Goal: Task Accomplishment & Management: Manage account settings

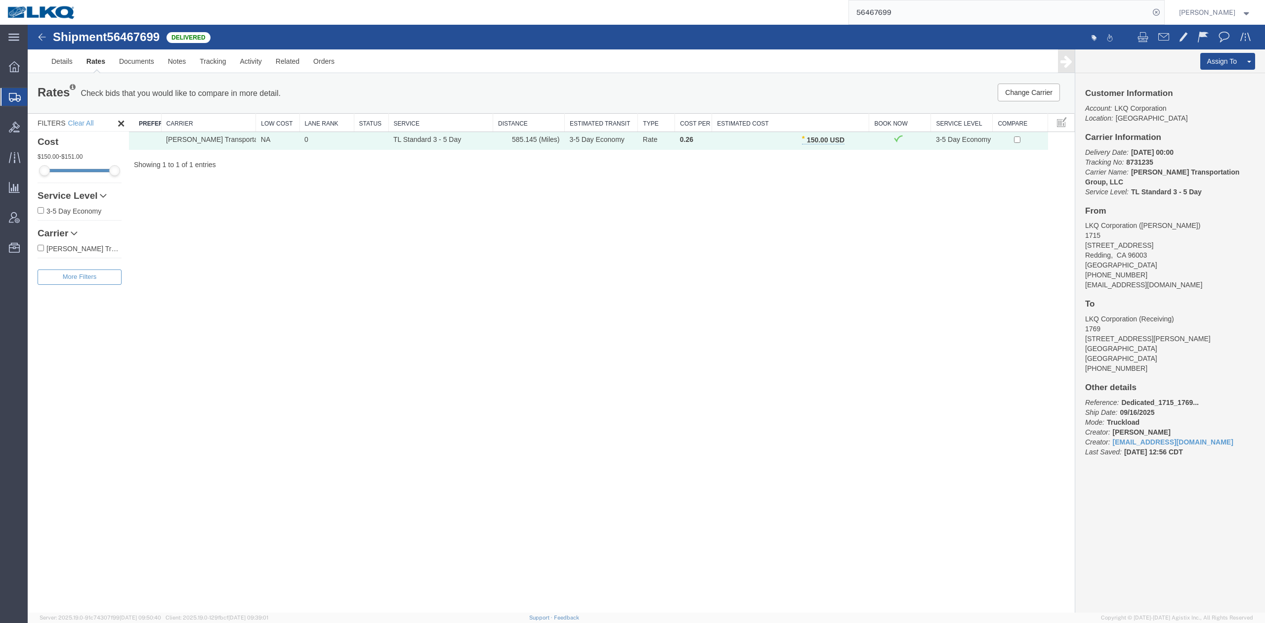
click at [915, 15] on input "56467699" at bounding box center [999, 12] width 301 height 24
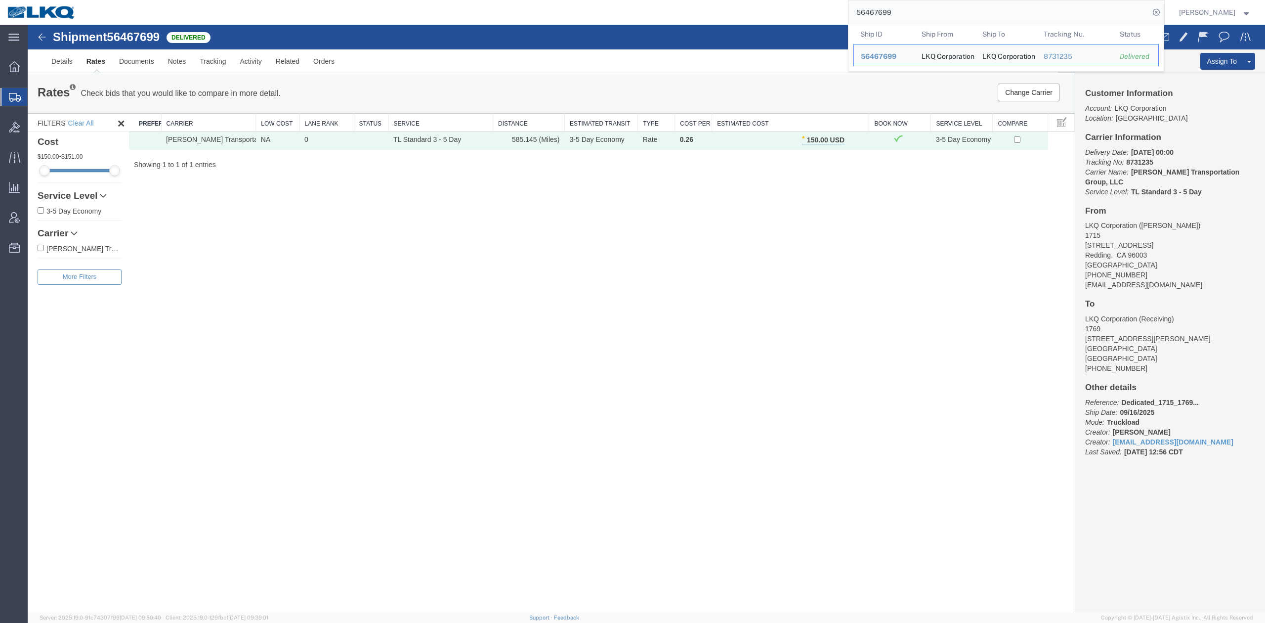
click at [915, 15] on input "56467699" at bounding box center [999, 12] width 301 height 24
paste input "11602"
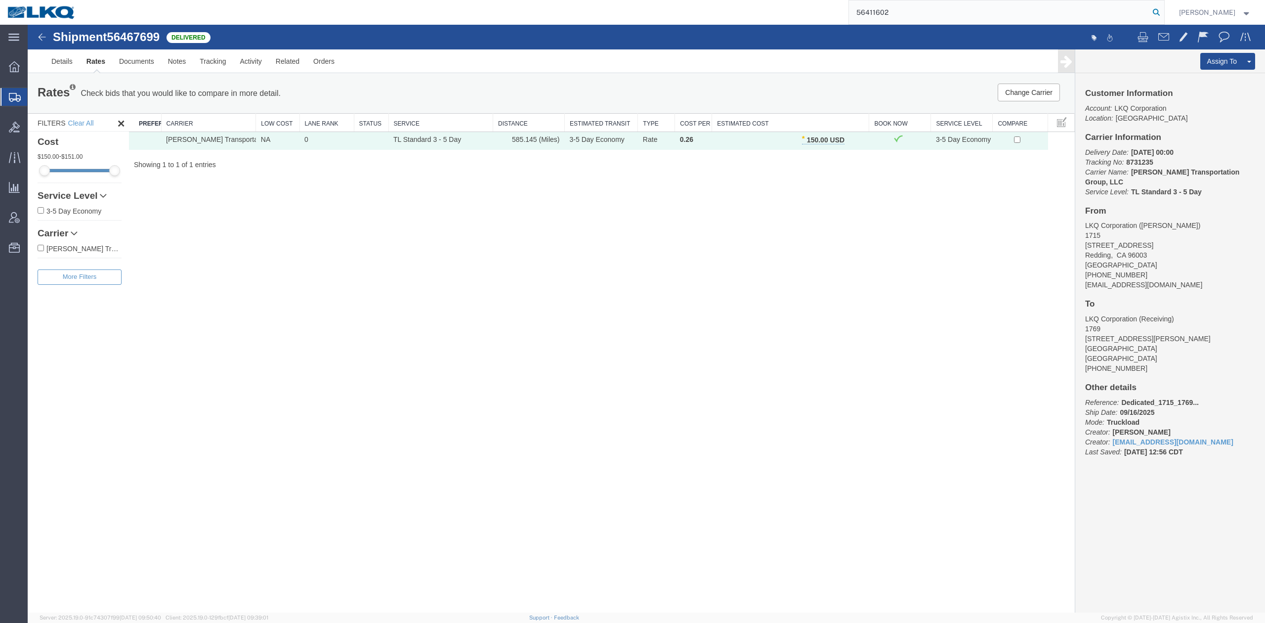
drag, startPoint x: 1173, startPoint y: 12, endPoint x: 942, endPoint y: 22, distance: 231.6
click at [1164, 12] on icon at bounding box center [1157, 12] width 14 height 14
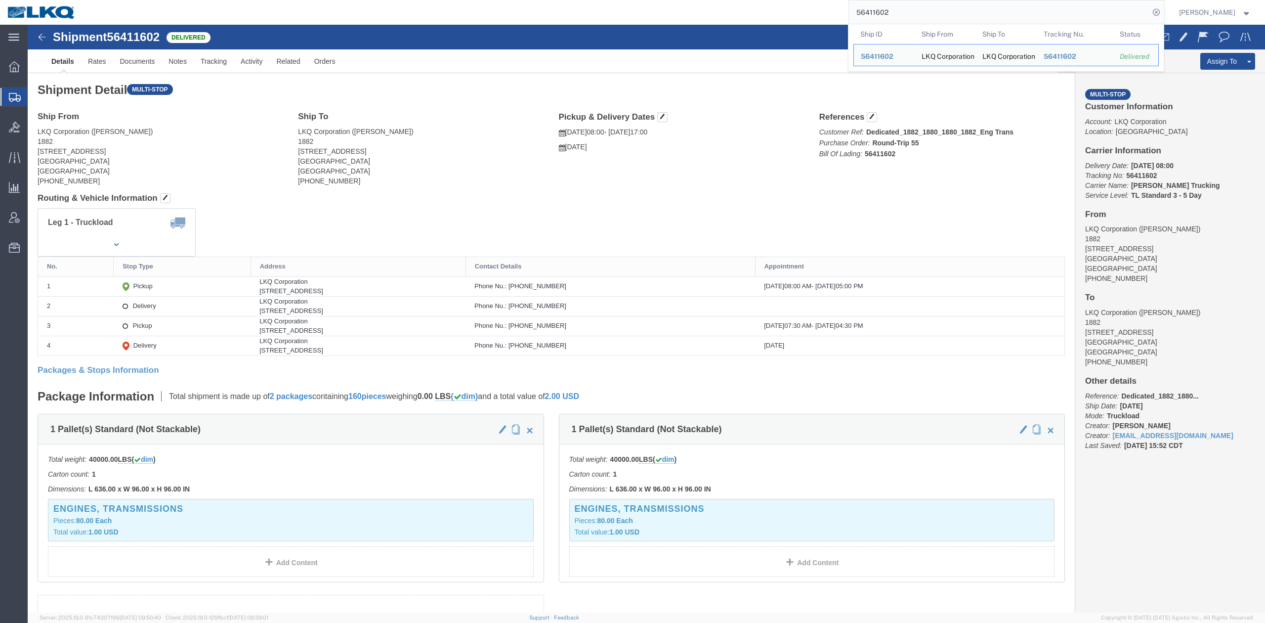
click at [917, 10] on input "56411602" at bounding box center [999, 12] width 301 height 24
click at [916, 9] on input "56411602" at bounding box center [999, 12] width 301 height 24
paste input "776325"
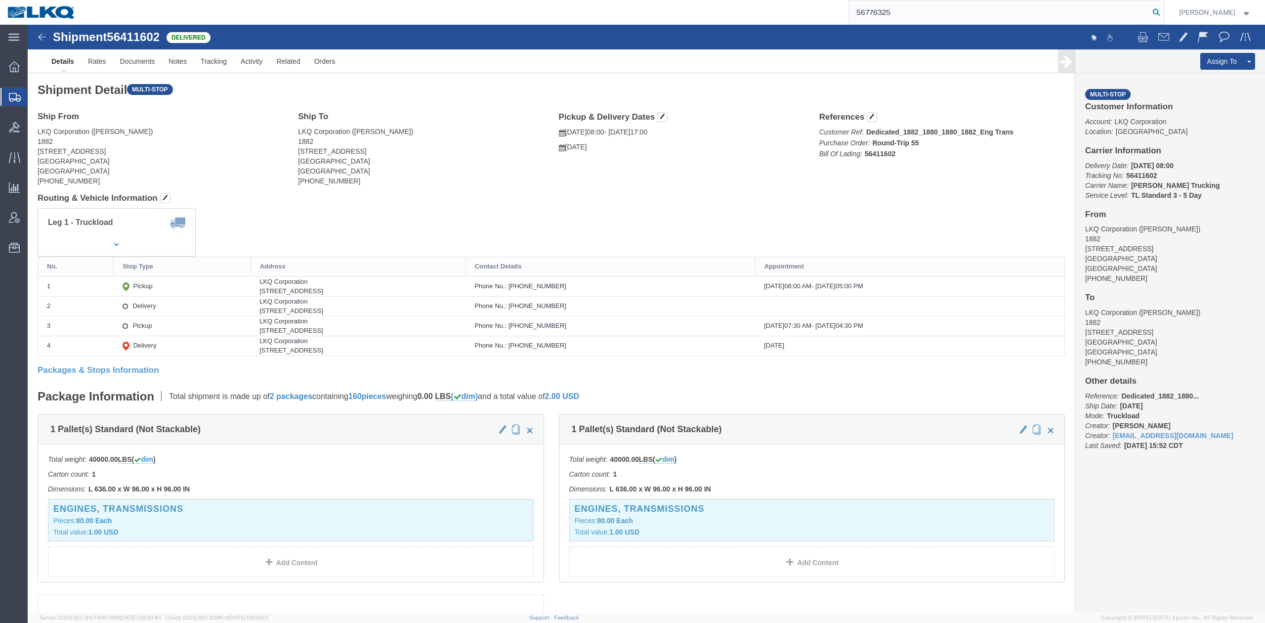
click at [1164, 14] on icon at bounding box center [1157, 12] width 14 height 14
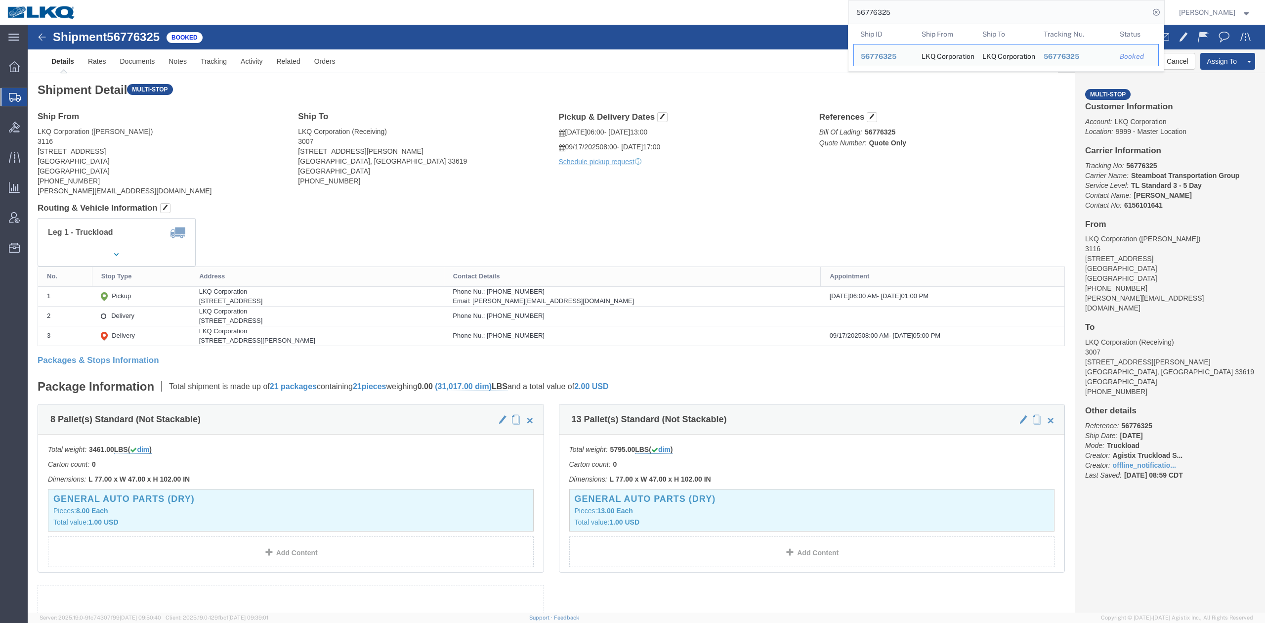
click at [919, 18] on input "56776325" at bounding box center [999, 12] width 301 height 24
paste input "59652"
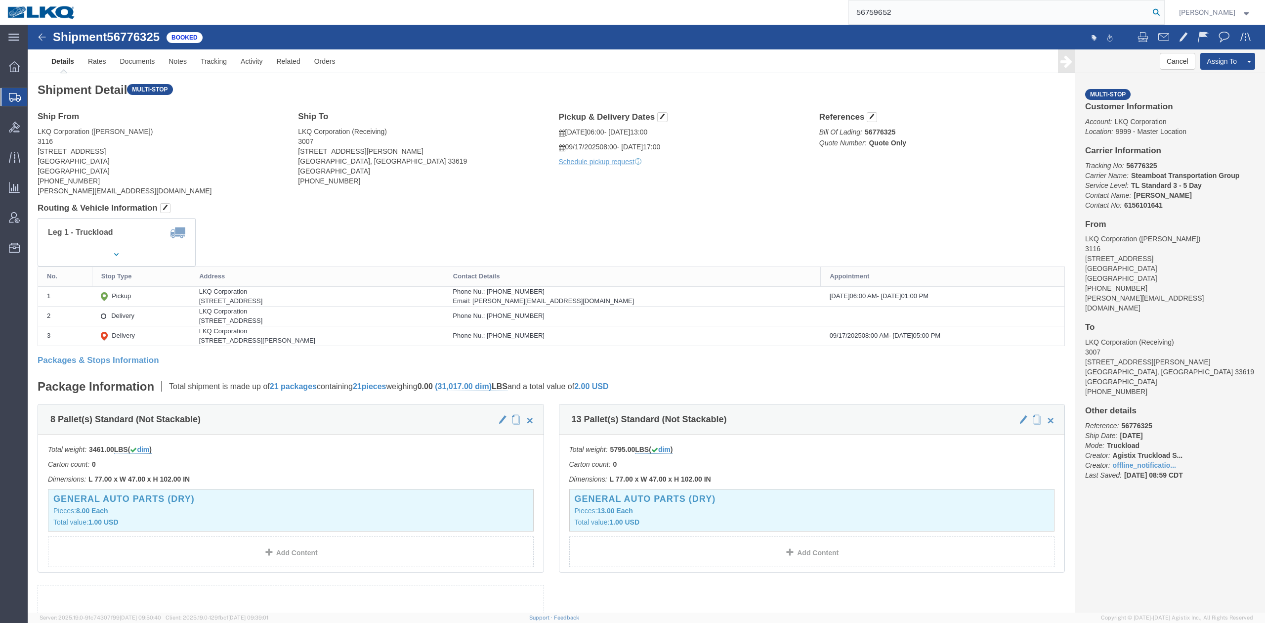
click at [1164, 12] on icon at bounding box center [1157, 12] width 14 height 14
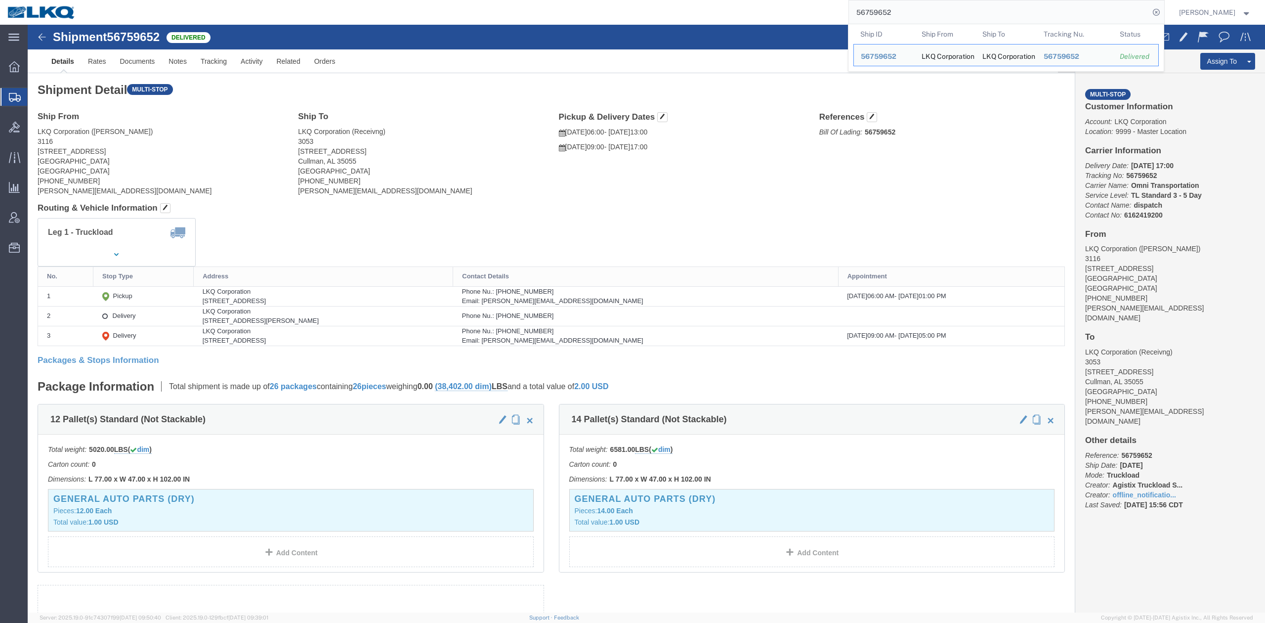
click at [909, 12] on input "56759652" at bounding box center [999, 12] width 301 height 24
paste input "43793"
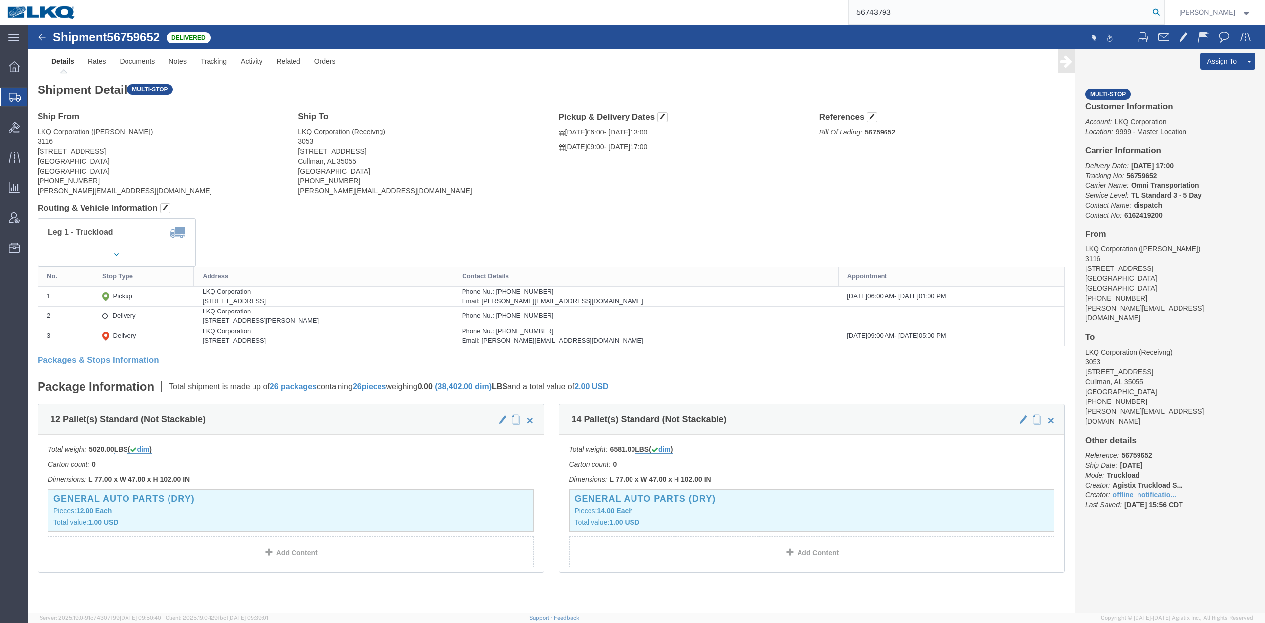
click at [1164, 14] on icon at bounding box center [1157, 12] width 14 height 14
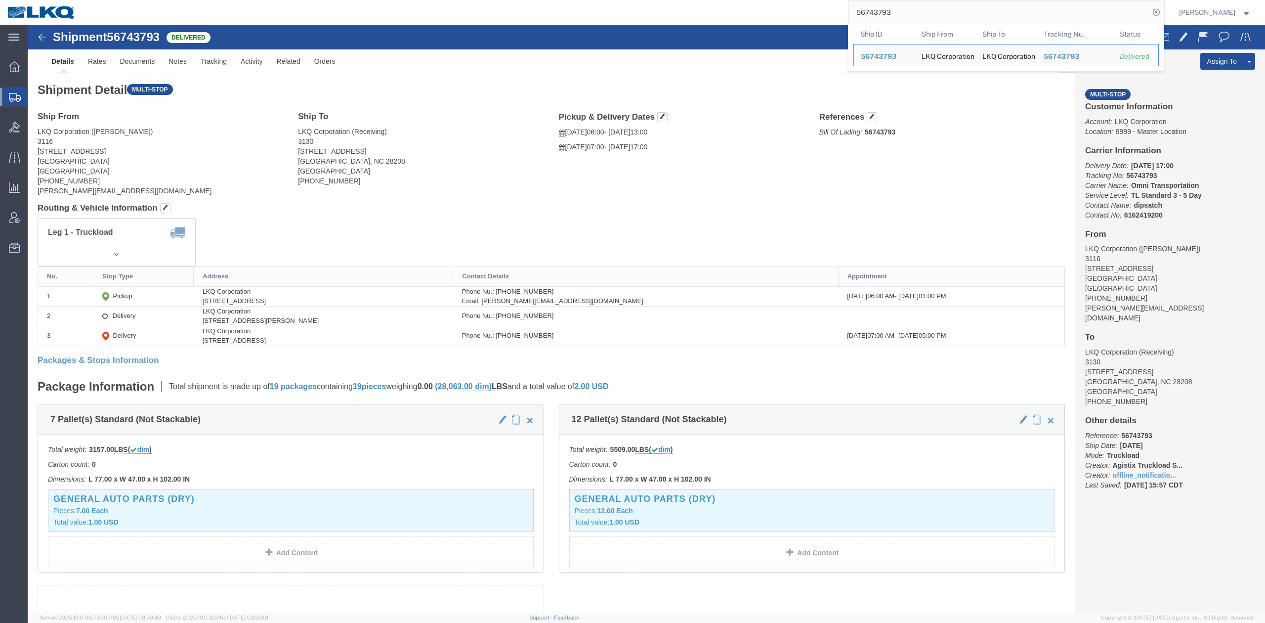
click at [921, 11] on input "56743793" at bounding box center [999, 12] width 301 height 24
paste input "01207"
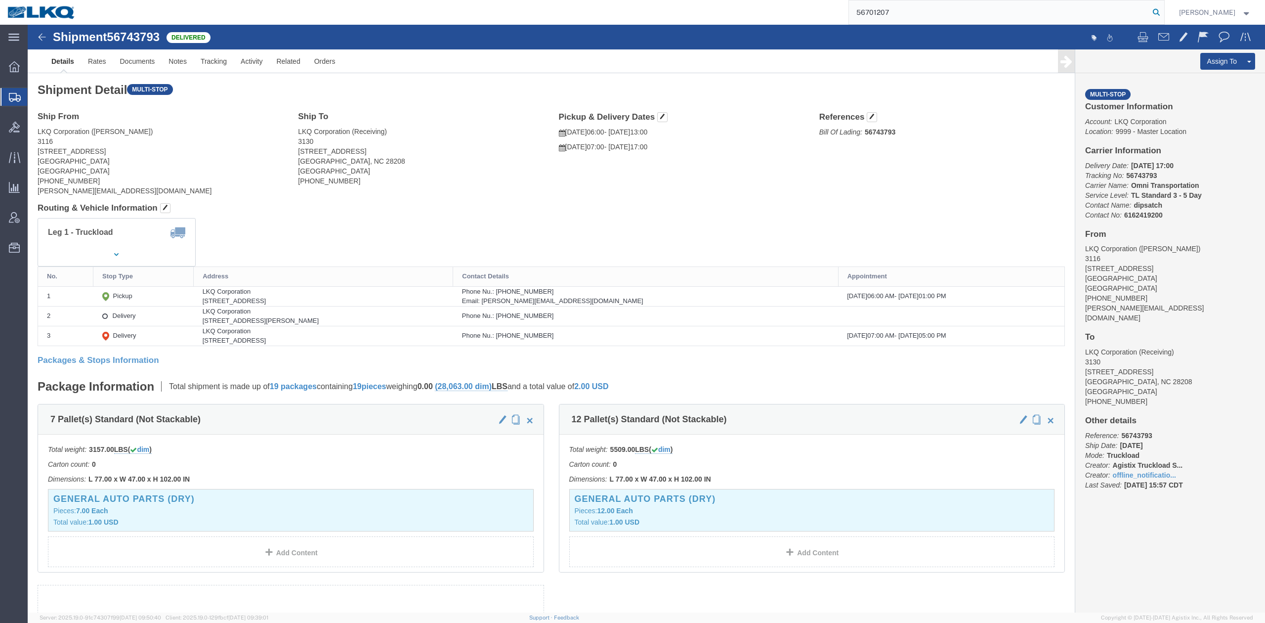
drag, startPoint x: 1172, startPoint y: 9, endPoint x: 1068, endPoint y: 27, distance: 105.9
click at [1164, 9] on icon at bounding box center [1157, 12] width 14 height 14
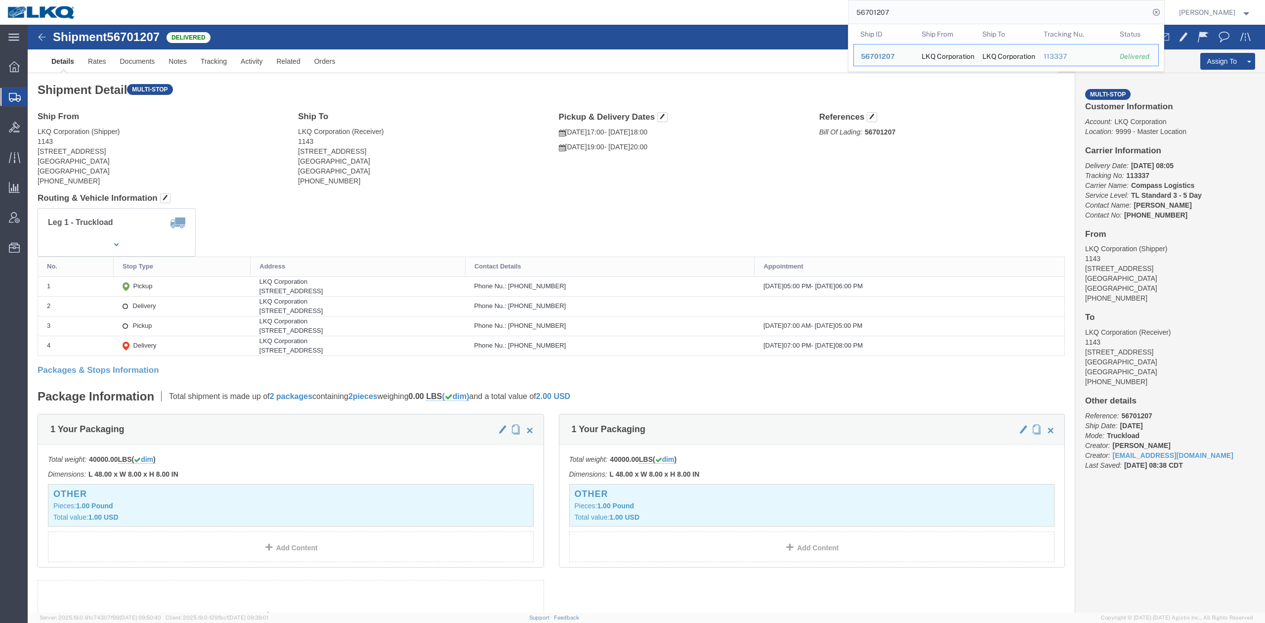
click at [925, 6] on input "56701207" at bounding box center [999, 12] width 301 height 24
paste input "49282"
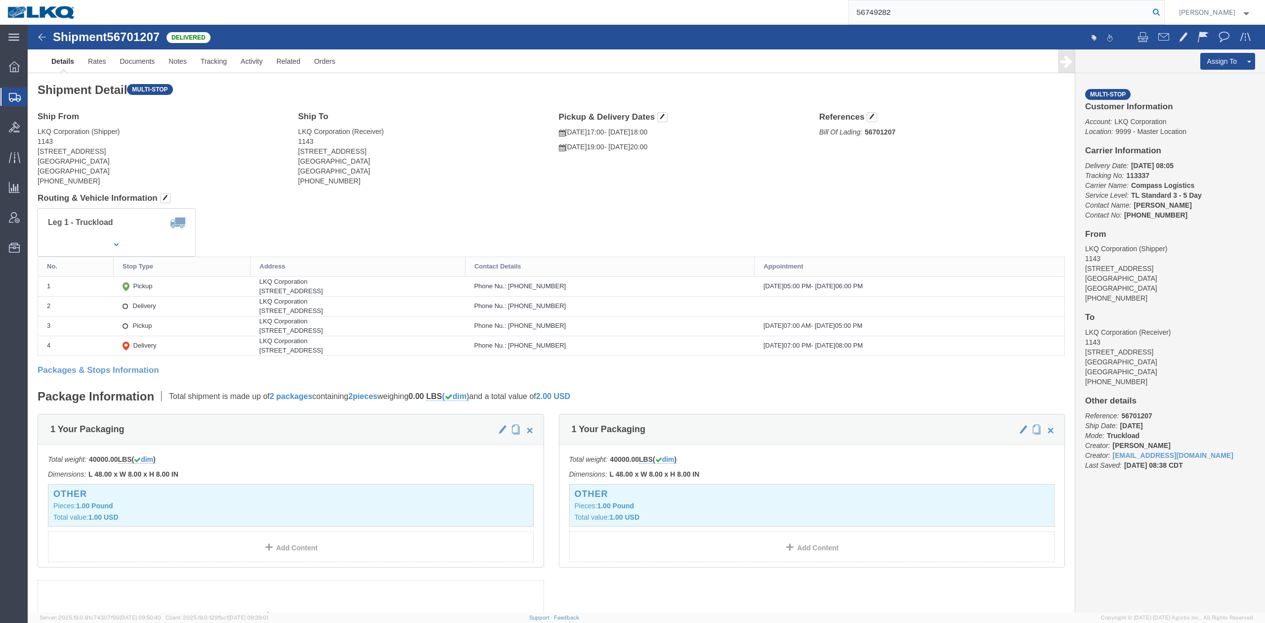
click at [1164, 10] on icon at bounding box center [1157, 12] width 14 height 14
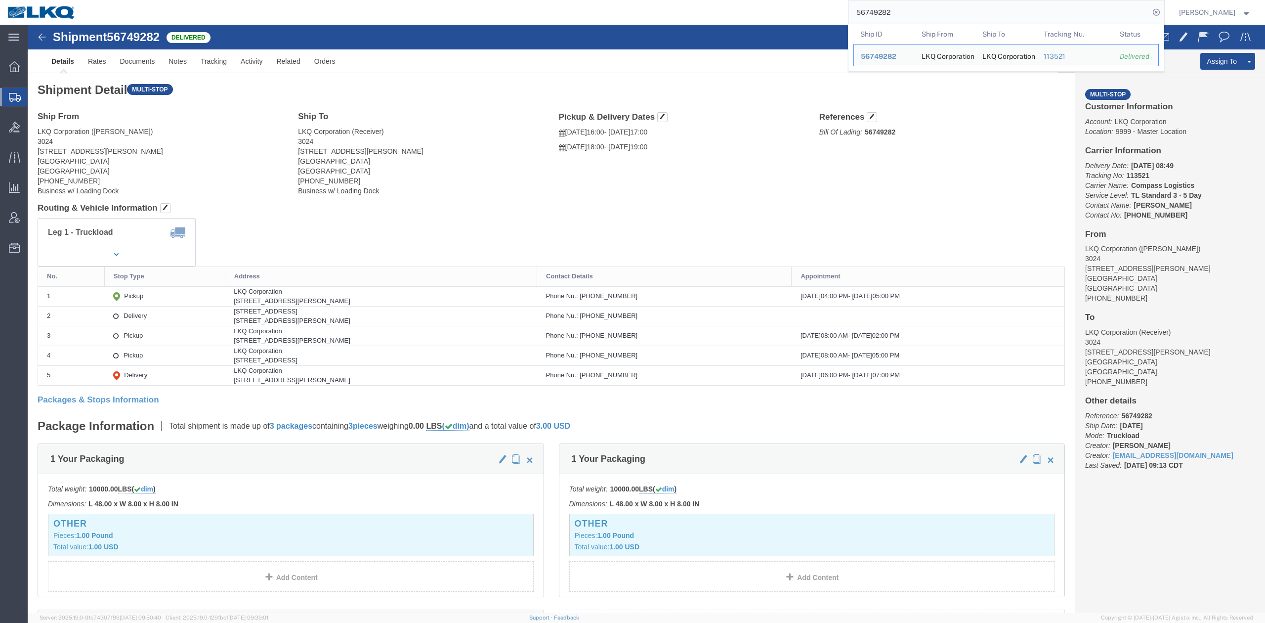
click at [931, 12] on input "56749282" at bounding box center [999, 12] width 301 height 24
paste input "383324"
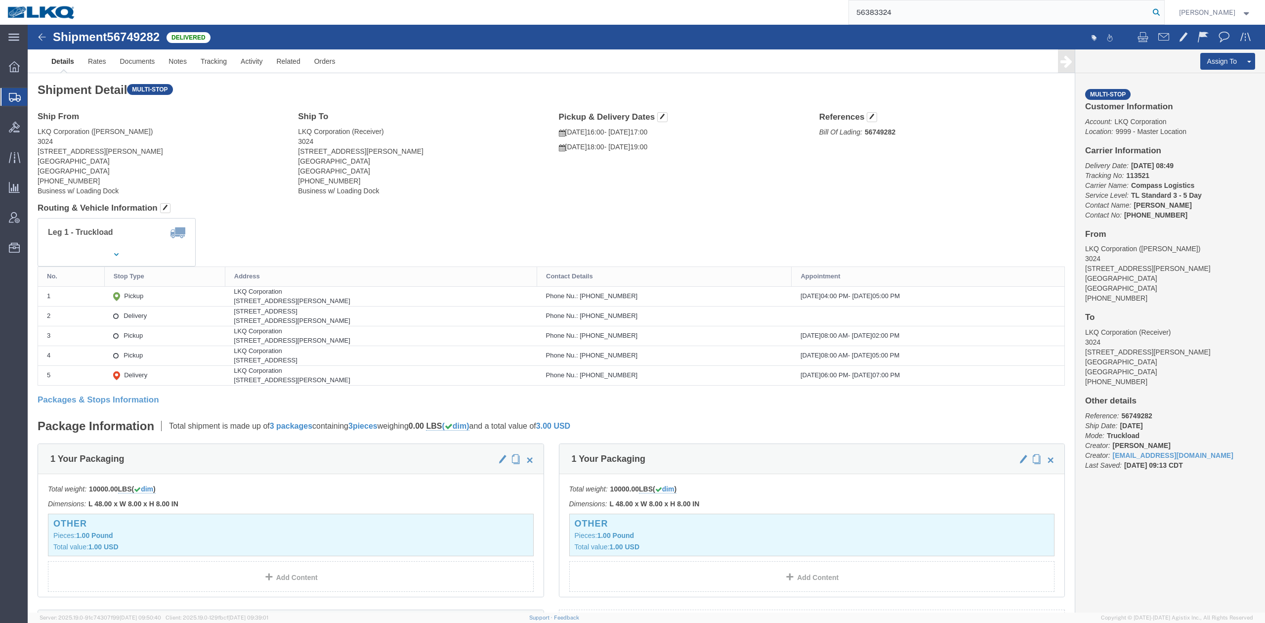
click at [1164, 7] on icon at bounding box center [1157, 12] width 14 height 14
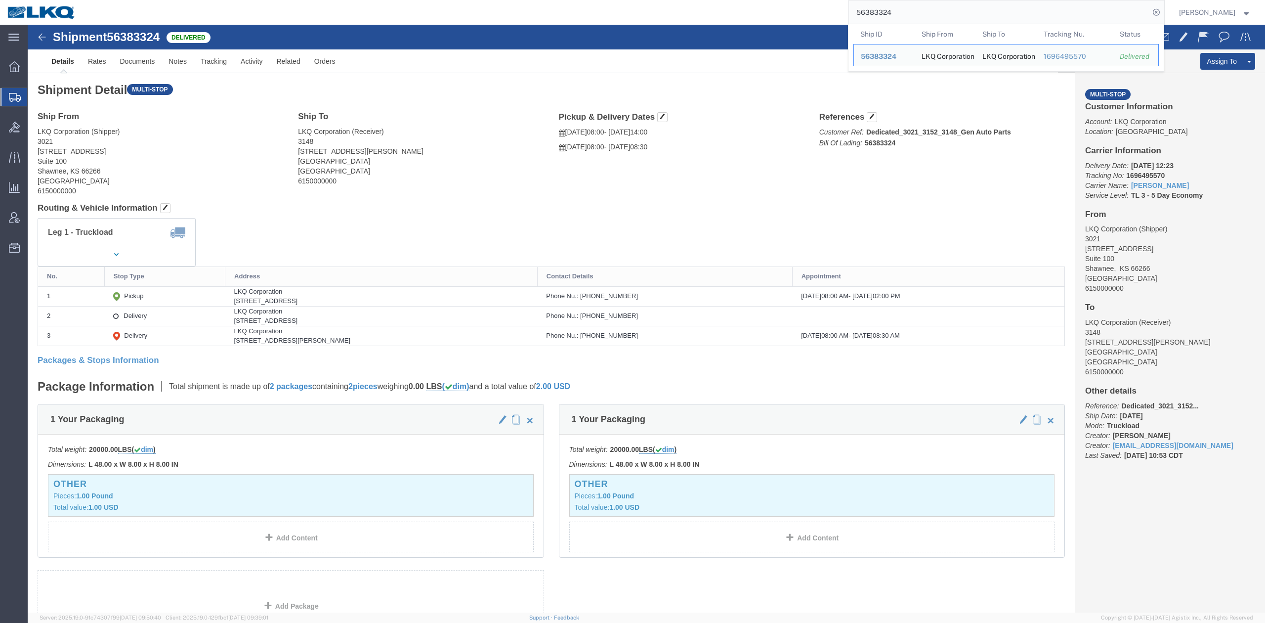
click at [906, 12] on input "56383324" at bounding box center [999, 12] width 301 height 24
paste input "781753"
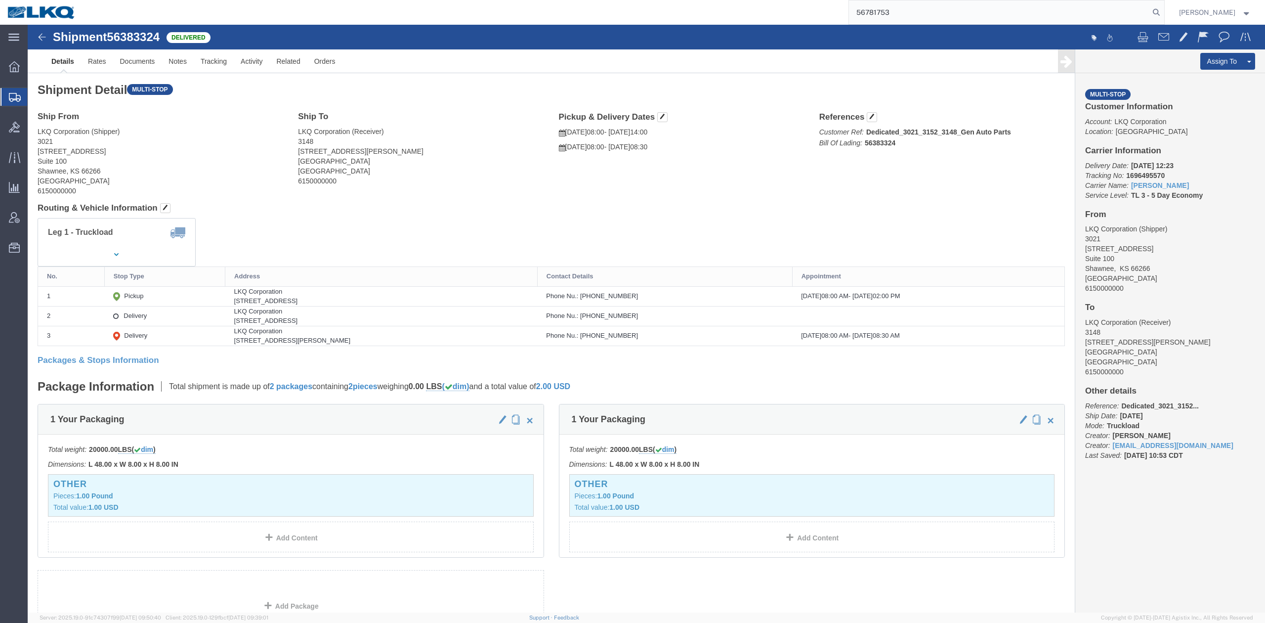
drag, startPoint x: 1173, startPoint y: 14, endPoint x: 1162, endPoint y: 22, distance: 14.1
click at [1164, 14] on icon at bounding box center [1157, 12] width 14 height 14
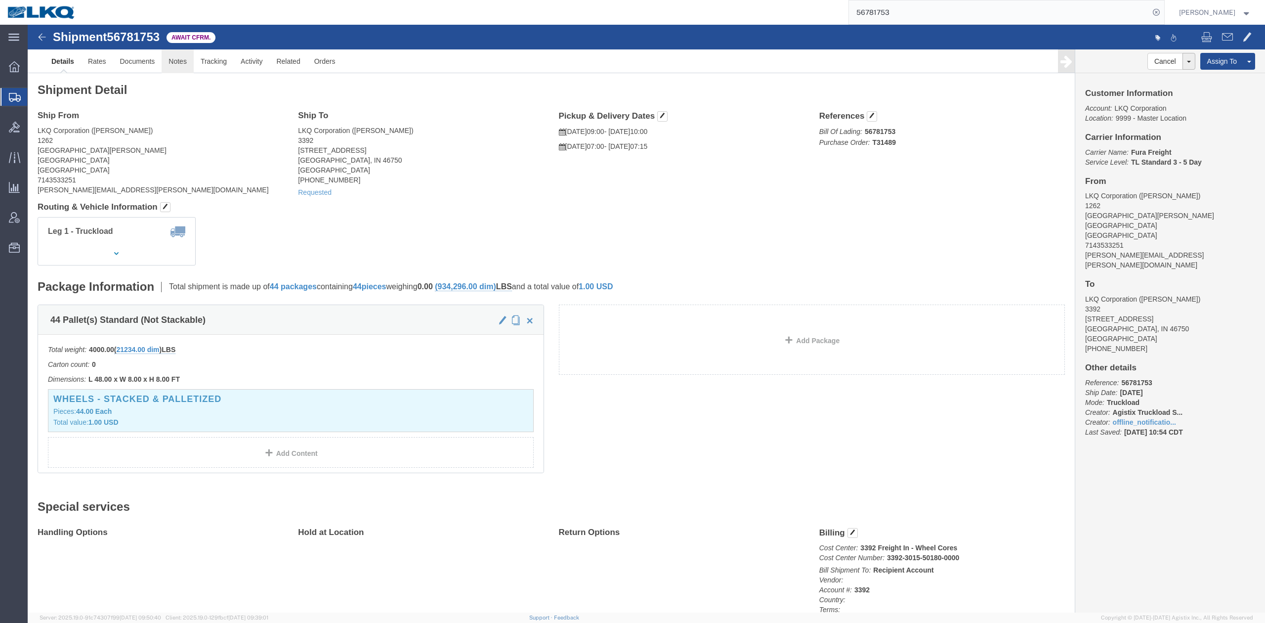
click link "Notes"
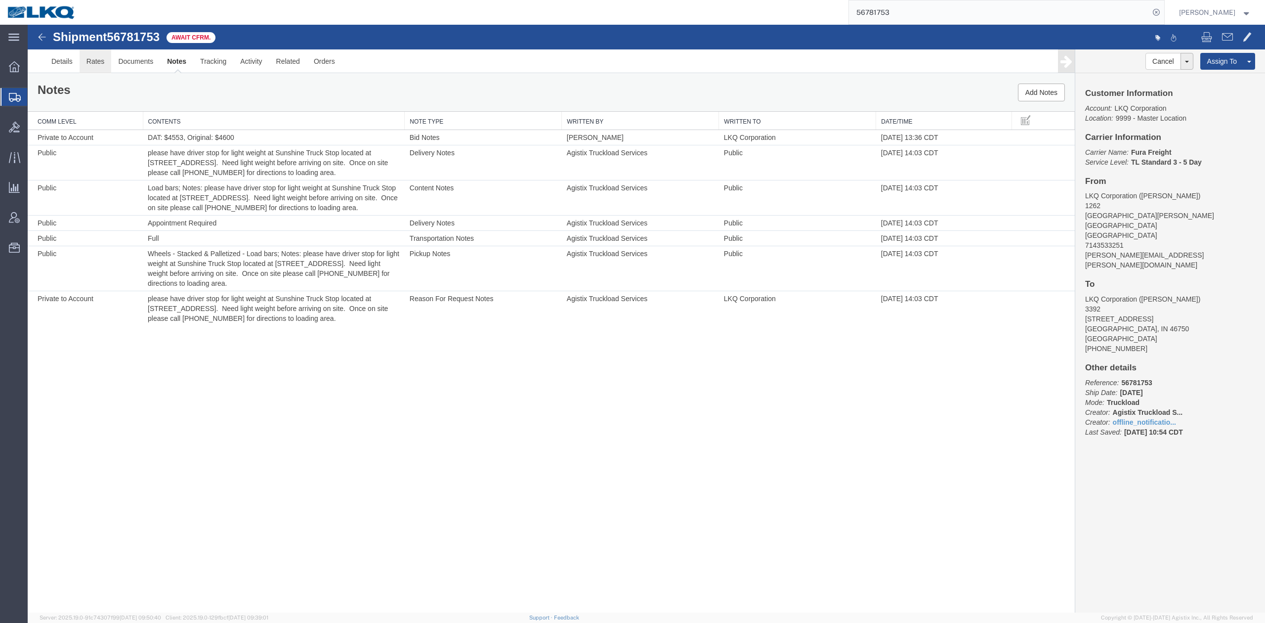
click at [105, 63] on link "Rates" at bounding box center [96, 61] width 32 height 24
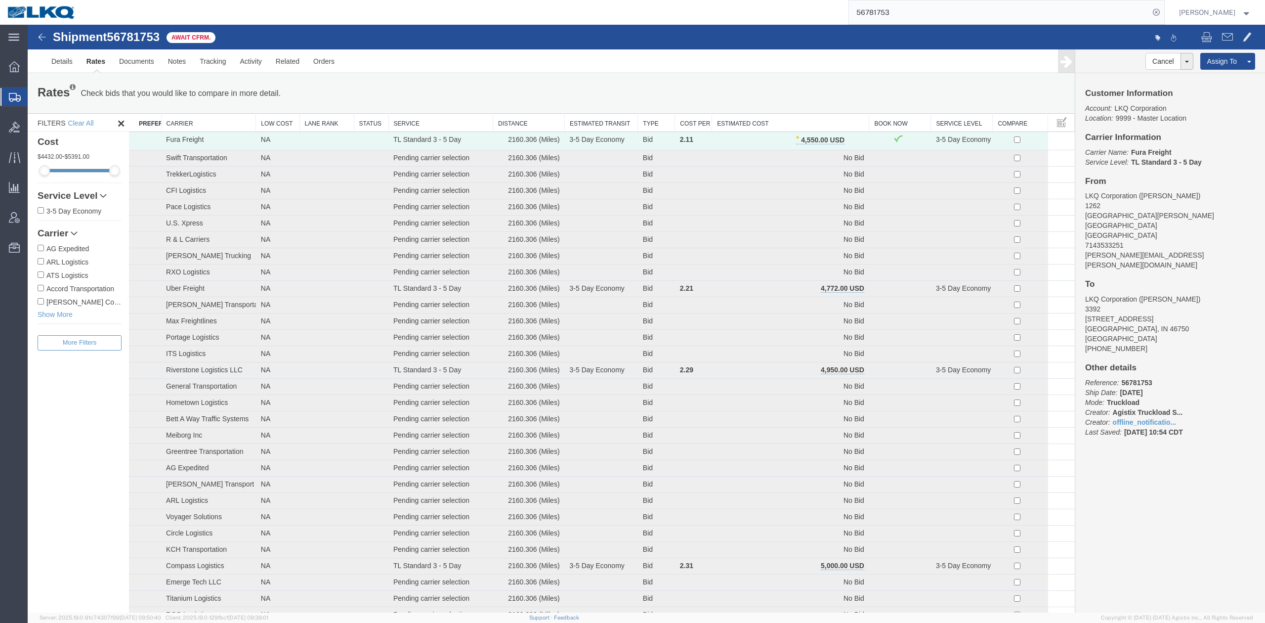
click at [798, 118] on th "Estimated Cost" at bounding box center [790, 123] width 157 height 18
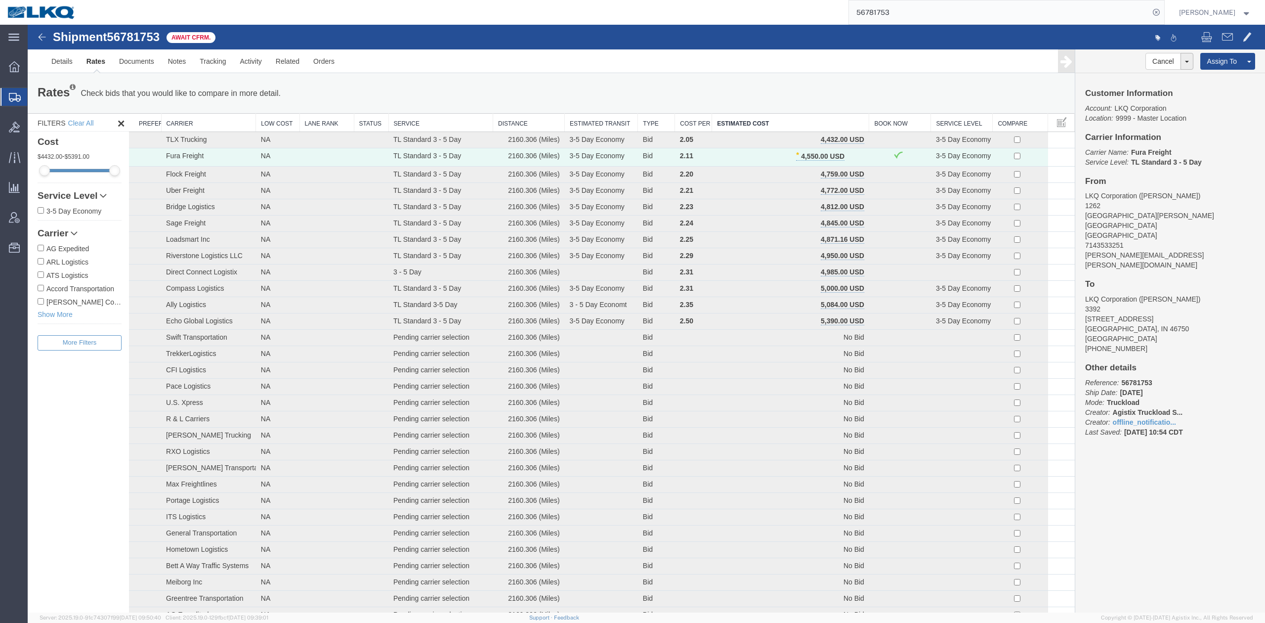
click at [936, 8] on input "56781753" at bounding box center [999, 12] width 301 height 24
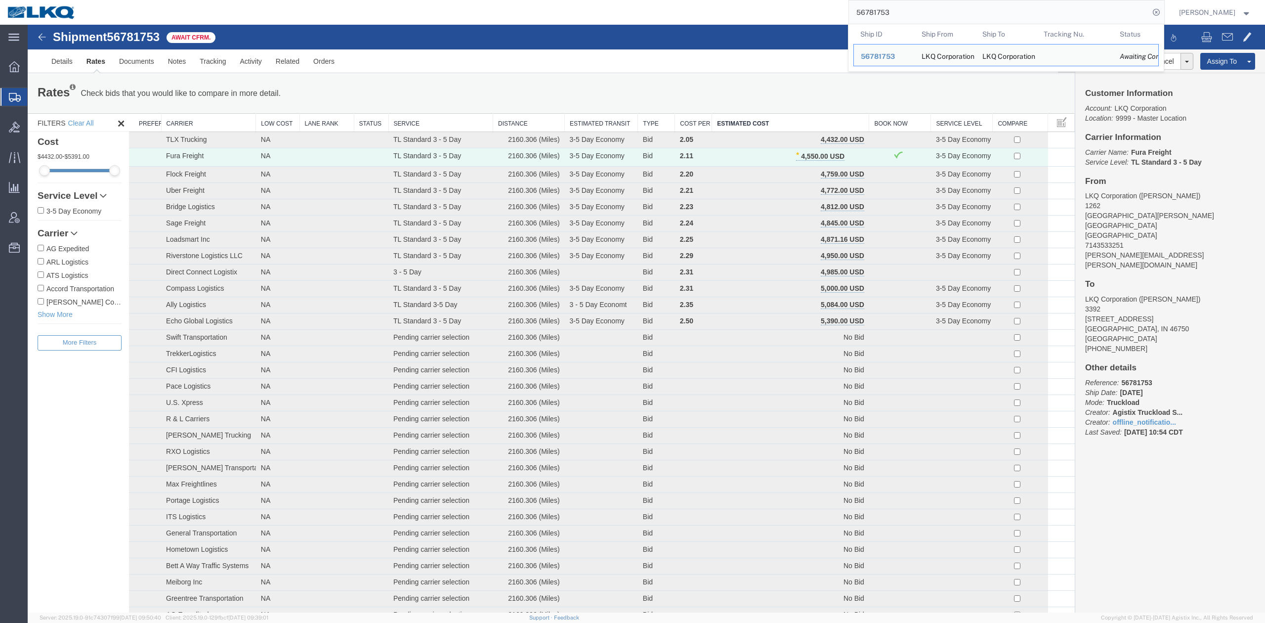
paste input "77531"
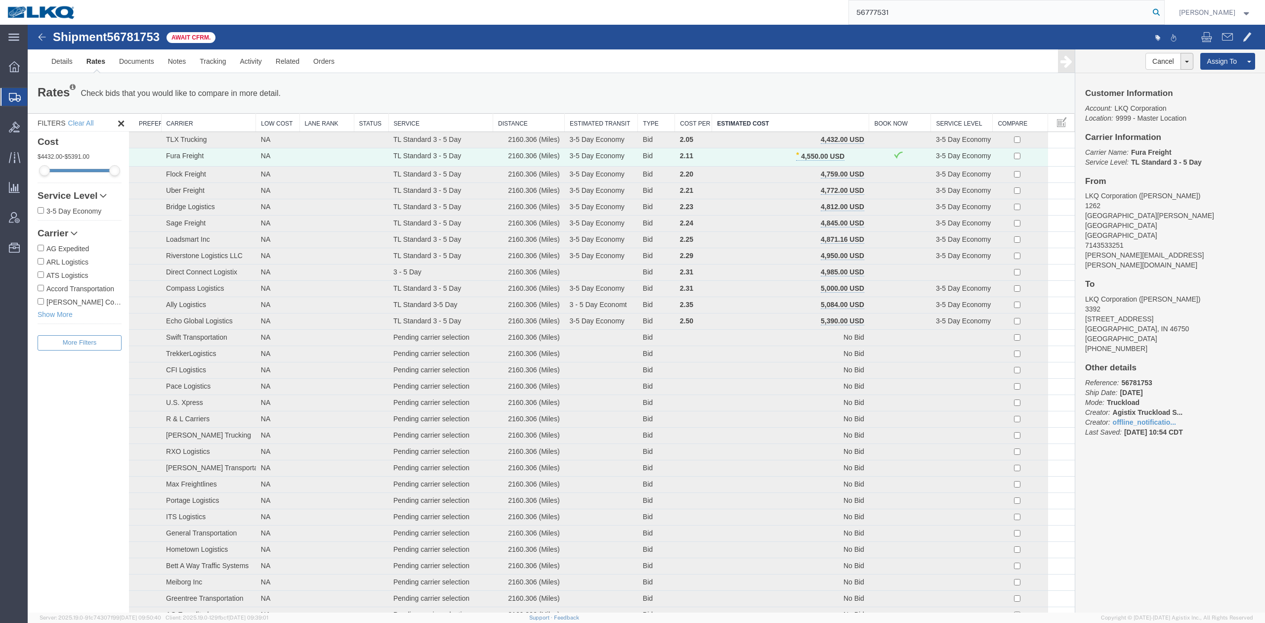
click at [1164, 11] on icon at bounding box center [1157, 12] width 14 height 14
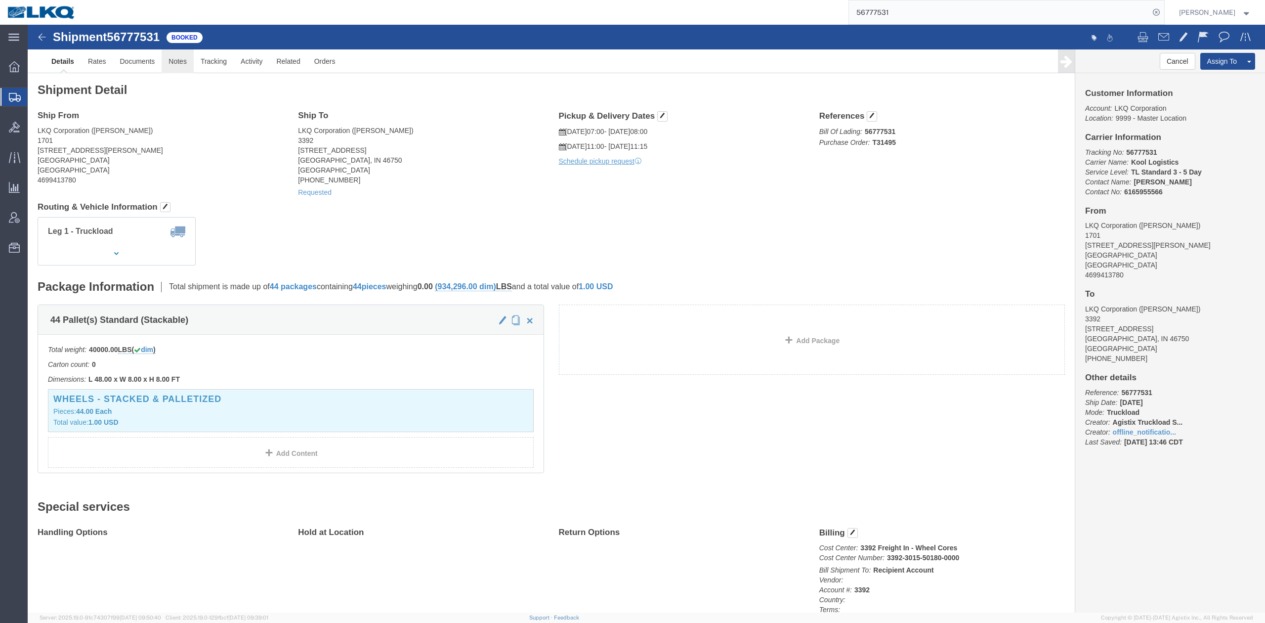
drag, startPoint x: 145, startPoint y: 34, endPoint x: 107, endPoint y: 35, distance: 38.1
click link "Notes"
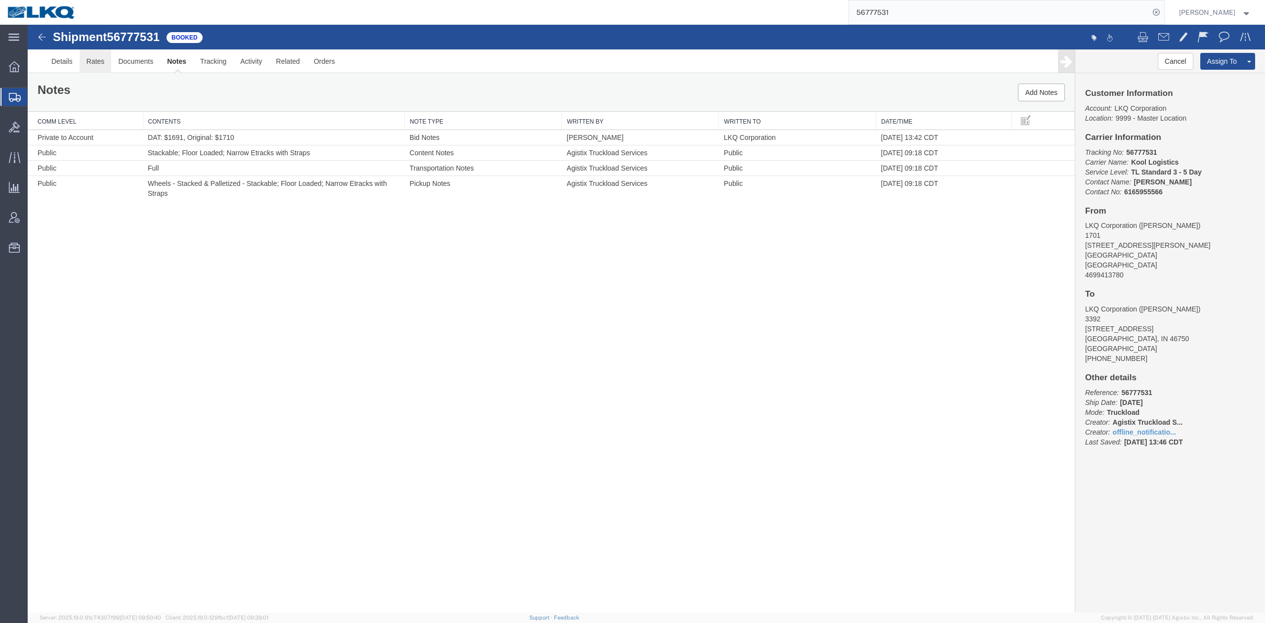
click at [95, 64] on link "Rates" at bounding box center [96, 61] width 32 height 24
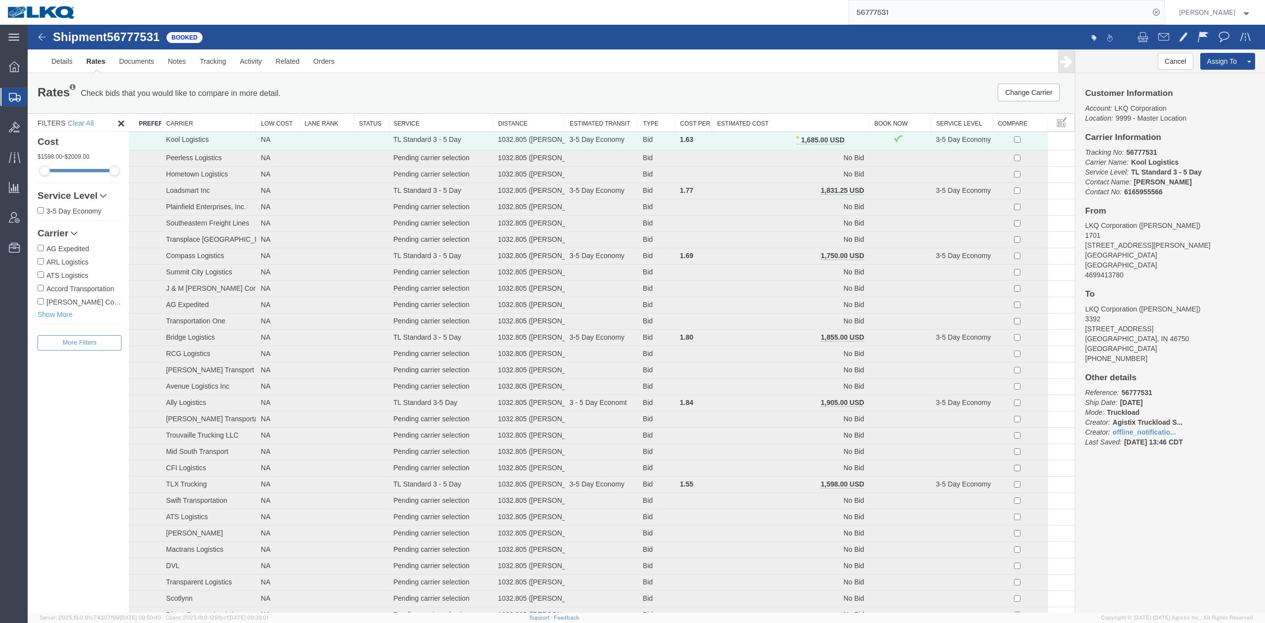
click at [918, 2] on input "56777531" at bounding box center [999, 12] width 301 height 24
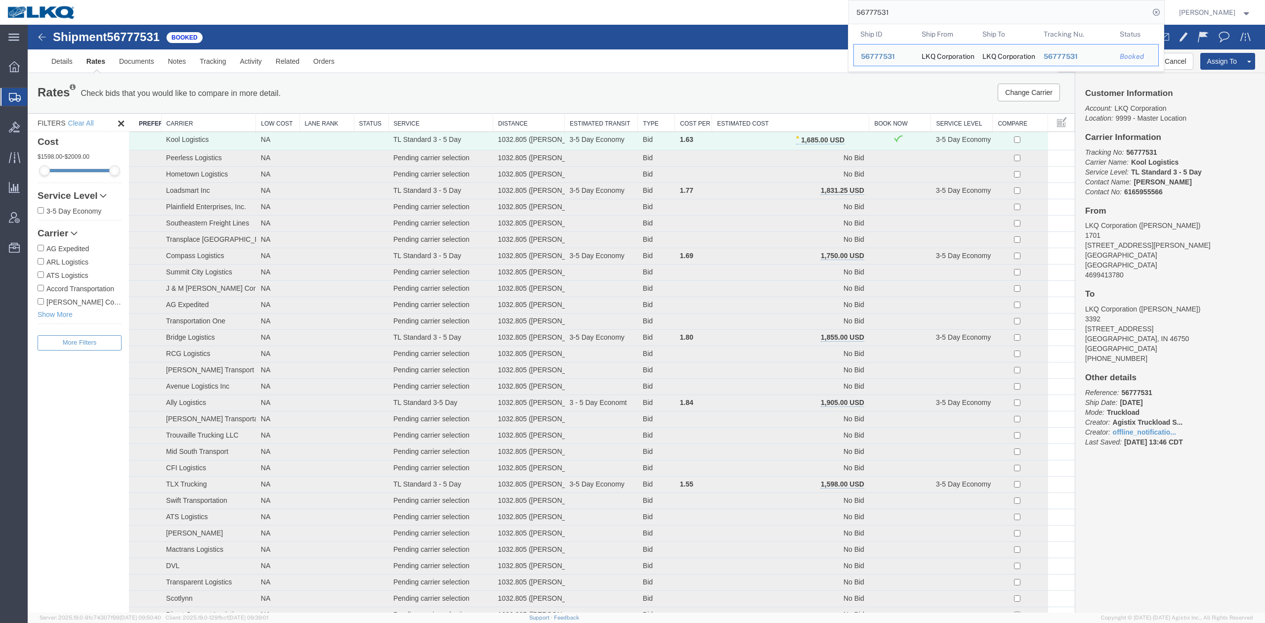
click at [918, 2] on input "56777531" at bounding box center [999, 12] width 301 height 24
paste input "329175"
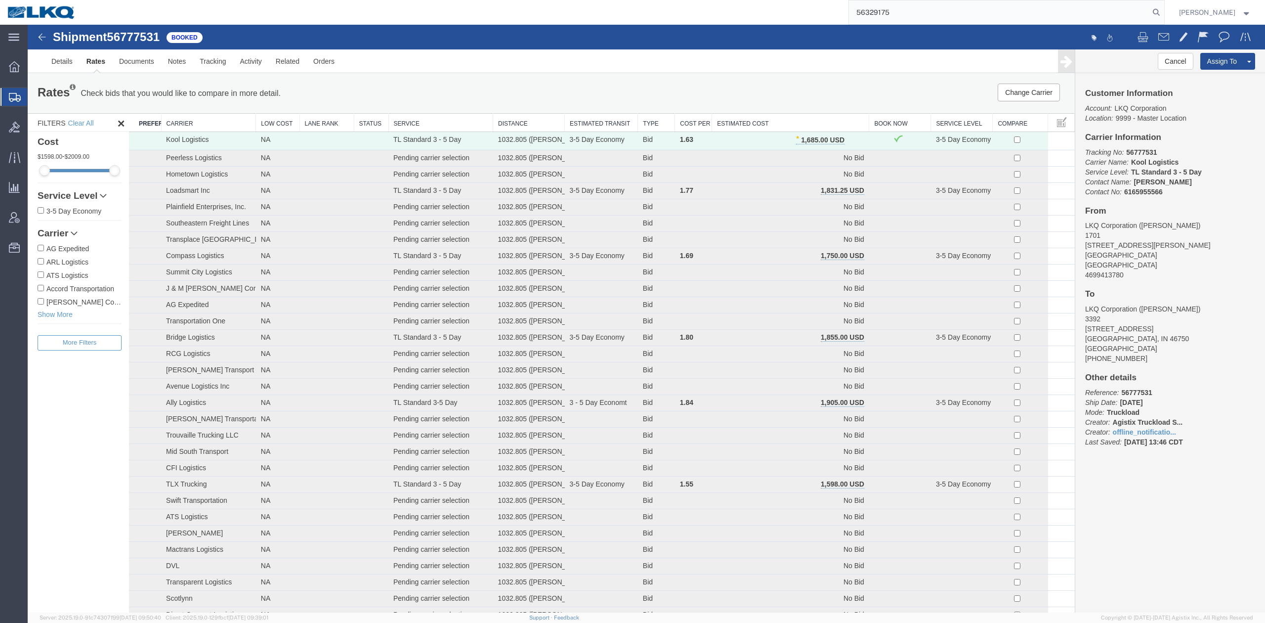
type input "56329175"
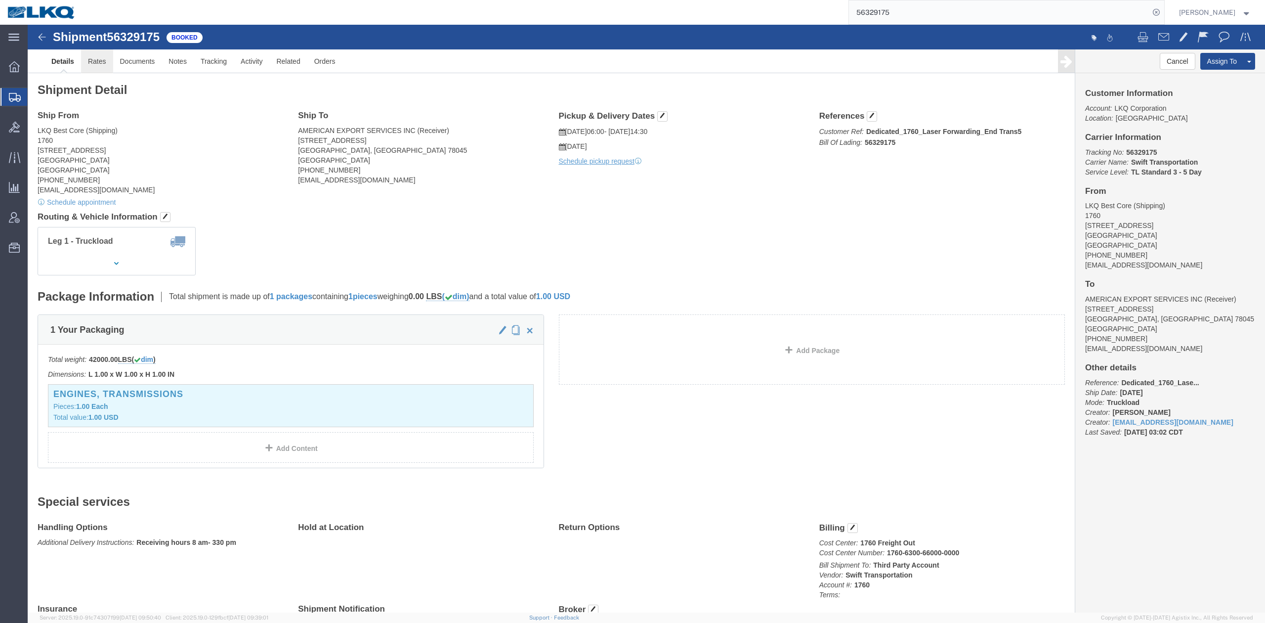
click link "Rates"
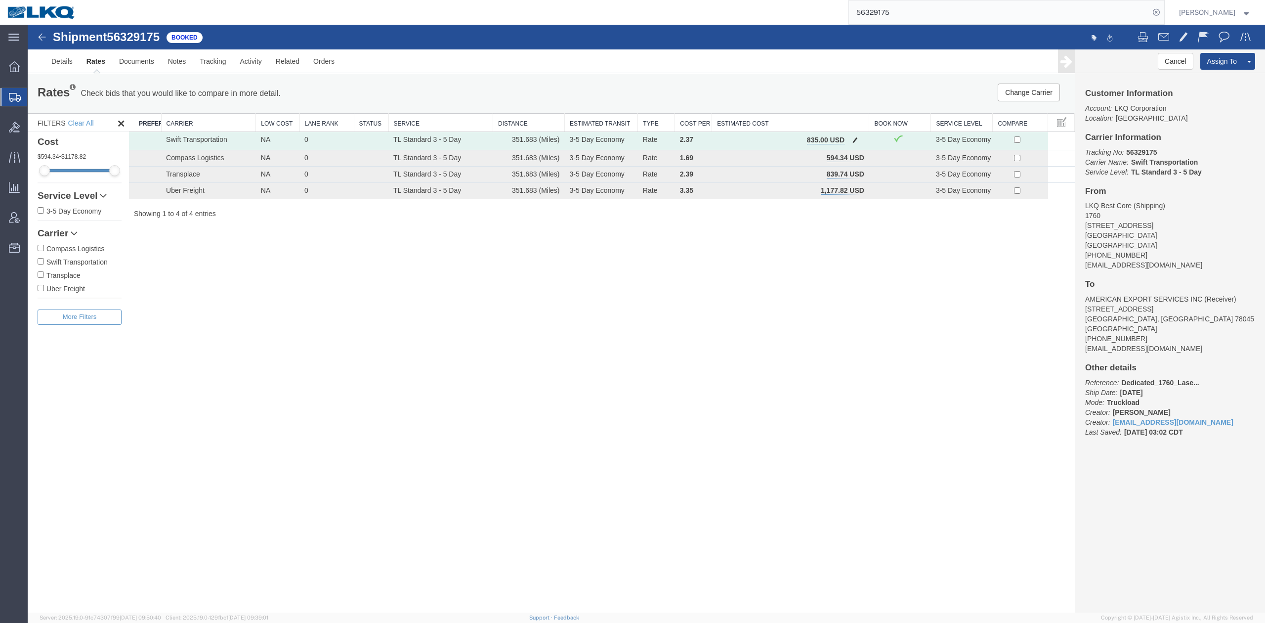
click at [851, 135] on button "button" at bounding box center [855, 140] width 13 height 13
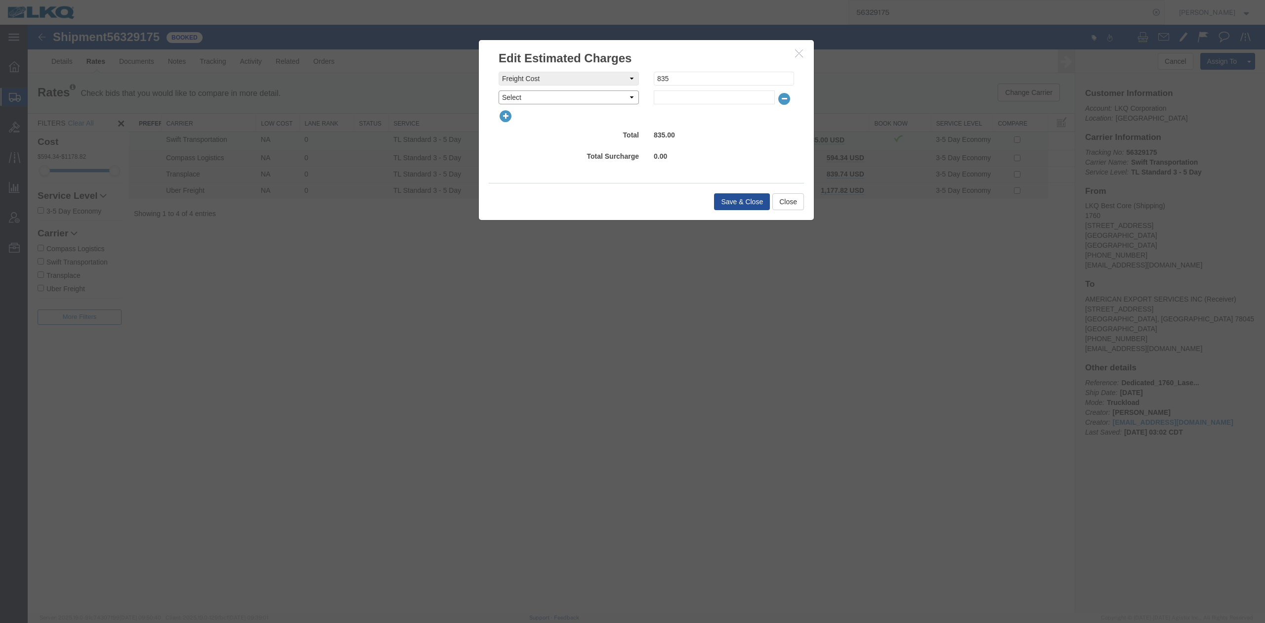
click at [604, 96] on select "Select AES Filing Accessorial Delivery Charge Additional Invoice Details Addres…" at bounding box center [569, 97] width 140 height 14
select select "FUEL_CHARGE"
click at [499, 90] on select "Select AES Filing Accessorial Delivery Charge Additional Invoice Details Addres…" at bounding box center [569, 97] width 140 height 14
type input "136.40"
click at [720, 198] on button "Save & Close" at bounding box center [742, 201] width 56 height 17
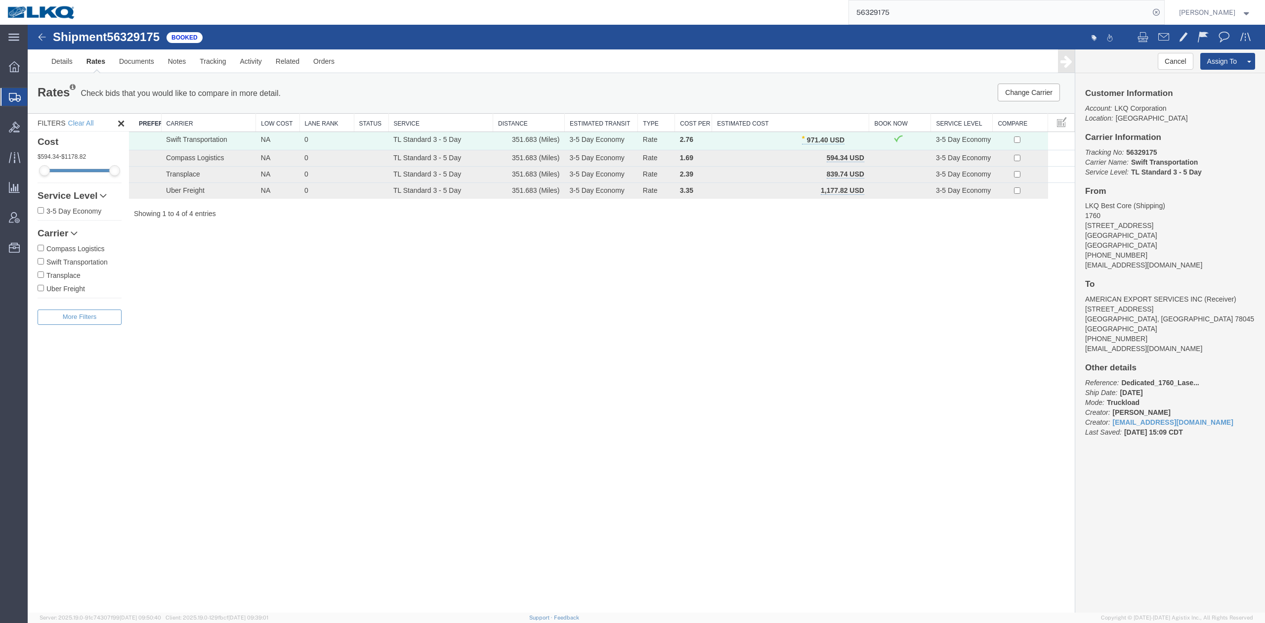
click at [979, 13] on input "56329175" at bounding box center [999, 12] width 301 height 24
paste input "70101"
type input "56370101"
click at [1164, 10] on icon at bounding box center [1157, 12] width 14 height 14
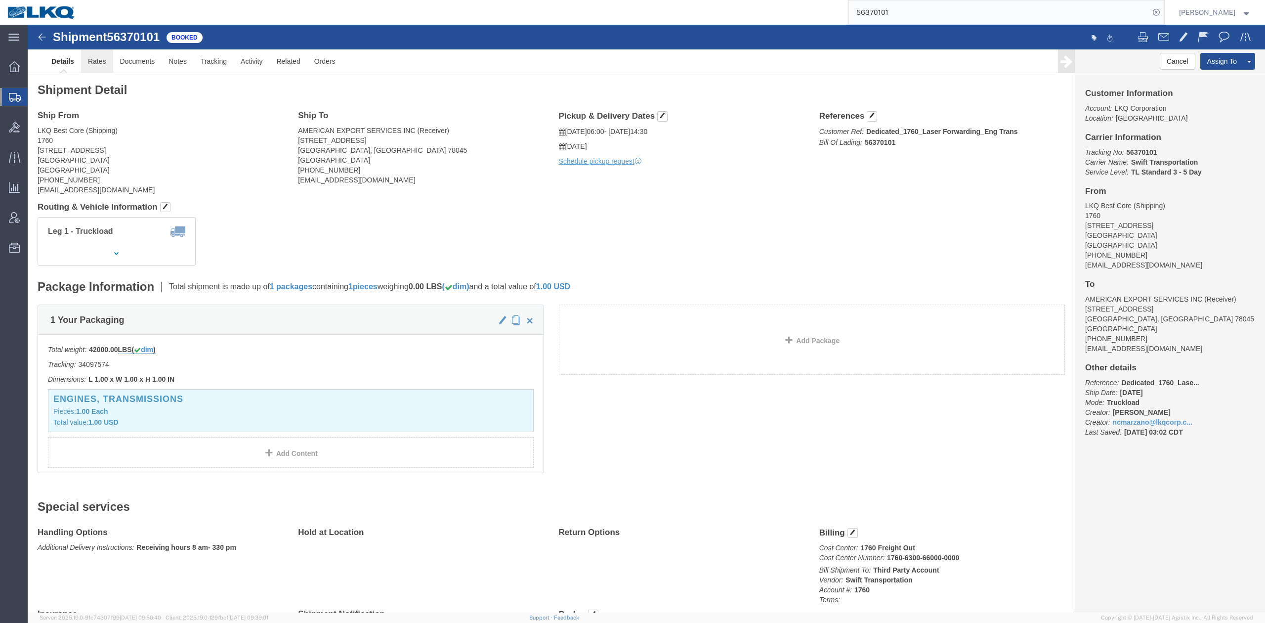
drag, startPoint x: 99, startPoint y: 62, endPoint x: 72, endPoint y: 37, distance: 37.1
click link "Rates"
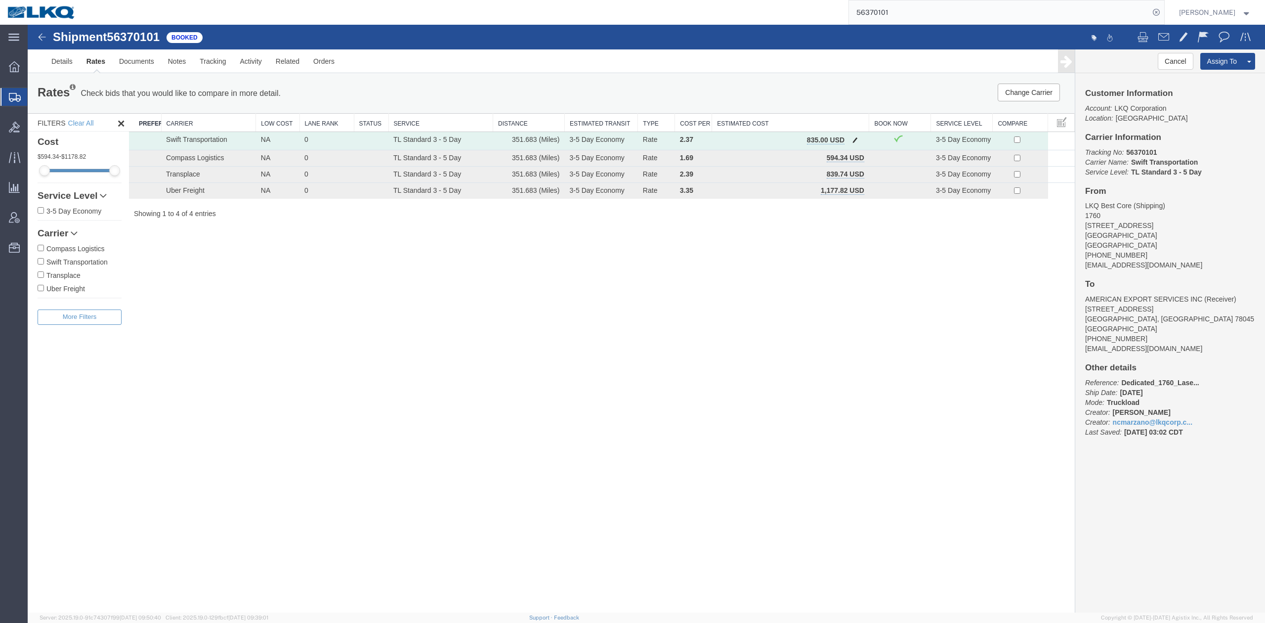
click at [856, 141] on span "button" at bounding box center [855, 139] width 5 height 7
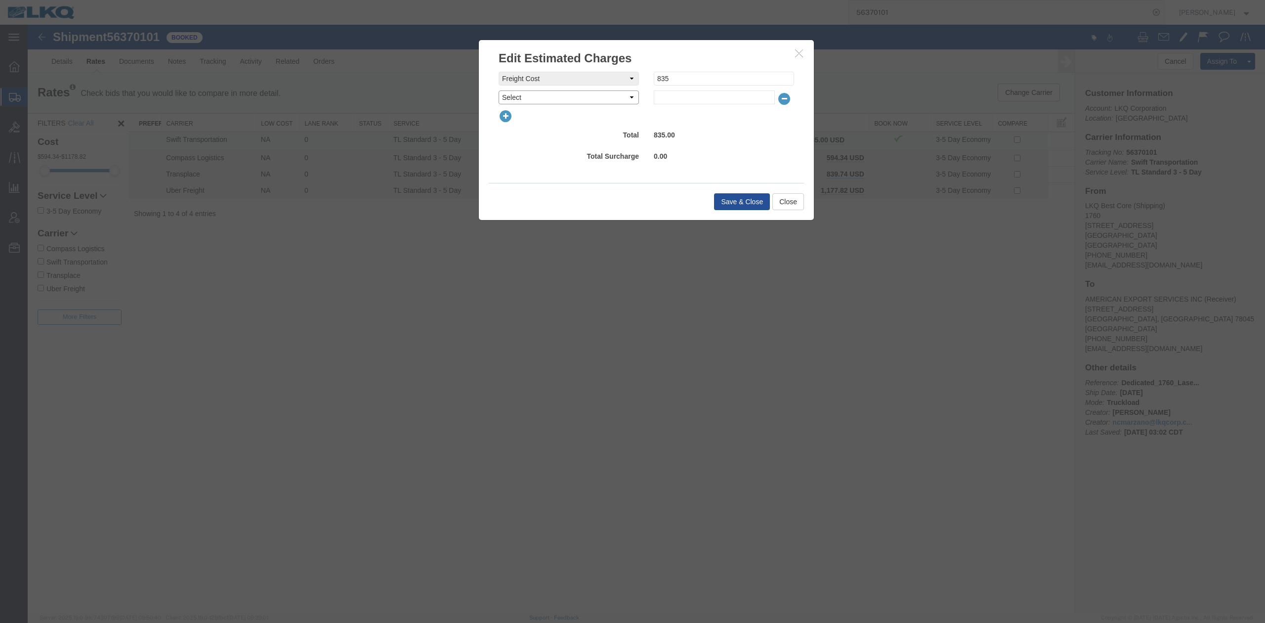
click at [586, 99] on select "Select AES Filing Accessorial Delivery Charge Additional Invoice Details Addres…" at bounding box center [569, 97] width 140 height 14
select select "FUEL_CHARGE"
click at [499, 90] on select "Select AES Filing Accessorial Delivery Charge Additional Invoice Details Addres…" at bounding box center [569, 97] width 140 height 14
type input "136.40"
click at [752, 202] on button "Save & Close" at bounding box center [742, 201] width 56 height 17
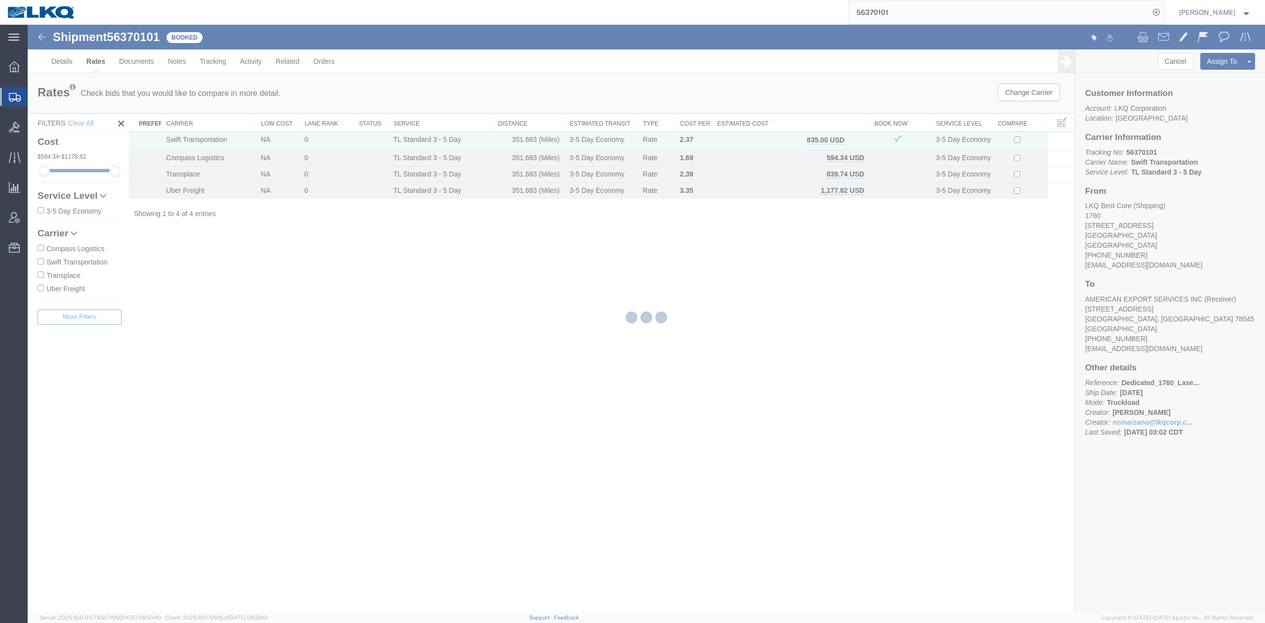
click at [886, 16] on input "56370101" at bounding box center [999, 12] width 301 height 24
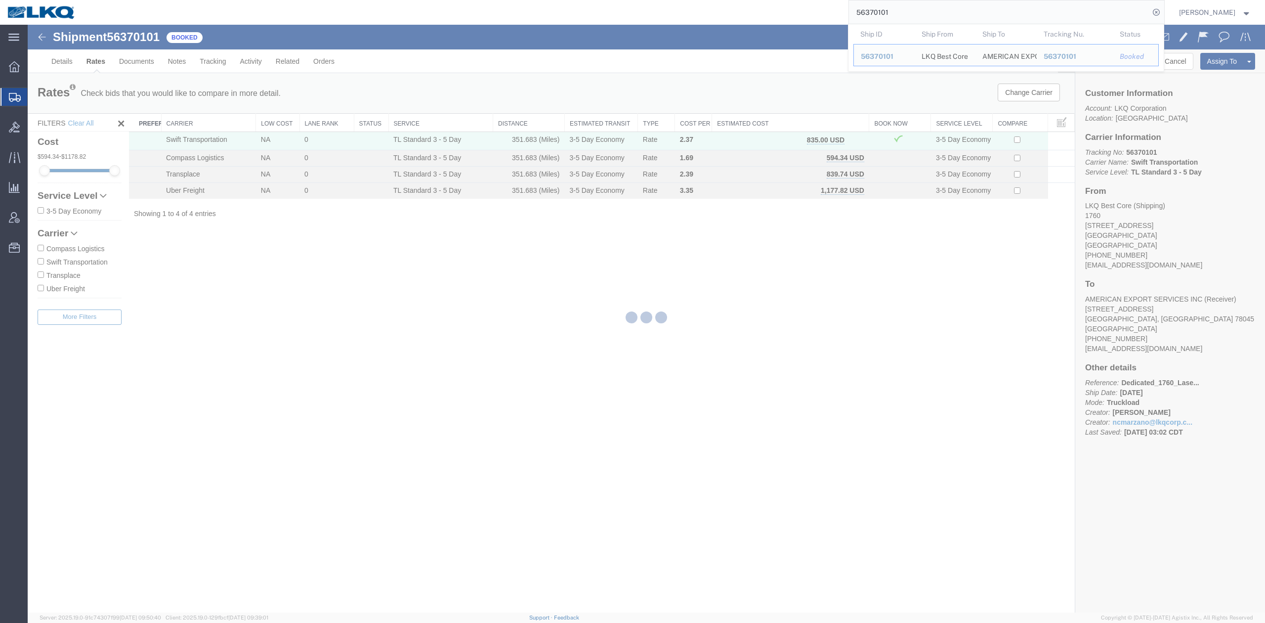
click at [886, 16] on input "56370101" at bounding box center [999, 12] width 301 height 24
paste input "715277"
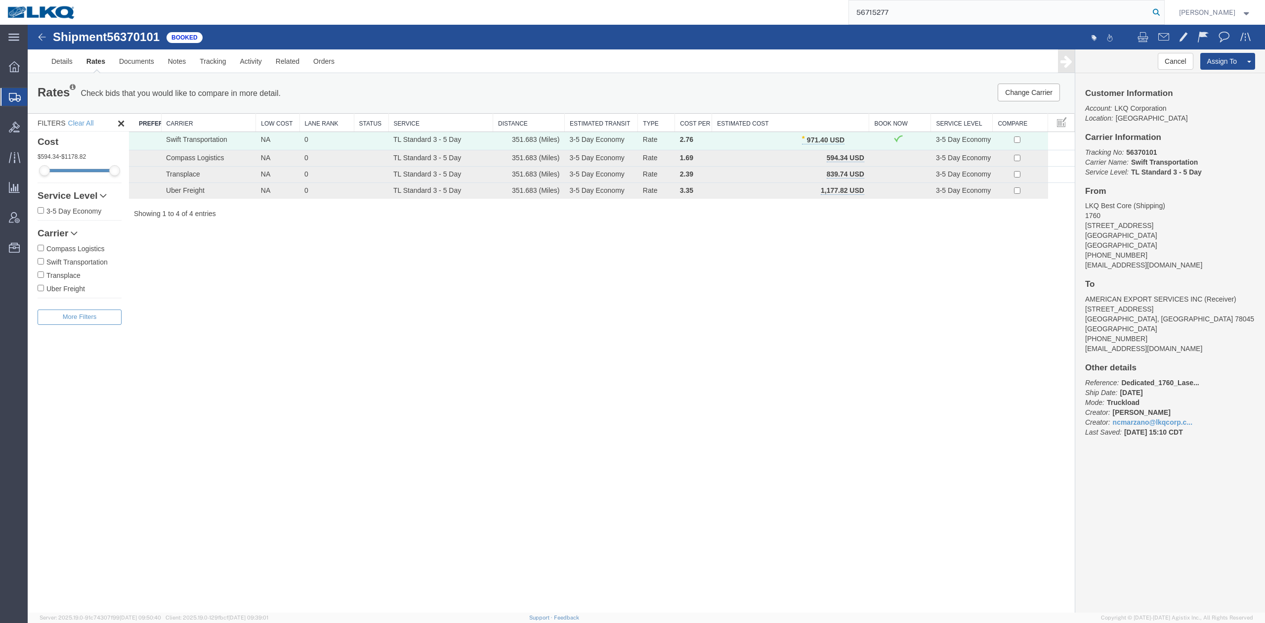
type input "56715277"
click at [1164, 15] on icon at bounding box center [1157, 12] width 14 height 14
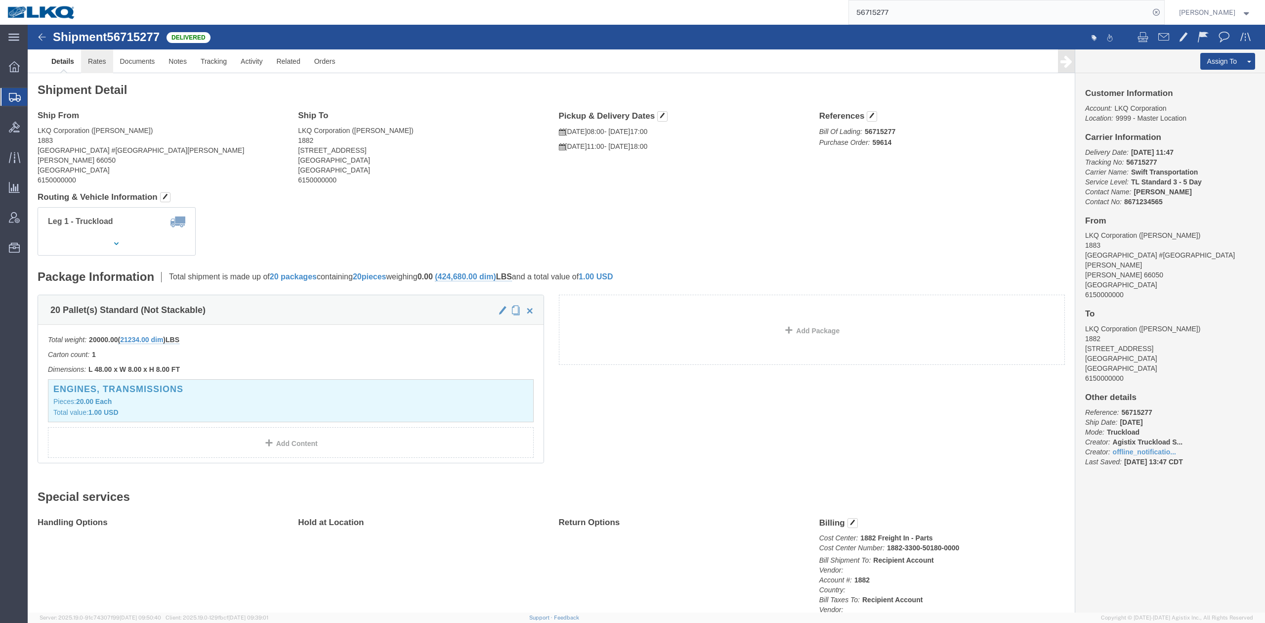
click link "Rates"
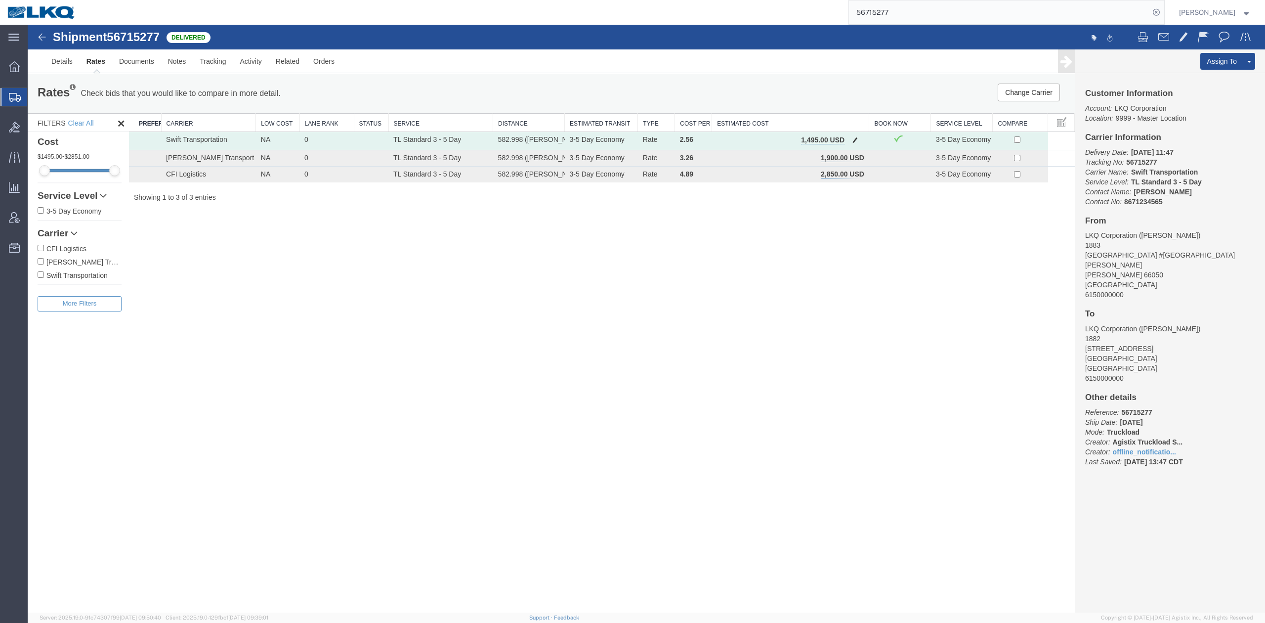
click at [855, 141] on span "button" at bounding box center [855, 139] width 5 height 7
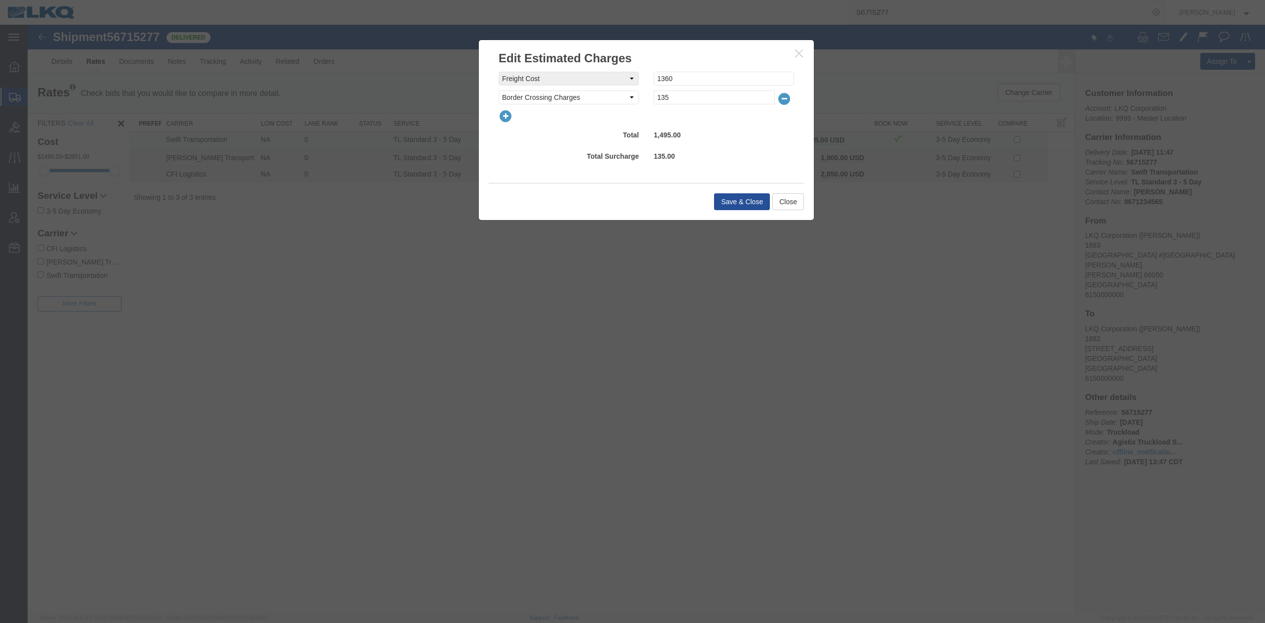
click at [503, 118] on icon "button" at bounding box center [506, 116] width 14 height 14
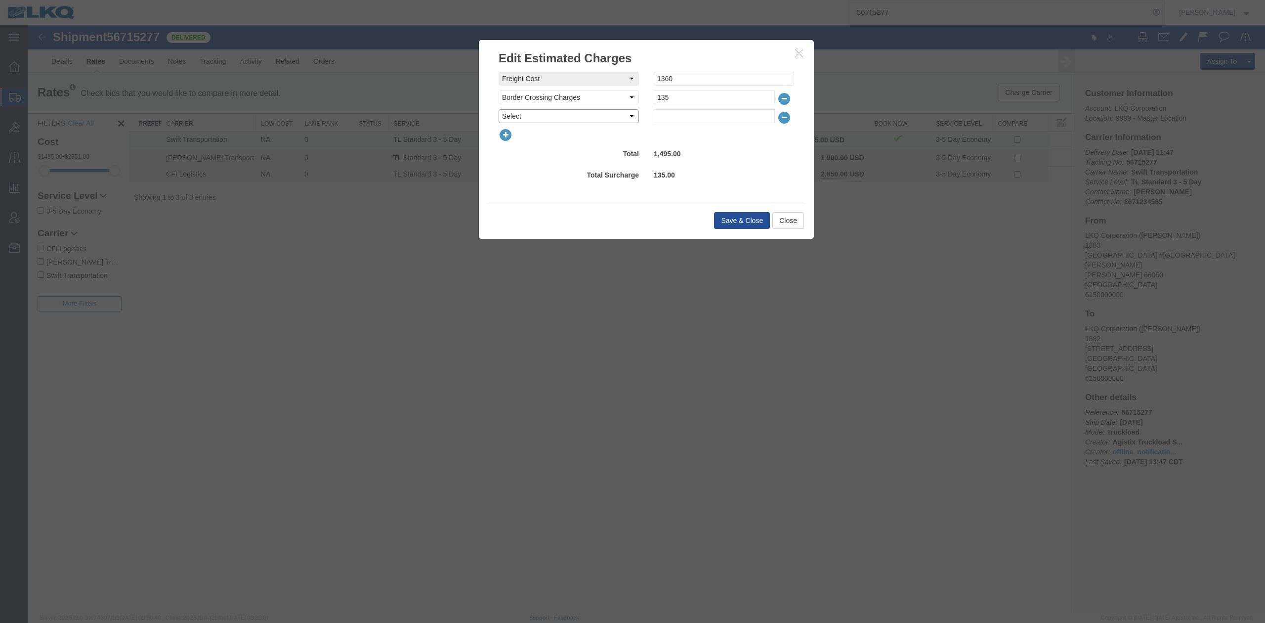
click at [523, 120] on select "Select AES Filing Accessorial Delivery Charge Additional Invoice Details Addres…" at bounding box center [569, 116] width 140 height 14
select select "FUEL_CHARGE"
click at [499, 109] on select "Select AES Filing Accessorial Delivery Charge Additional Invoice Details Addres…" at bounding box center [569, 116] width 140 height 14
type input "195.30"
click at [736, 218] on button "Save & Close" at bounding box center [742, 220] width 56 height 17
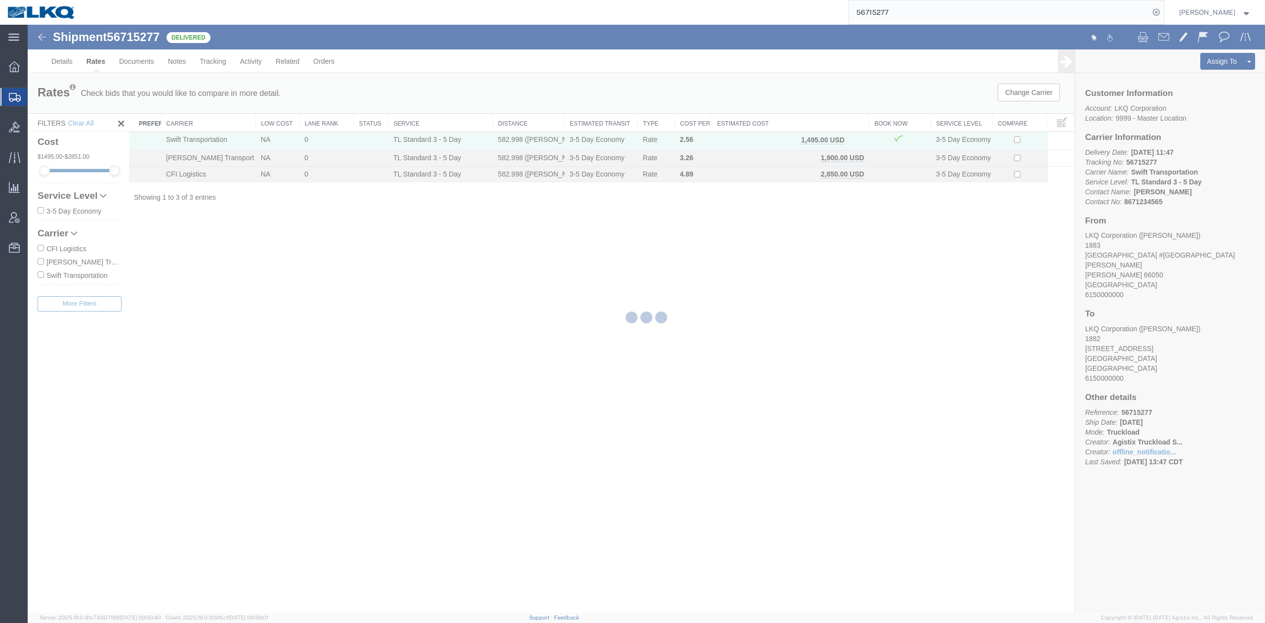
click at [902, 8] on input "56715277" at bounding box center [999, 12] width 301 height 24
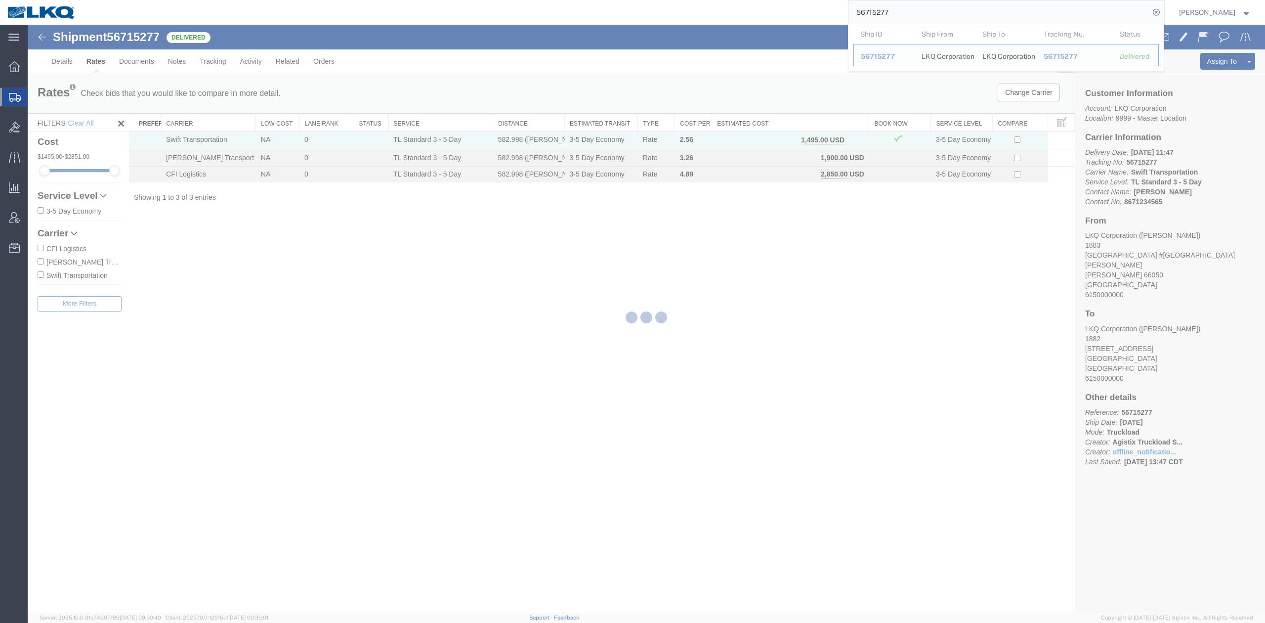
click at [902, 8] on input "56715277" at bounding box center [999, 12] width 301 height 24
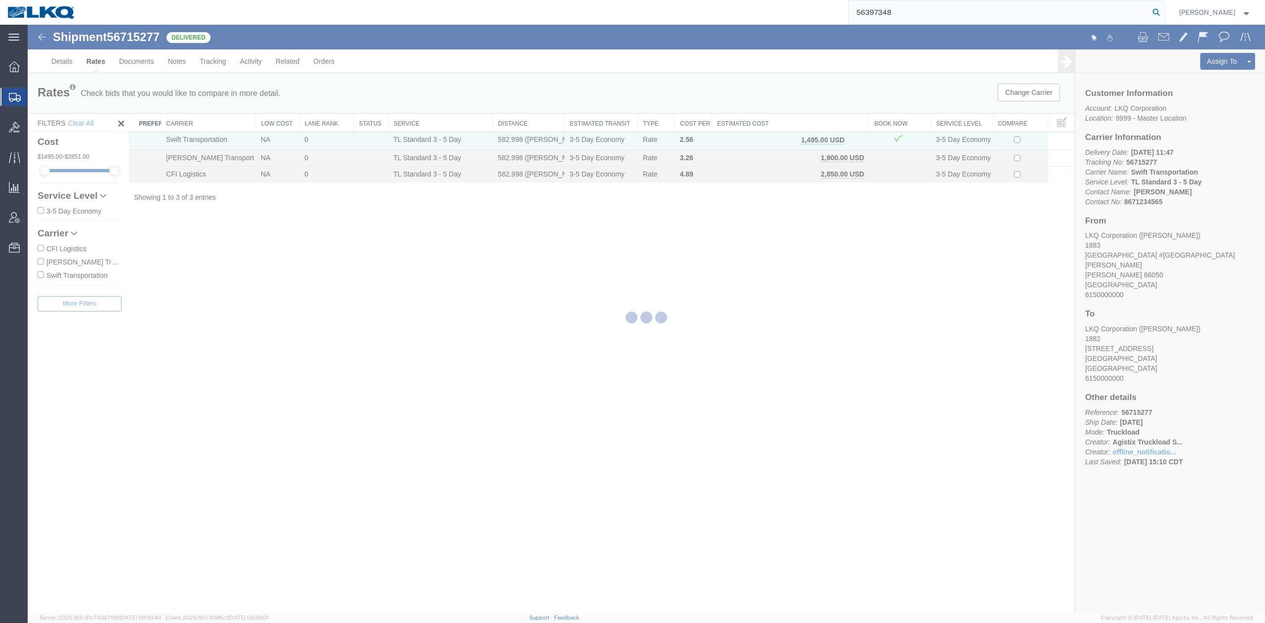
type input "56397348"
click at [1164, 8] on icon at bounding box center [1157, 12] width 14 height 14
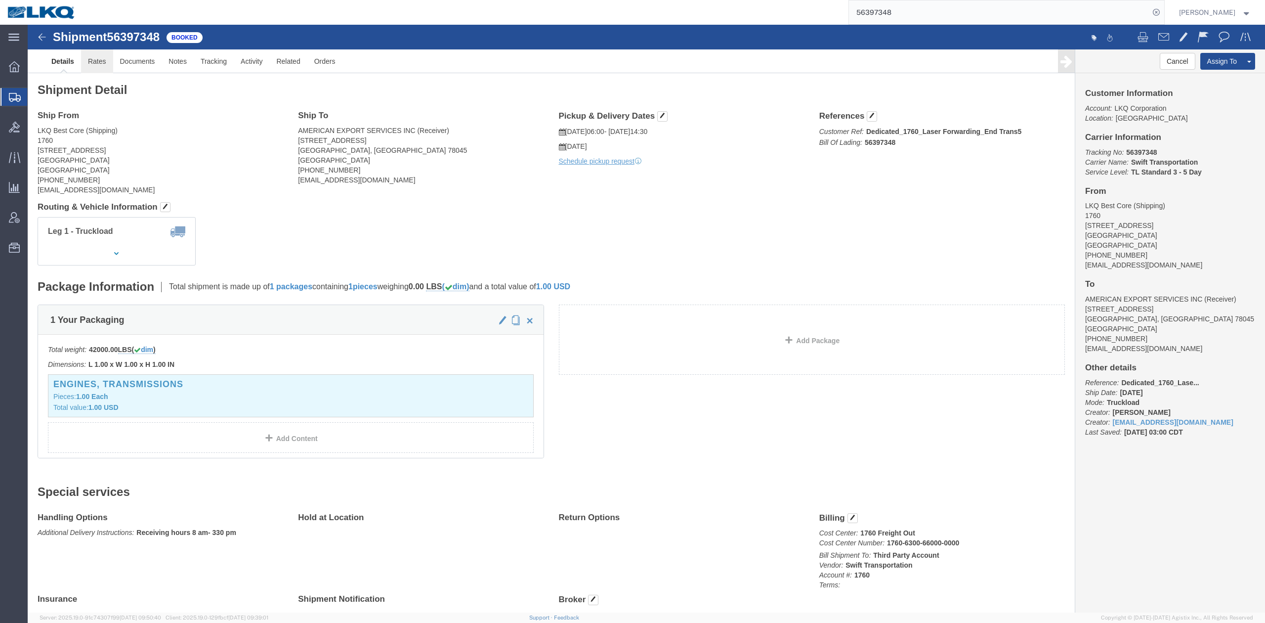
click link "Rates"
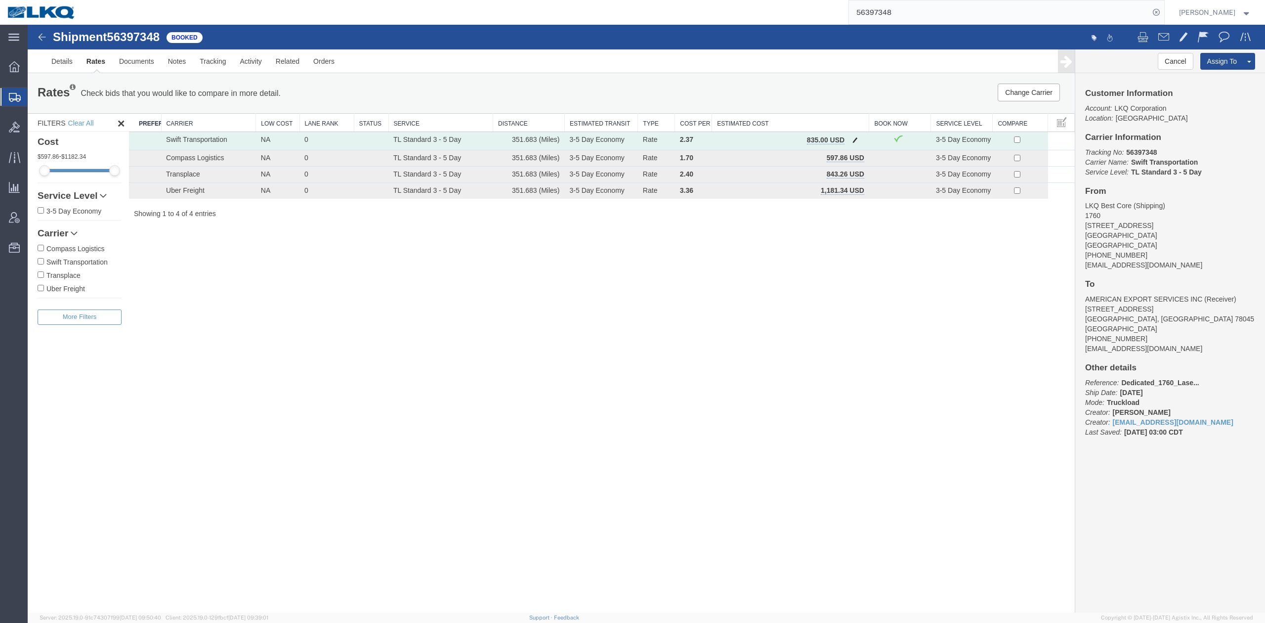
click at [859, 136] on button "button" at bounding box center [855, 140] width 13 height 13
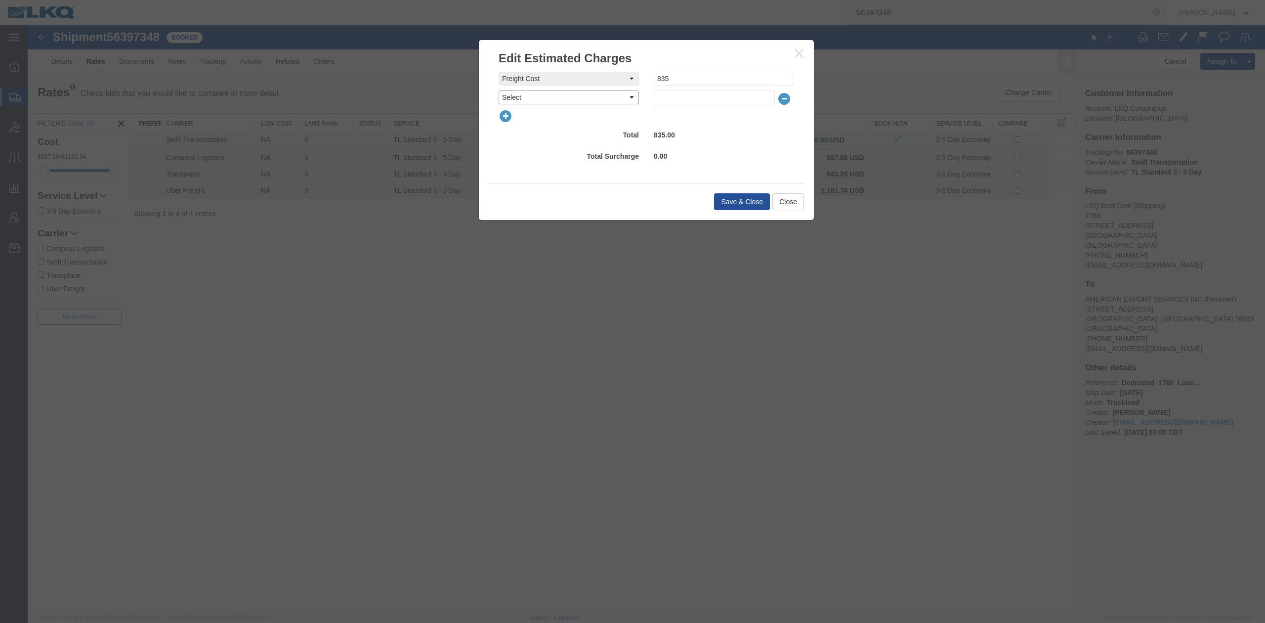
click at [550, 95] on select "Select AES Filing Accessorial Delivery Charge Additional Invoice Details Addres…" at bounding box center [569, 97] width 140 height 14
select select "FUEL_CHARGE"
click at [499, 90] on select "Select AES Filing Accessorial Delivery Charge Additional Invoice Details Addres…" at bounding box center [569, 97] width 140 height 14
type input "139.50"
click at [726, 197] on button "Save & Close" at bounding box center [742, 201] width 56 height 17
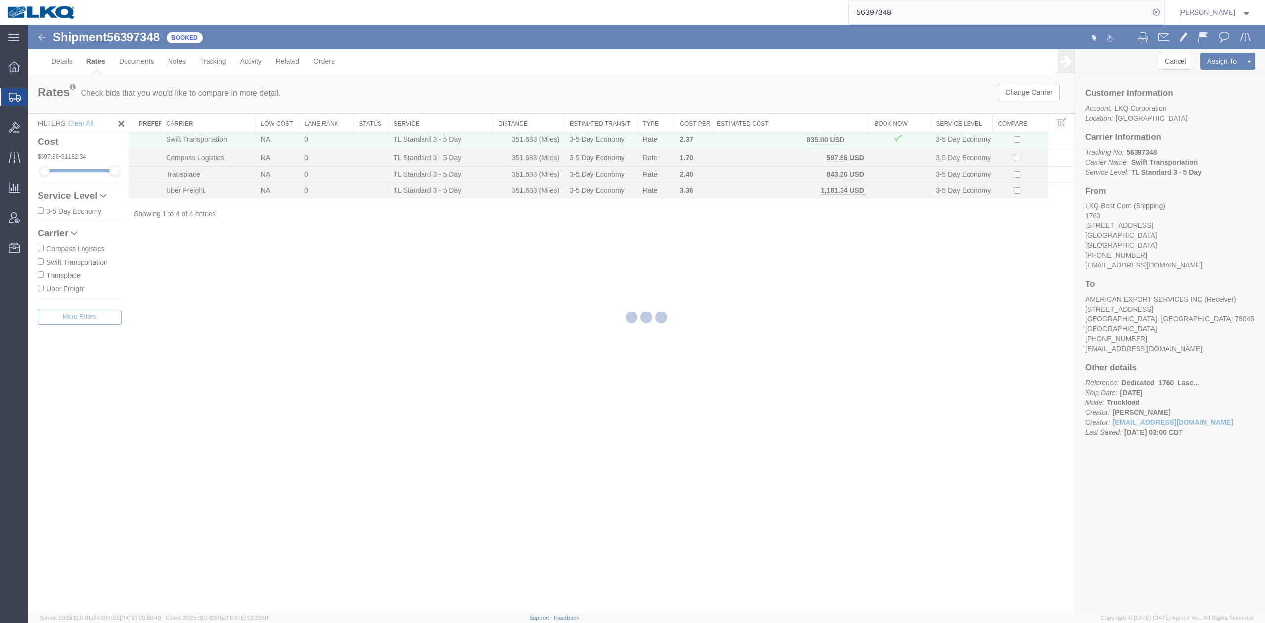
click at [907, 15] on input "56397348" at bounding box center [999, 12] width 301 height 24
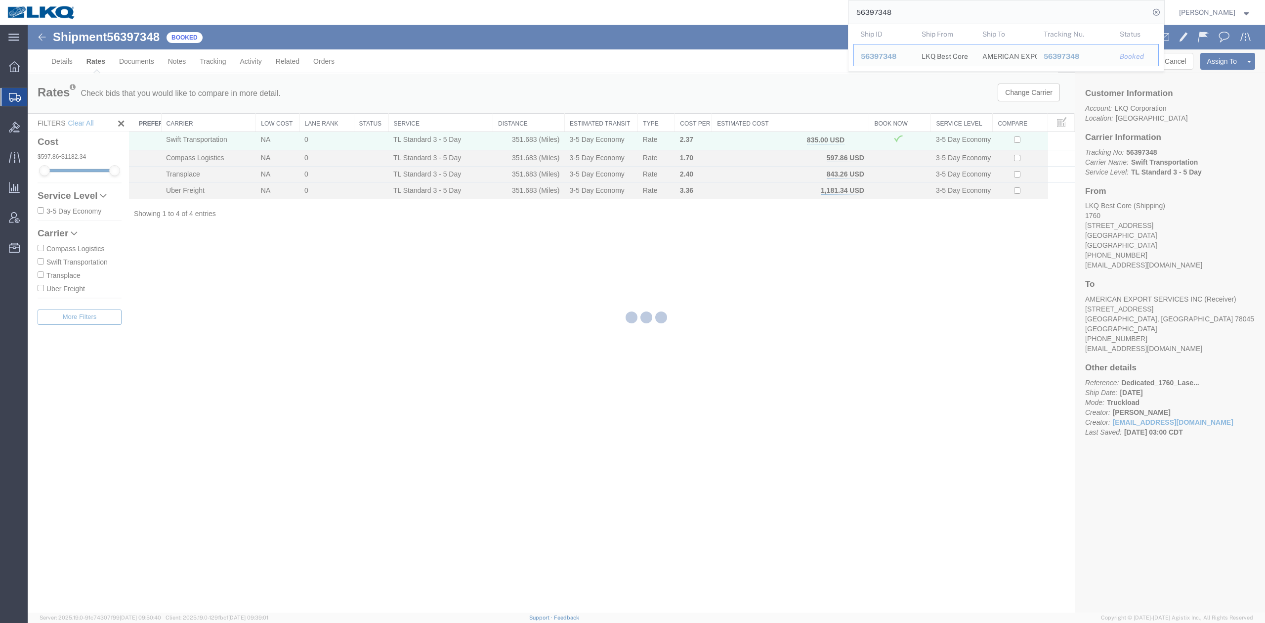
click at [907, 15] on input "56397348" at bounding box center [999, 12] width 301 height 24
paste input "652126"
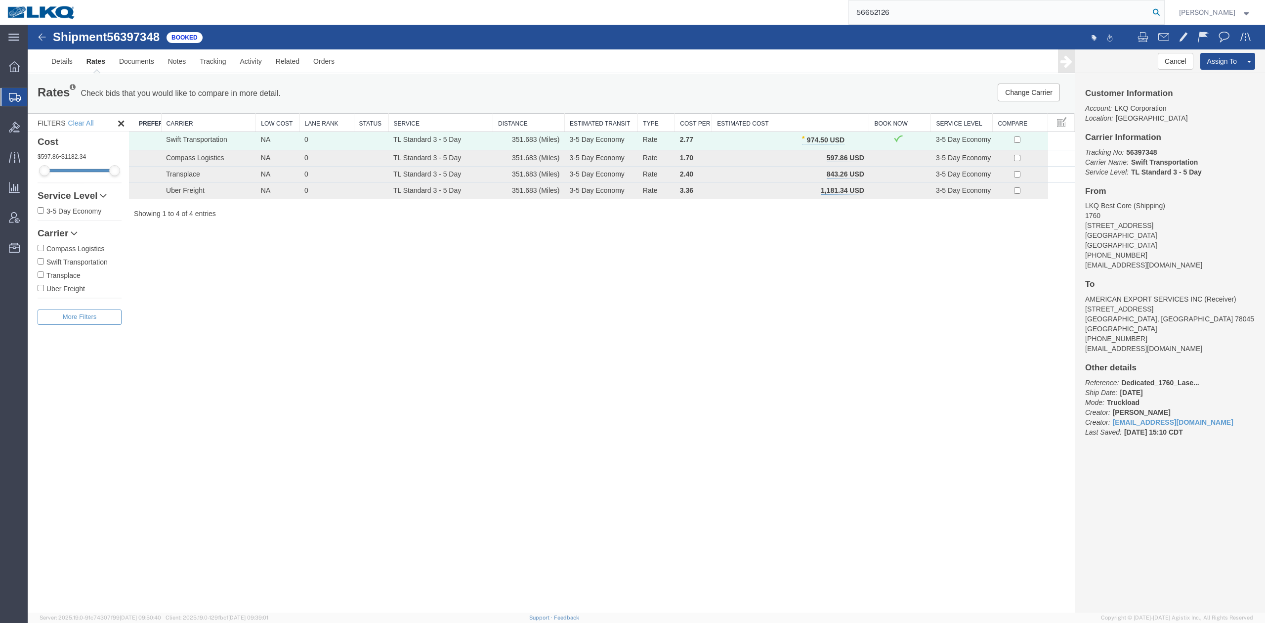
type input "56652126"
click at [1164, 10] on icon at bounding box center [1157, 12] width 14 height 14
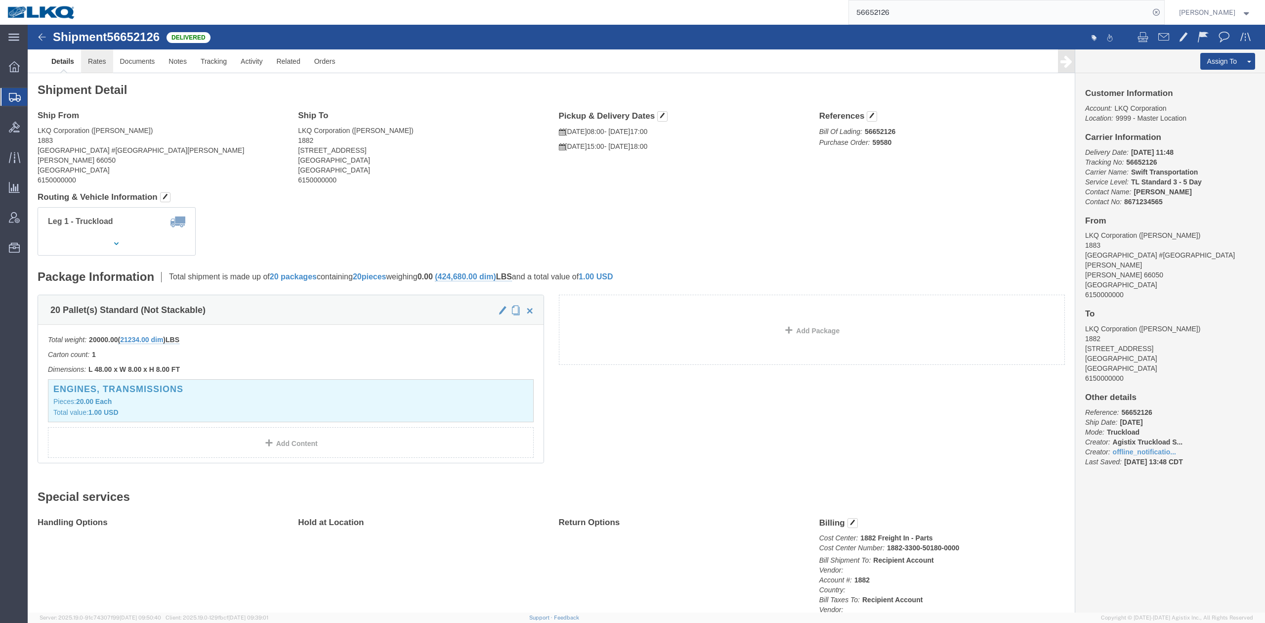
click link "Rates"
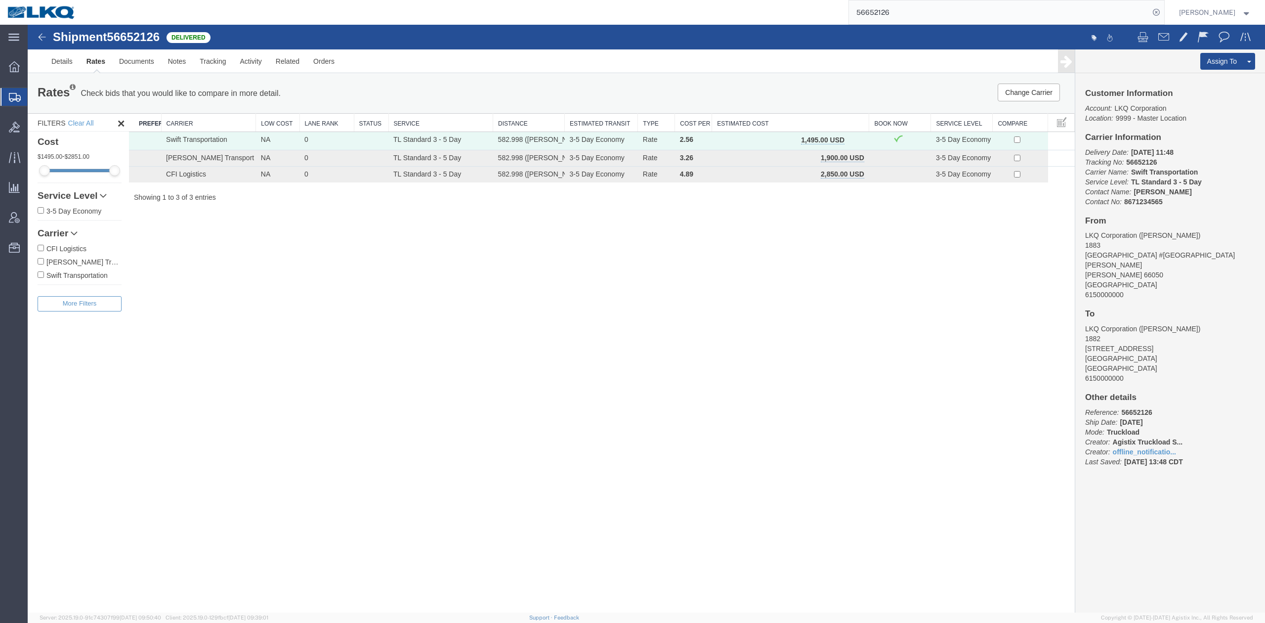
drag, startPoint x: 861, startPoint y: 138, endPoint x: 880, endPoint y: 173, distance: 39.6
click at [861, 138] on button "button" at bounding box center [855, 140] width 13 height 13
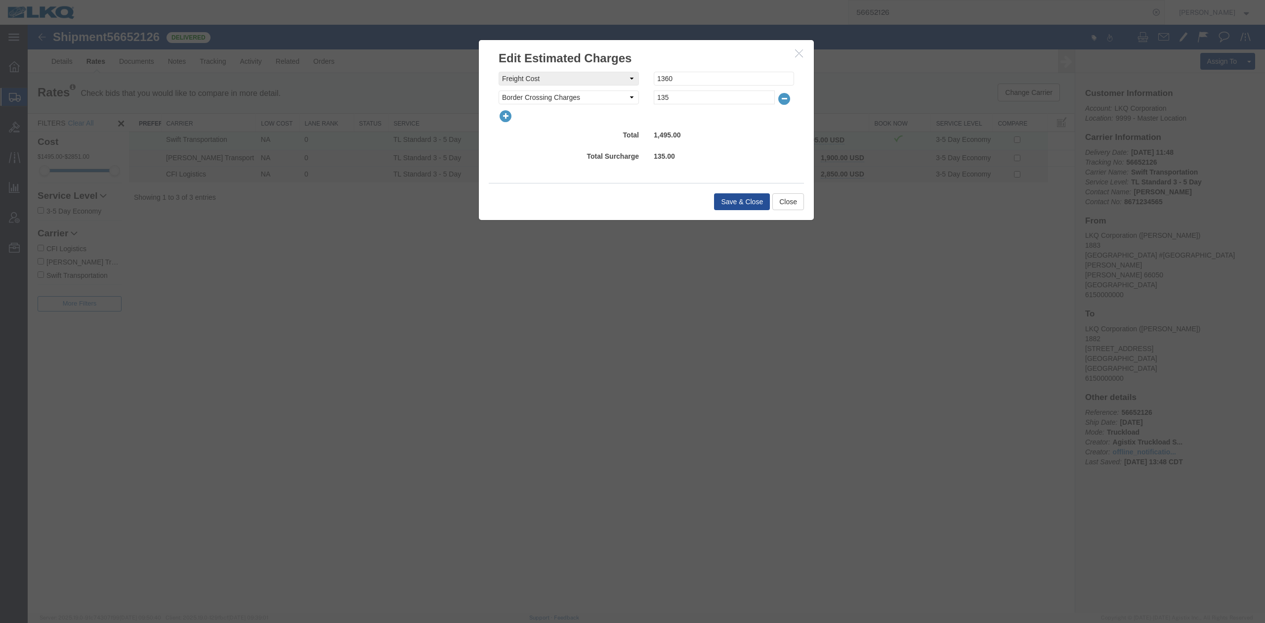
click at [511, 113] on div at bounding box center [646, 116] width 310 height 14
click at [511, 113] on icon "button" at bounding box center [506, 116] width 14 height 14
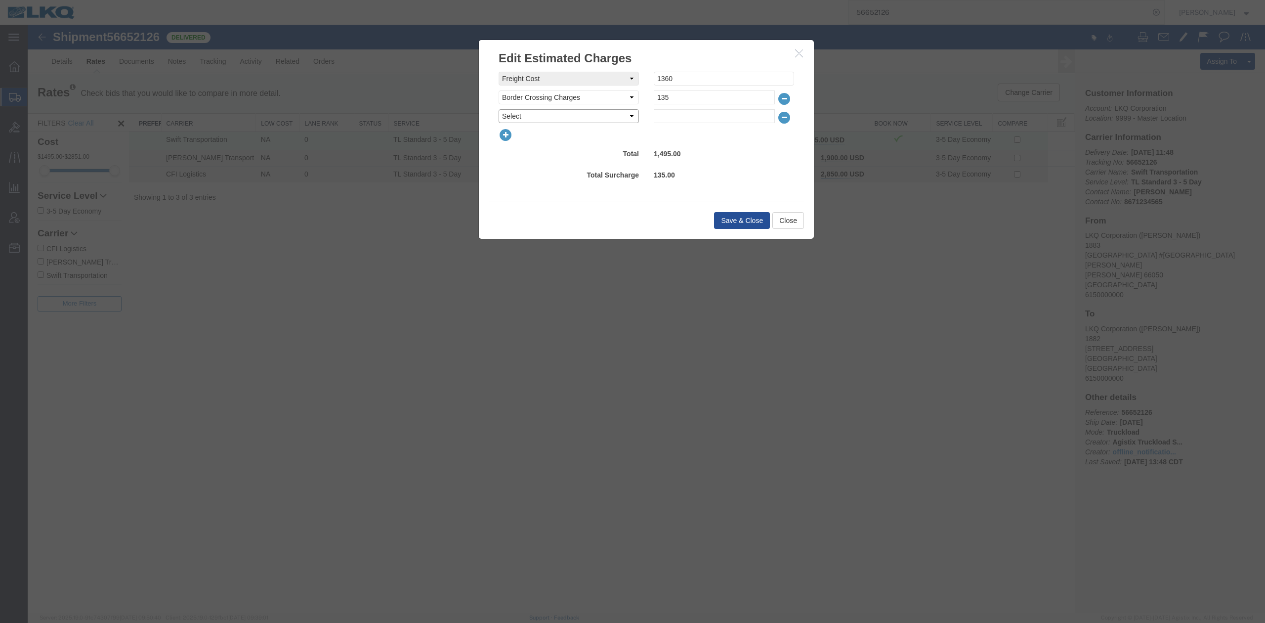
click at [511, 113] on select "Select AES Filing Accessorial Delivery Charge Additional Invoice Details Addres…" at bounding box center [569, 116] width 140 height 14
select select "FUEL_CHARGE"
click at [499, 109] on select "Select AES Filing Accessorial Delivery Charge Additional Invoice Details Addres…" at bounding box center [569, 116] width 140 height 14
type input "195.30"
click at [731, 213] on button "Save & Close" at bounding box center [742, 220] width 56 height 17
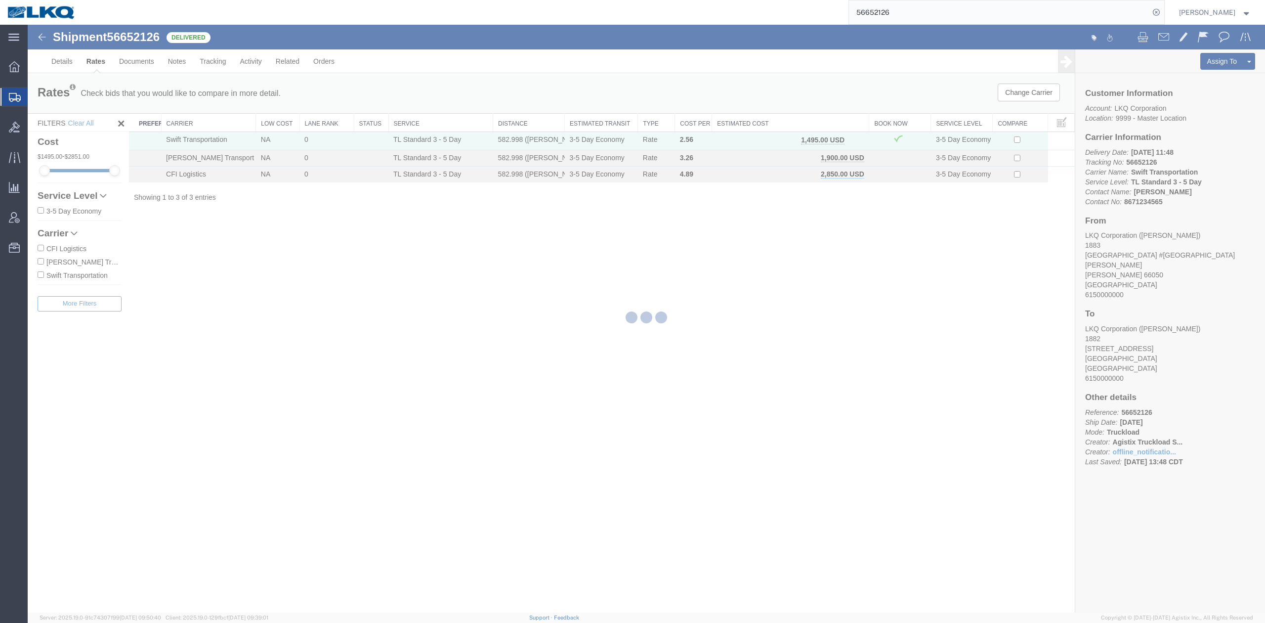
click at [915, 18] on input "56652126" at bounding box center [999, 12] width 301 height 24
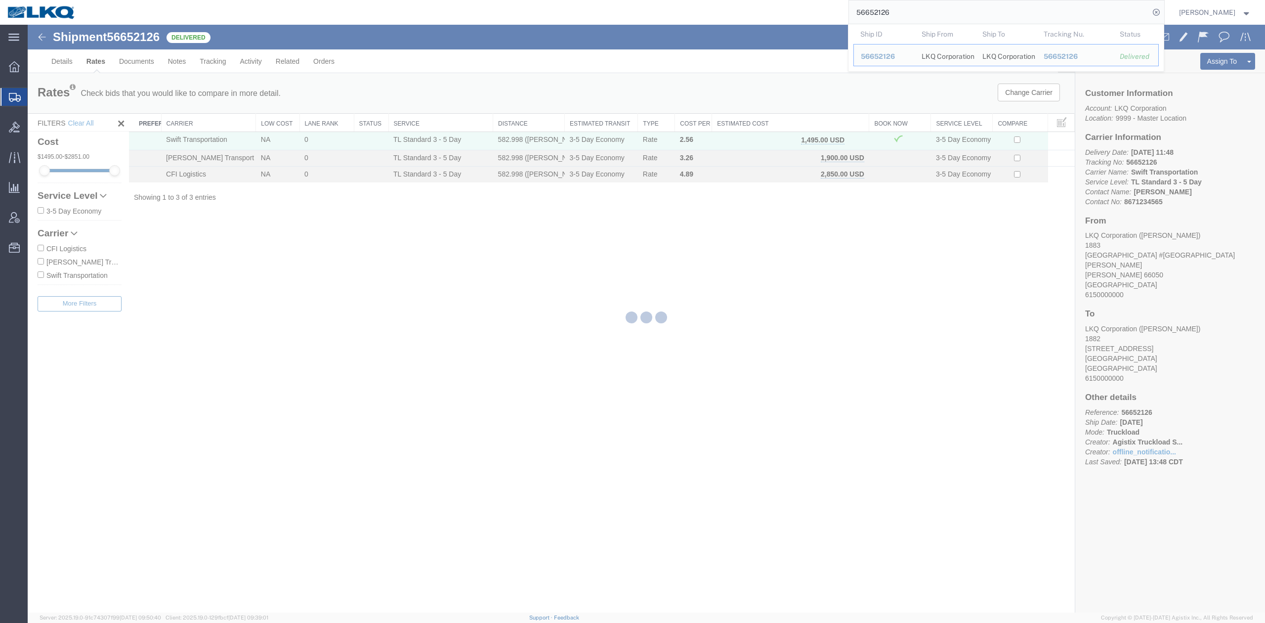
click at [915, 18] on input "56652126" at bounding box center [999, 12] width 301 height 24
paste input "717595"
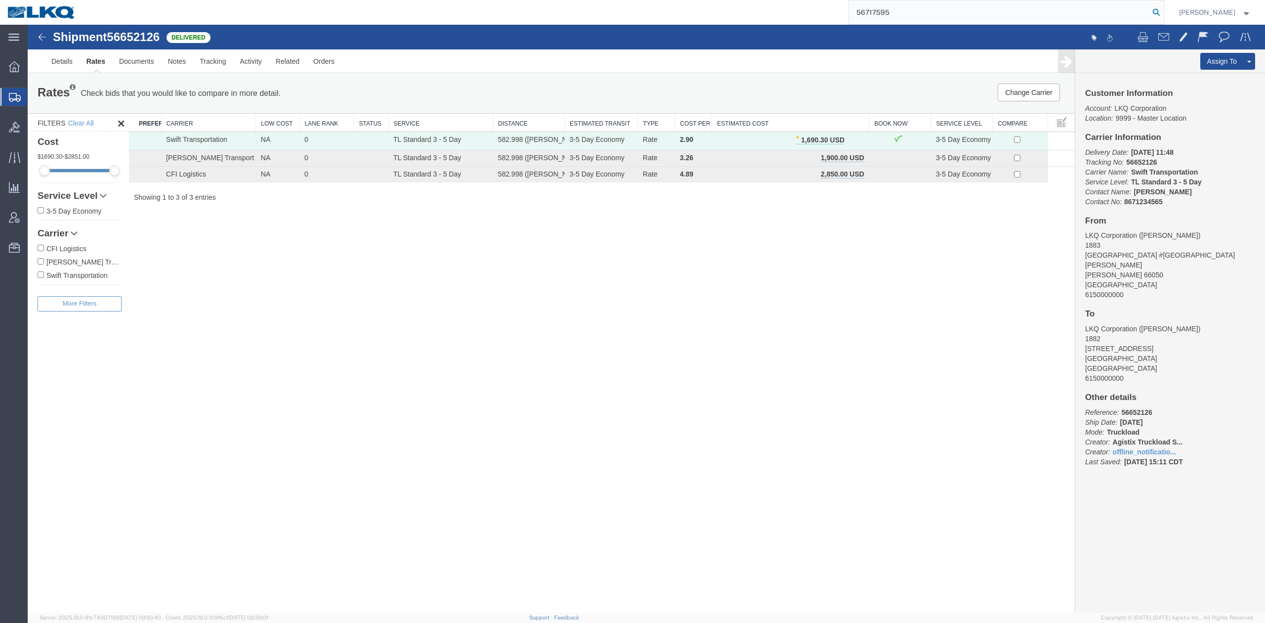
type input "56717595"
click at [1164, 12] on icon at bounding box center [1157, 12] width 14 height 14
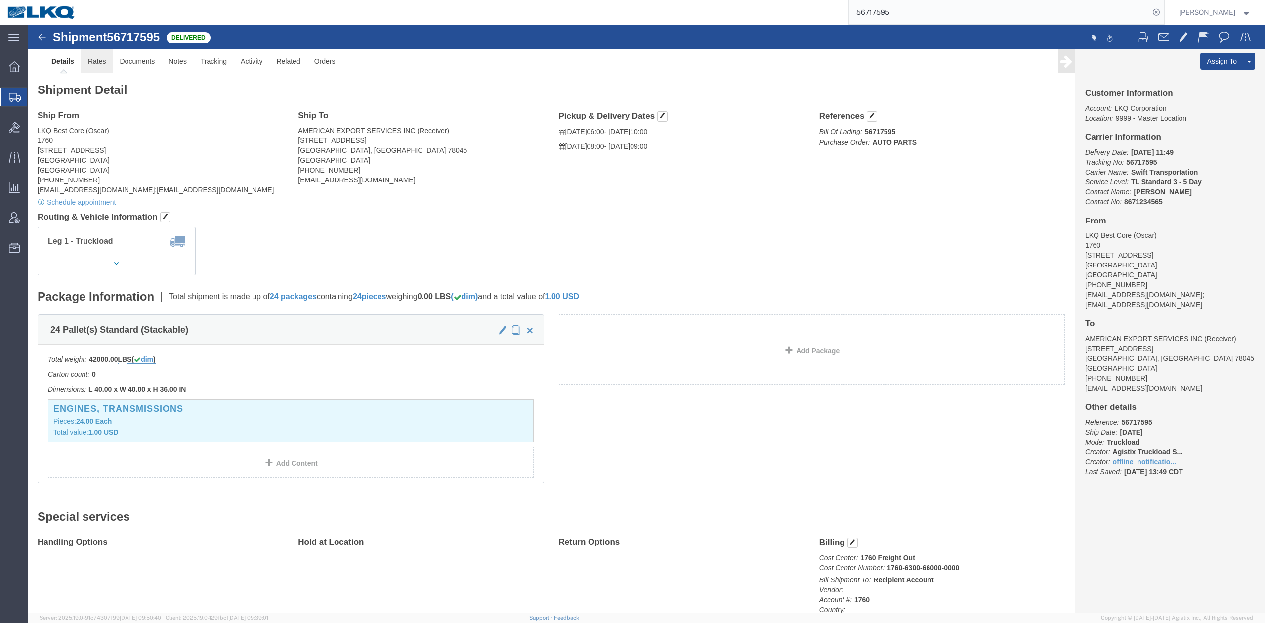
click link "Rates"
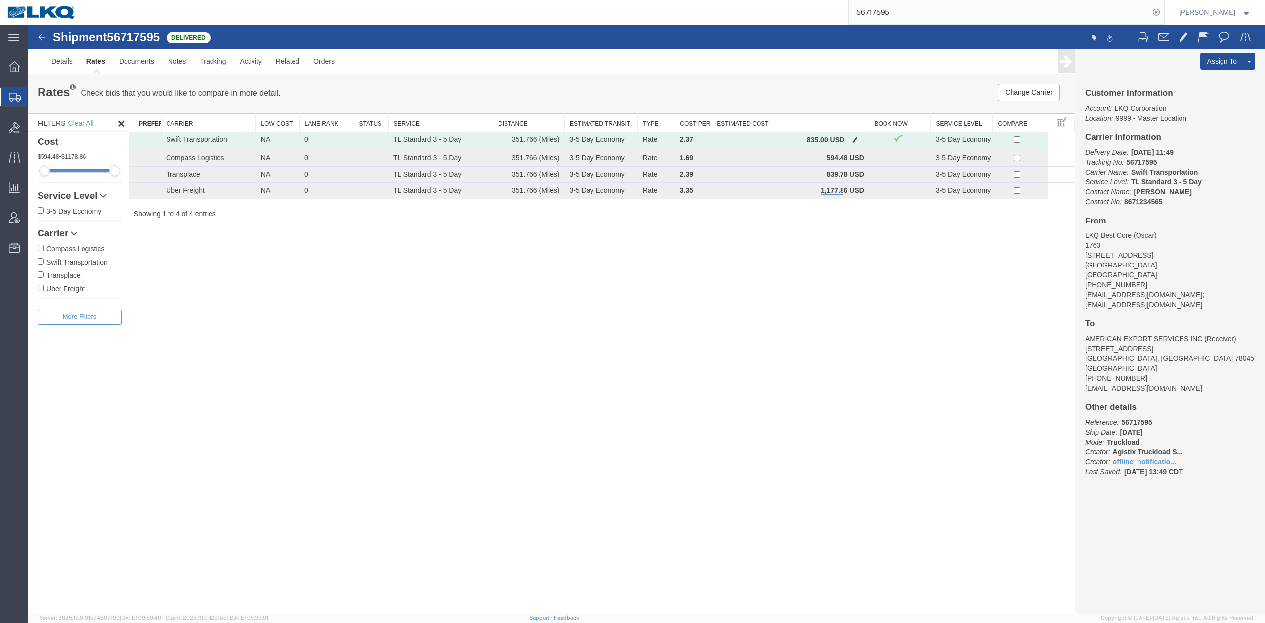
drag, startPoint x: 847, startPoint y: 133, endPoint x: 854, endPoint y: 139, distance: 9.2
click at [847, 133] on td "835.00 USD" at bounding box center [790, 141] width 157 height 18
click at [855, 139] on span "button" at bounding box center [855, 139] width 5 height 7
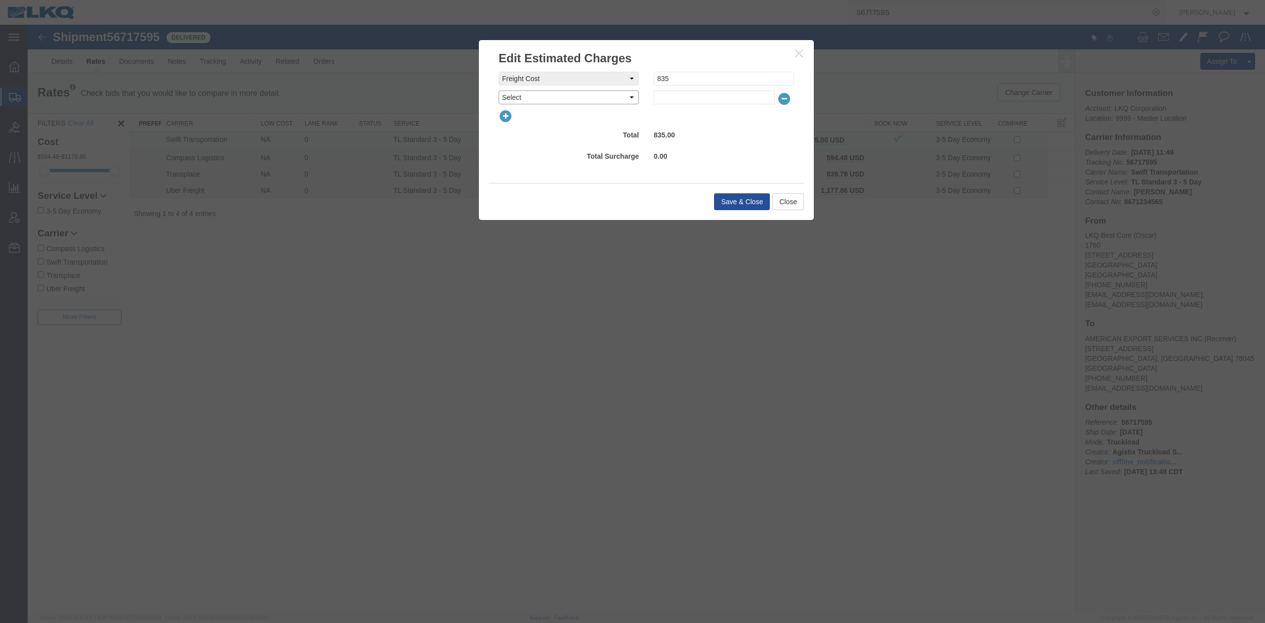
click at [534, 99] on select "Select AES Filing Accessorial Delivery Charge Additional Invoice Details Addres…" at bounding box center [569, 97] width 140 height 14
select select "FUEL_CHARGE"
click at [499, 90] on select "Select AES Filing Accessorial Delivery Charge Additional Invoice Details Addres…" at bounding box center [569, 97] width 140 height 14
type input "139.50"
click at [749, 202] on button "Save & Close" at bounding box center [742, 201] width 56 height 17
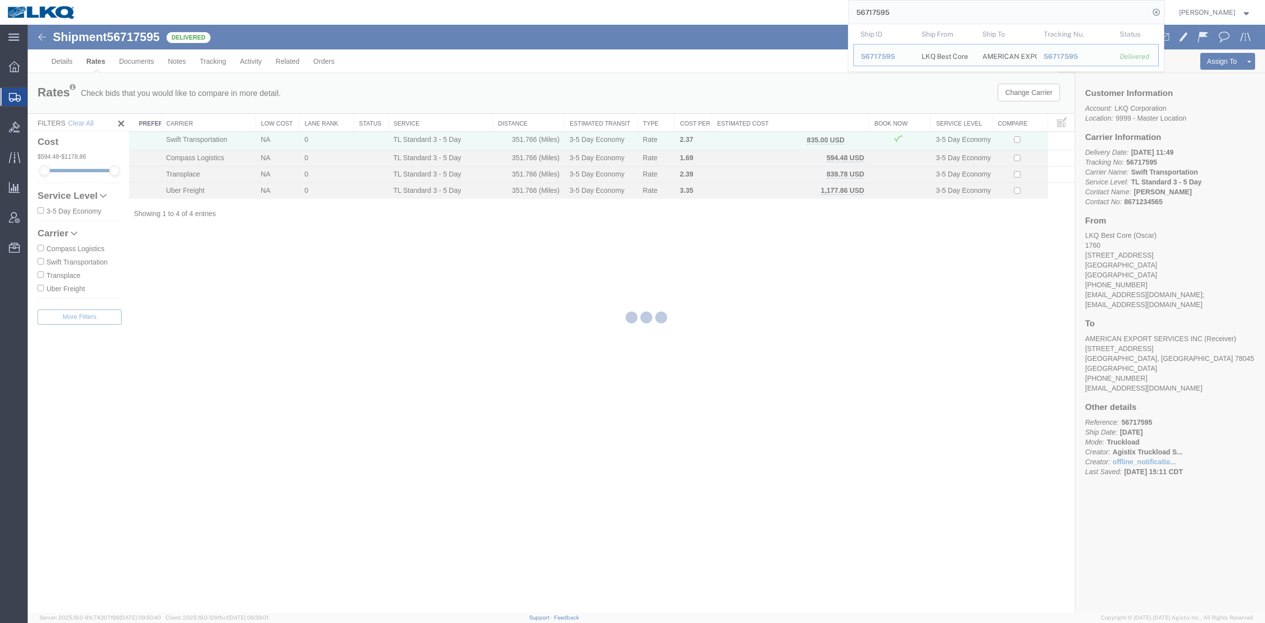
click at [913, 16] on input "56717595" at bounding box center [999, 12] width 301 height 24
paste input "5224"
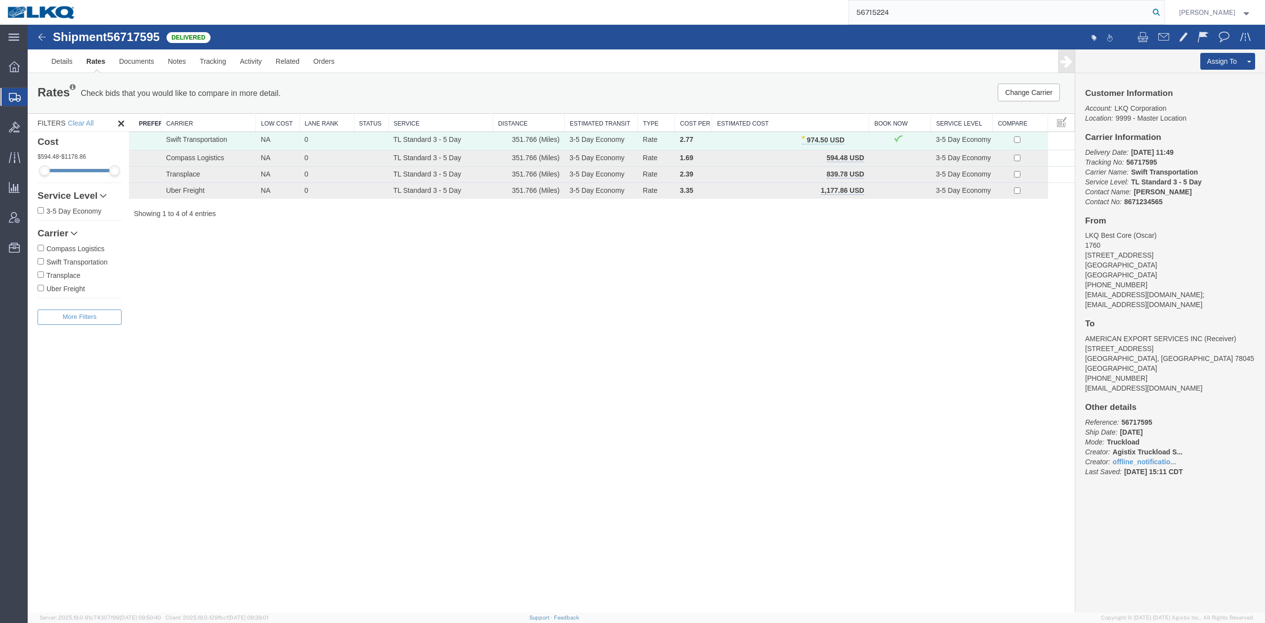
type input "56715224"
click at [1164, 12] on icon at bounding box center [1157, 12] width 14 height 14
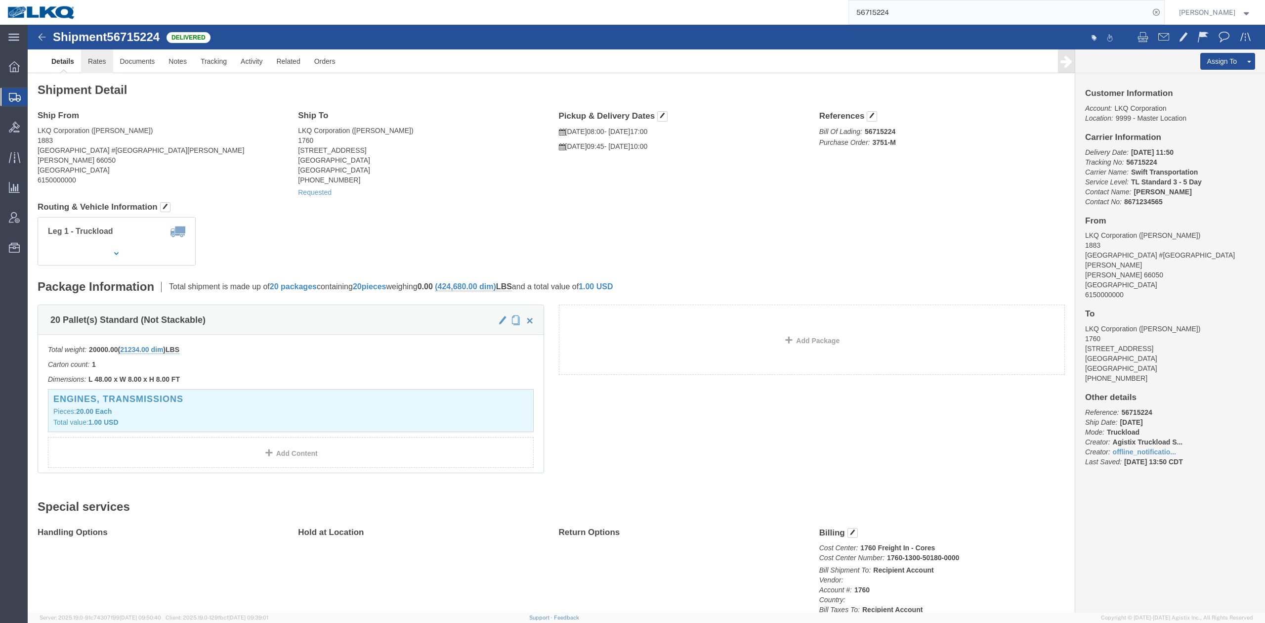
click link "Rates"
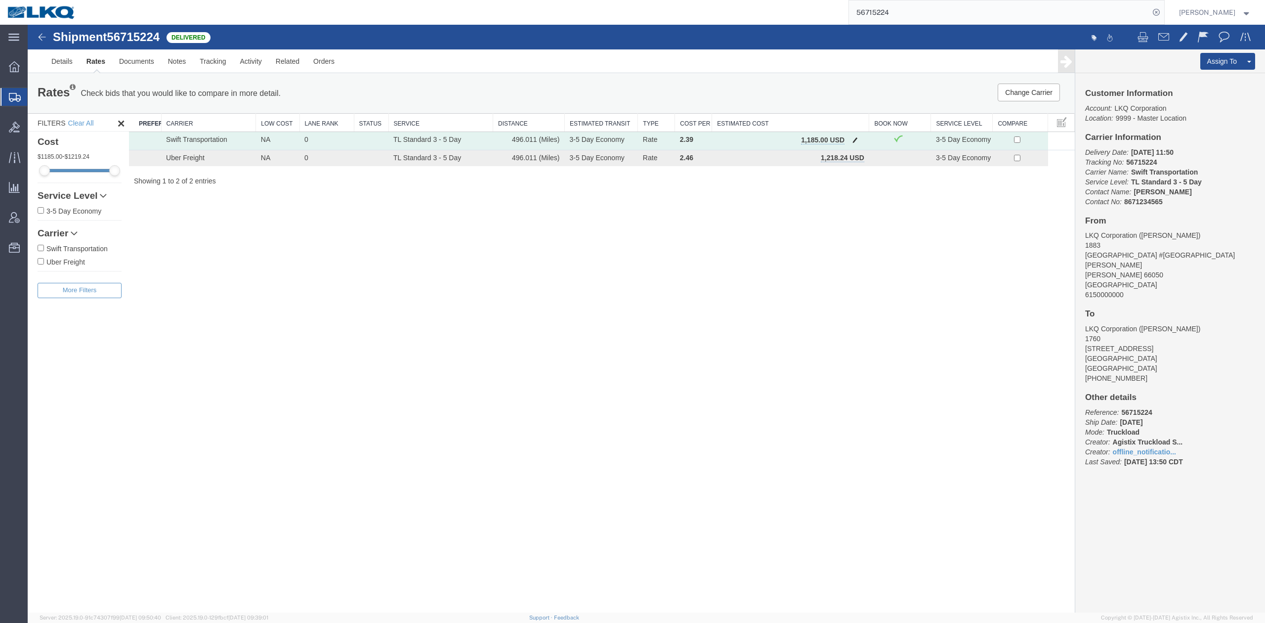
click at [855, 139] on span "button" at bounding box center [855, 139] width 5 height 7
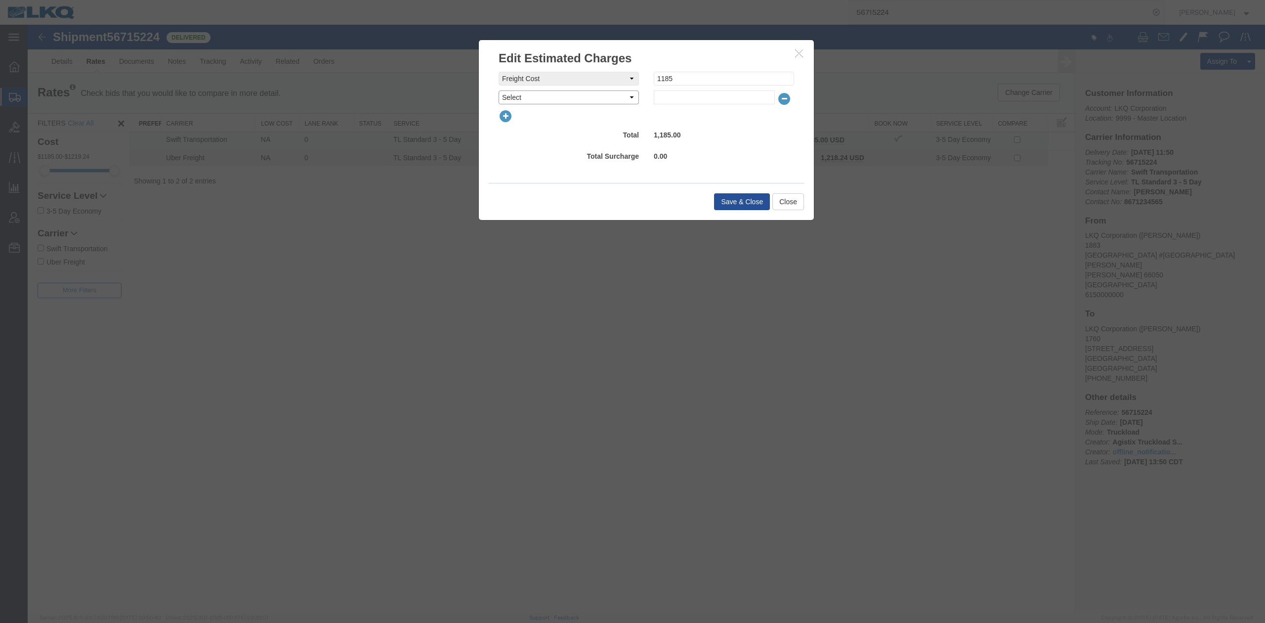
click at [546, 94] on select "Select AES Filing Accessorial Delivery Charge Additional Invoice Details Addres…" at bounding box center [569, 97] width 140 height 14
select select "FUEL_CHARGE"
click at [499, 90] on select "Select AES Filing Accessorial Delivery Charge Additional Invoice Details Addres…" at bounding box center [569, 97] width 140 height 14
type input "139.50"
click at [752, 200] on button "Save & Close" at bounding box center [742, 201] width 56 height 17
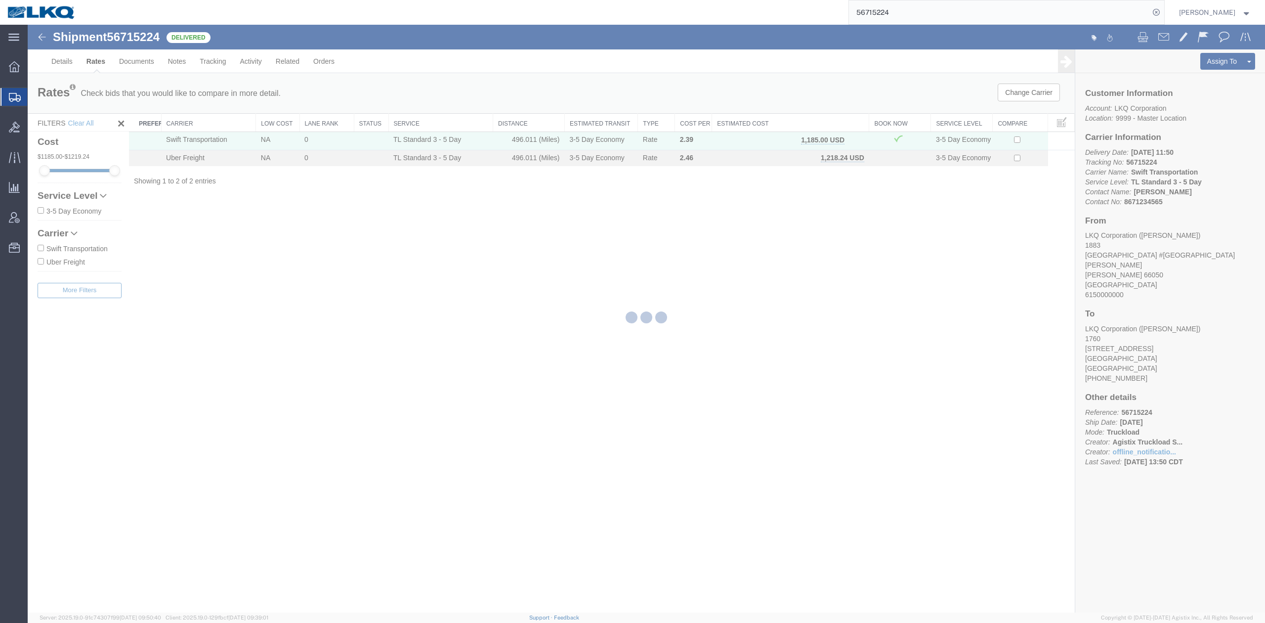
click at [893, 8] on input "56715224" at bounding box center [999, 12] width 301 height 24
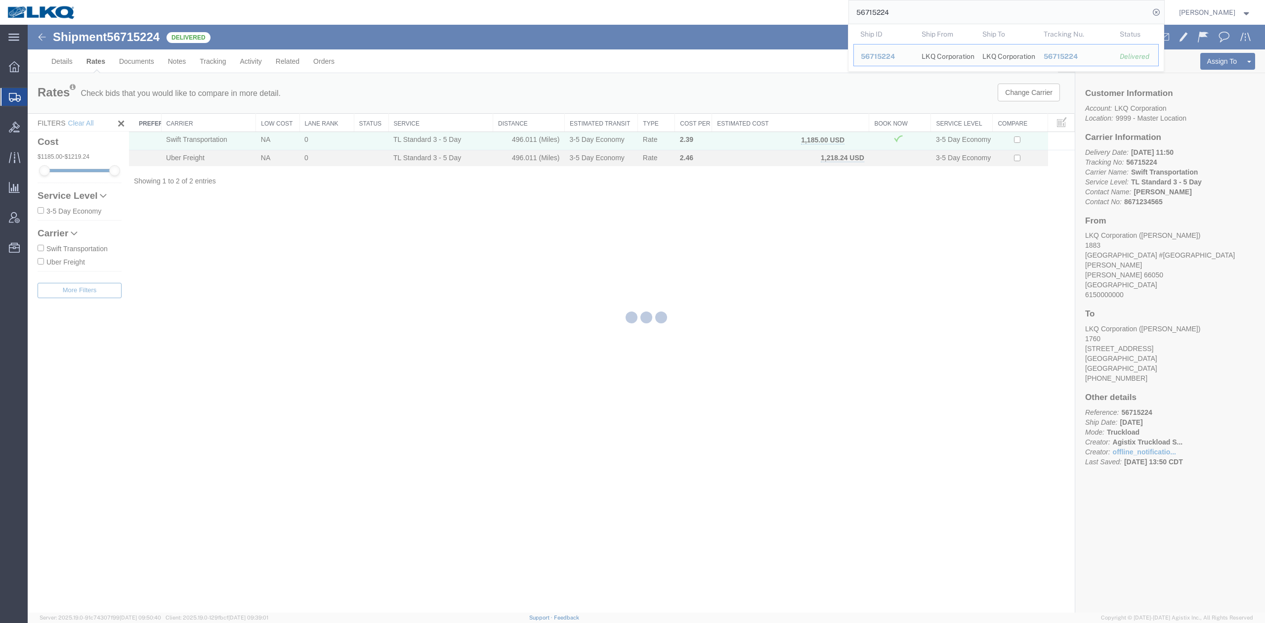
click at [893, 8] on input "56715224" at bounding box center [999, 12] width 301 height 24
paste input "411611"
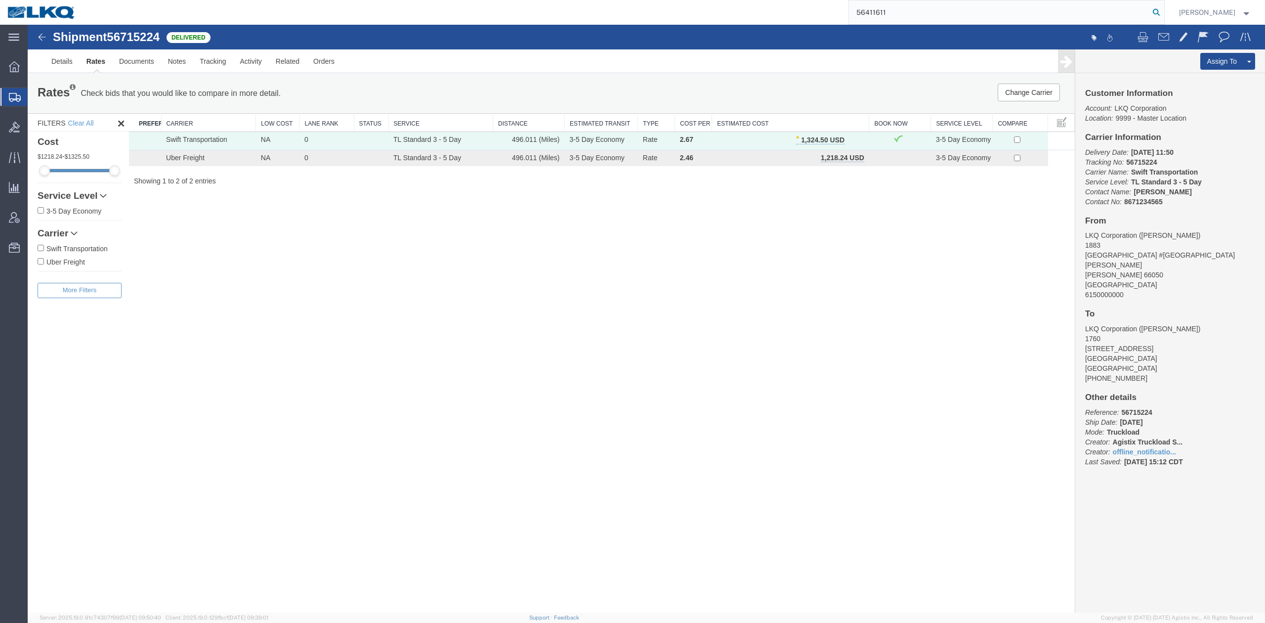
type input "56411611"
click at [1164, 15] on icon at bounding box center [1157, 12] width 14 height 14
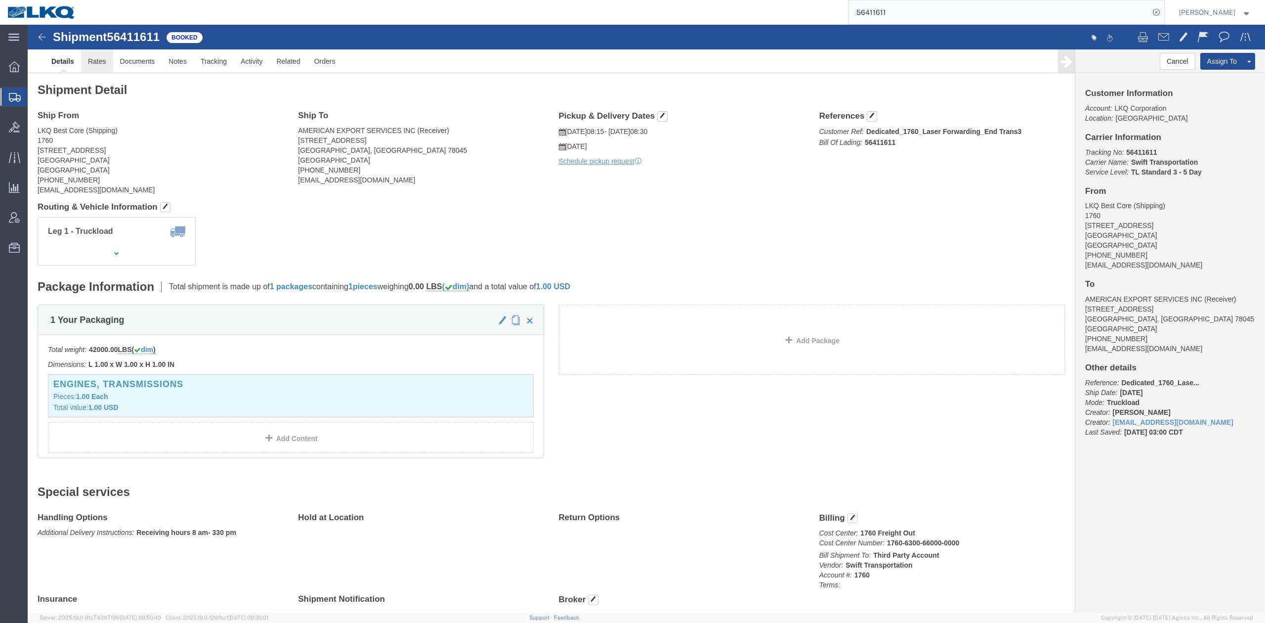
click link "Rates"
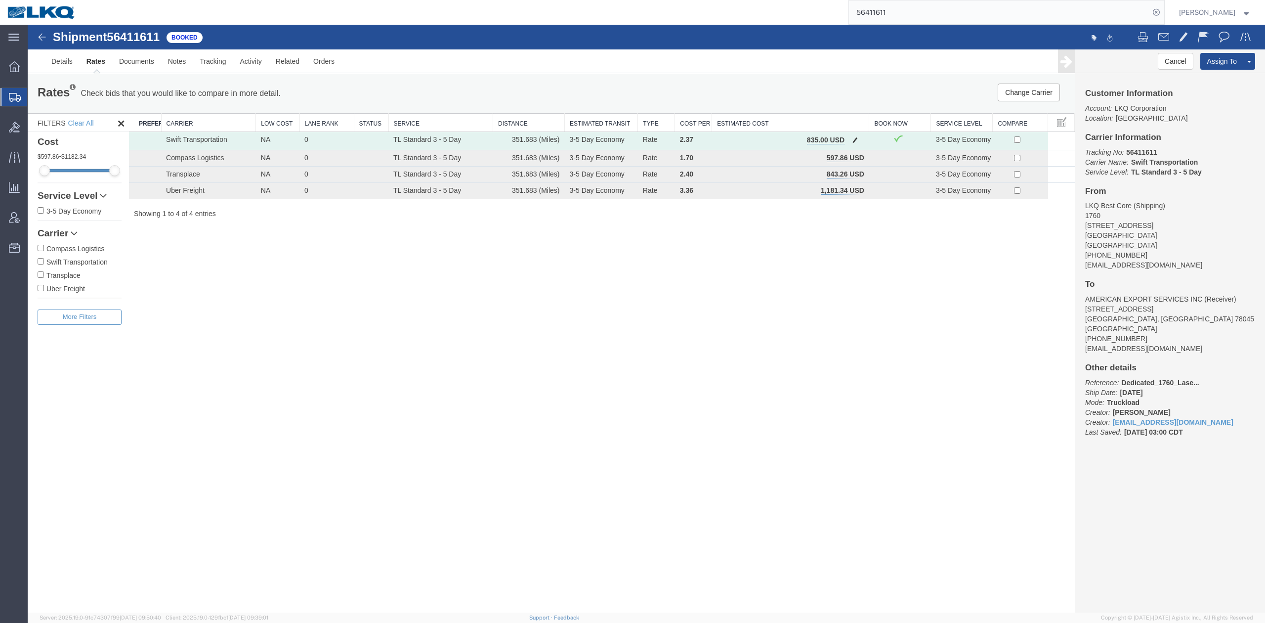
click at [855, 140] on span "button" at bounding box center [855, 139] width 5 height 7
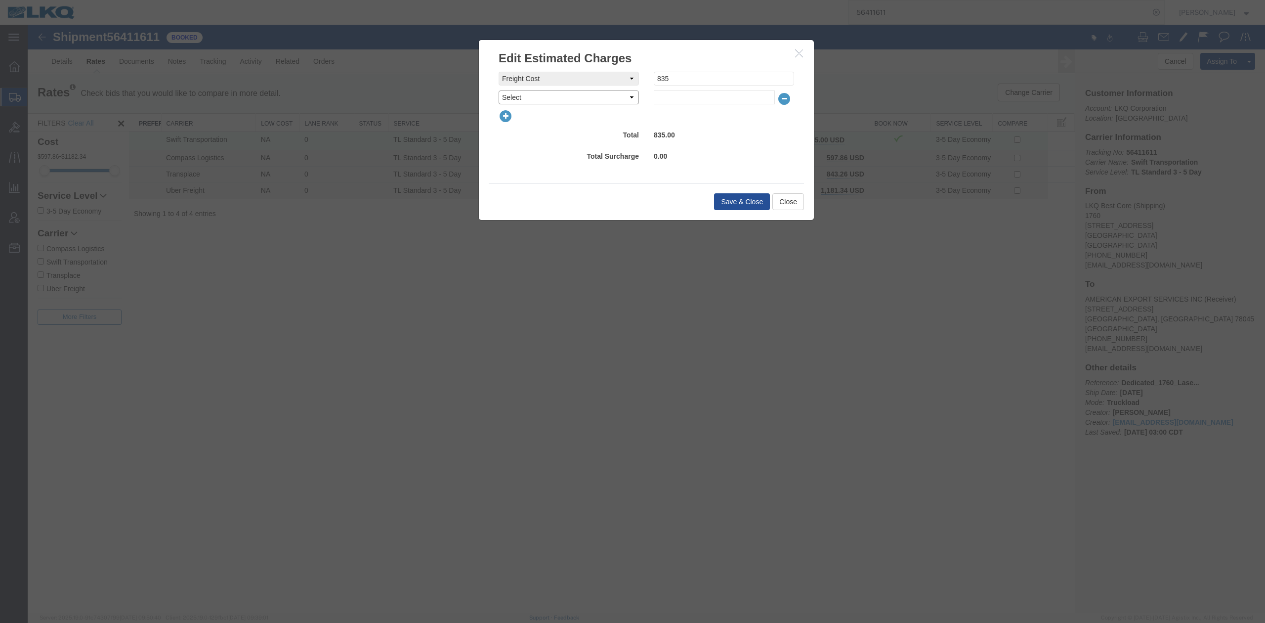
click at [532, 99] on select "Select AES Filing Accessorial Delivery Charge Additional Invoice Details Addres…" at bounding box center [569, 97] width 140 height 14
select select "FUEL_CHARGE"
click at [499, 90] on select "Select AES Filing Accessorial Delivery Charge Additional Invoice Details Addres…" at bounding box center [569, 97] width 140 height 14
type input "139.50"
click at [738, 201] on button "Save & Close" at bounding box center [742, 201] width 56 height 17
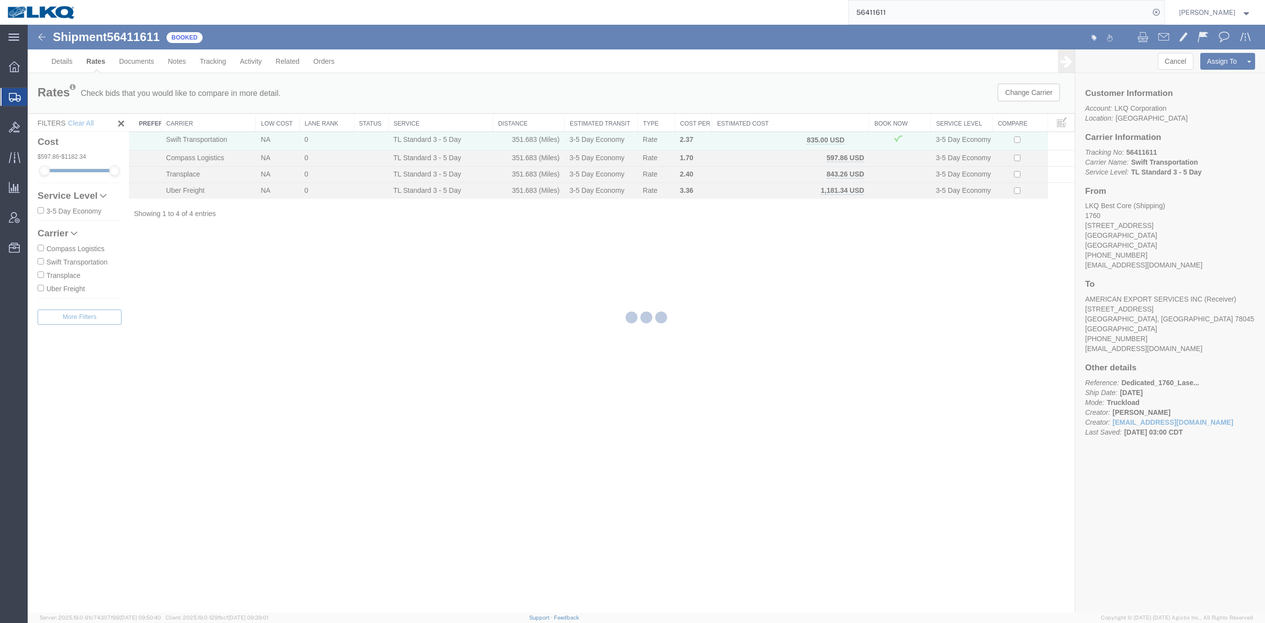
click at [880, 11] on input "56411611" at bounding box center [999, 12] width 301 height 24
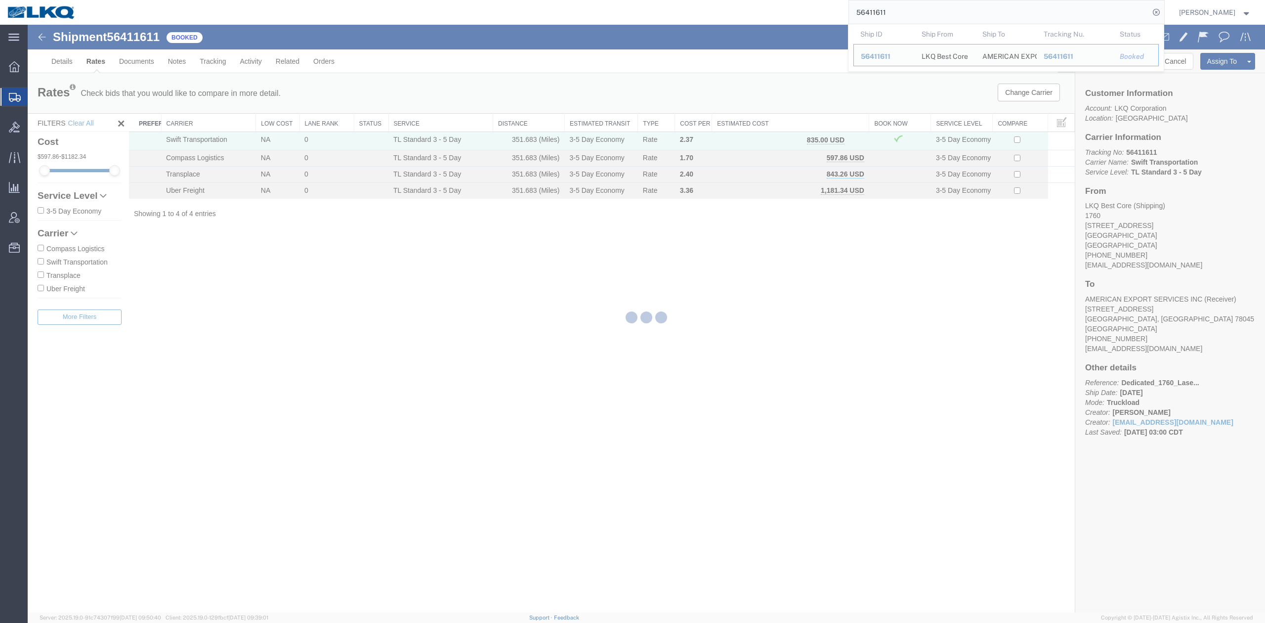
click at [880, 10] on input "56411611" at bounding box center [999, 12] width 301 height 24
paste input "737965"
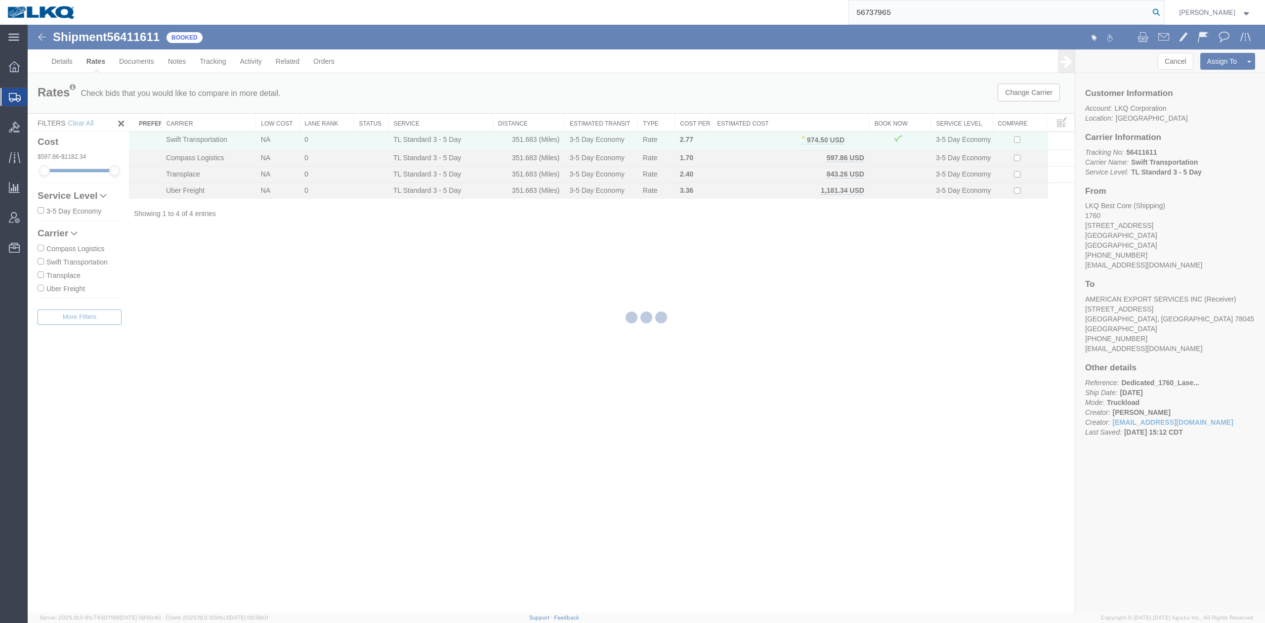
type input "56737965"
click at [1164, 13] on icon at bounding box center [1157, 12] width 14 height 14
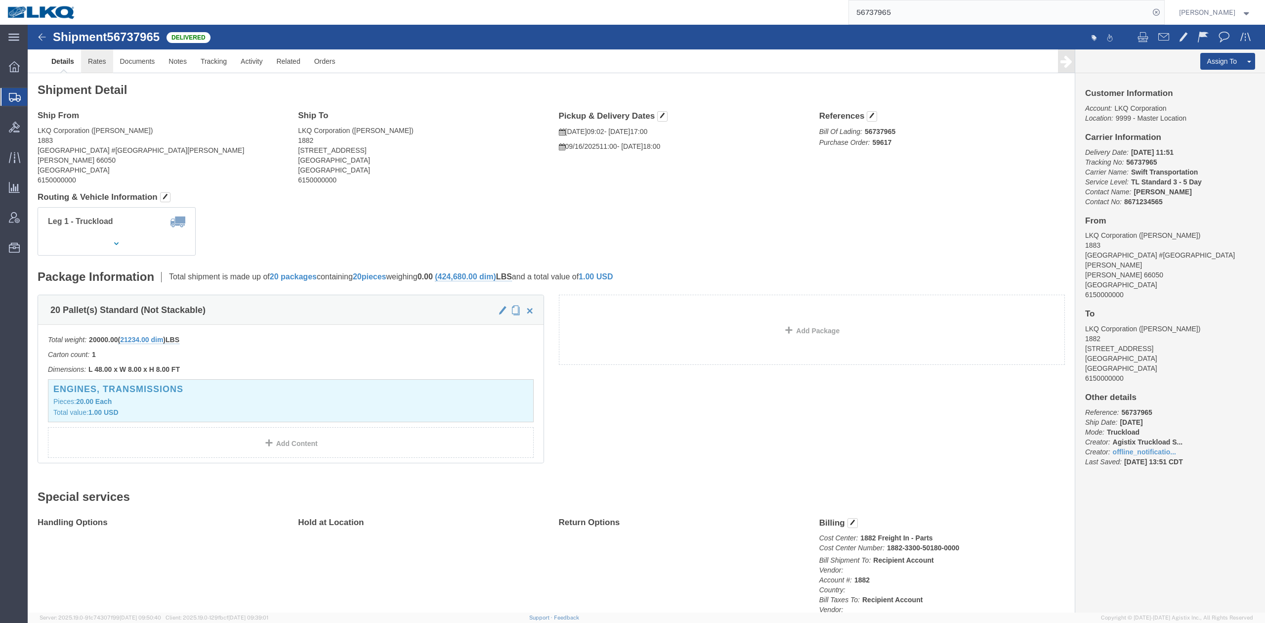
click link "Rates"
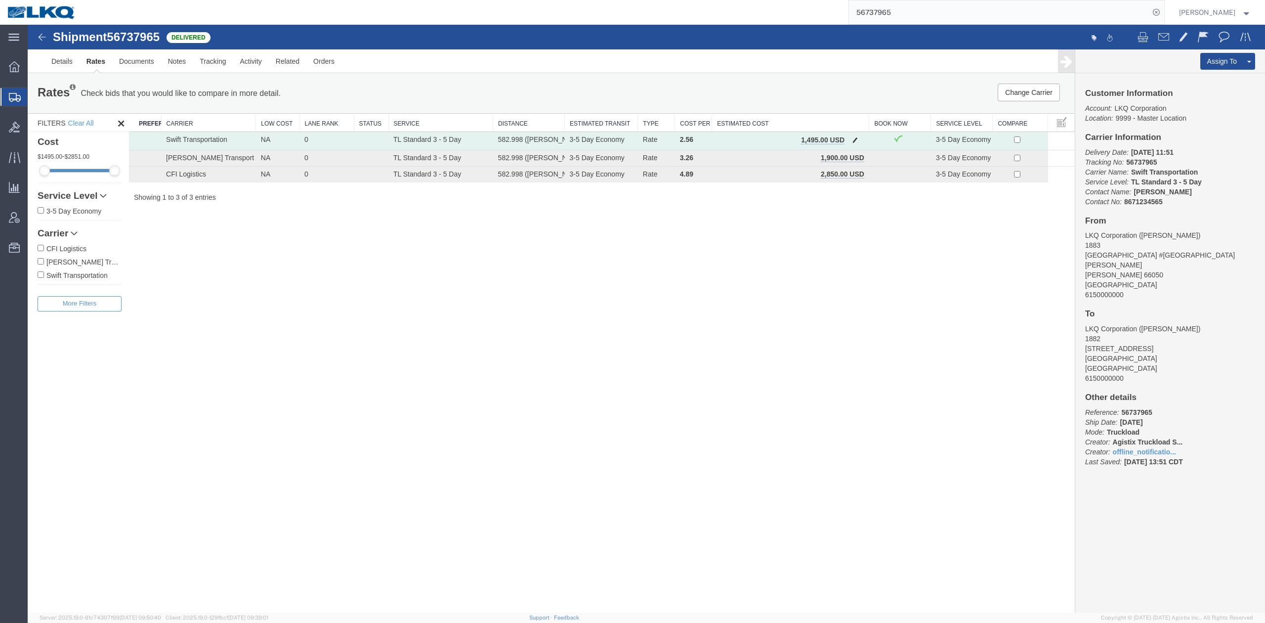
click at [858, 141] on button "button" at bounding box center [855, 140] width 13 height 13
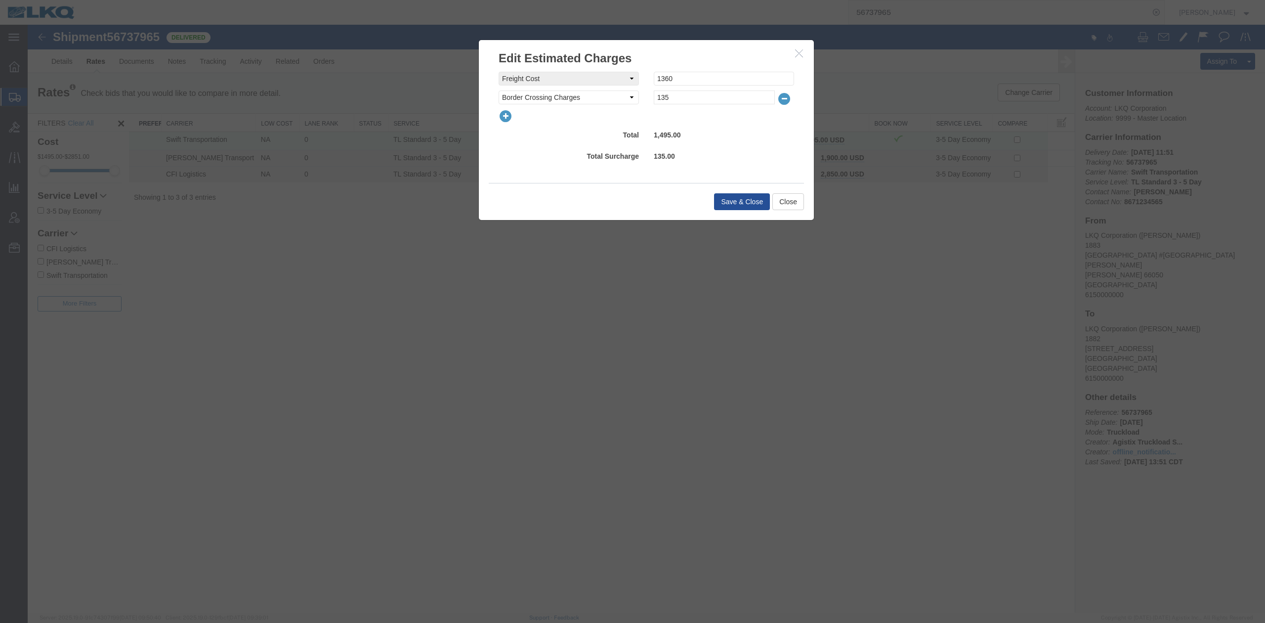
click at [513, 119] on div at bounding box center [646, 116] width 310 height 14
drag, startPoint x: 500, startPoint y: 119, endPoint x: 511, endPoint y: 121, distance: 10.5
click at [511, 121] on icon "button" at bounding box center [506, 116] width 14 height 14
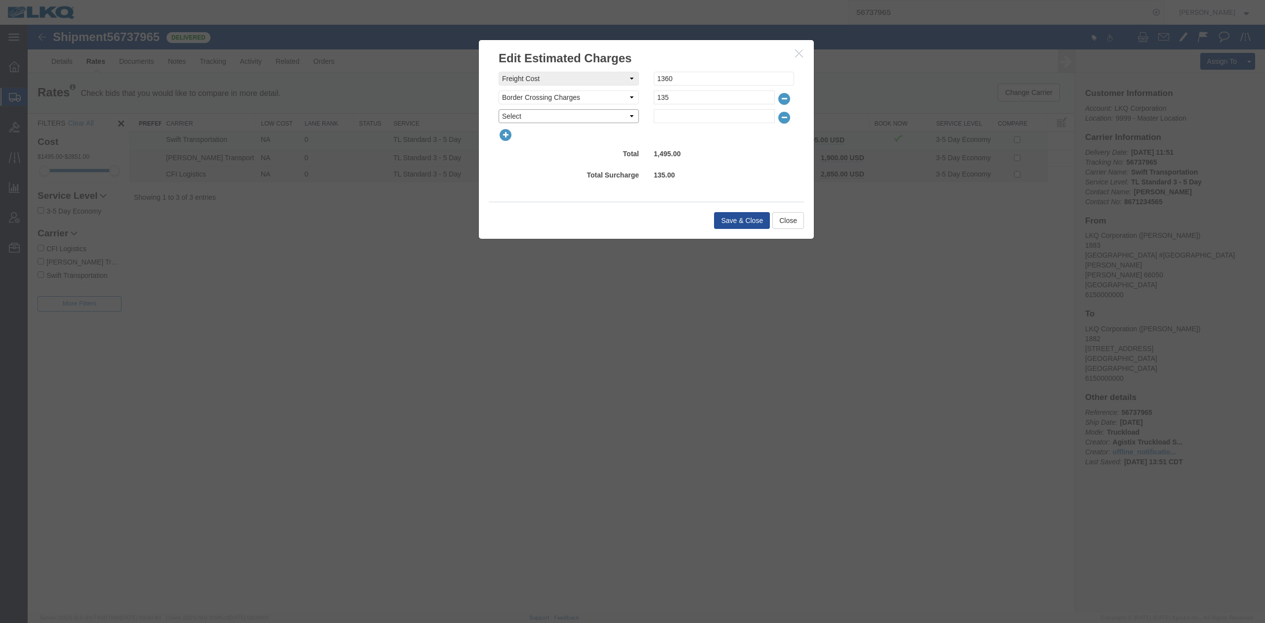
click at [521, 121] on select "Select AES Filing Accessorial Delivery Charge Additional Invoice Details Addres…" at bounding box center [569, 116] width 140 height 14
select select "FUEL_CHARGE"
click at [499, 109] on select "Select AES Filing Accessorial Delivery Charge Additional Invoice Details Addres…" at bounding box center [569, 116] width 140 height 14
type input "195.30"
click at [724, 214] on button "Save & Close" at bounding box center [742, 220] width 56 height 17
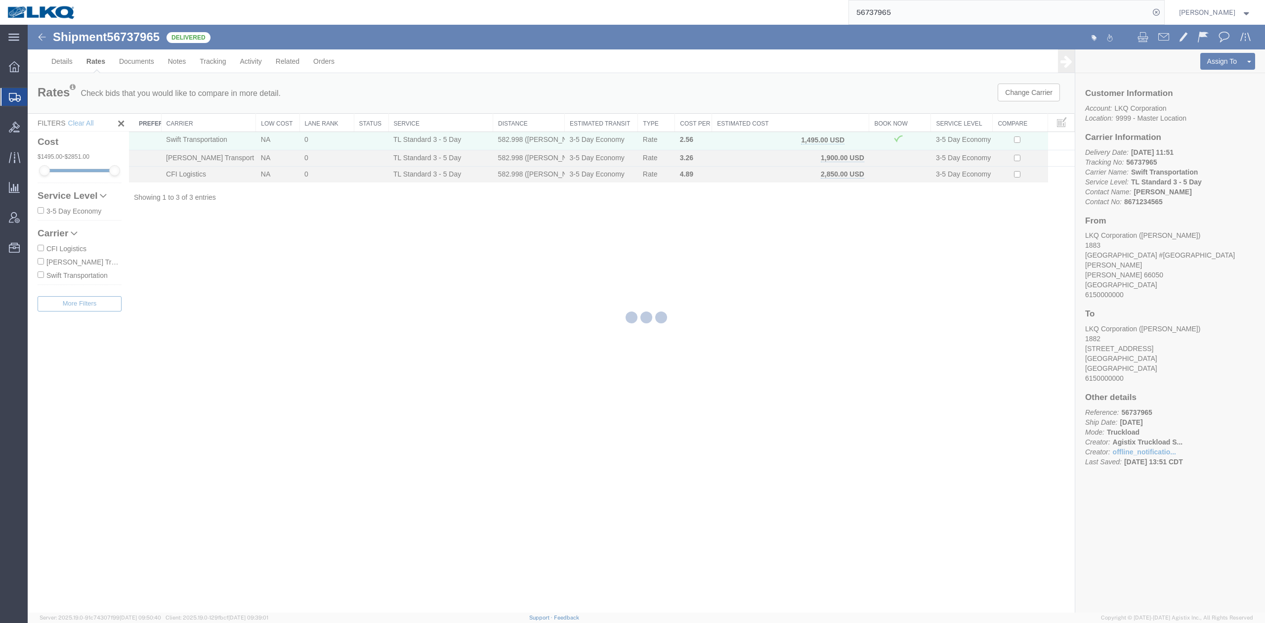
click at [876, 25] on div at bounding box center [647, 319] width 1238 height 588
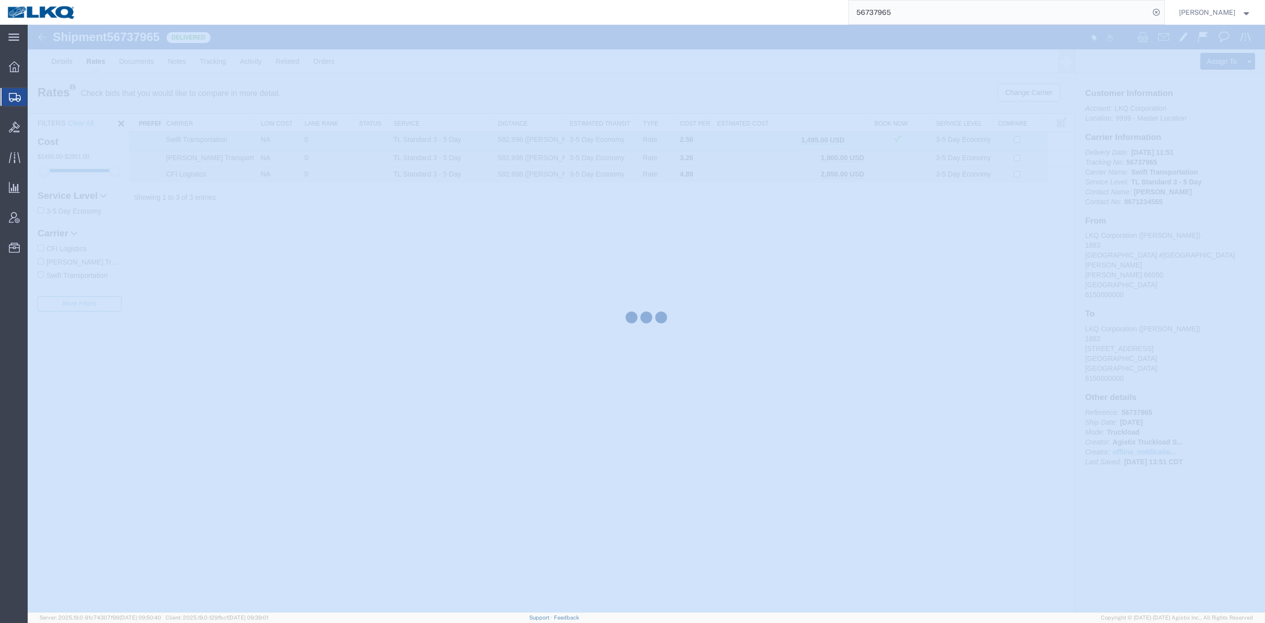
click at [876, 25] on div at bounding box center [647, 319] width 1238 height 588
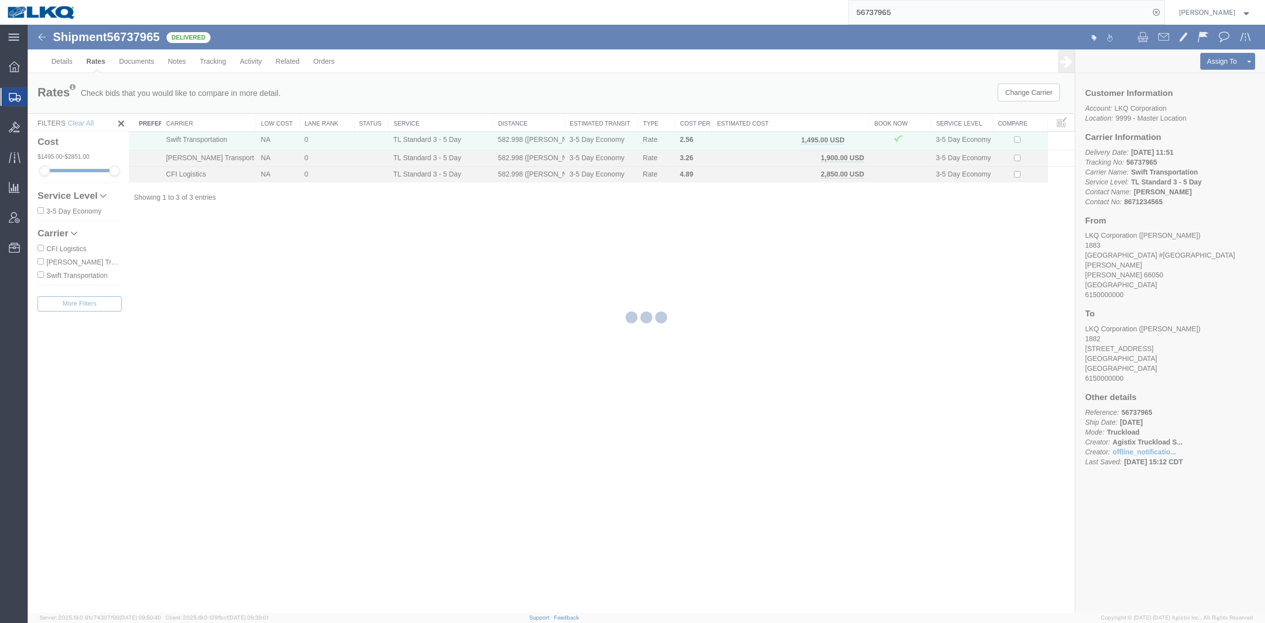
click at [880, 20] on input "56737965" at bounding box center [999, 12] width 301 height 24
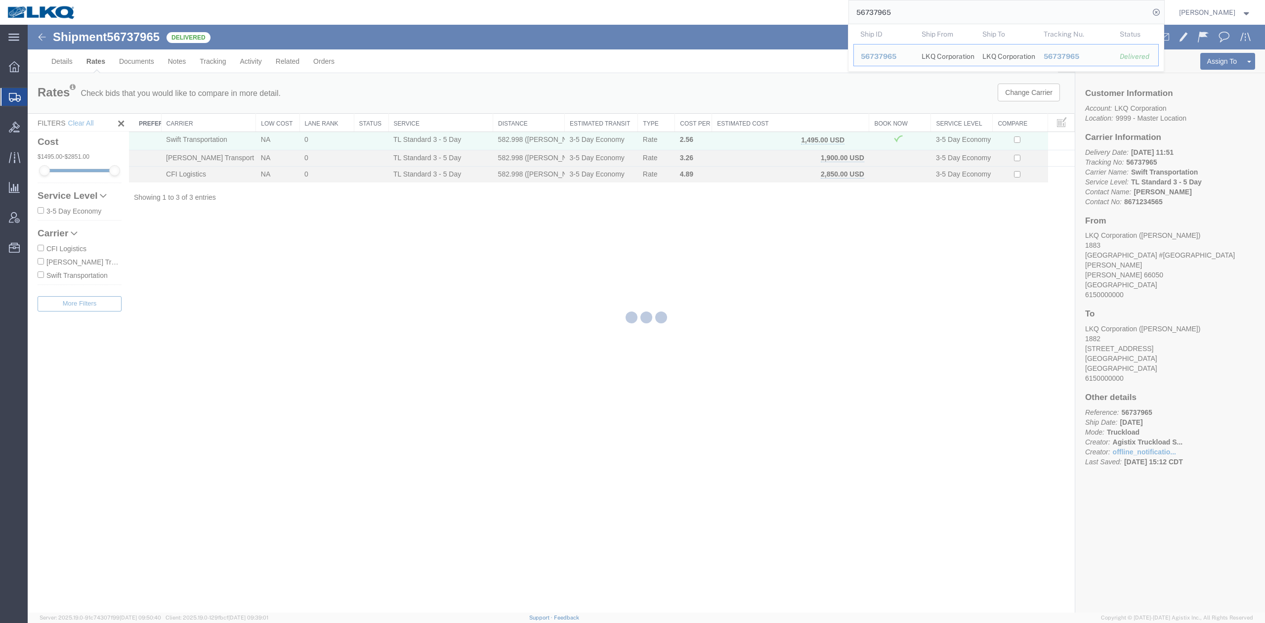
click at [880, 20] on input "56737965" at bounding box center [999, 12] width 301 height 24
paste input "56397352"
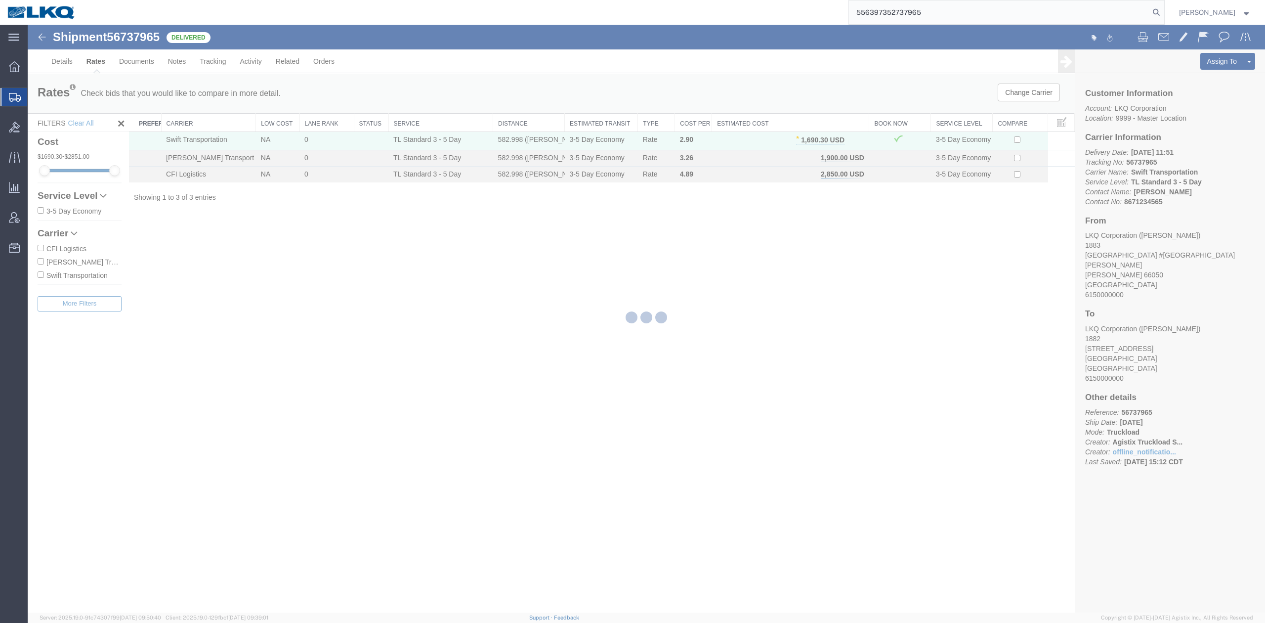
click at [955, 21] on input "556397352737965" at bounding box center [999, 12] width 301 height 24
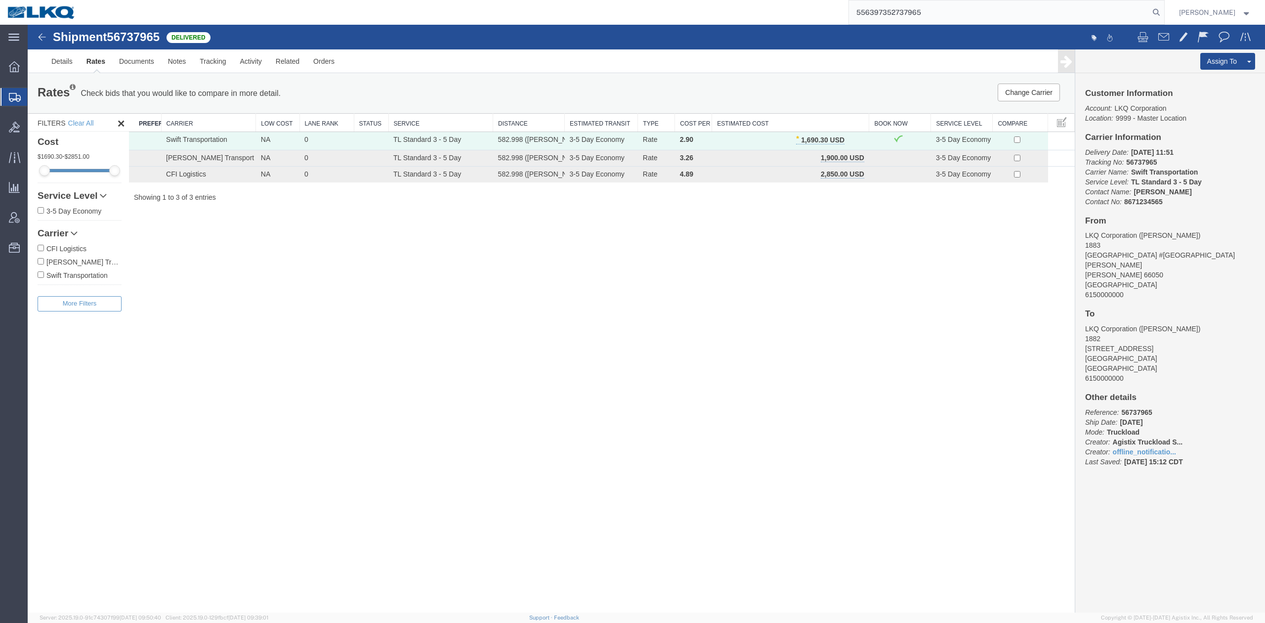
click at [955, 21] on input "556397352737965" at bounding box center [999, 12] width 301 height 24
paste input "6397352"
type input "56397352"
click at [1164, 14] on icon at bounding box center [1157, 12] width 14 height 14
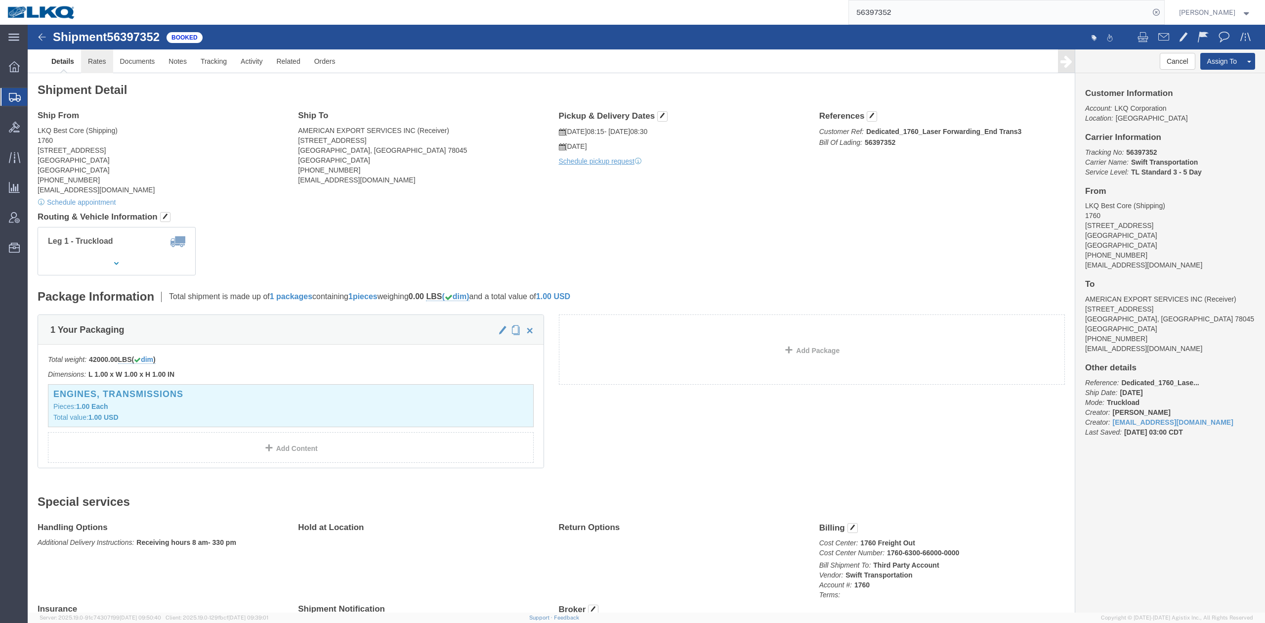
drag, startPoint x: 8, startPoint y: 72, endPoint x: 182, endPoint y: 64, distance: 174.6
click link "Rates"
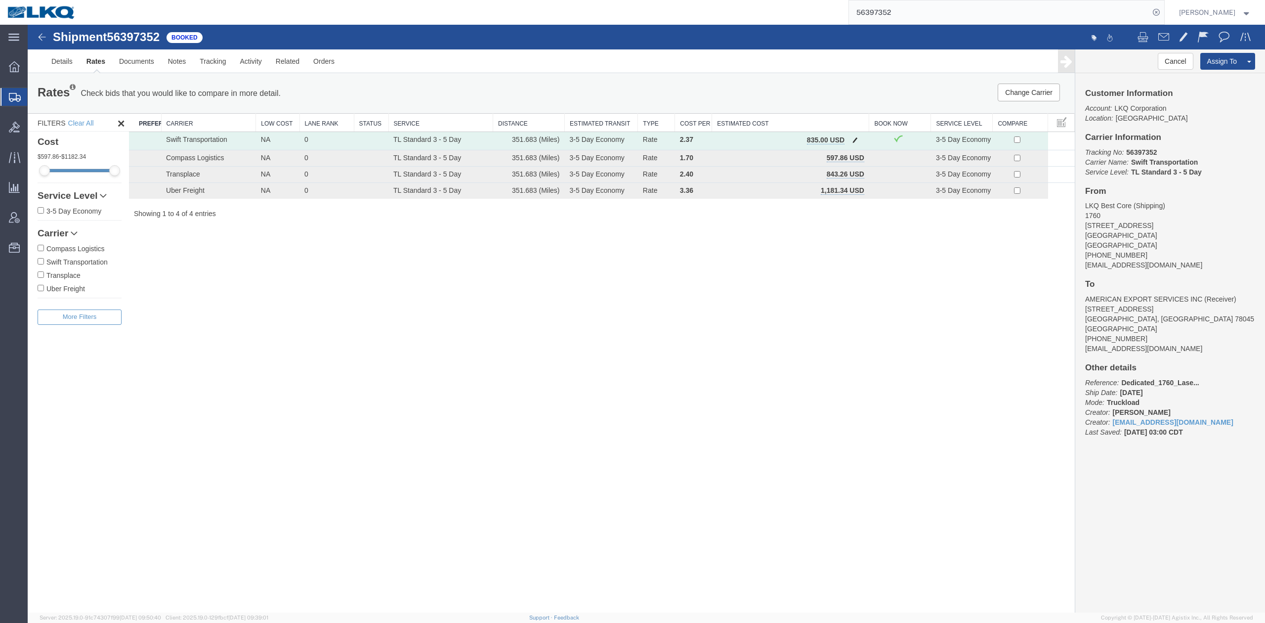
click at [850, 141] on button "button" at bounding box center [855, 140] width 13 height 13
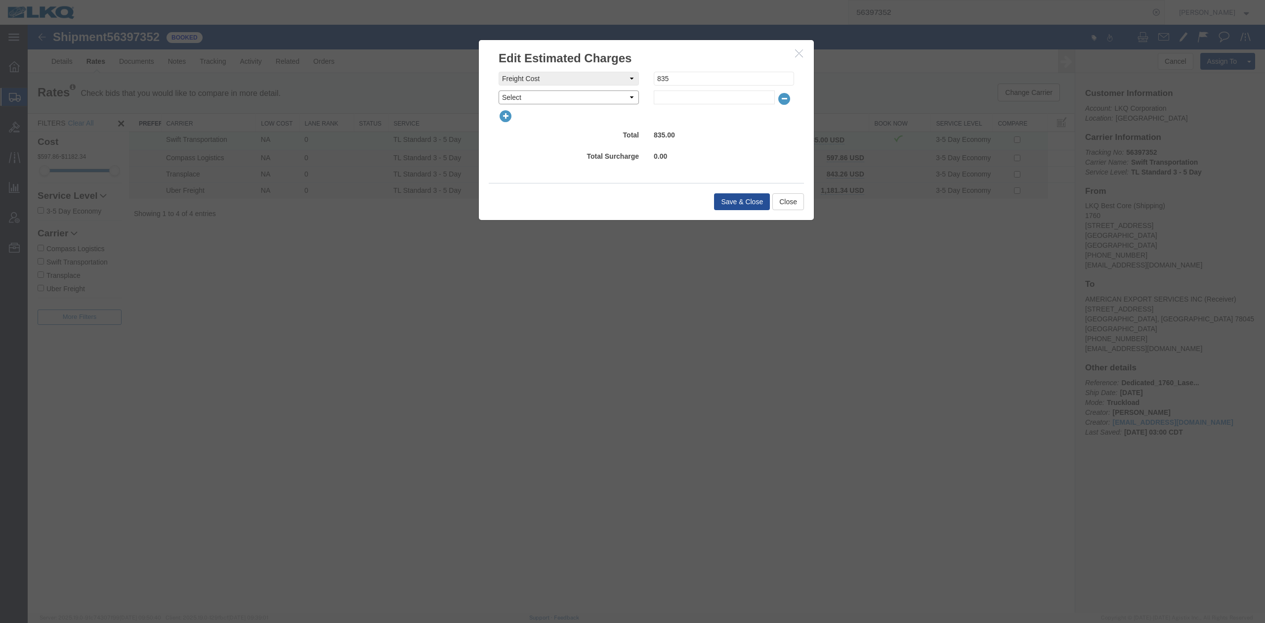
drag, startPoint x: 529, startPoint y: 101, endPoint x: 526, endPoint y: 95, distance: 6.0
click at [526, 95] on select "Select AES Filing Accessorial Delivery Charge Additional Invoice Details Addres…" at bounding box center [569, 97] width 140 height 14
select select "FUEL_CHARGE"
click at [499, 90] on select "Select AES Filing Accessorial Delivery Charge Additional Invoice Details Addres…" at bounding box center [569, 97] width 140 height 14
type input "139.95"
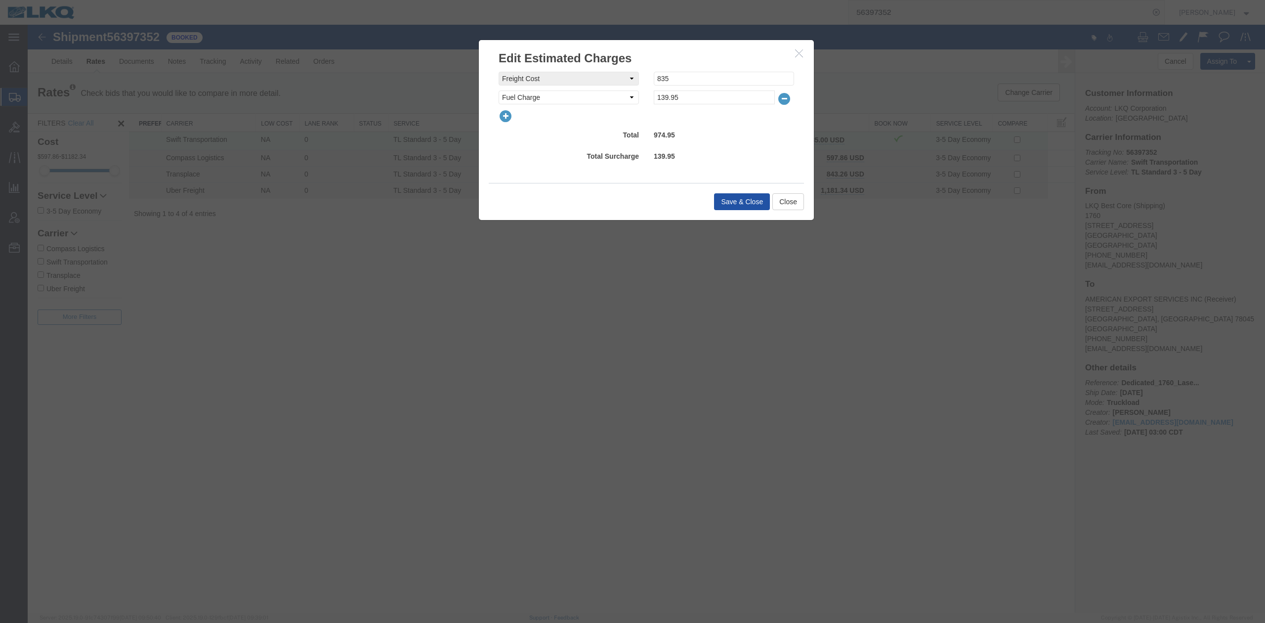
click at [765, 203] on button "Save & Close" at bounding box center [742, 201] width 56 height 17
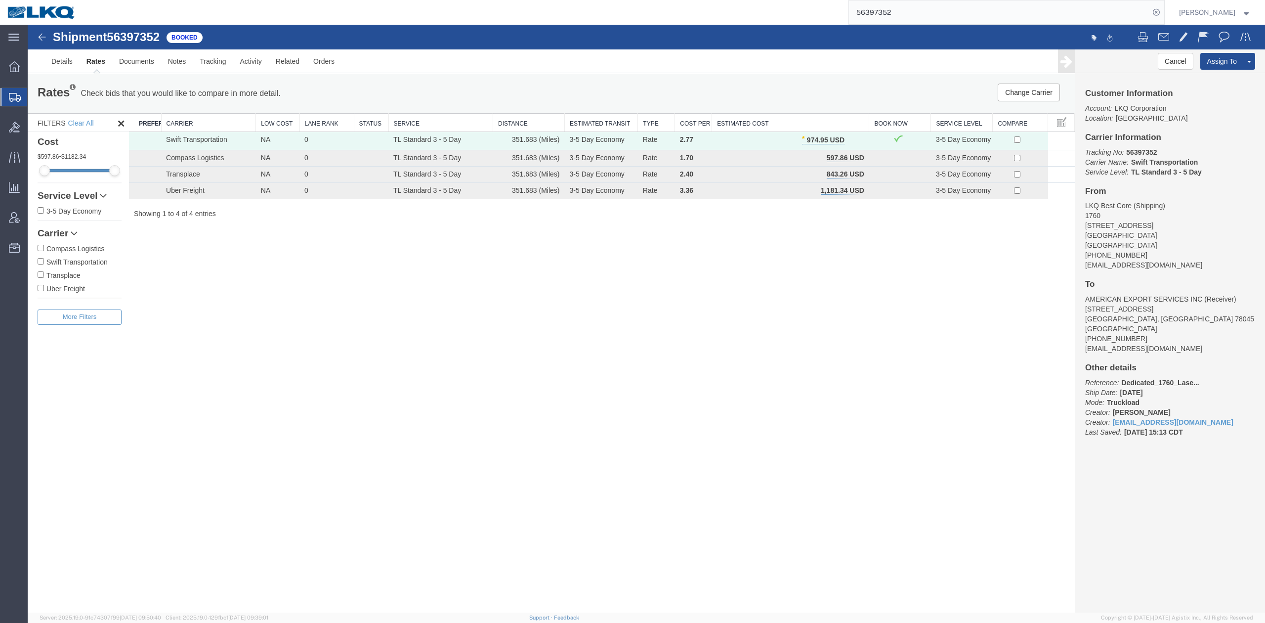
click at [973, 14] on input "56397352" at bounding box center [999, 12] width 301 height 24
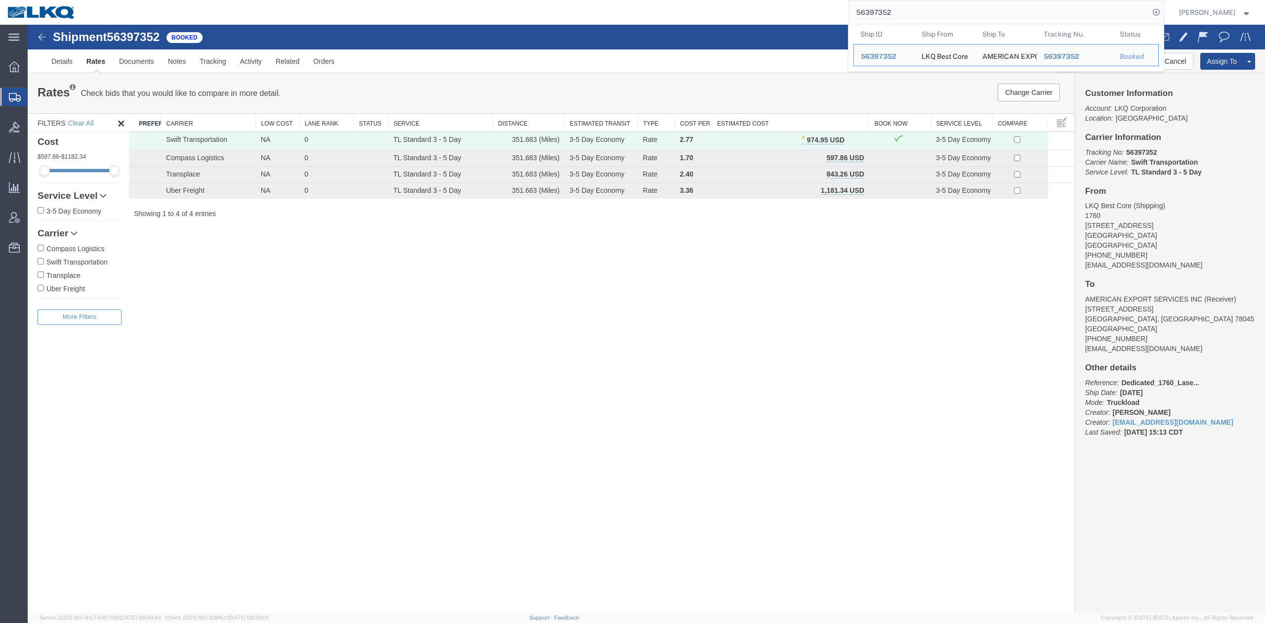
click at [973, 14] on input "56397352" at bounding box center [999, 12] width 301 height 24
paste input "781204"
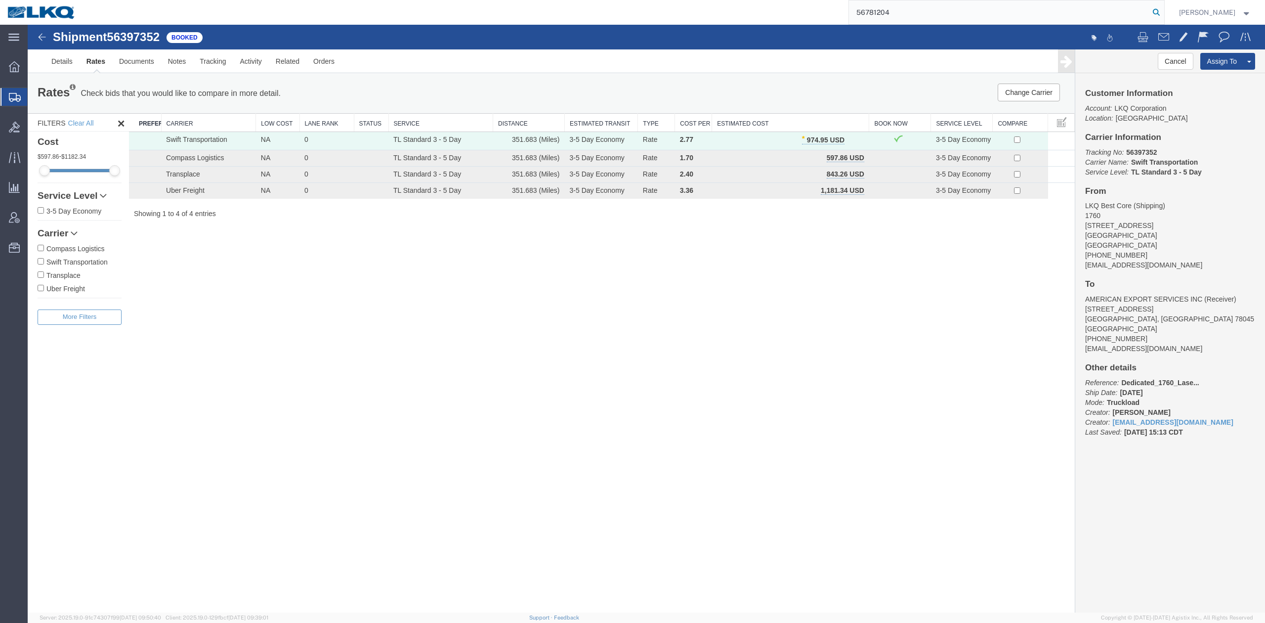
click at [1164, 10] on icon at bounding box center [1157, 12] width 14 height 14
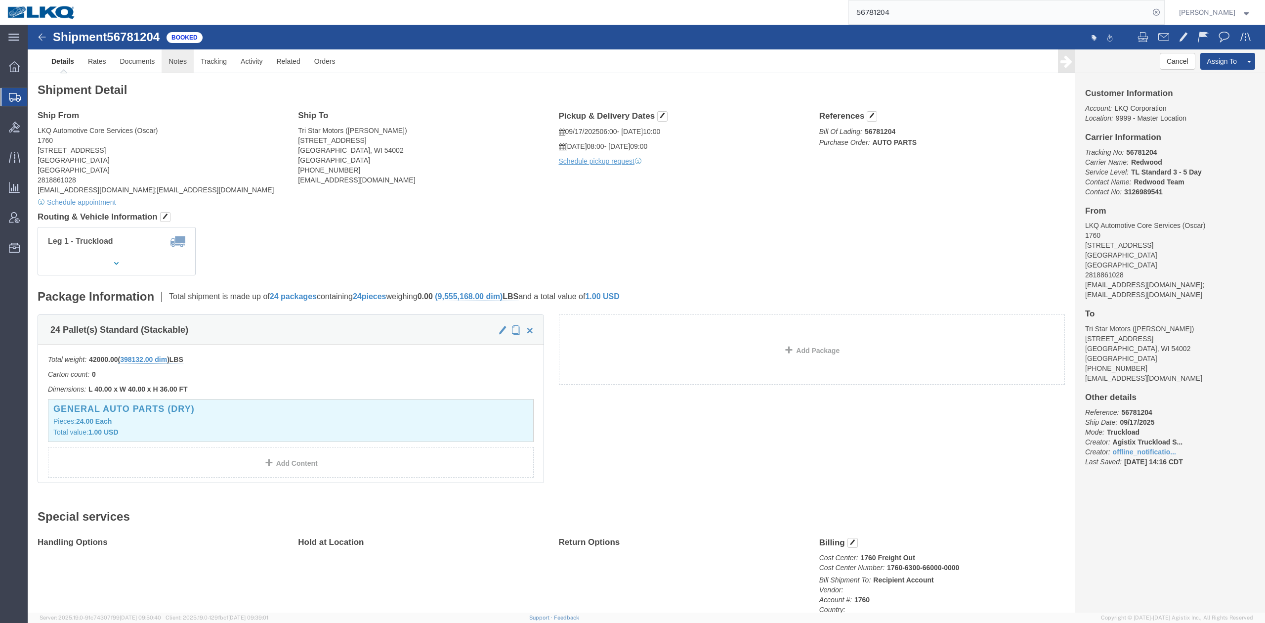
click link "Notes"
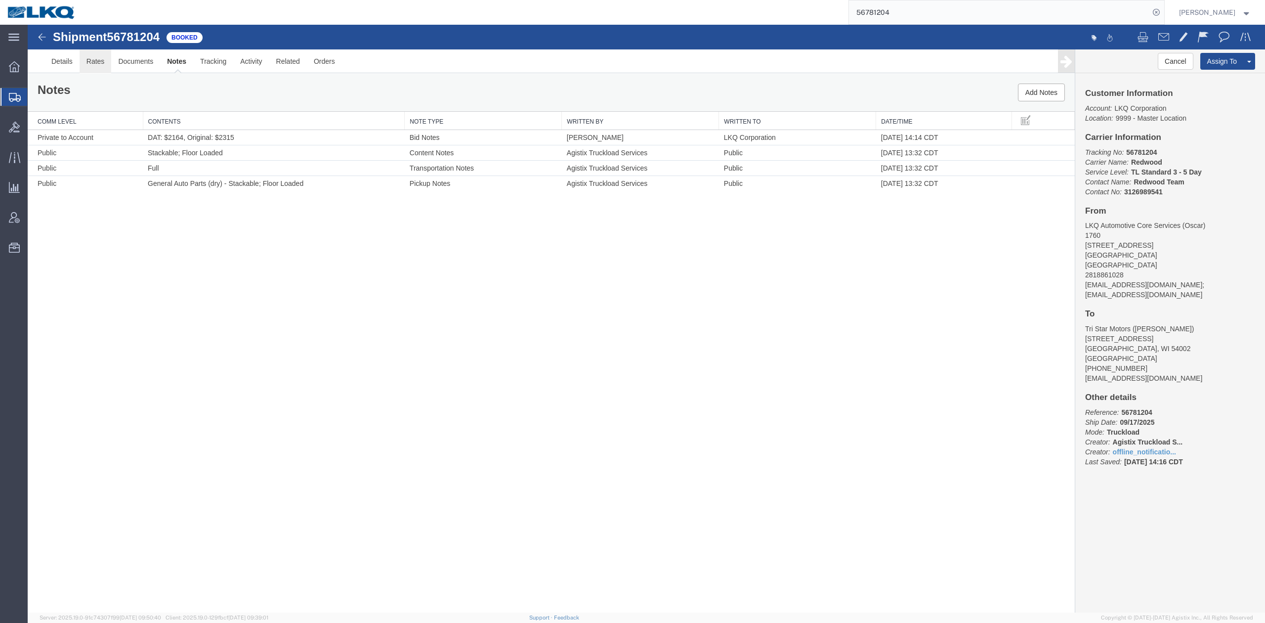
click at [105, 66] on link "Rates" at bounding box center [96, 61] width 32 height 24
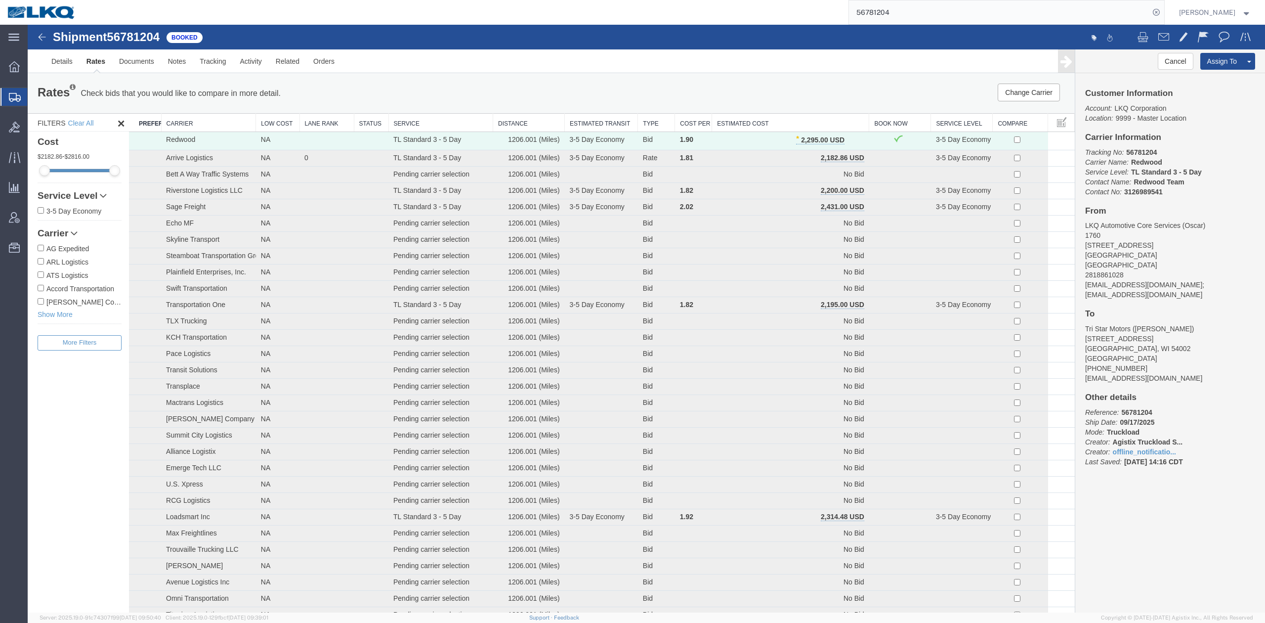
click at [979, 8] on input "56781204" at bounding box center [999, 12] width 301 height 24
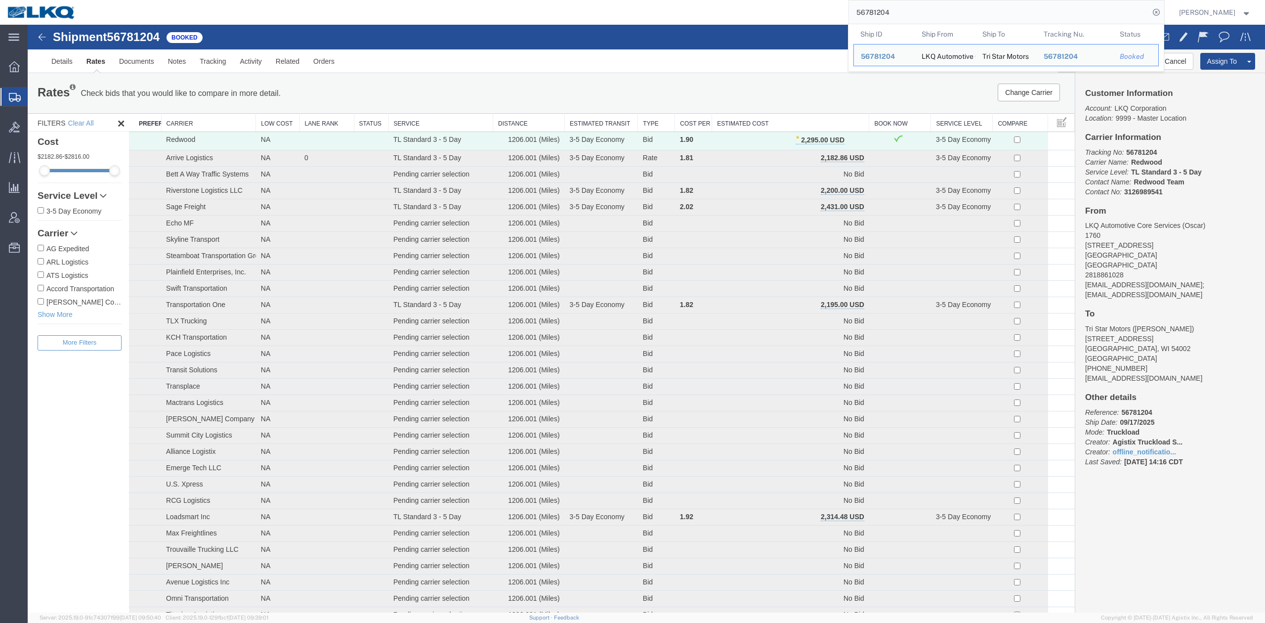
click at [979, 8] on input "56781204" at bounding box center [999, 12] width 301 height 24
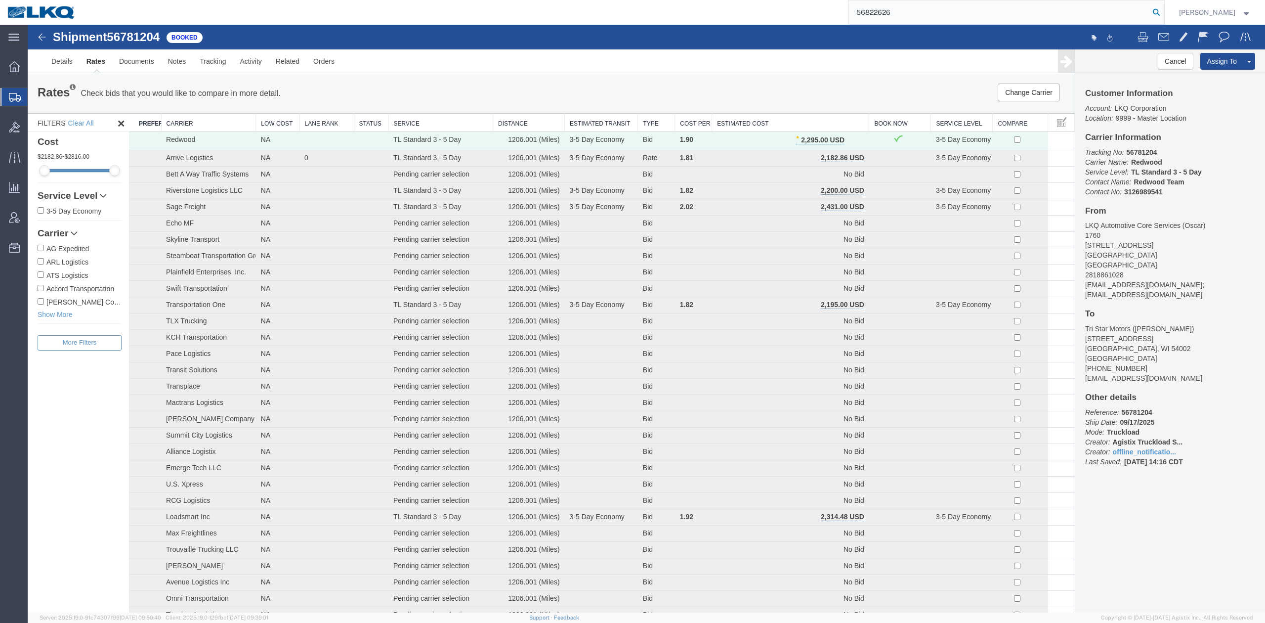
click at [1164, 12] on icon at bounding box center [1157, 12] width 14 height 14
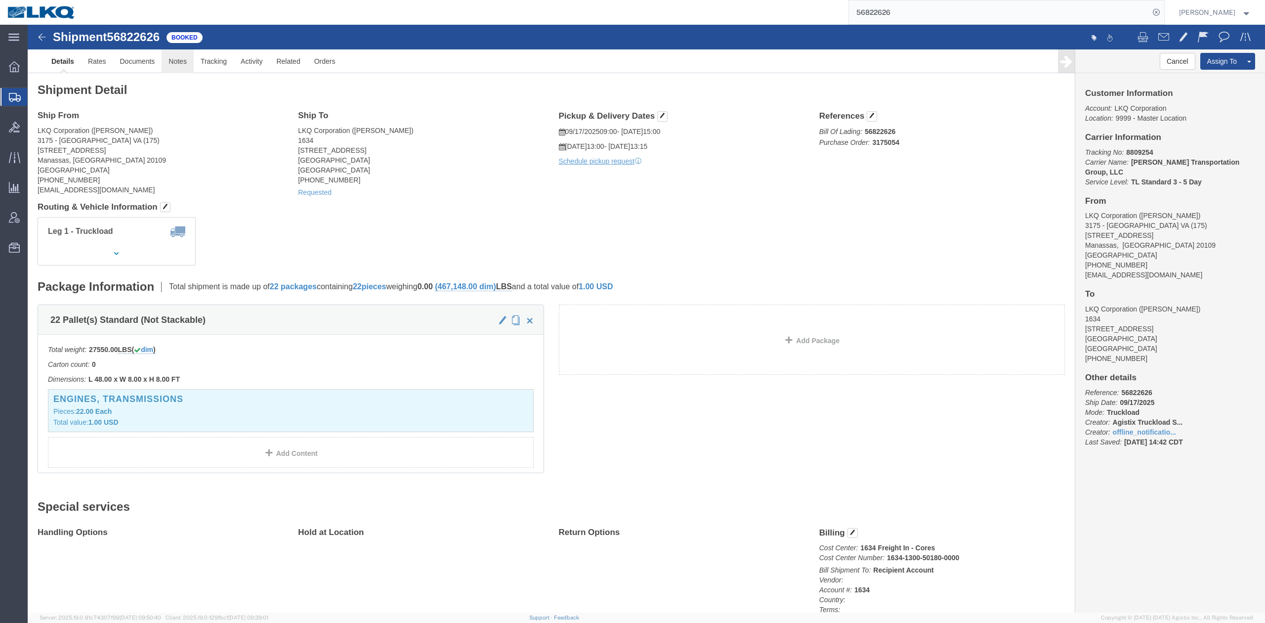
click link "Notes"
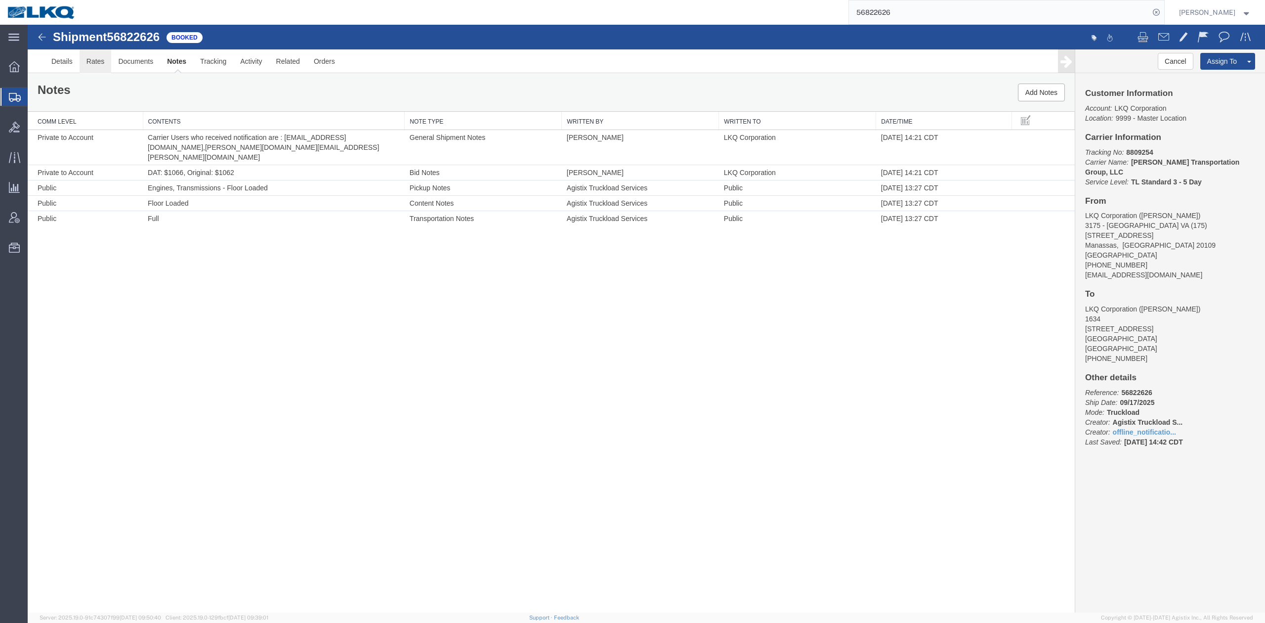
click at [100, 60] on link "Rates" at bounding box center [96, 61] width 32 height 24
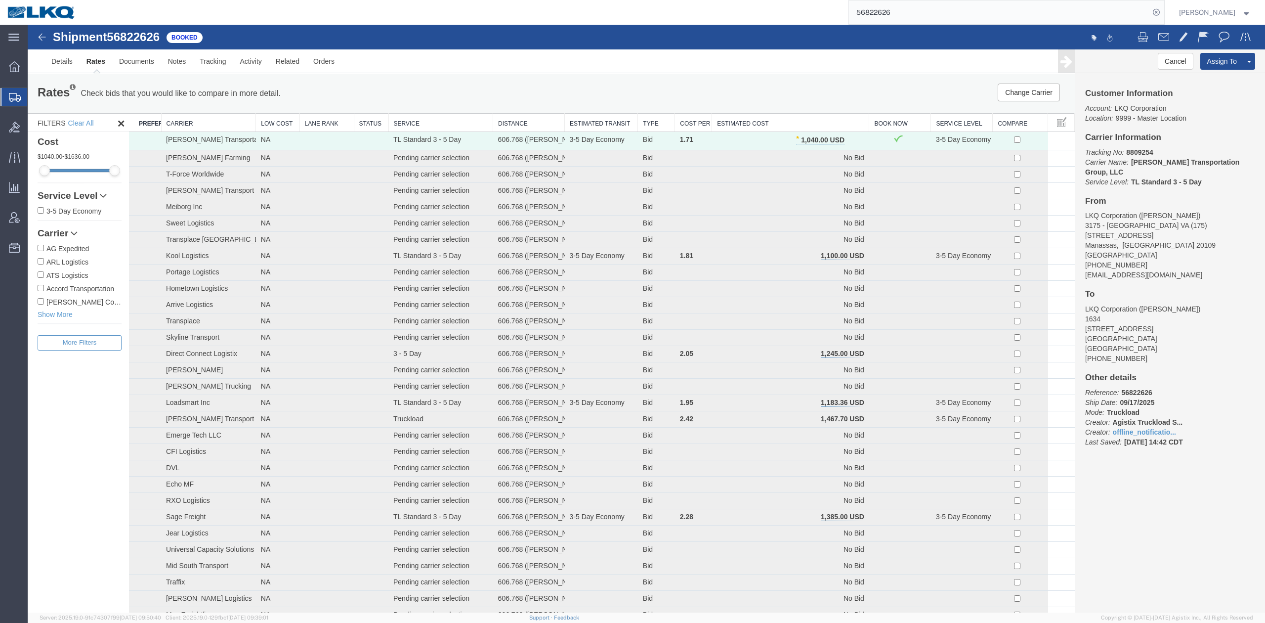
click at [928, 6] on input "56822626" at bounding box center [999, 12] width 301 height 24
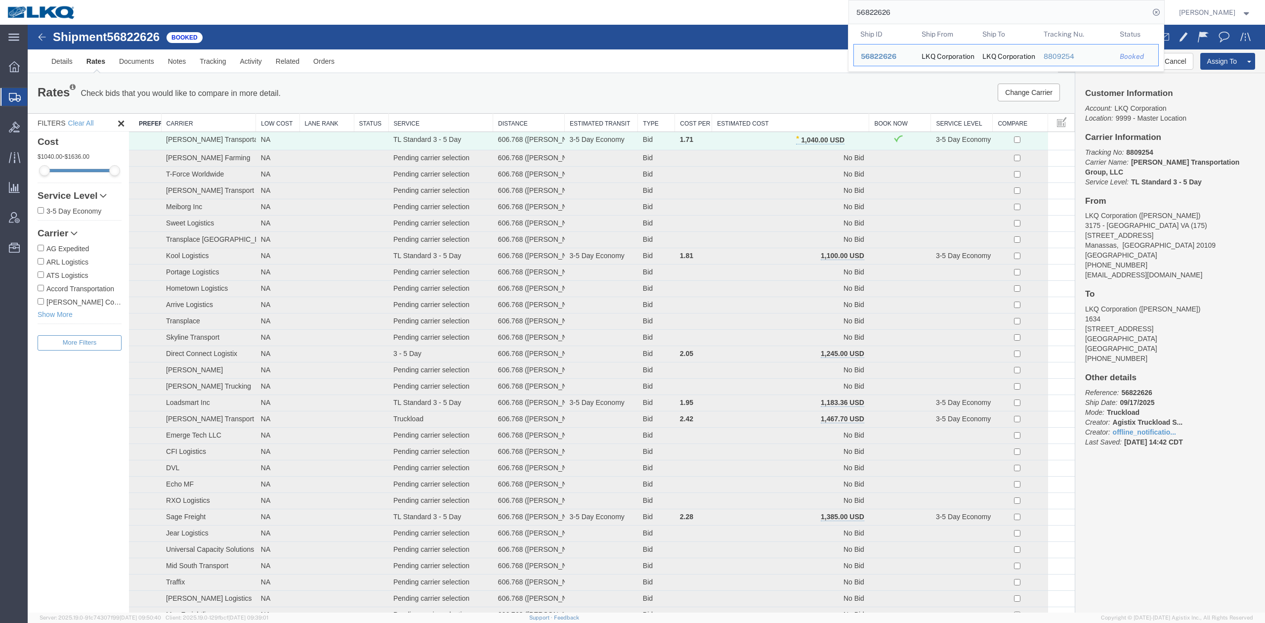
click at [928, 6] on input "56822626" at bounding box center [999, 12] width 301 height 24
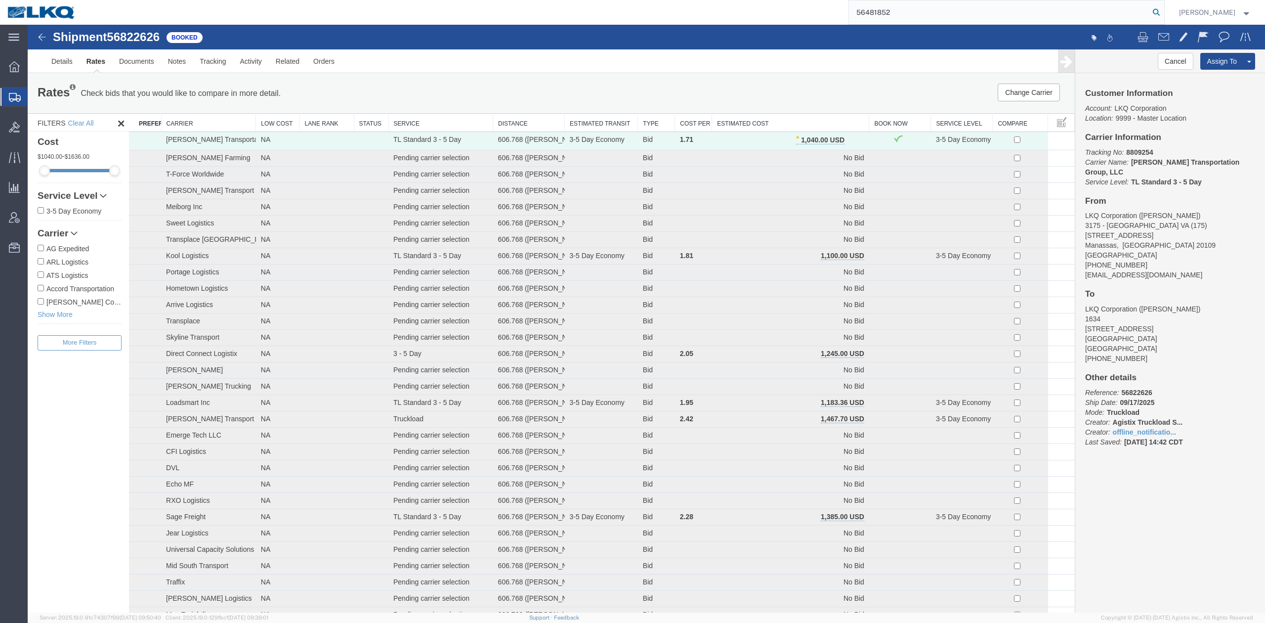
click at [1164, 7] on icon at bounding box center [1157, 12] width 14 height 14
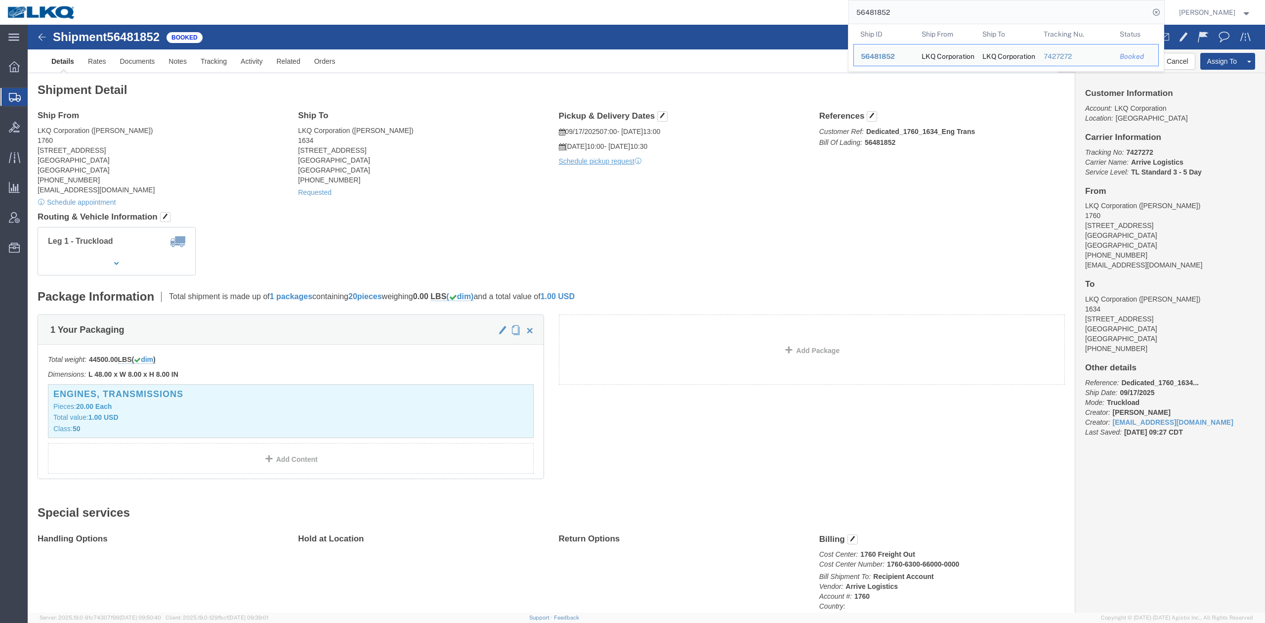
drag, startPoint x: 1008, startPoint y: 98, endPoint x: 1104, endPoint y: 81, distance: 97.4
click div "References Customer Ref: Dedicated_1760_1634_Eng Trans Bill Of Lading: 56481852…"
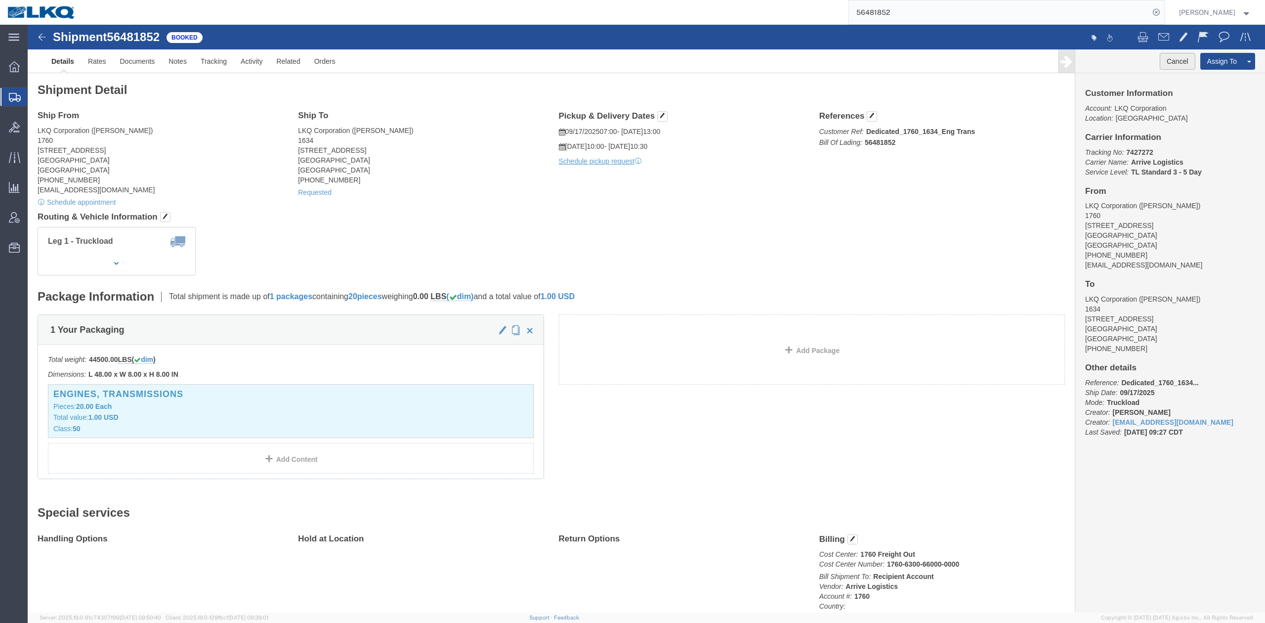
click button "Cancel"
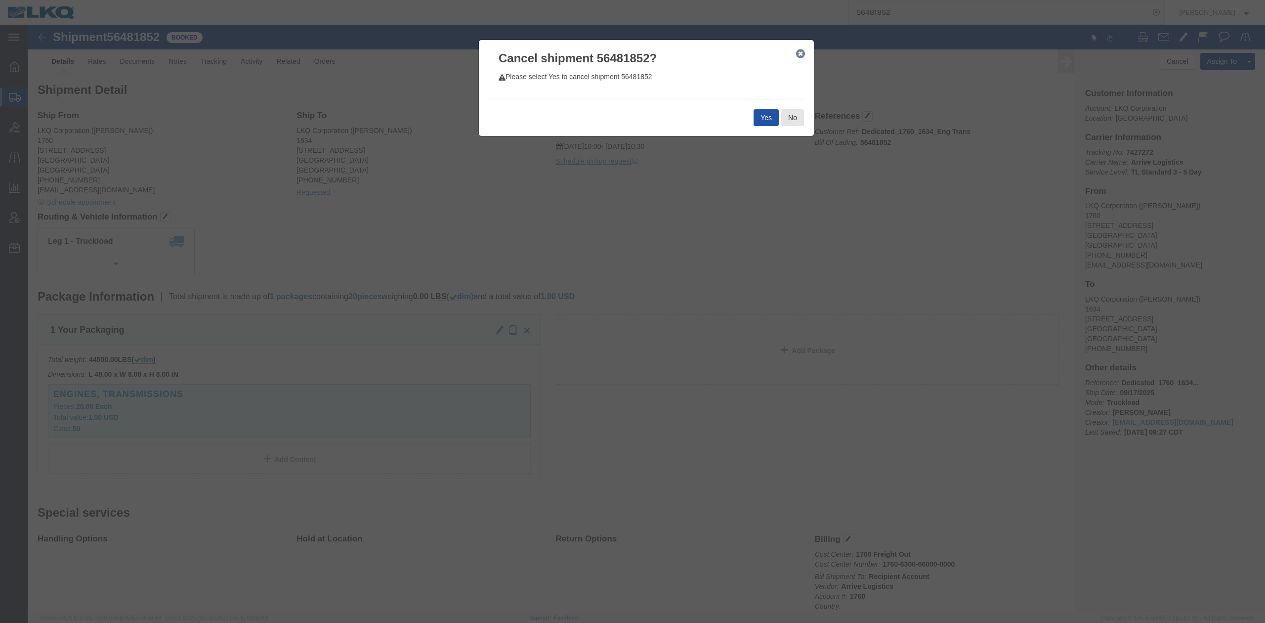
drag, startPoint x: 739, startPoint y: 90, endPoint x: 702, endPoint y: 92, distance: 37.6
click button "Yes"
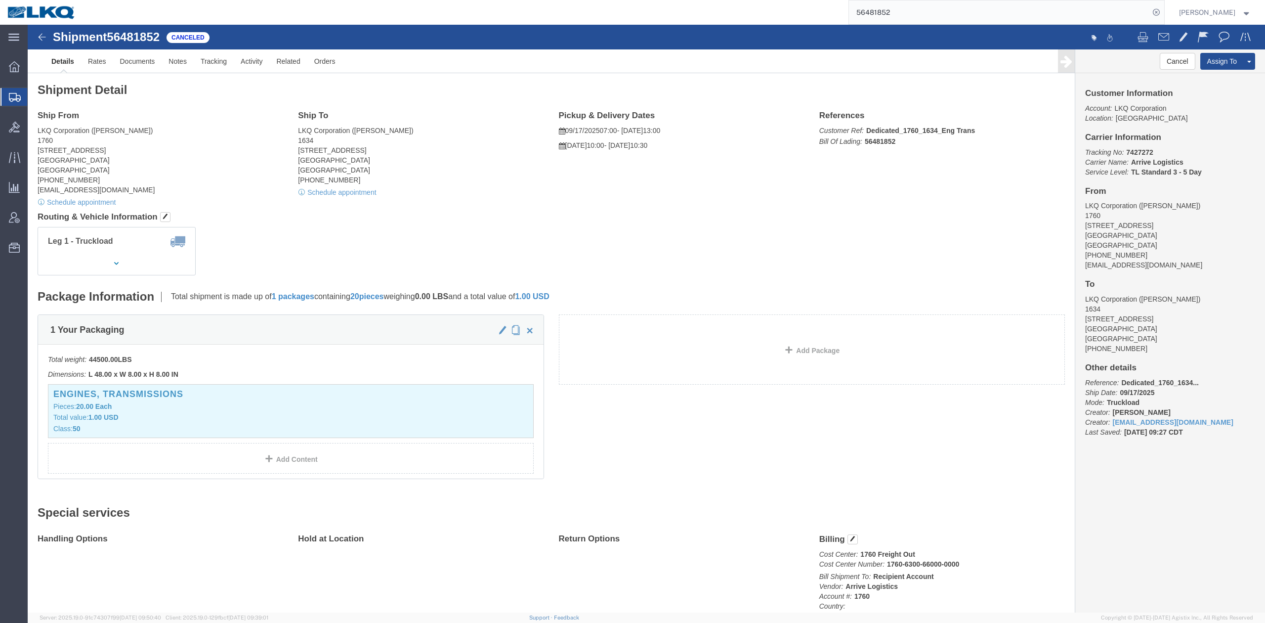
click at [901, 9] on input "56481852" at bounding box center [999, 12] width 301 height 24
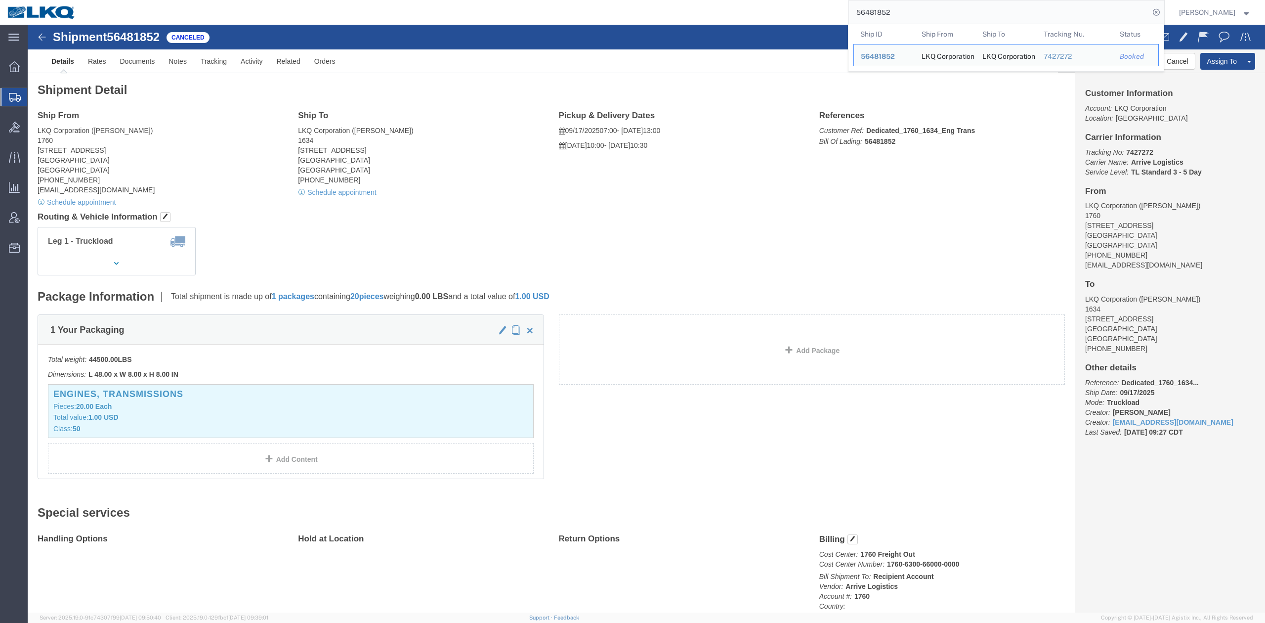
click at [901, 8] on input "56481852" at bounding box center [999, 12] width 301 height 24
paste input "806164"
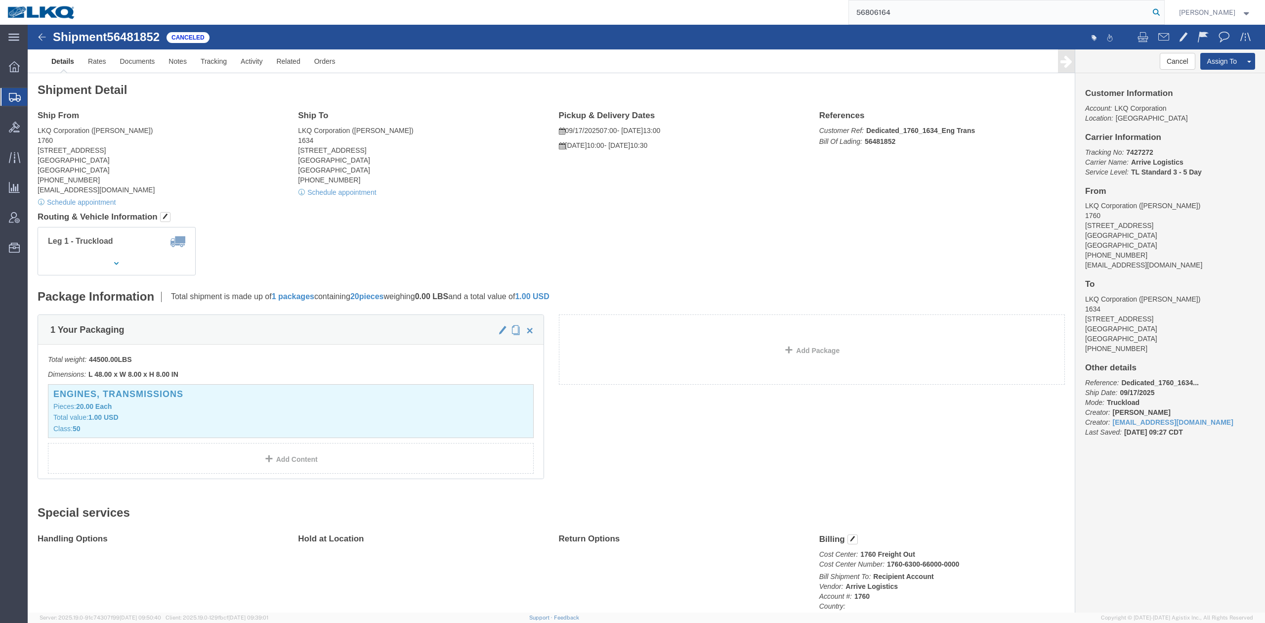
click at [1164, 9] on icon at bounding box center [1157, 12] width 14 height 14
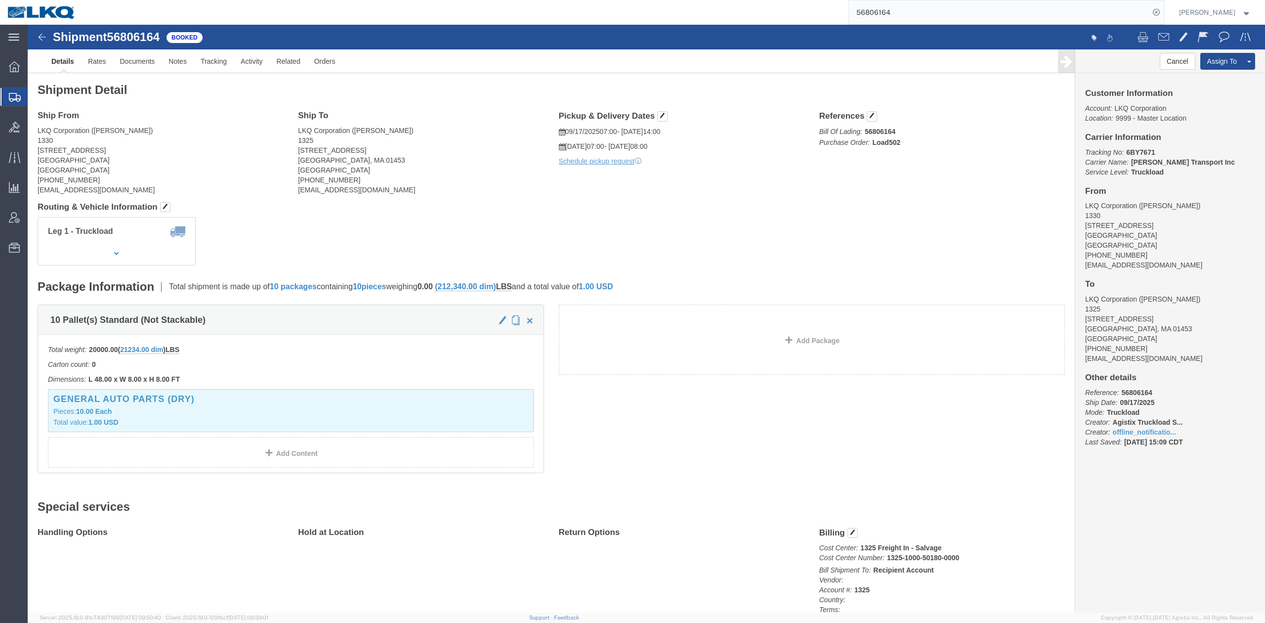
click div "Shipment 56806164 Booked"
click link "Notes"
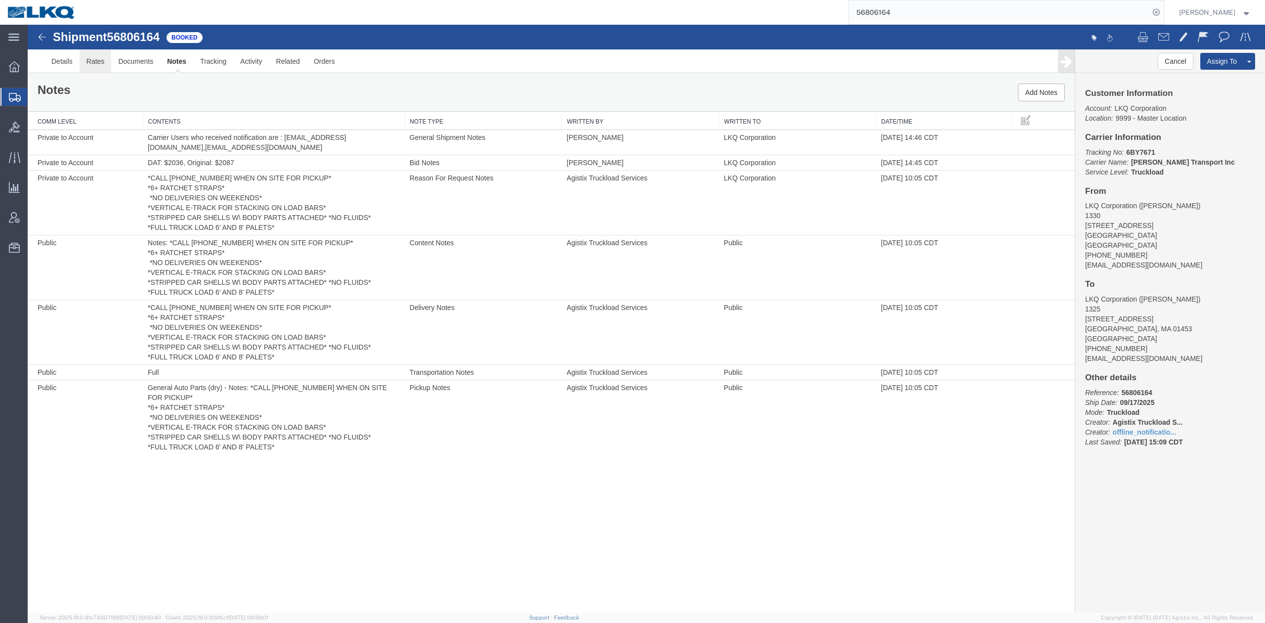
click at [97, 62] on link "Rates" at bounding box center [96, 61] width 32 height 24
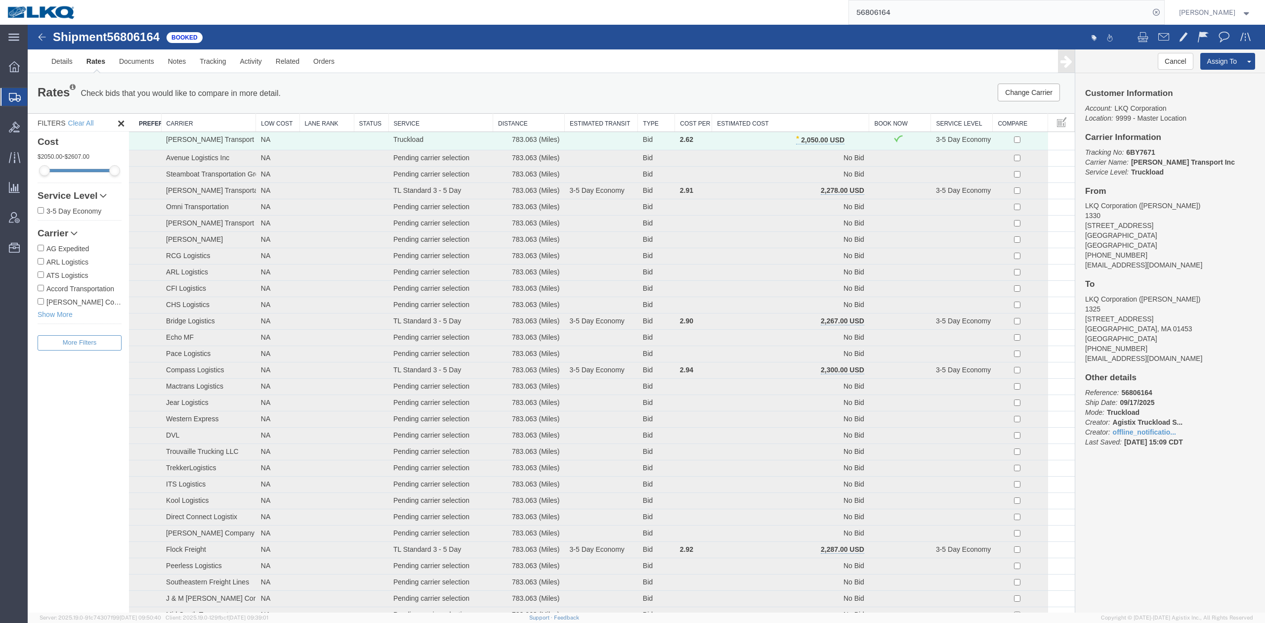
click at [774, 118] on th "Estimated Cost" at bounding box center [790, 123] width 157 height 18
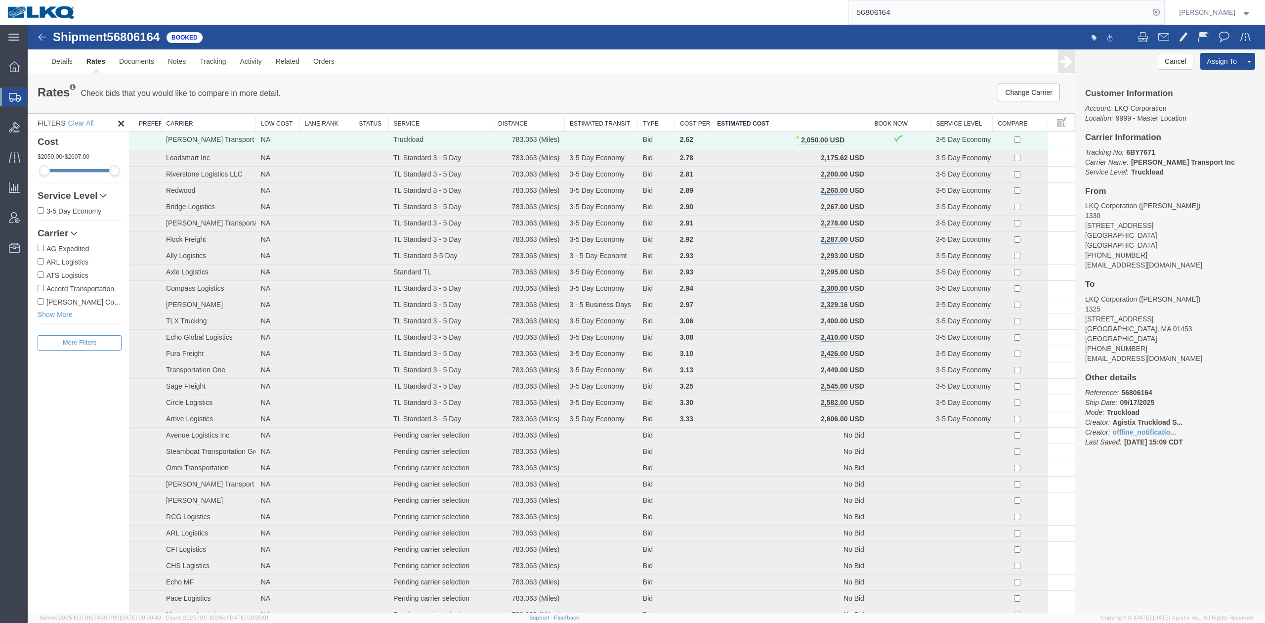
click at [916, 20] on input "56806164" at bounding box center [999, 12] width 301 height 24
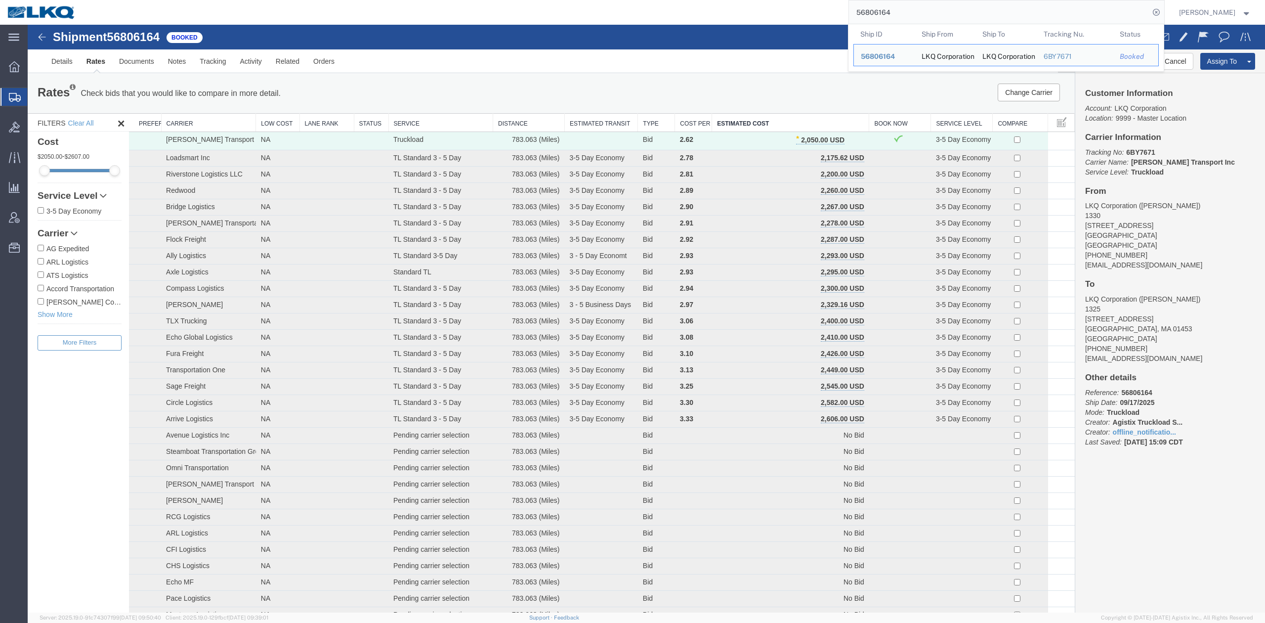
paste input "32469"
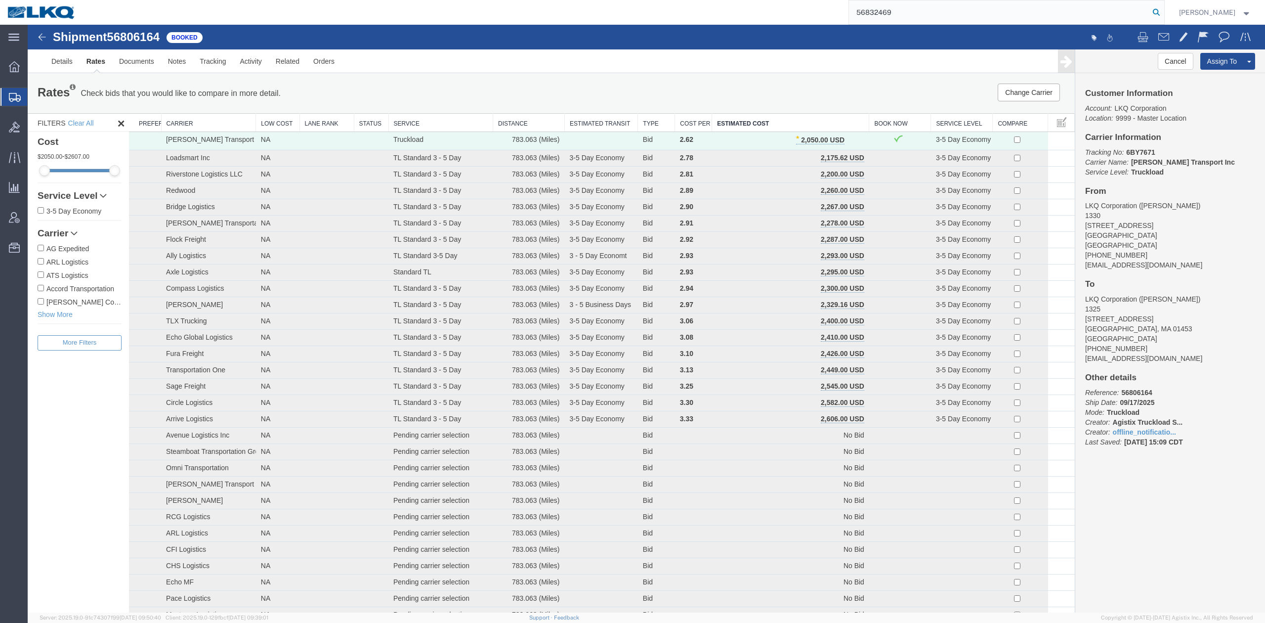
click at [1164, 13] on icon at bounding box center [1157, 12] width 14 height 14
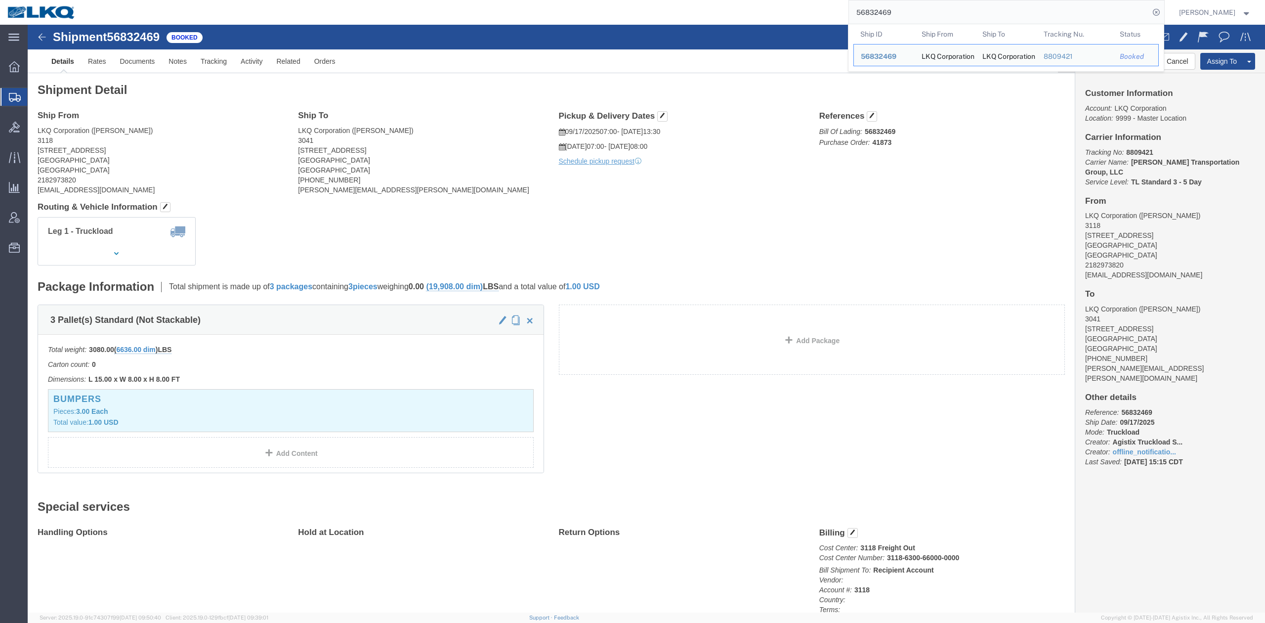
click at [907, 17] on input "56832469" at bounding box center [999, 12] width 301 height 24
paste input "7398"
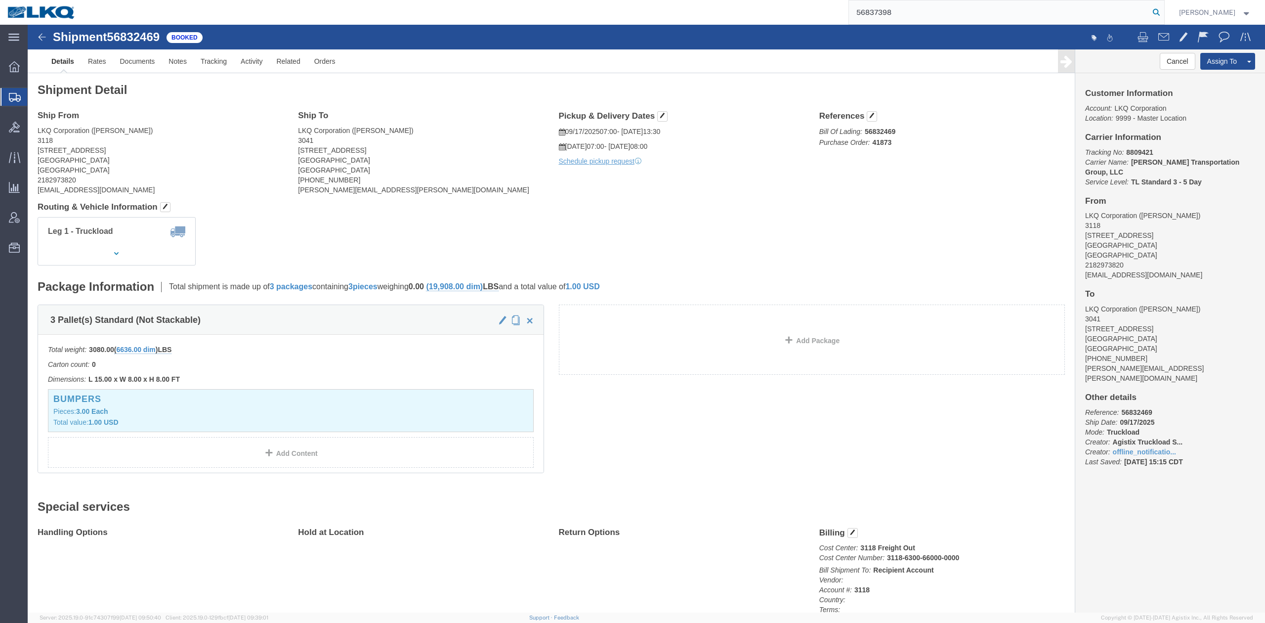
click at [1165, 12] on form "56837398" at bounding box center [1007, 12] width 316 height 25
click at [1164, 11] on icon at bounding box center [1157, 12] width 14 height 14
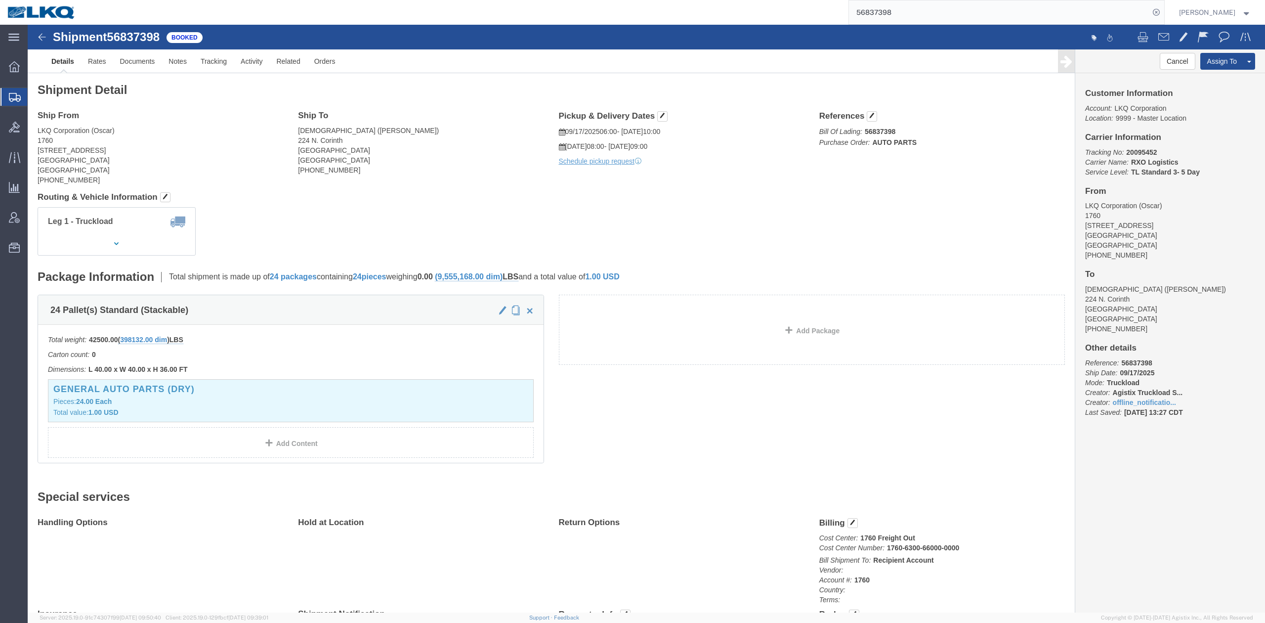
click at [894, 7] on input "56837398" at bounding box center [999, 12] width 301 height 24
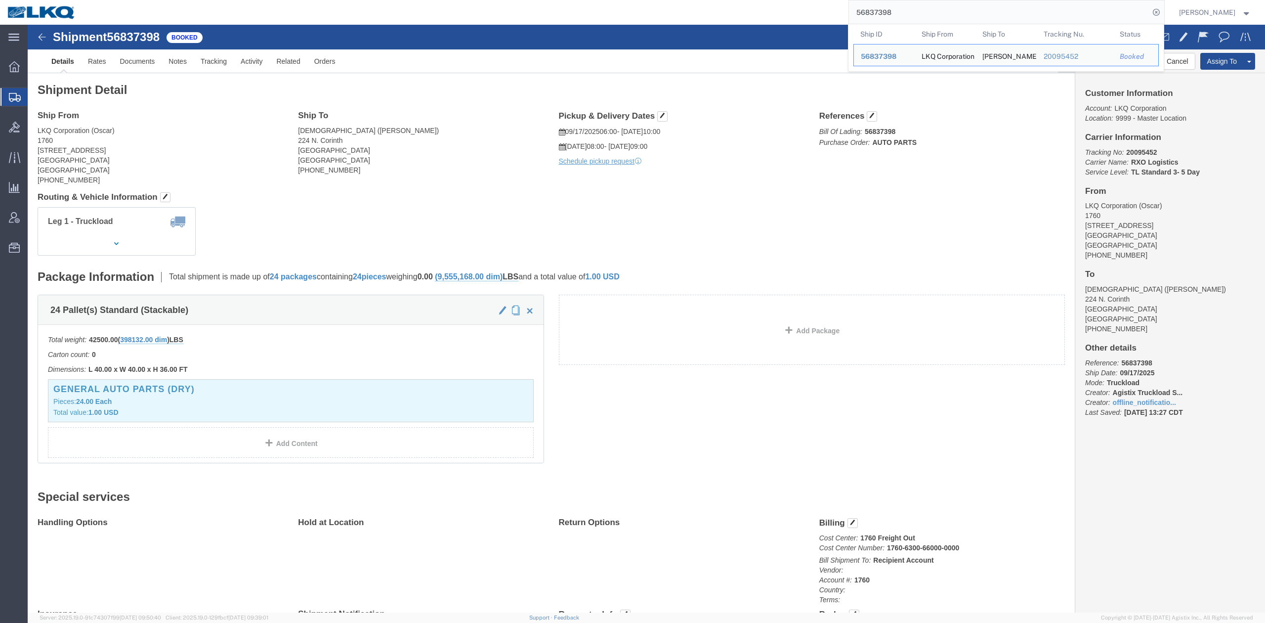
paste input "08120"
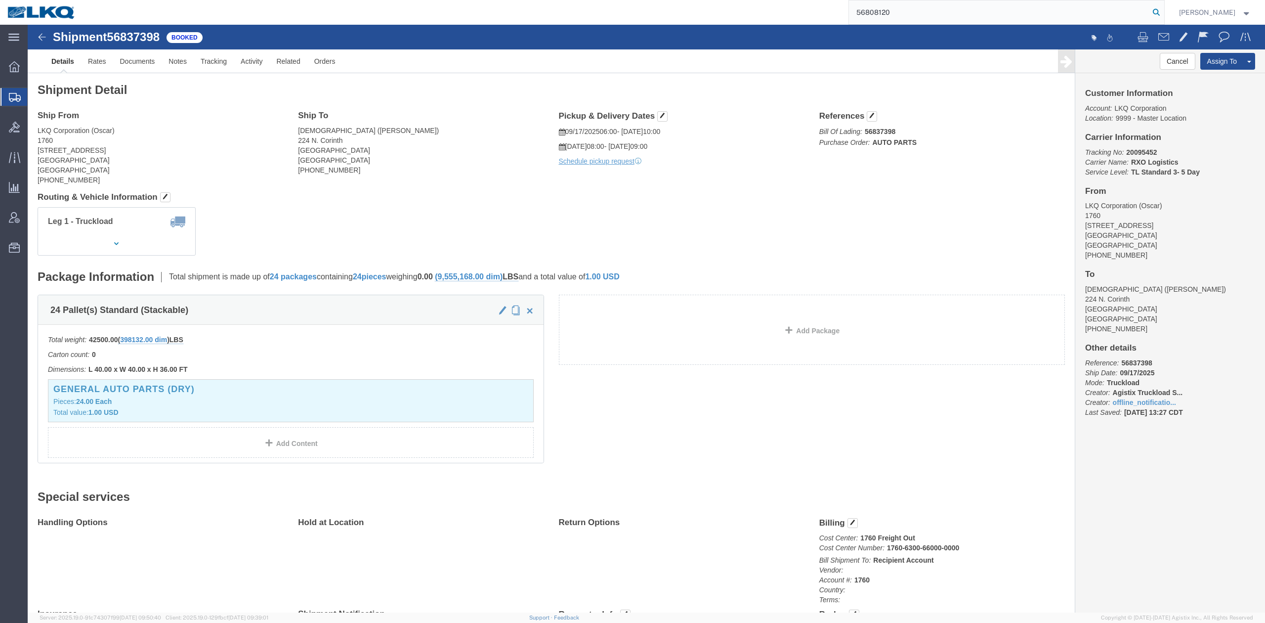
click at [1164, 12] on icon at bounding box center [1157, 12] width 14 height 14
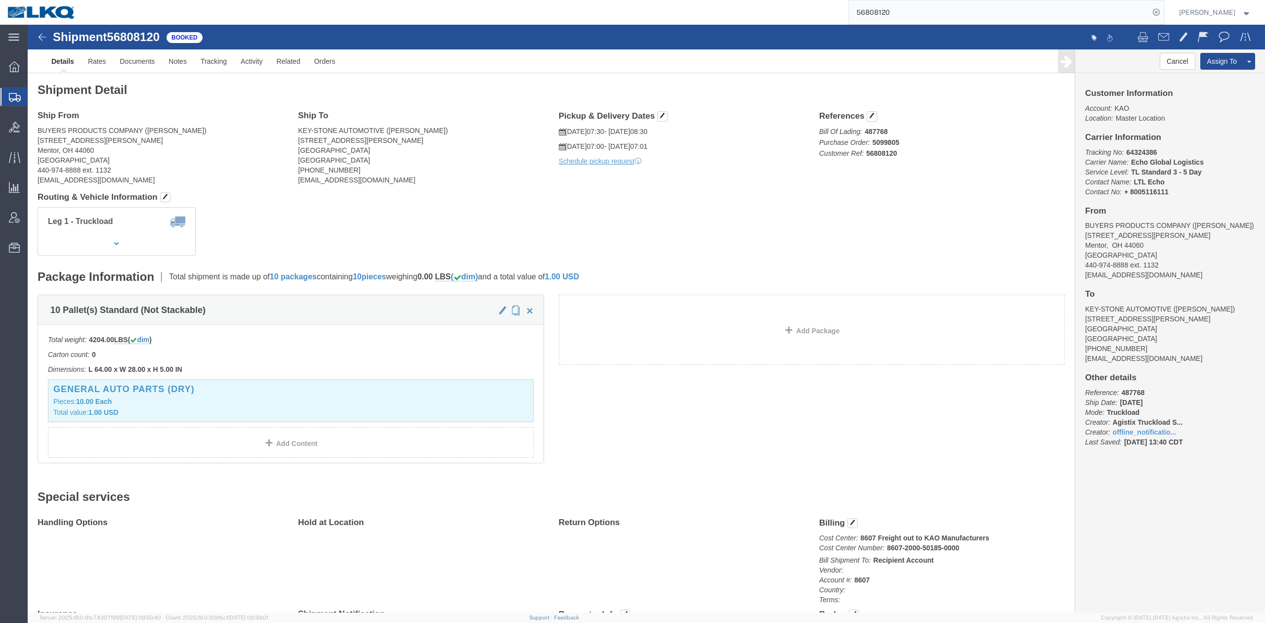
click at [894, 8] on input "56808120" at bounding box center [999, 12] width 301 height 24
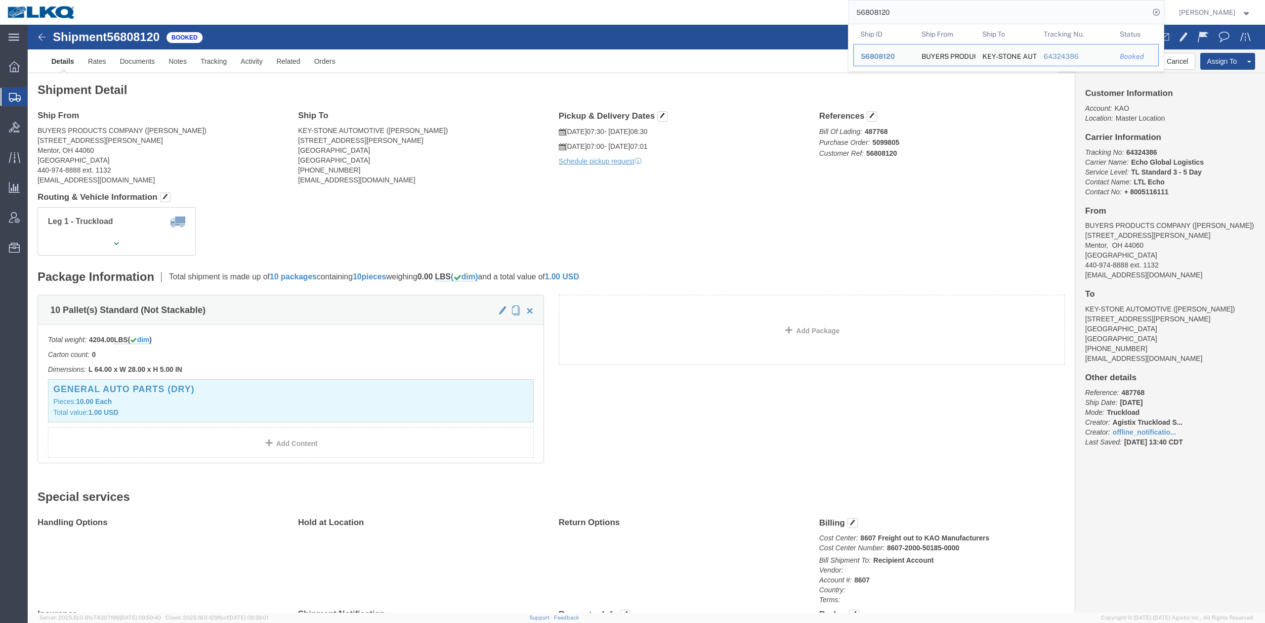
click at [894, 8] on input "56808120" at bounding box center [999, 12] width 301 height 24
paste input "11945"
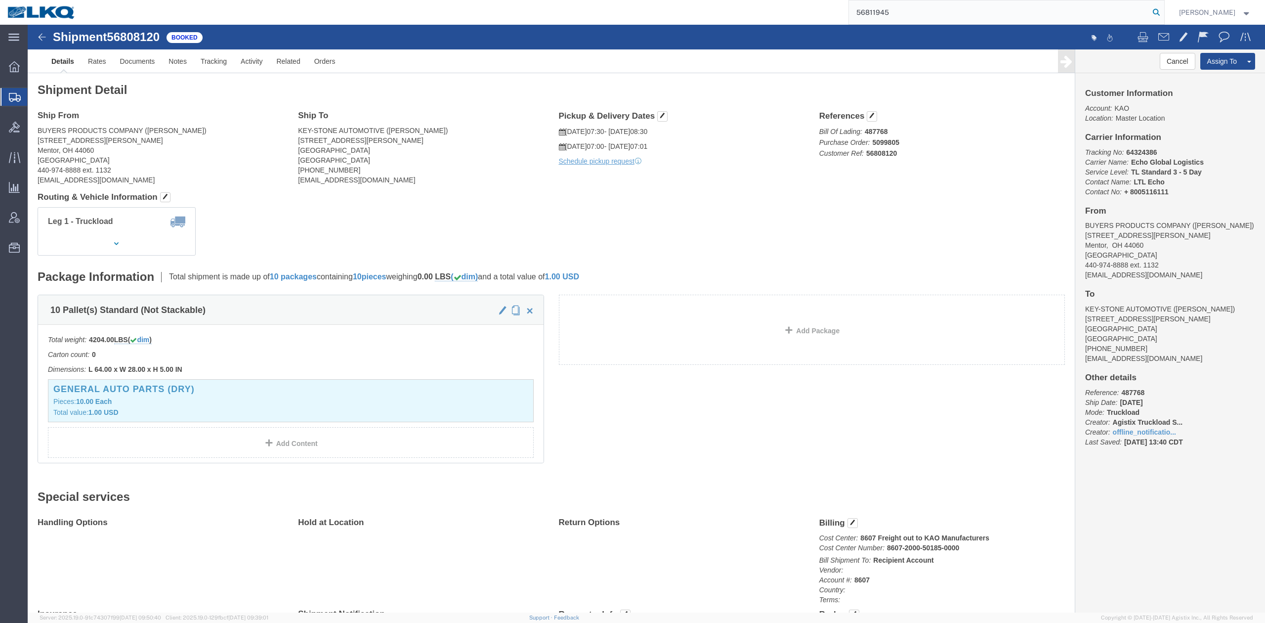
type input "56811945"
click at [1164, 16] on icon at bounding box center [1157, 12] width 14 height 14
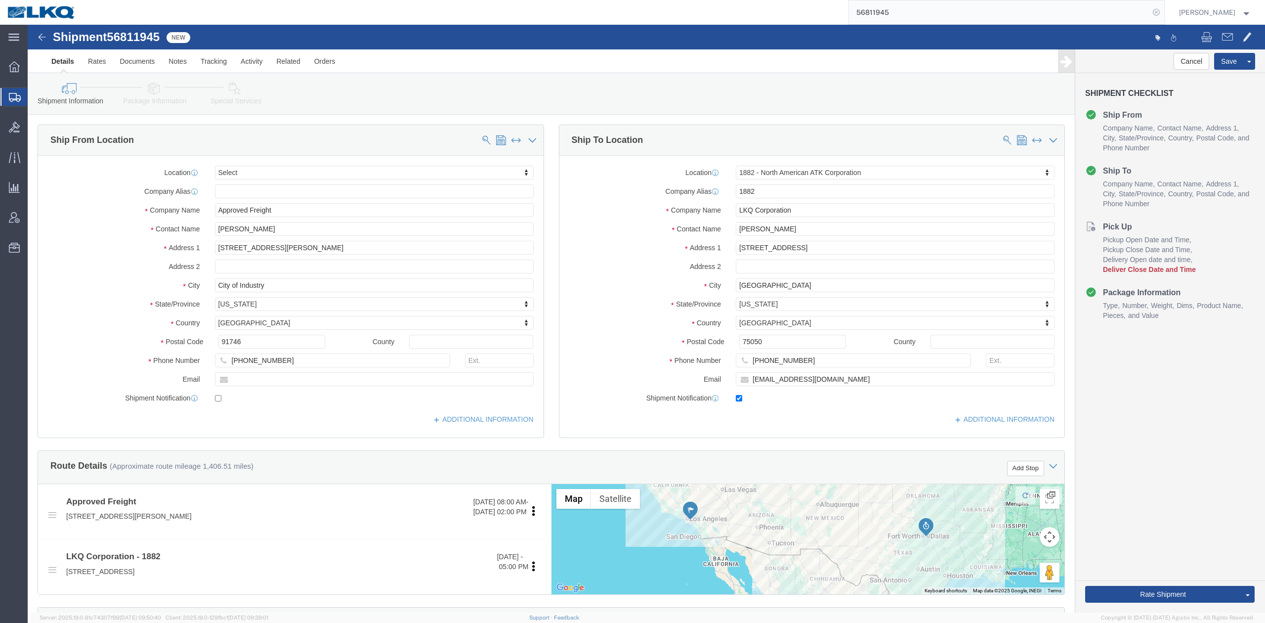
select select
select select "27708"
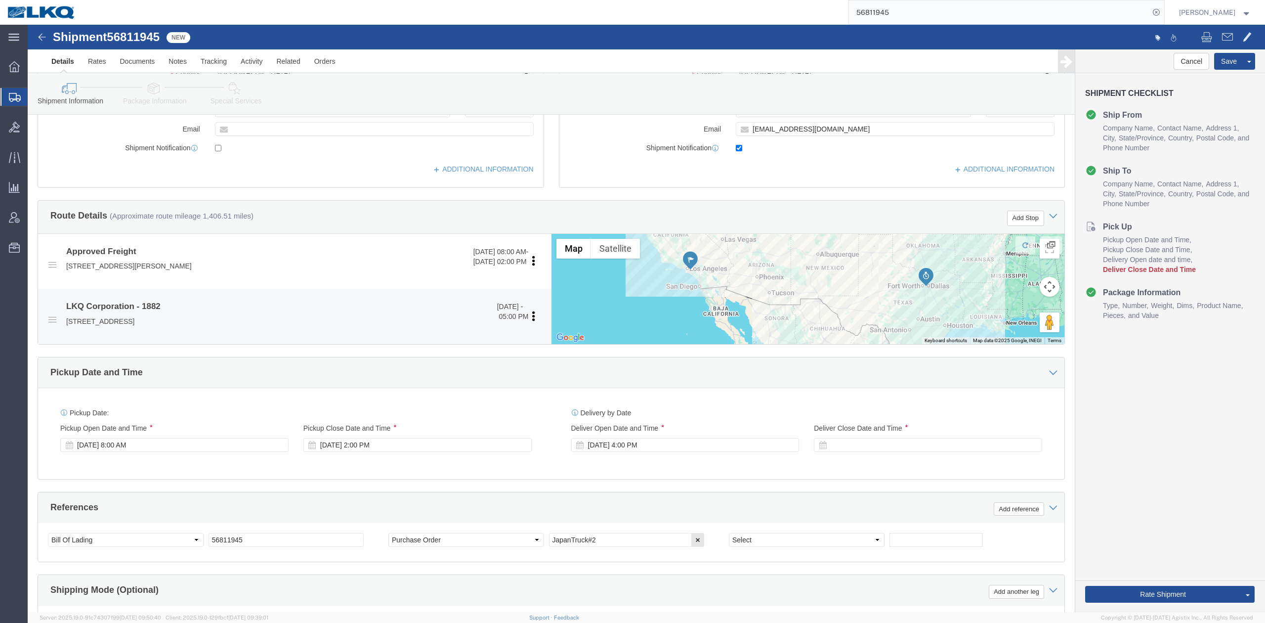
scroll to position [329, 0]
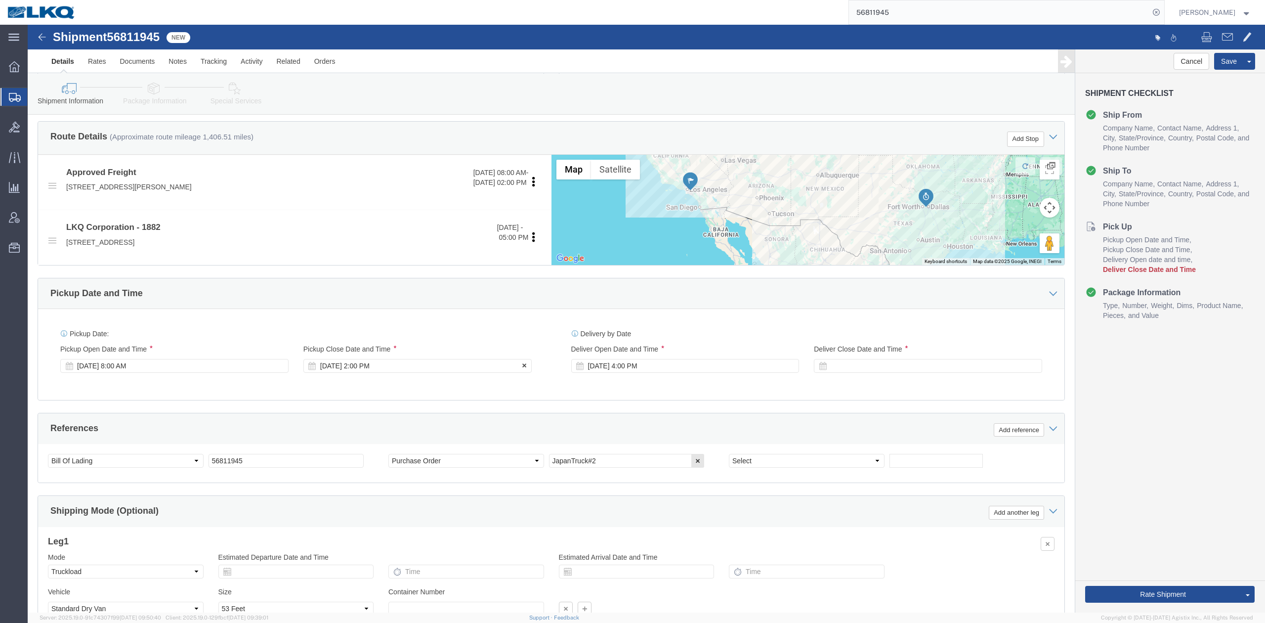
click div "Sep 18 2025 2:00 PM"
click div "Sep 18 2025 8:00 AM"
click div "Pickup Date: Pickup Start Date Pickup Start Time Pickup Open Date and Time Sep …"
click div "Sep 22 2025 8:00 AM"
type input "9:00 AM"
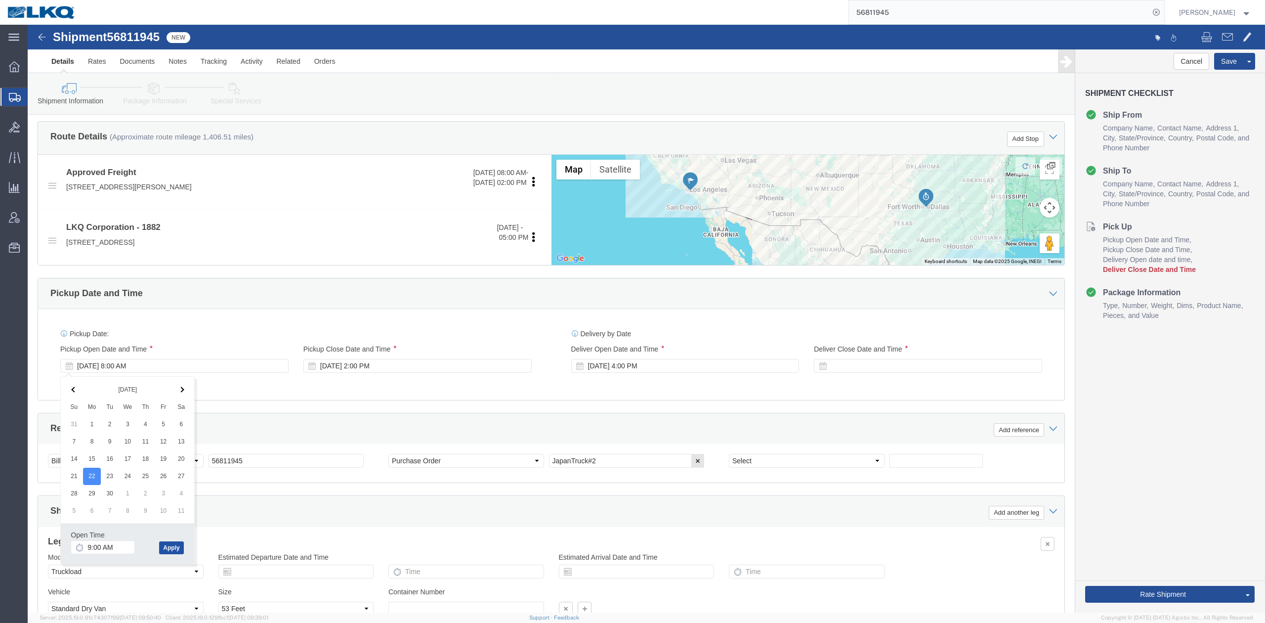
click button "Apply"
click div "Sep 22 2025 2:00 PM"
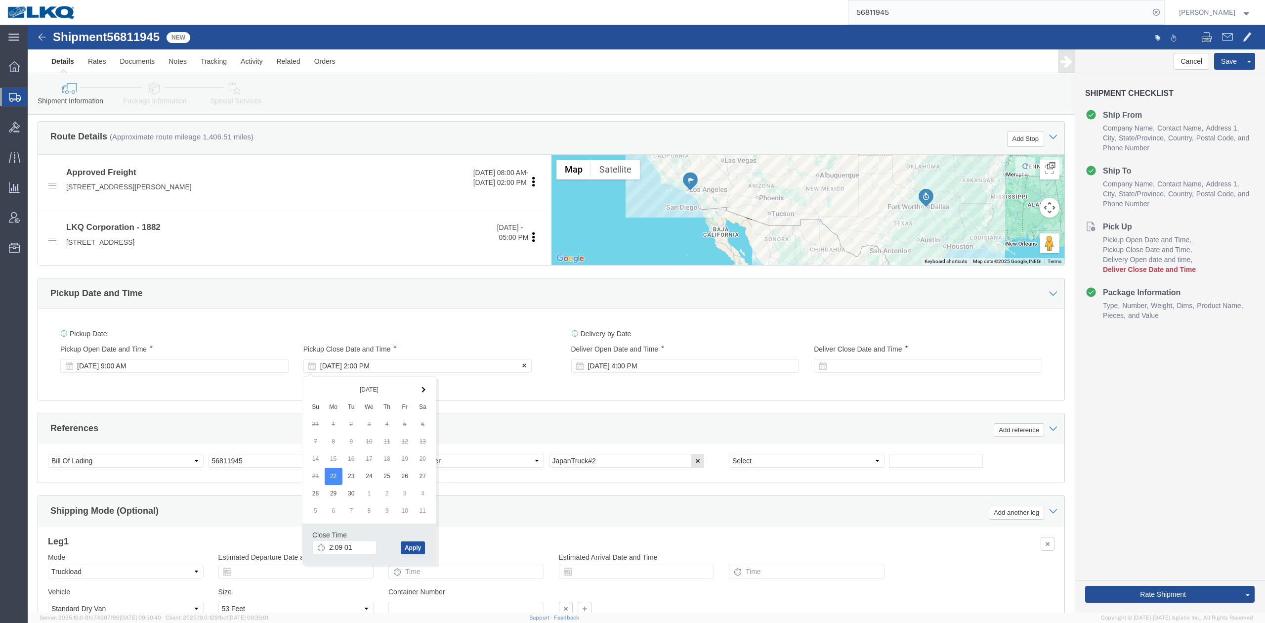
type input "2:09 AM"
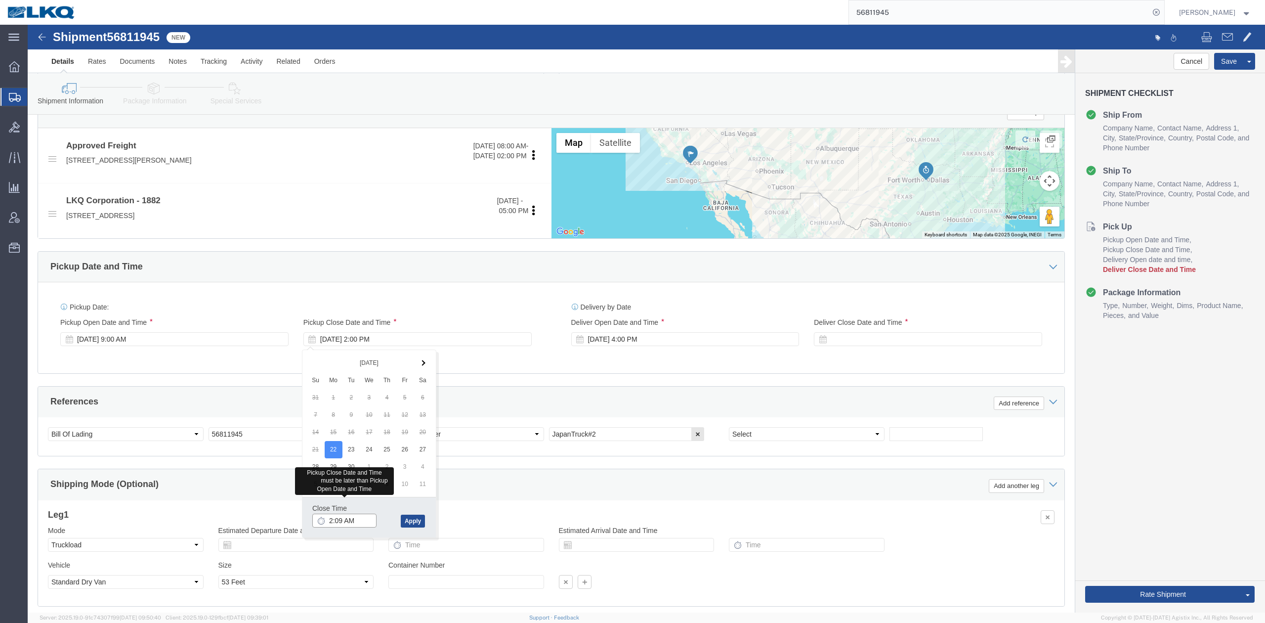
click input "2:09 AM"
type input "9:01 AM"
click div "Close Time 9:01 AM Sep 22 2025 2:00 PM - Sep 22 2025 2:00 PM Cancel Apply"
click button "Apply"
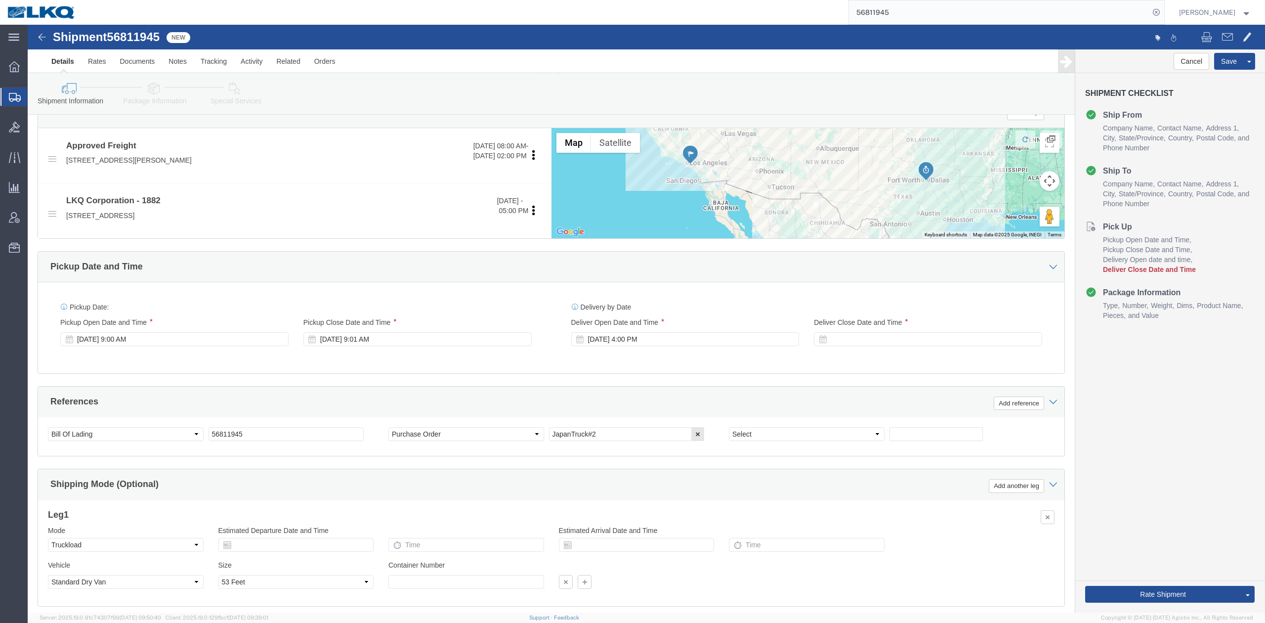
click div "Ship From Location Location My Profile Location 1100 - LKQ Crystal River 1103 -…"
click div "Sep 22 2025 4:00 PM"
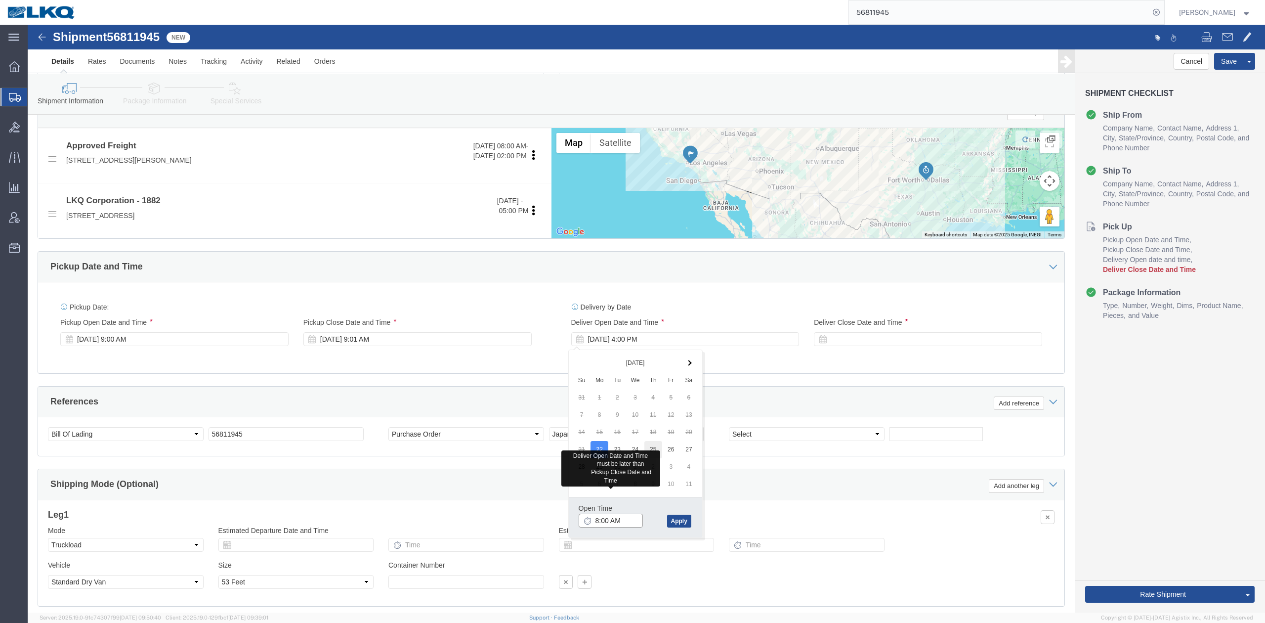
type input "8:00 AM"
click button "Apply"
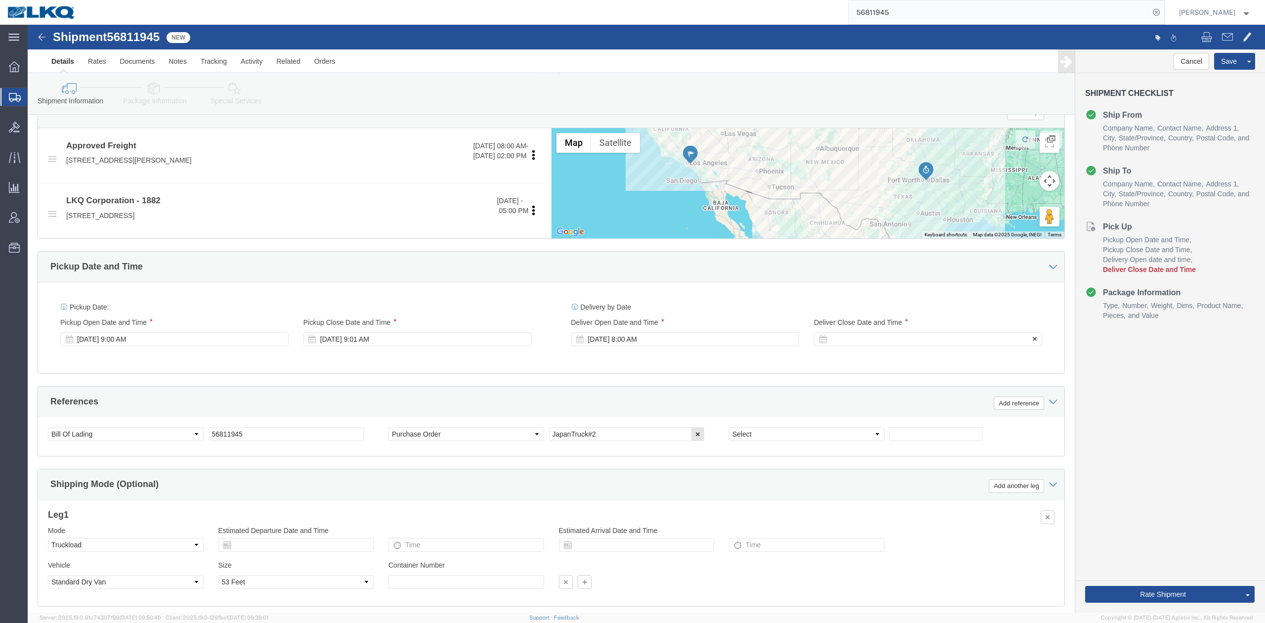
click div
type input "12:00 PM"
click button "Apply"
click div "References Add reference"
click button "Save"
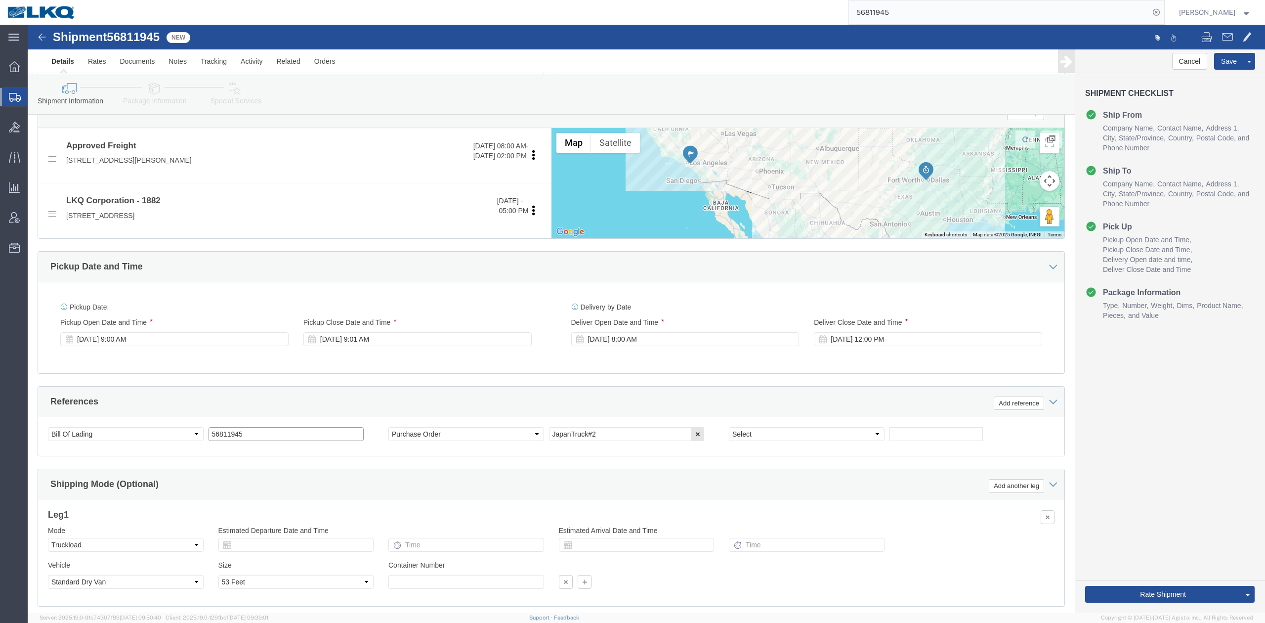
click input "56811945"
type input "X"
type input "x"
click button "Save"
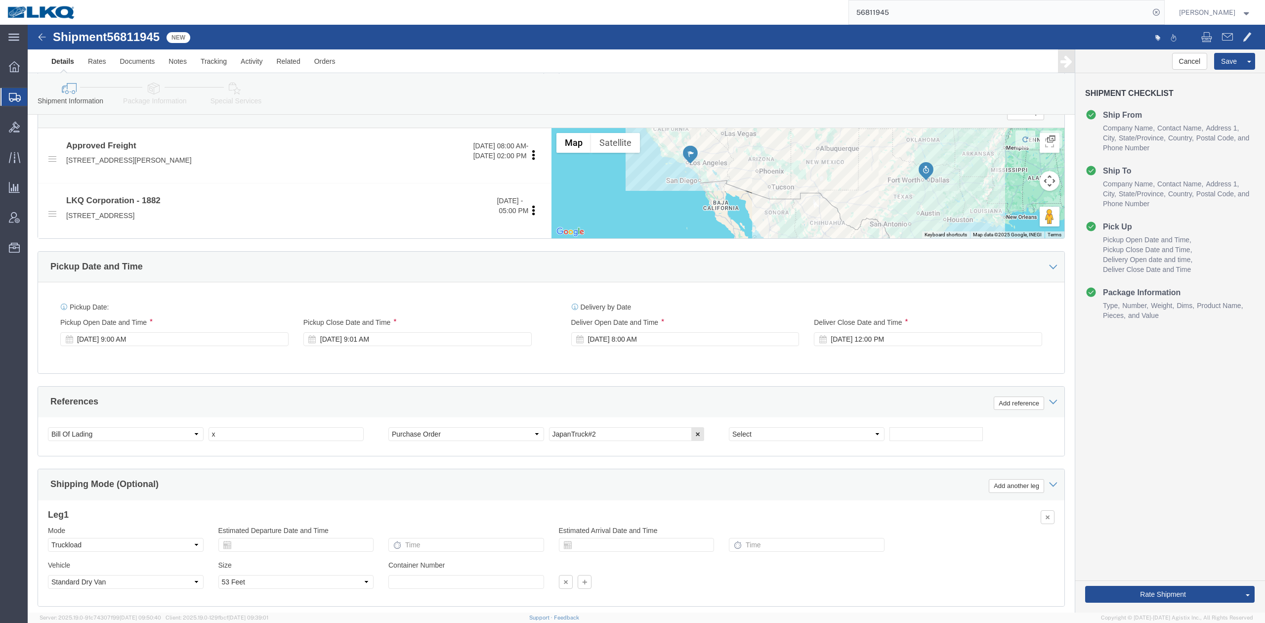
click at [889, 15] on input "56811945" at bounding box center [999, 12] width 301 height 24
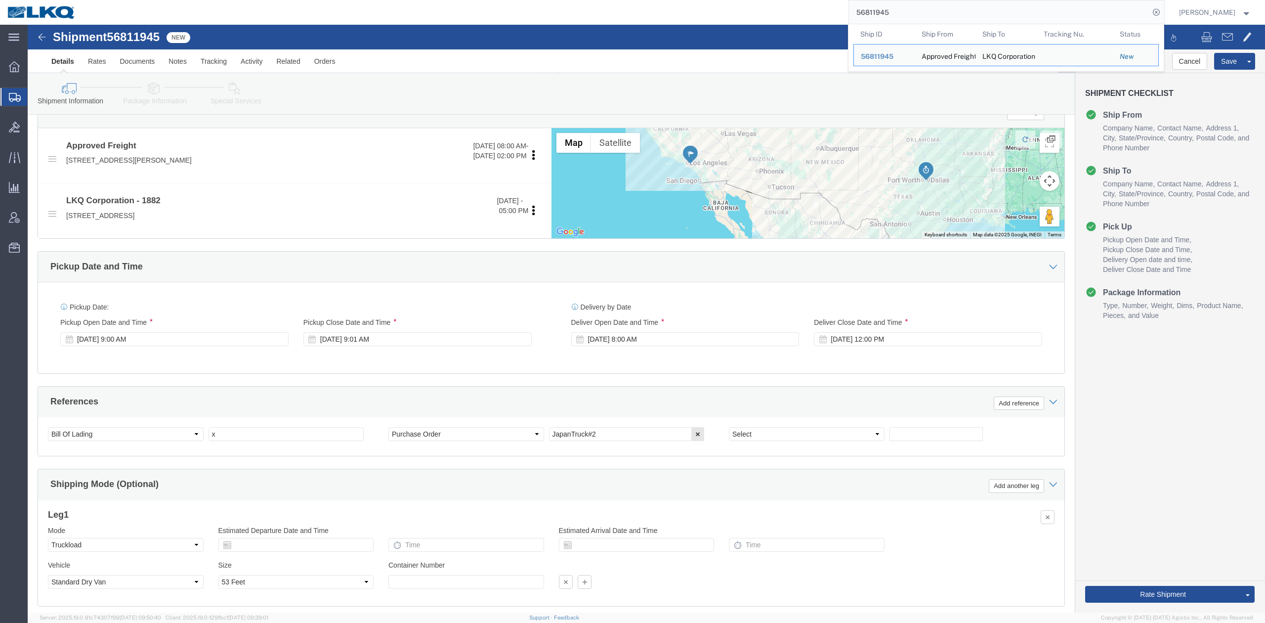
paste input "776621"
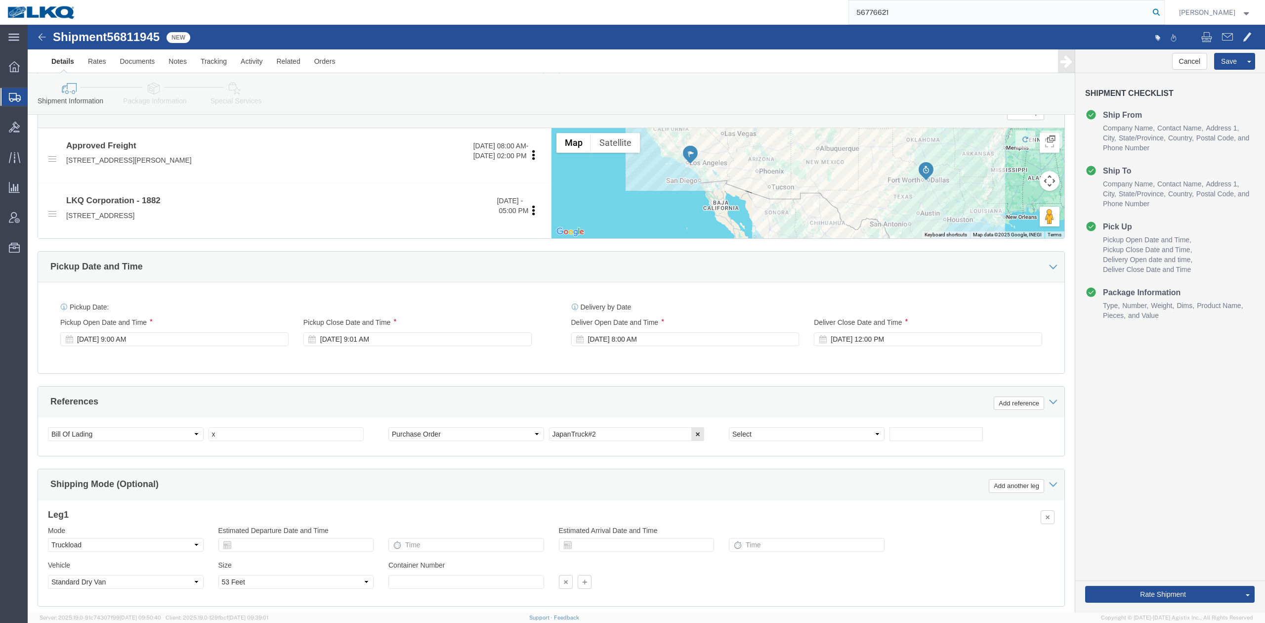
click at [1164, 16] on icon at bounding box center [1157, 12] width 14 height 14
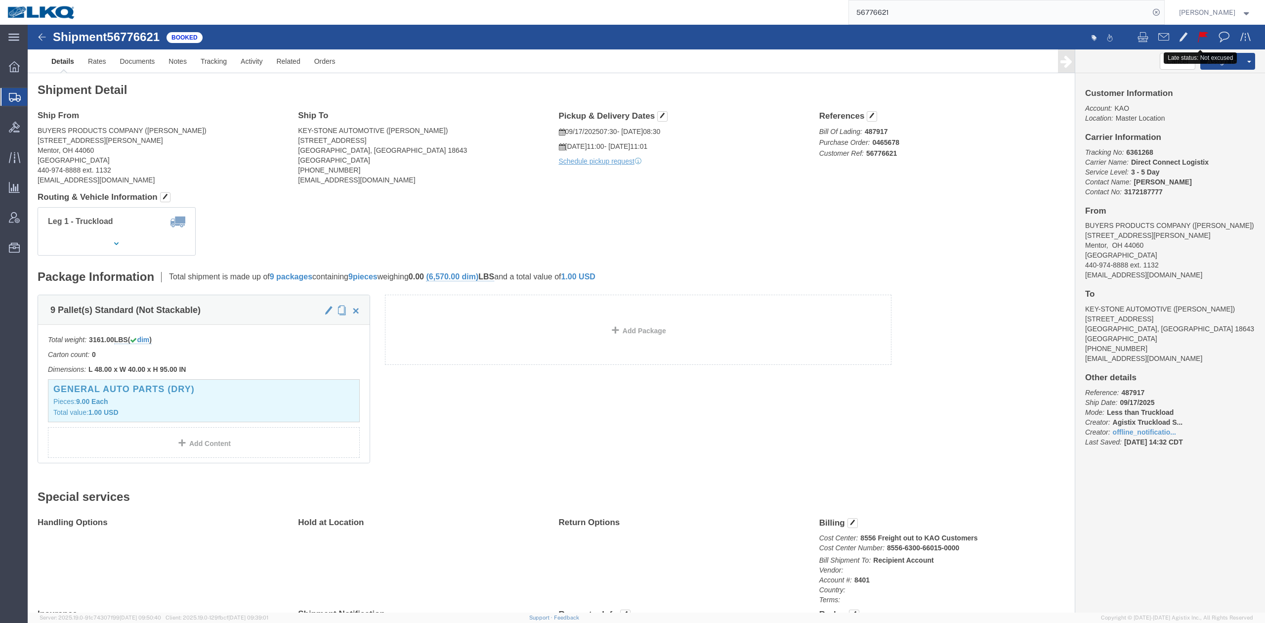
click span
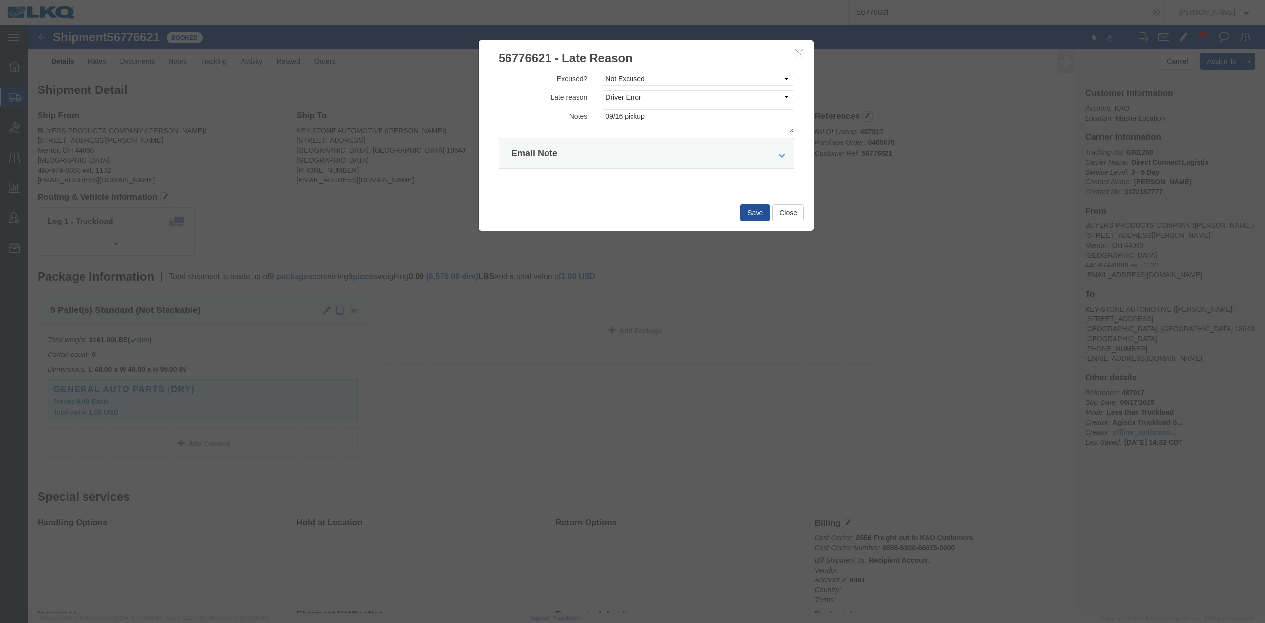
click icon "button"
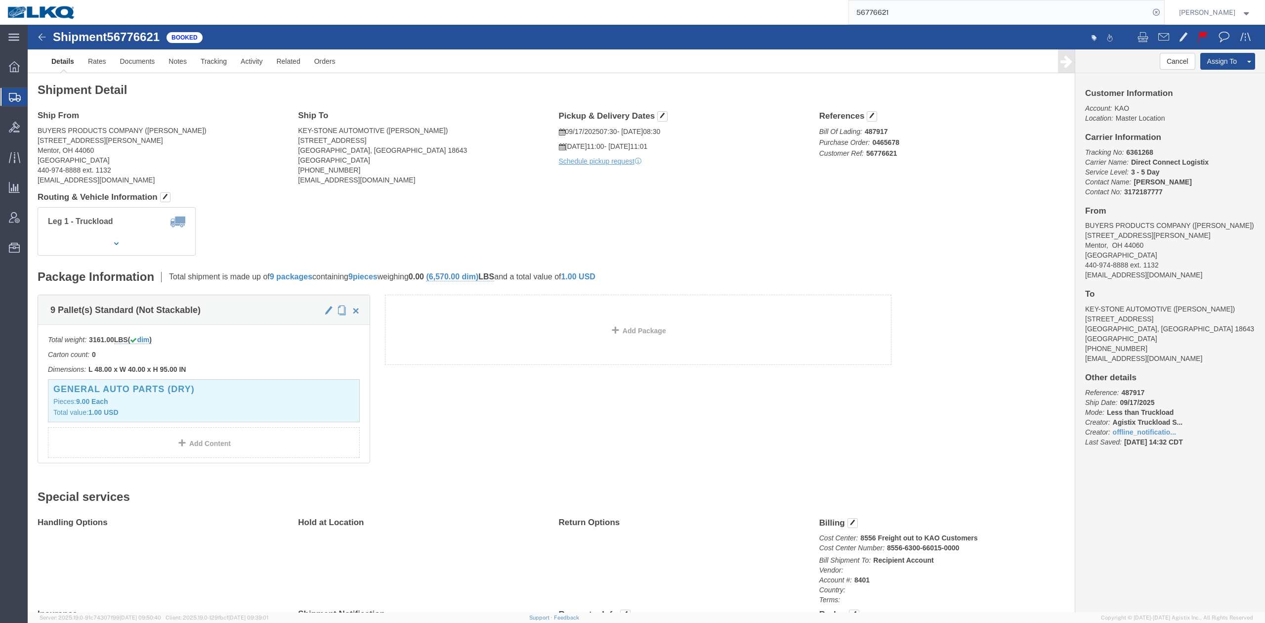
click at [942, 4] on input "56776621" at bounding box center [999, 12] width 301 height 24
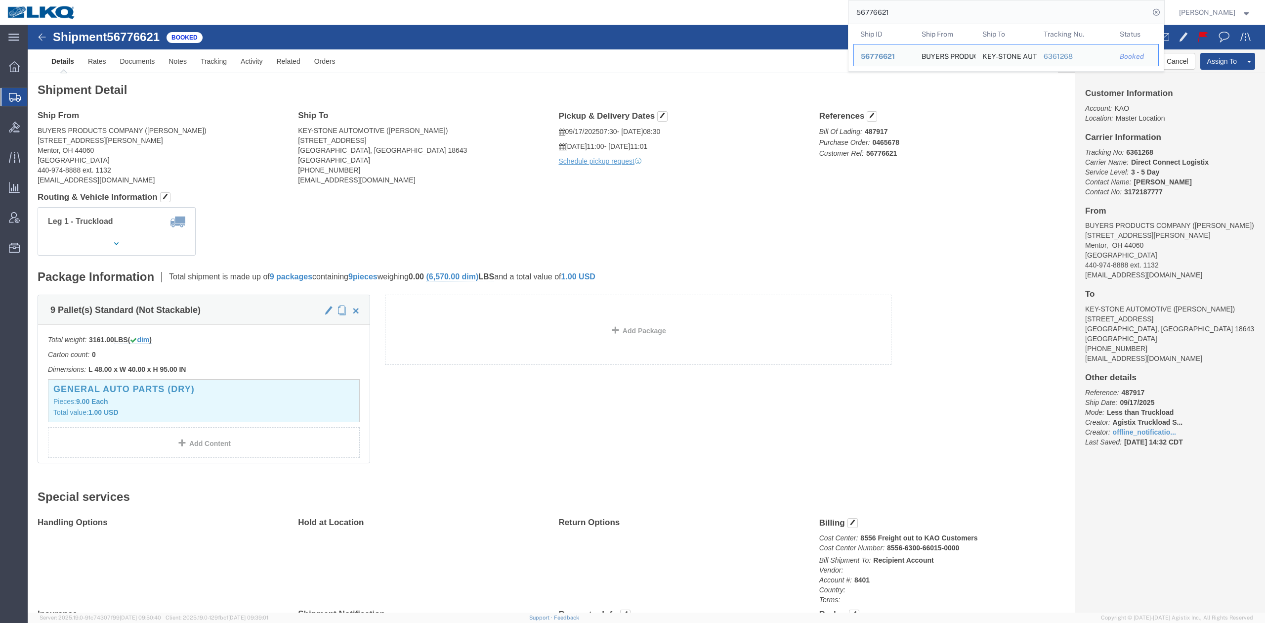
paste input "838725"
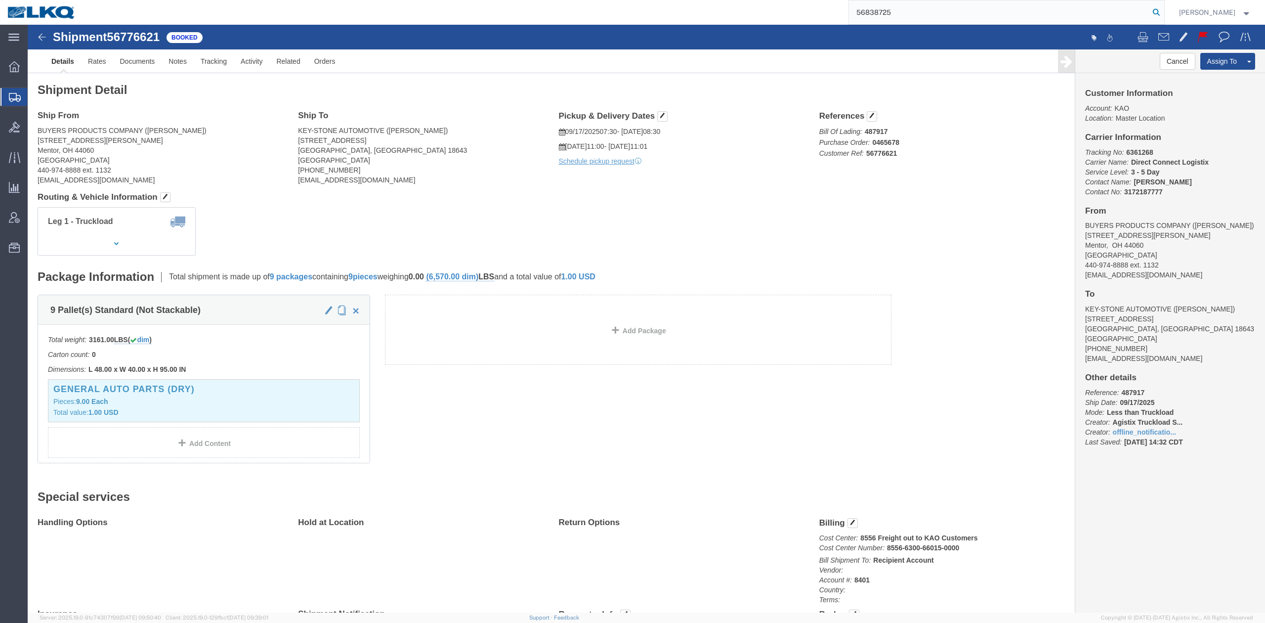
click at [1164, 8] on icon at bounding box center [1157, 12] width 14 height 14
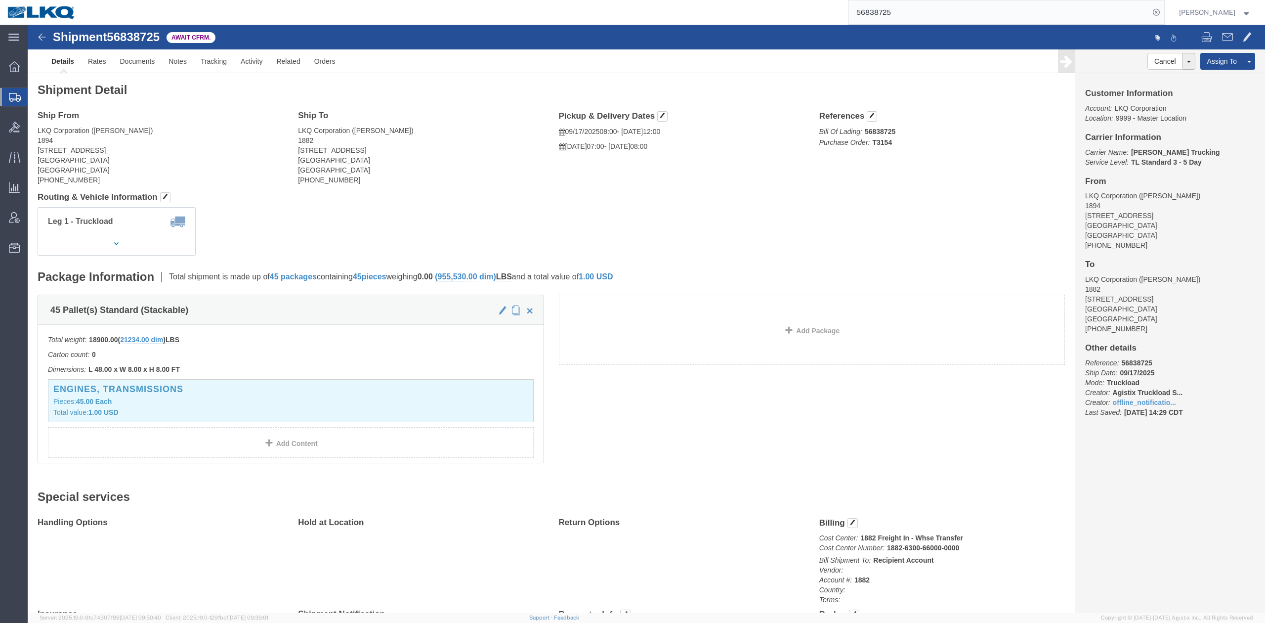
click at [906, 8] on input "56838725" at bounding box center [999, 12] width 301 height 24
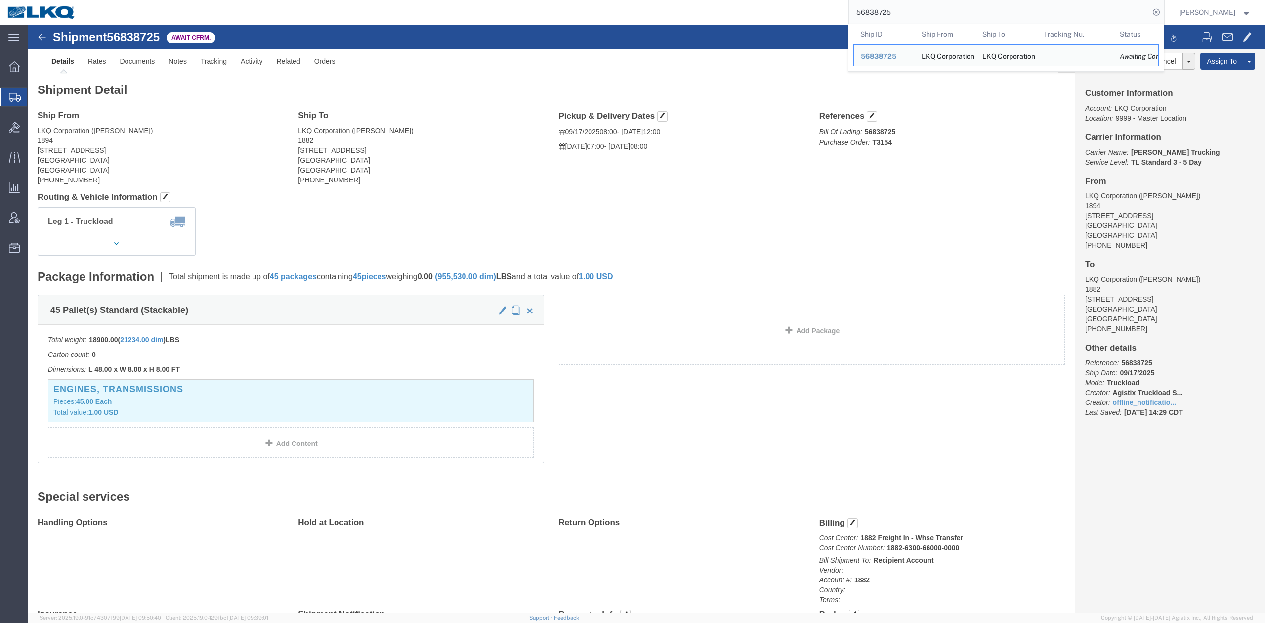
click at [906, 8] on input "56838725" at bounding box center [999, 12] width 301 height 24
paste input "9652"
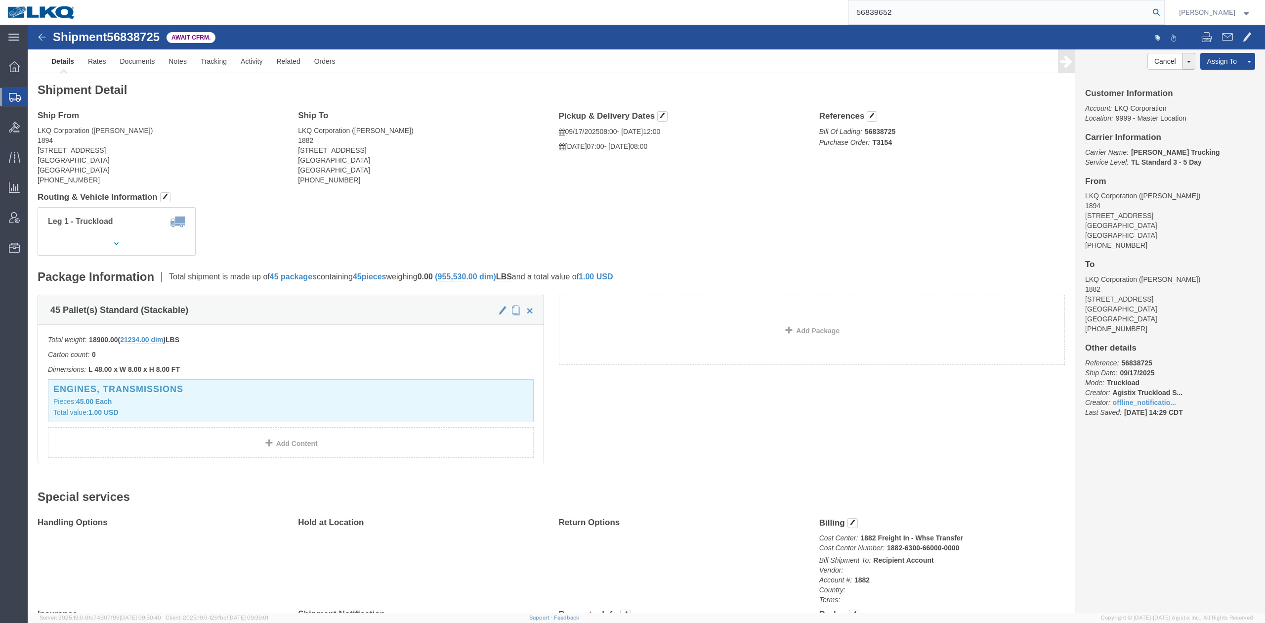
click at [1164, 17] on icon at bounding box center [1157, 12] width 14 height 14
type input "56839652"
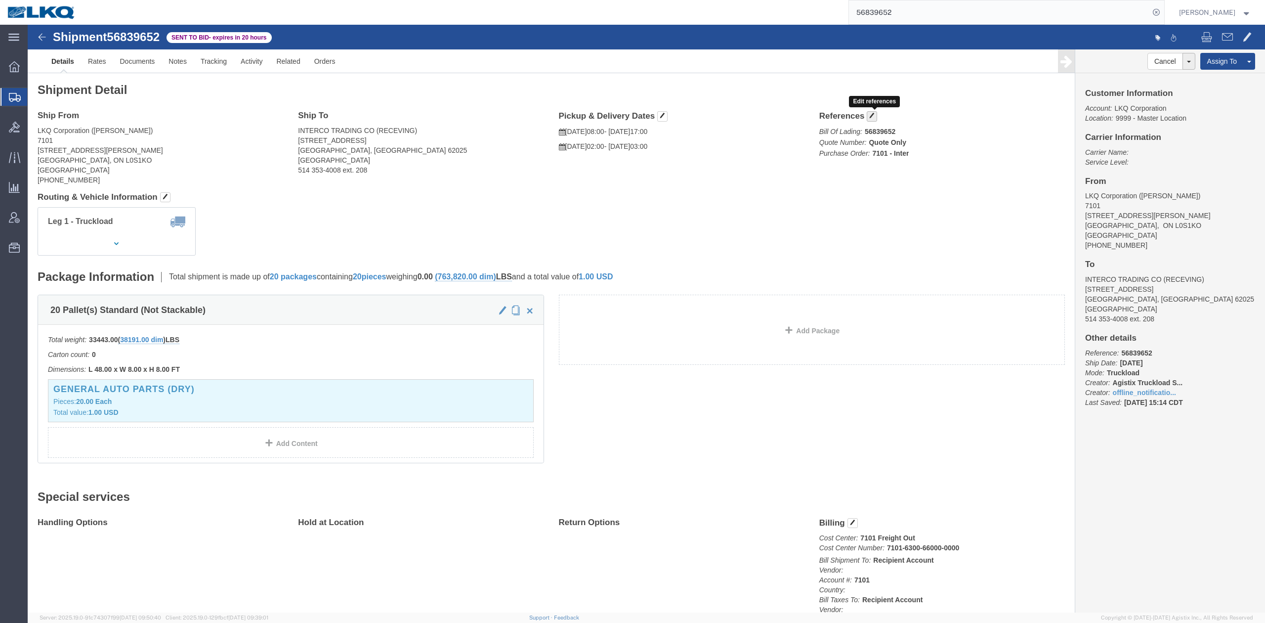
click button "button"
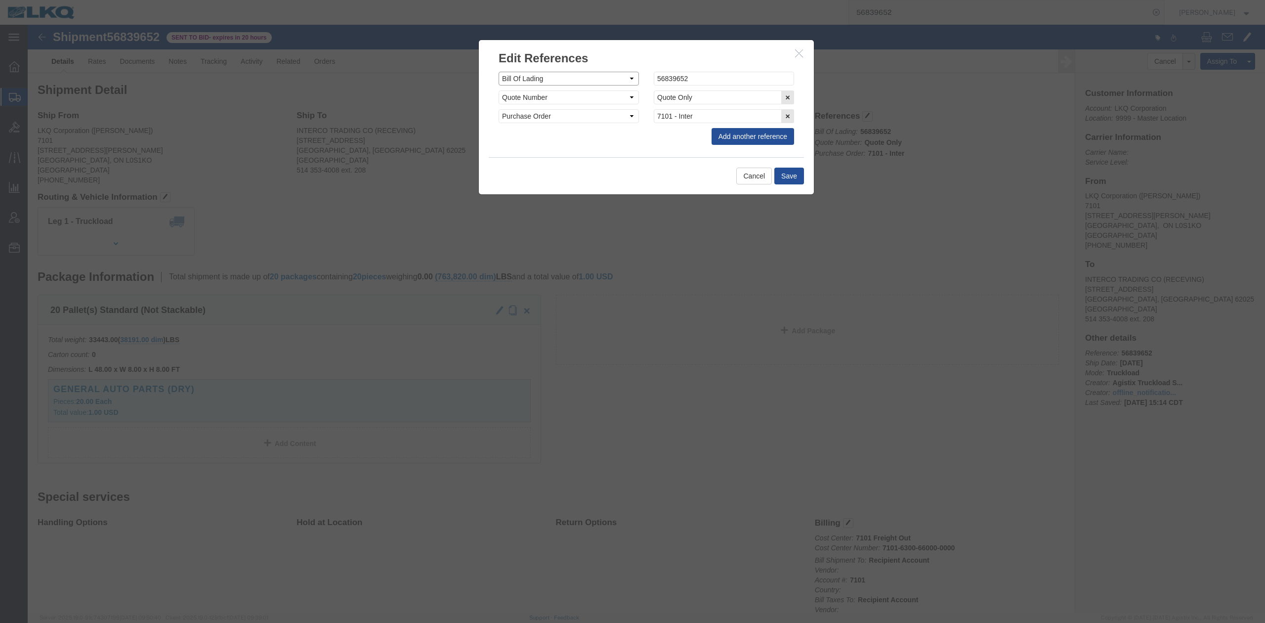
click select "Select Account Type Activity ID Airline Appointment Number ASN Batch Request # …"
select select "QUOTENUM"
click select "Select Account Type Activity ID Airline Appointment Number ASN Batch Request # …"
type input "q"
type input "Quote Only"
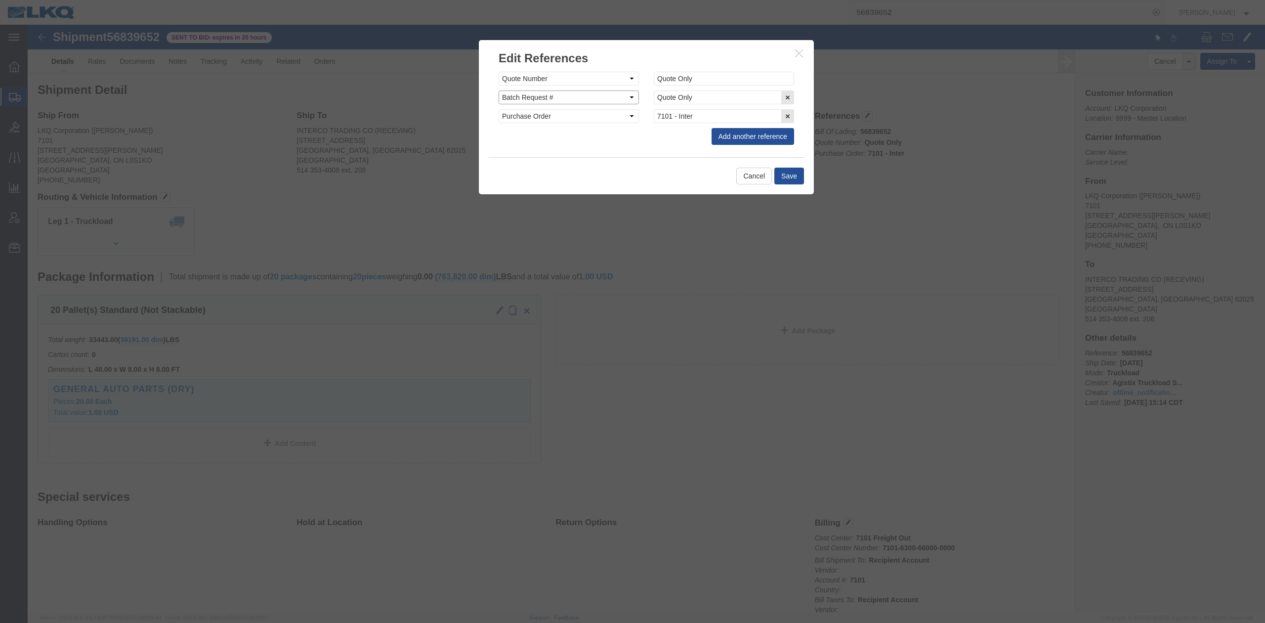
select select "BOL"
paste input "56839652"
type input "56839652"
click button "Save"
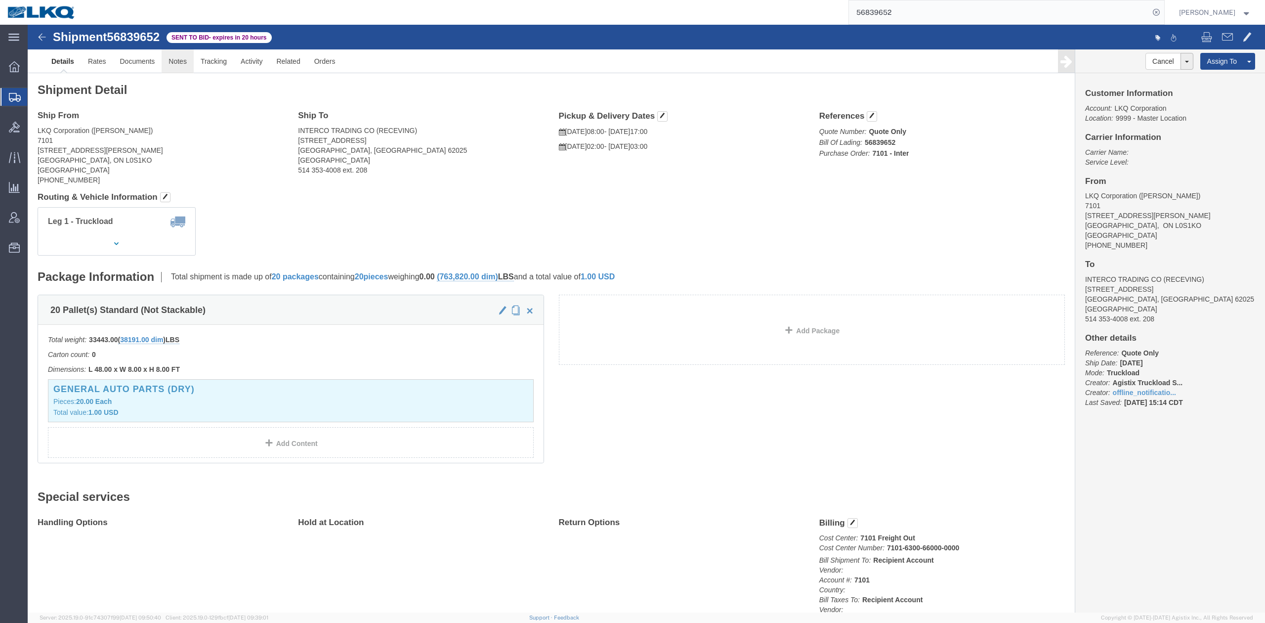
click link "Notes"
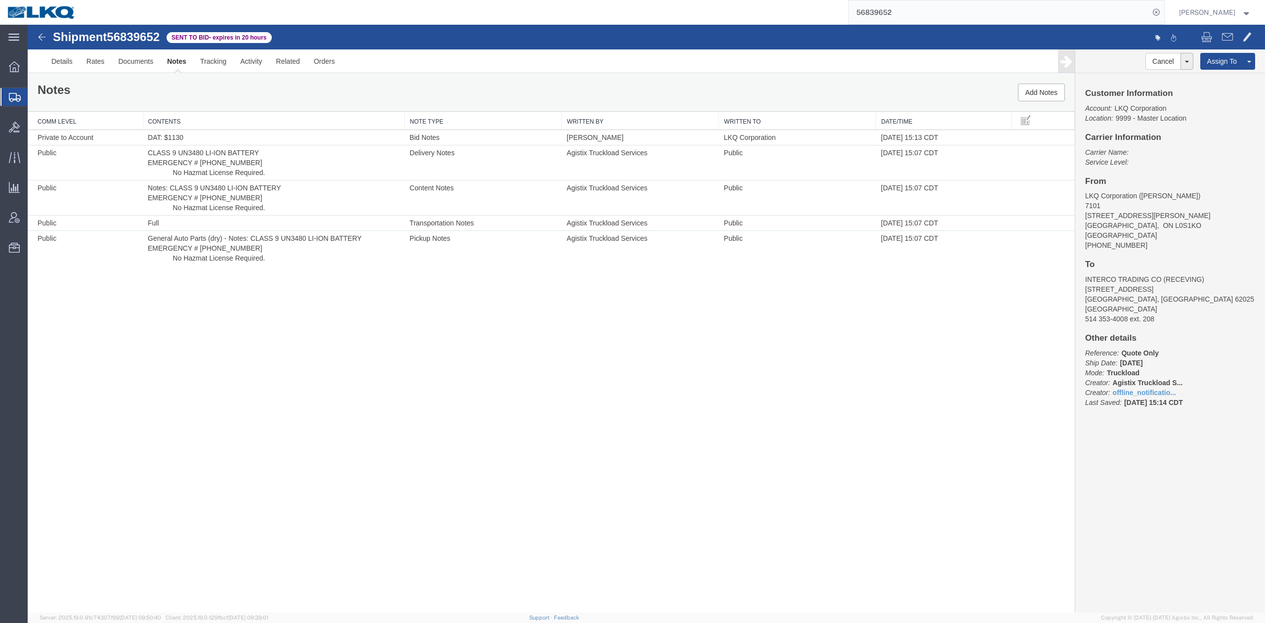
click at [28, 25] on link "Edit Notes" at bounding box center [28, 25] width 0 height 0
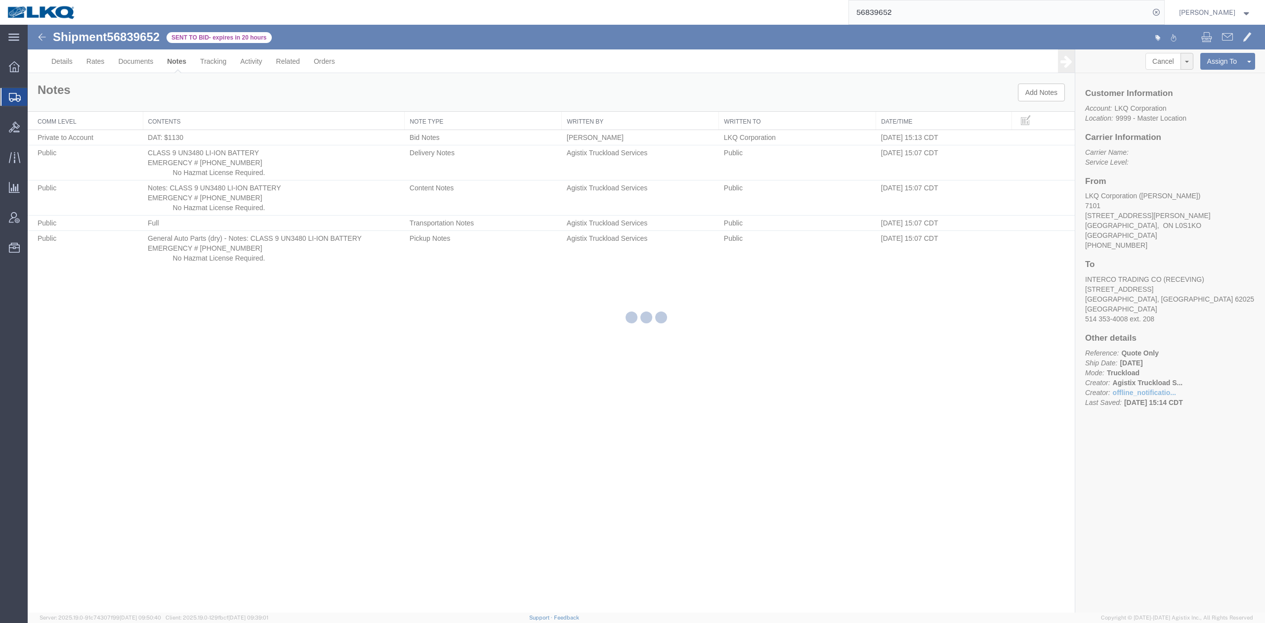
select select "BID_NOTES"
select select "PRIVATE_TO_ACCOUNT"
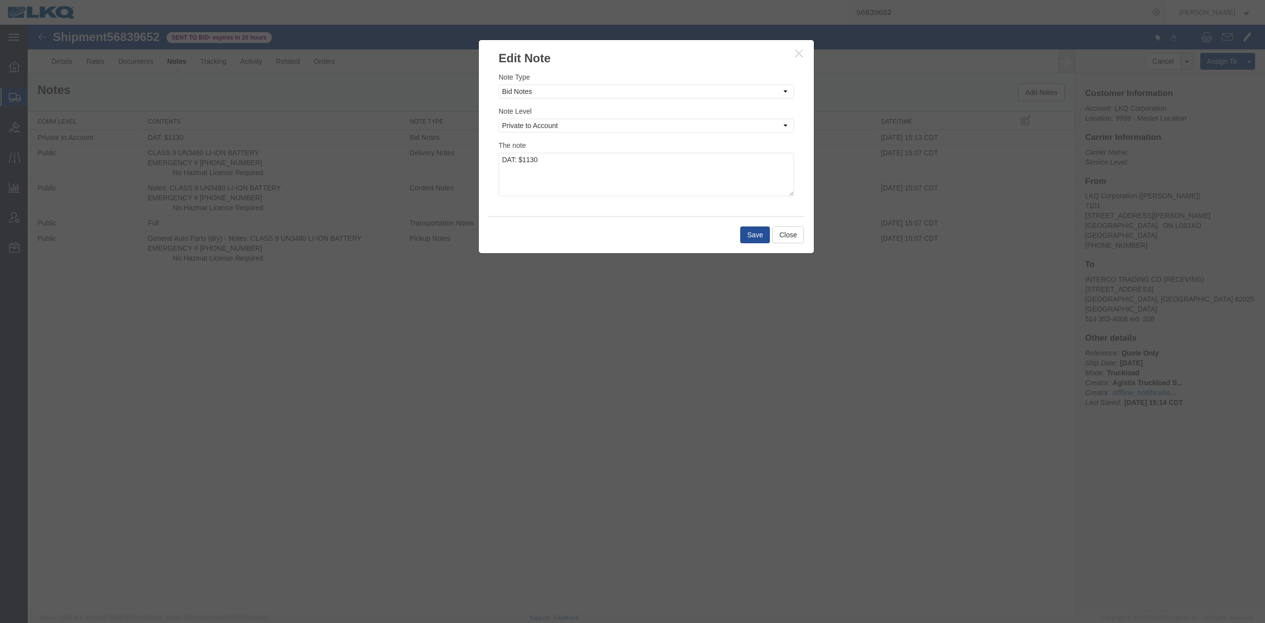
drag, startPoint x: 797, startPoint y: 52, endPoint x: 929, endPoint y: 87, distance: 136.6
click at [799, 50] on icon "button" at bounding box center [799, 53] width 8 height 8
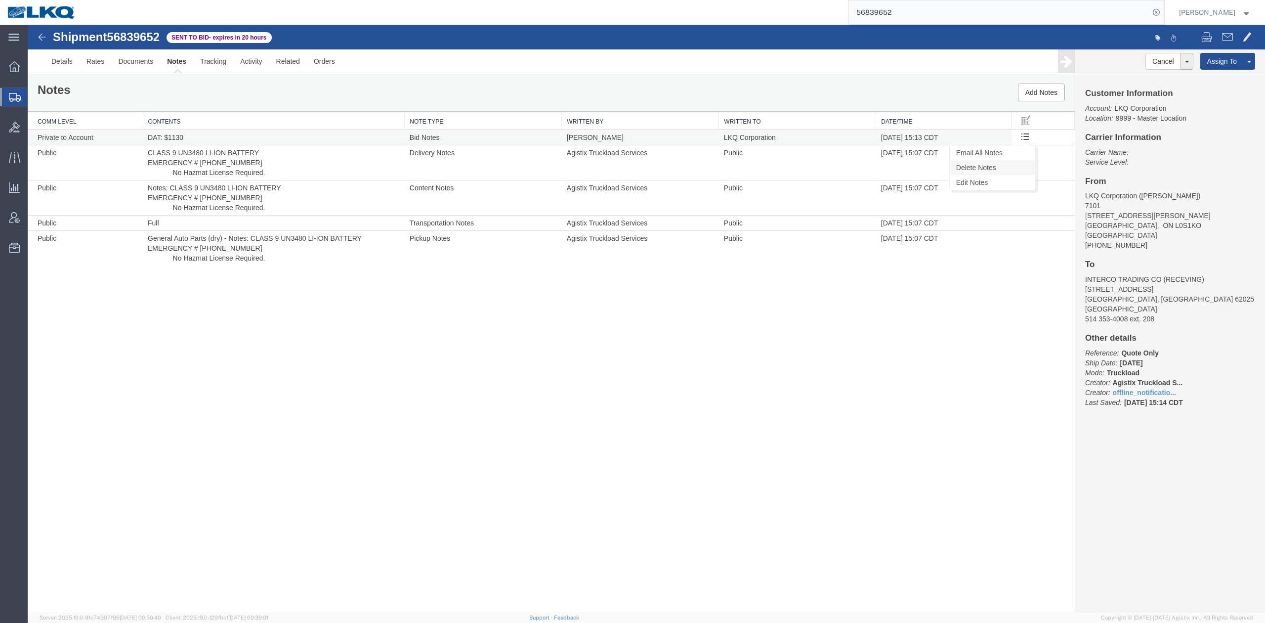
click at [997, 171] on link "Delete Notes" at bounding box center [993, 167] width 86 height 15
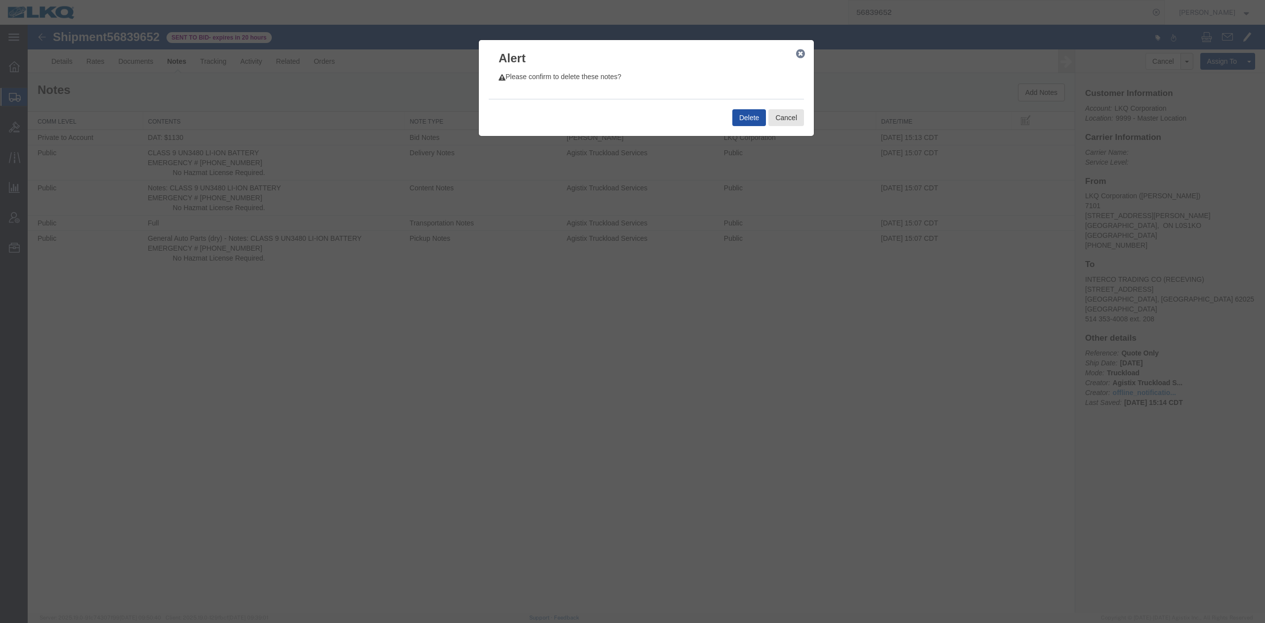
click at [743, 121] on button "Delete" at bounding box center [750, 117] width 34 height 17
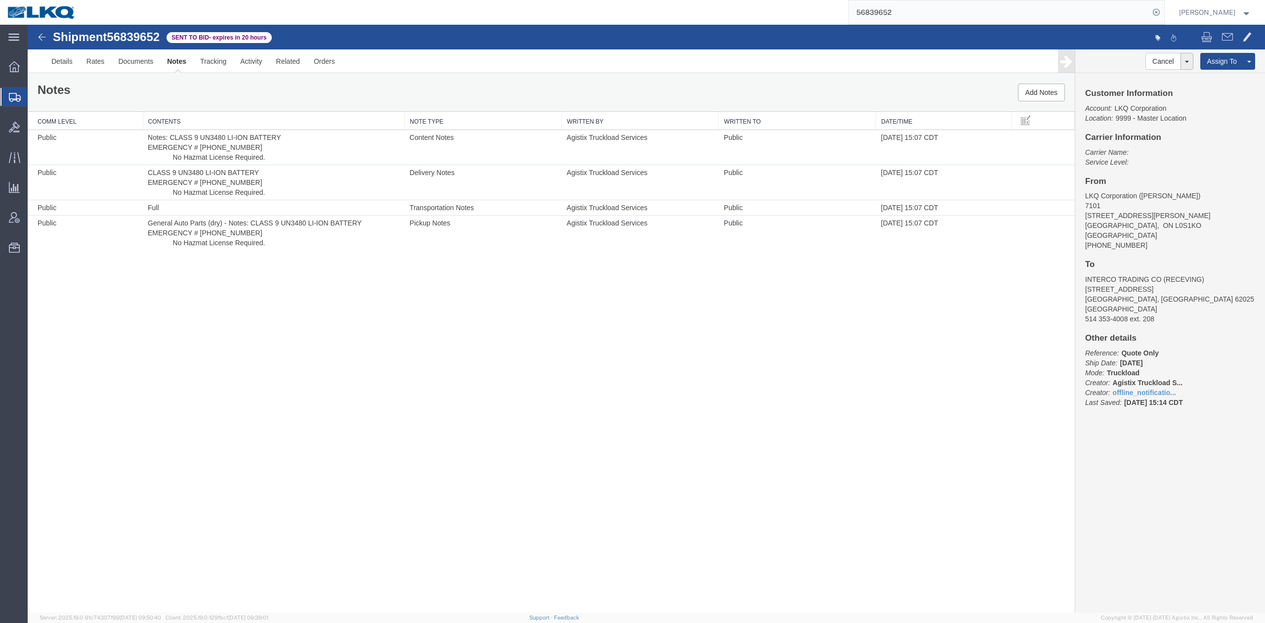
drag, startPoint x: 908, startPoint y: 21, endPoint x: 922, endPoint y: 20, distance: 14.8
click at [908, 20] on input "56839652" at bounding box center [999, 12] width 301 height 24
paste input "792735"
click at [1164, 16] on icon at bounding box center [1157, 12] width 14 height 14
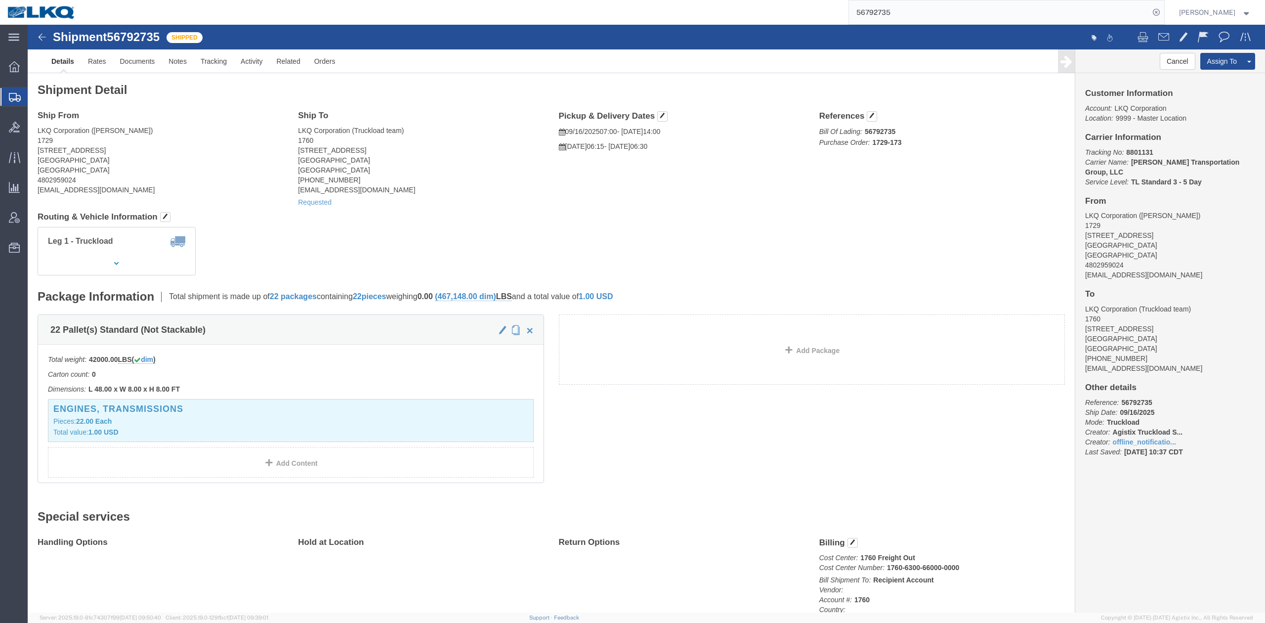
click at [936, 18] on input "56792735" at bounding box center [999, 12] width 301 height 24
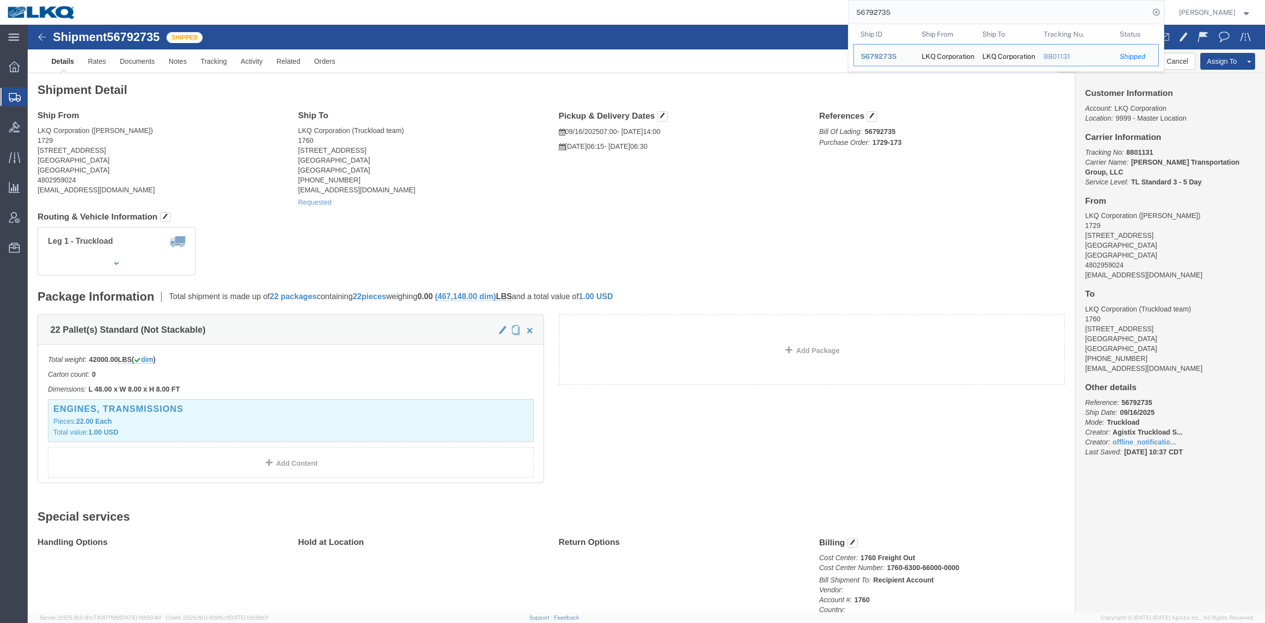
click at [936, 18] on input "56792735" at bounding box center [999, 12] width 301 height 24
paste input "76562"
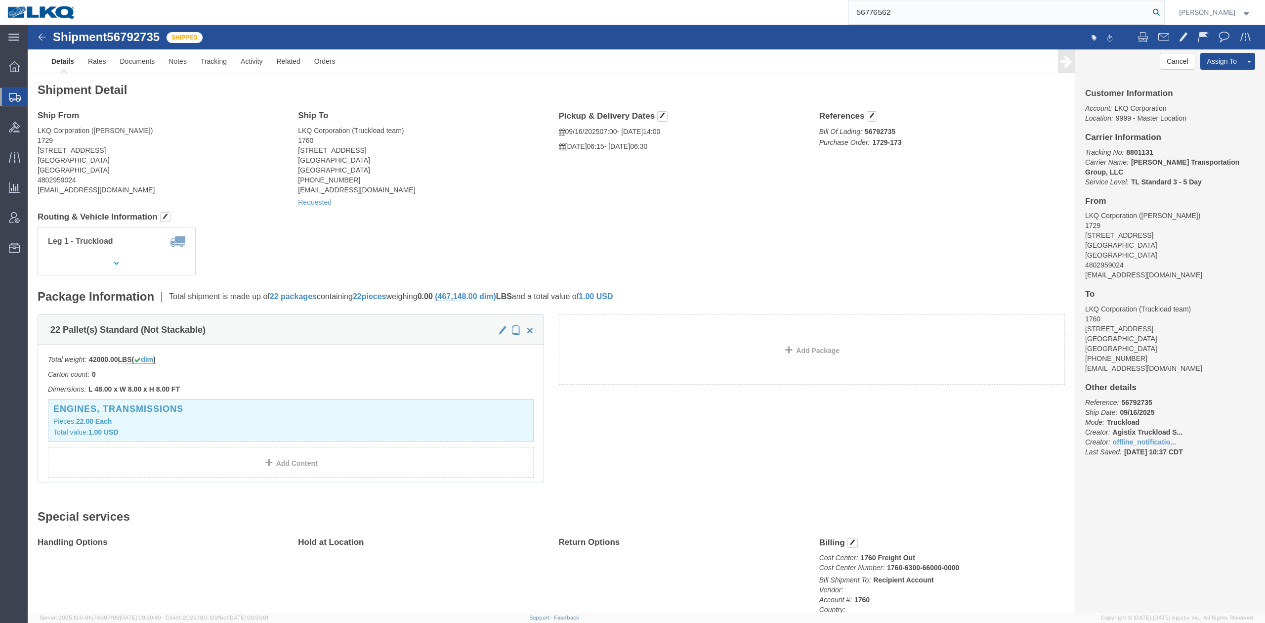
click at [1164, 14] on icon at bounding box center [1157, 12] width 14 height 14
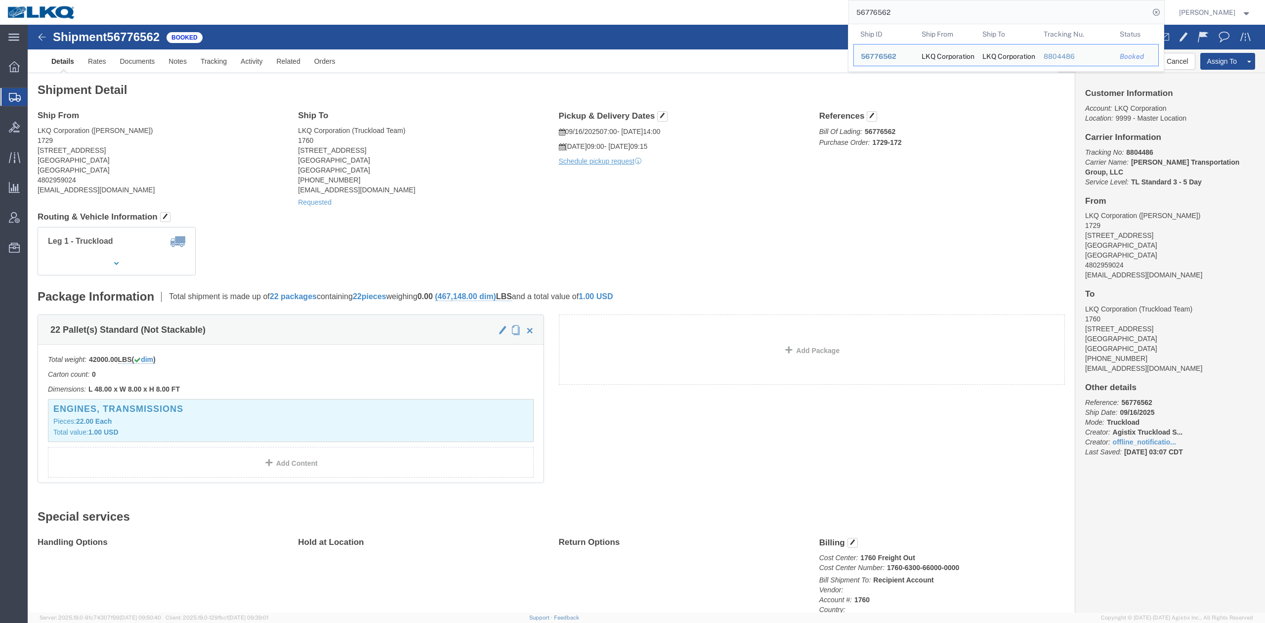
click at [916, 5] on input "56776562" at bounding box center [999, 12] width 301 height 24
paste input "826071"
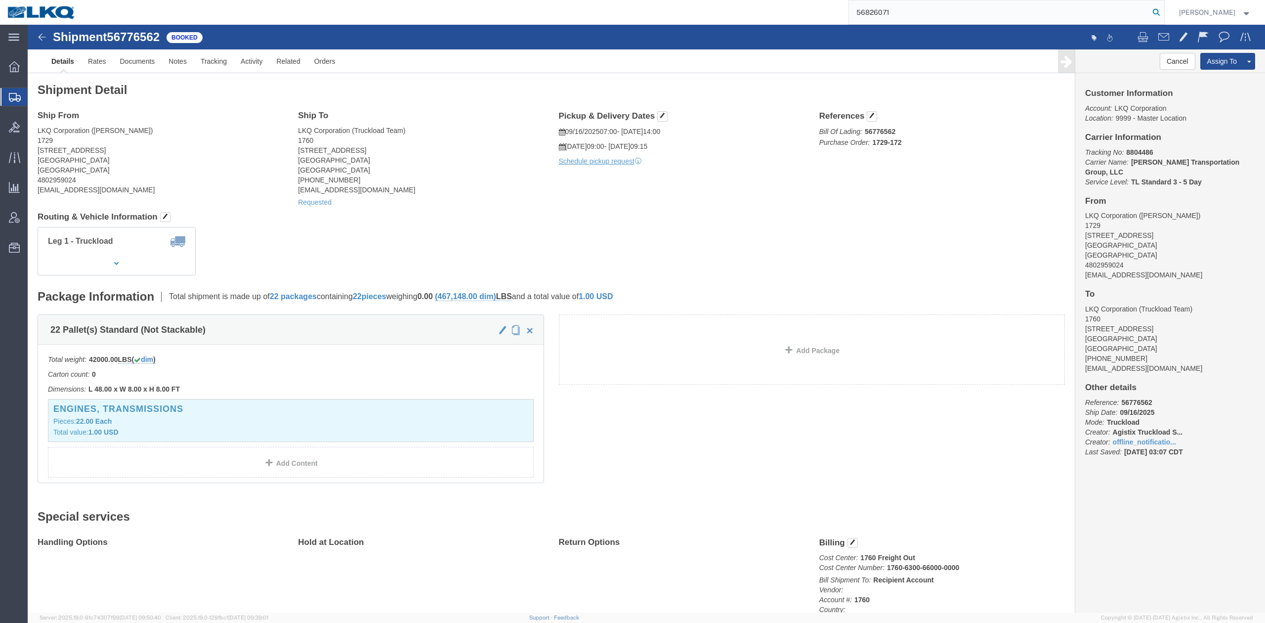
click at [1150, 13] on input "56826071" at bounding box center [999, 12] width 301 height 24
type input "56826071"
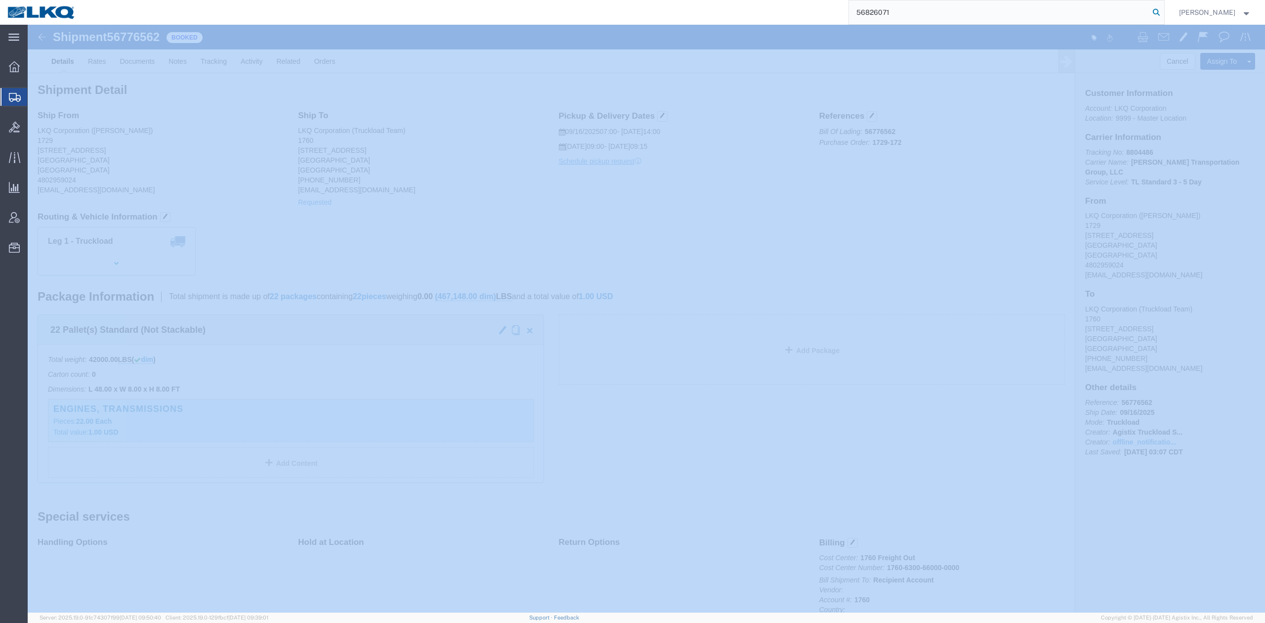
click at [1164, 13] on icon at bounding box center [1157, 12] width 14 height 14
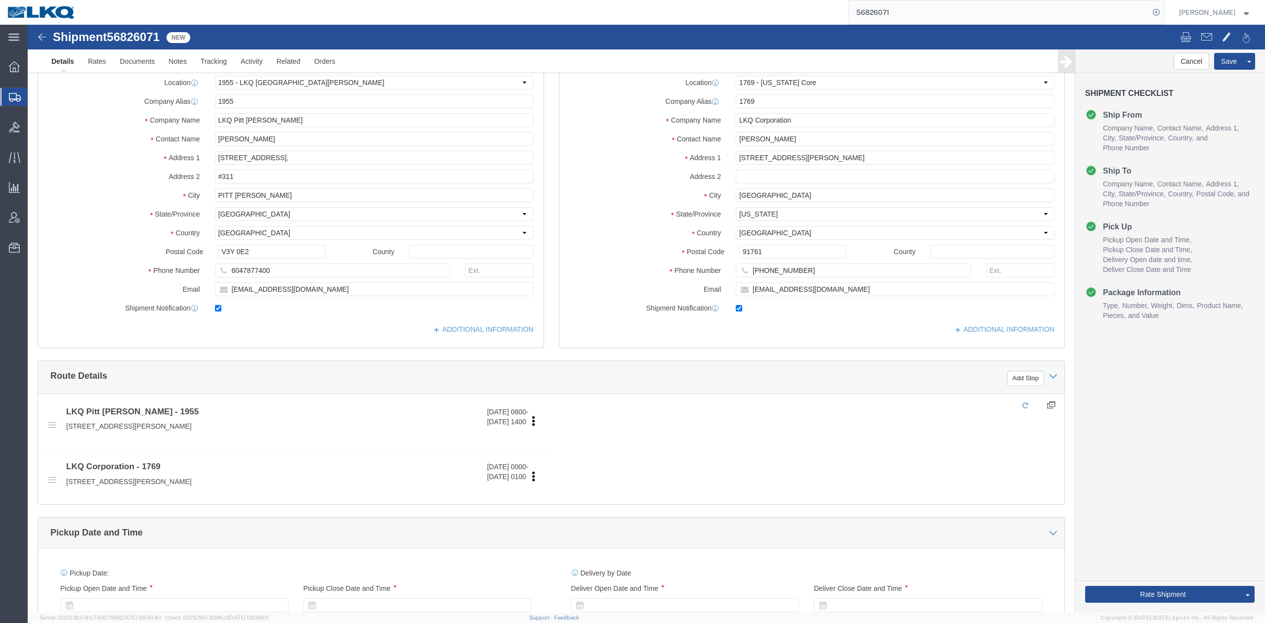
select select "72811"
select select "28716"
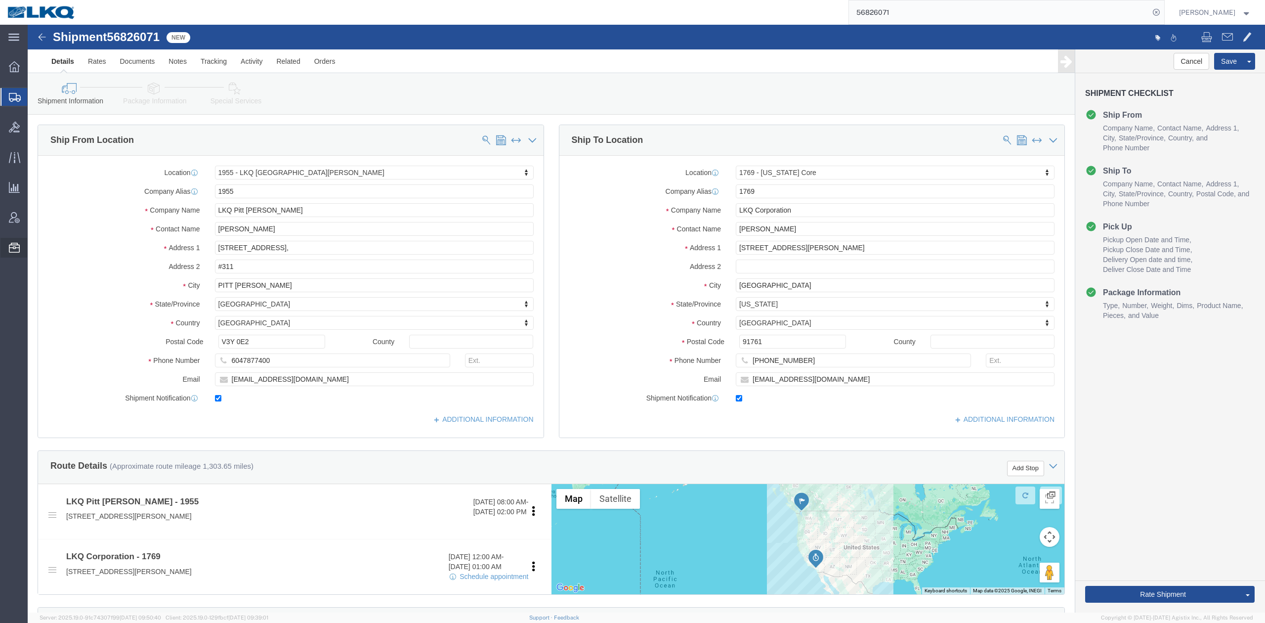
click at [0, 0] on span "Location Appointment" at bounding box center [0, 0] width 0 height 0
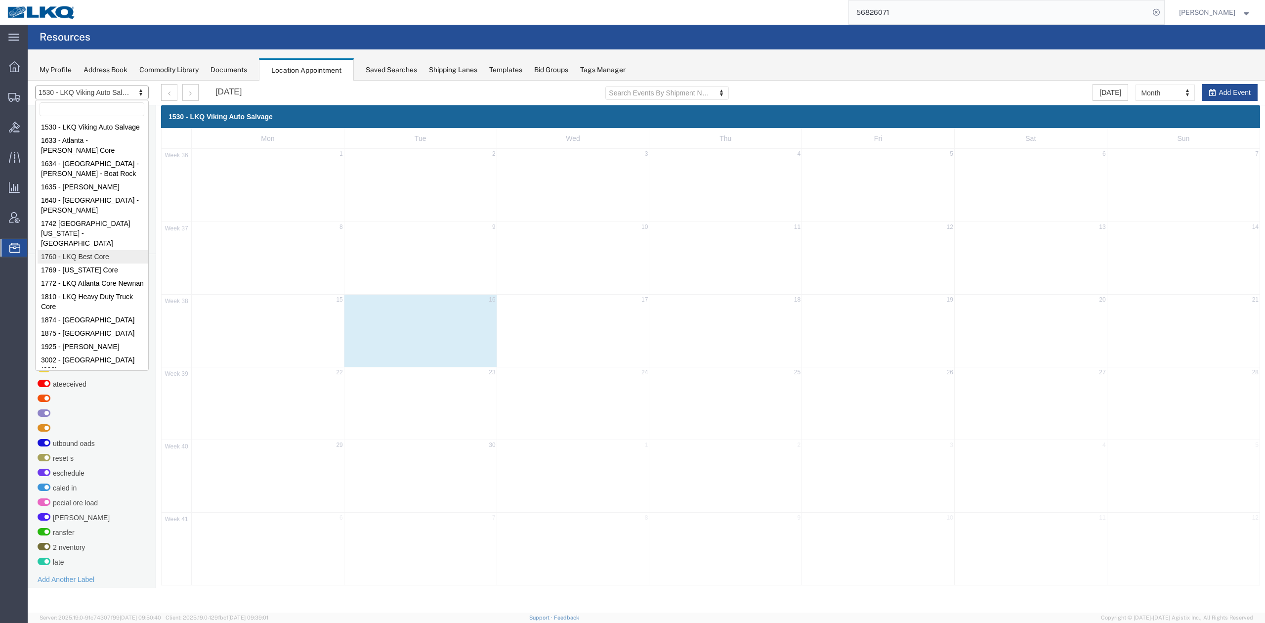
select select "27634"
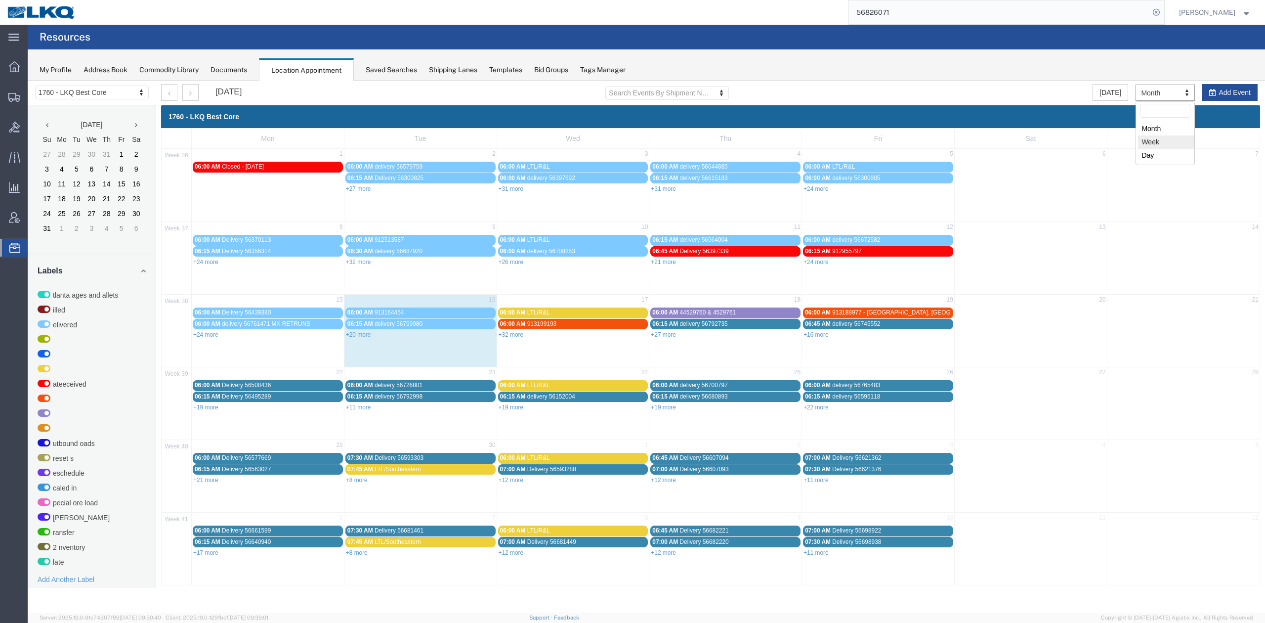
select select "agendaWeek"
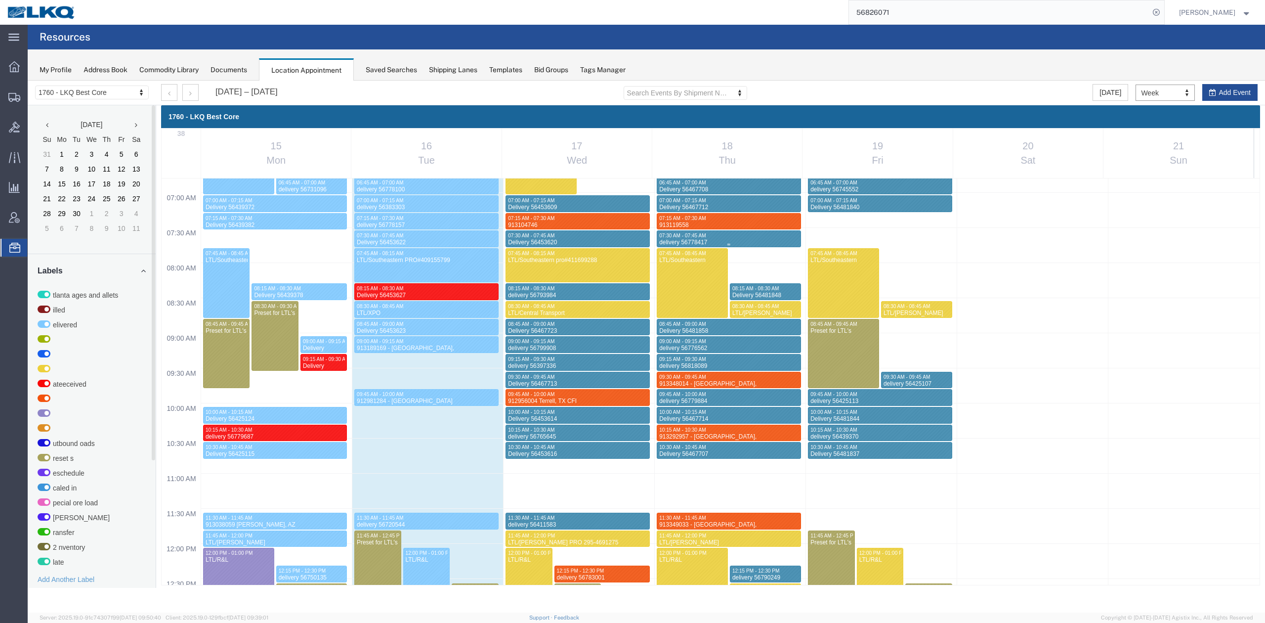
scroll to position [621, 0]
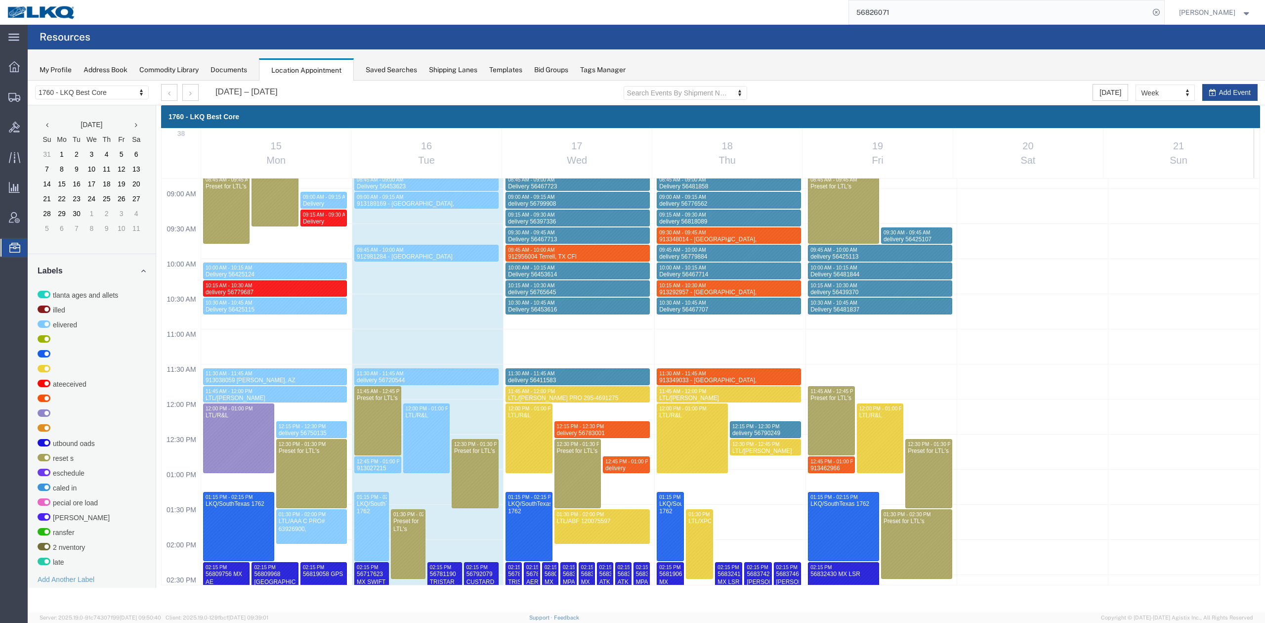
click at [730, 233] on div "09:30 AM - 09:45 AM" at bounding box center [729, 232] width 140 height 6
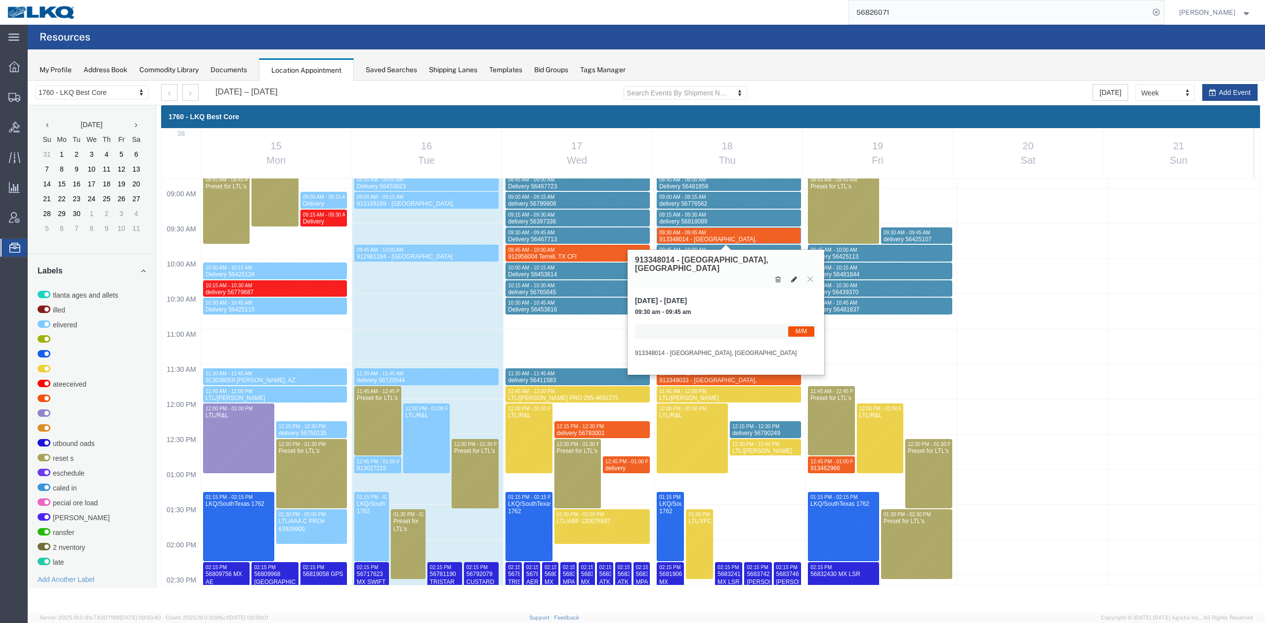
click at [796, 276] on icon at bounding box center [794, 279] width 6 height 7
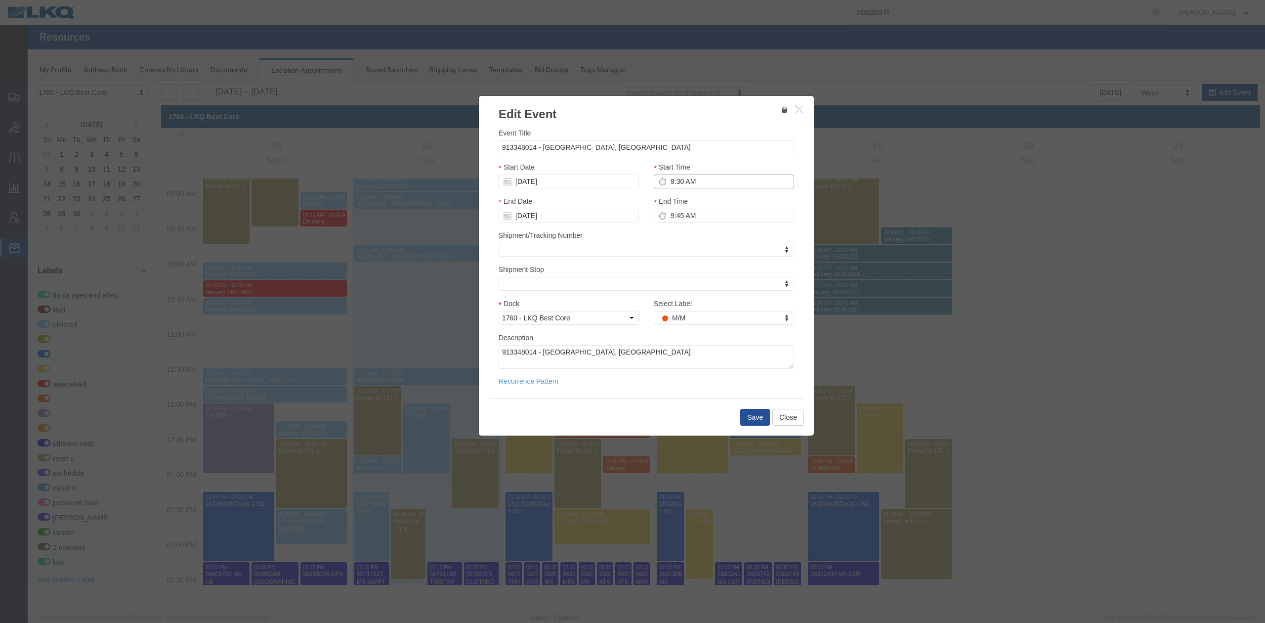
click at [708, 182] on input "9:30 AM" at bounding box center [724, 181] width 140 height 14
type input "9:30 AM"
type input "10:30 AM"
type input "09/16/2025"
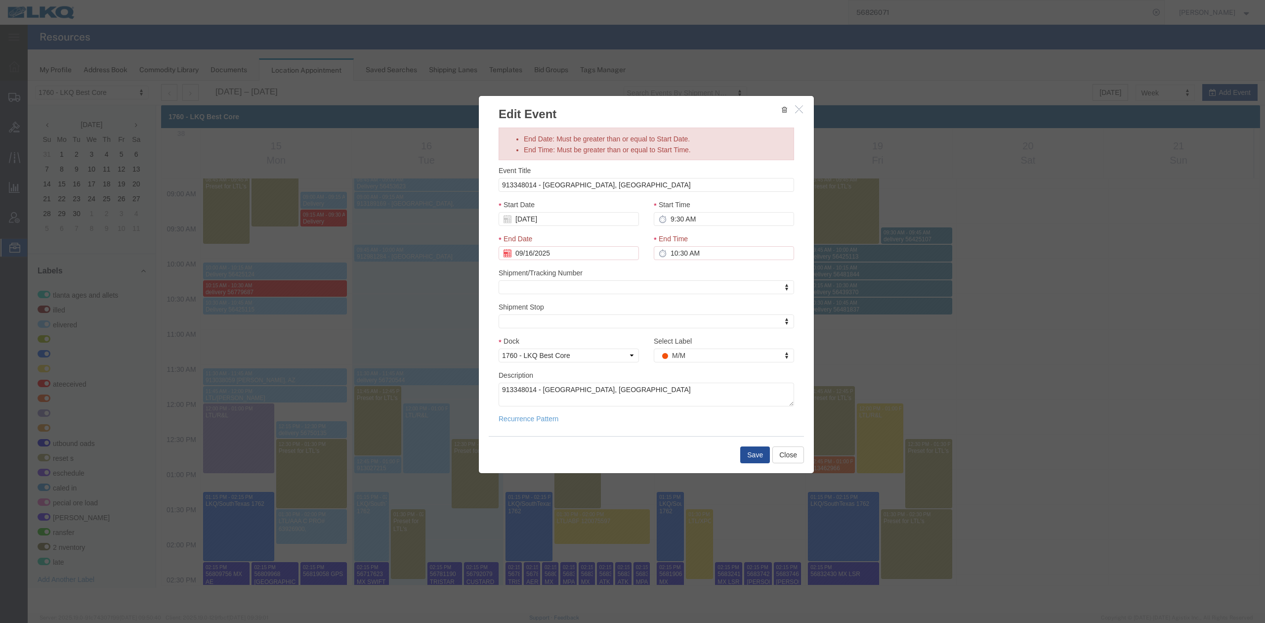
click at [801, 109] on icon "button" at bounding box center [799, 109] width 8 height 8
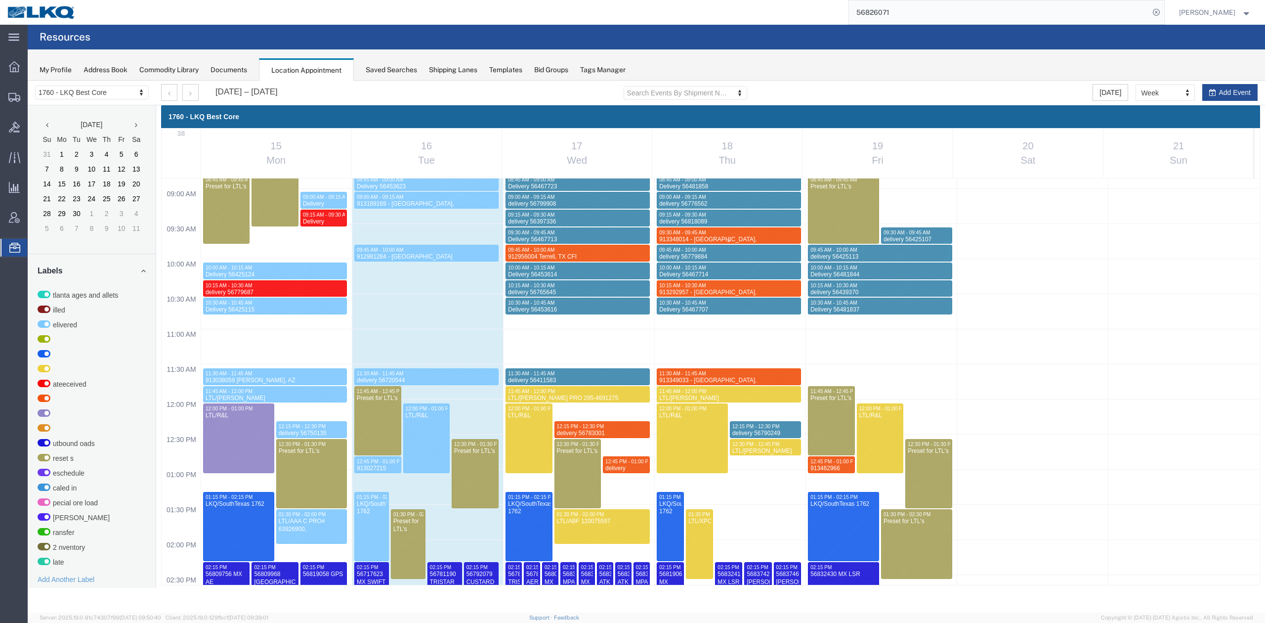
click at [706, 230] on div "09:30 AM - 09:45 AM" at bounding box center [729, 232] width 140 height 6
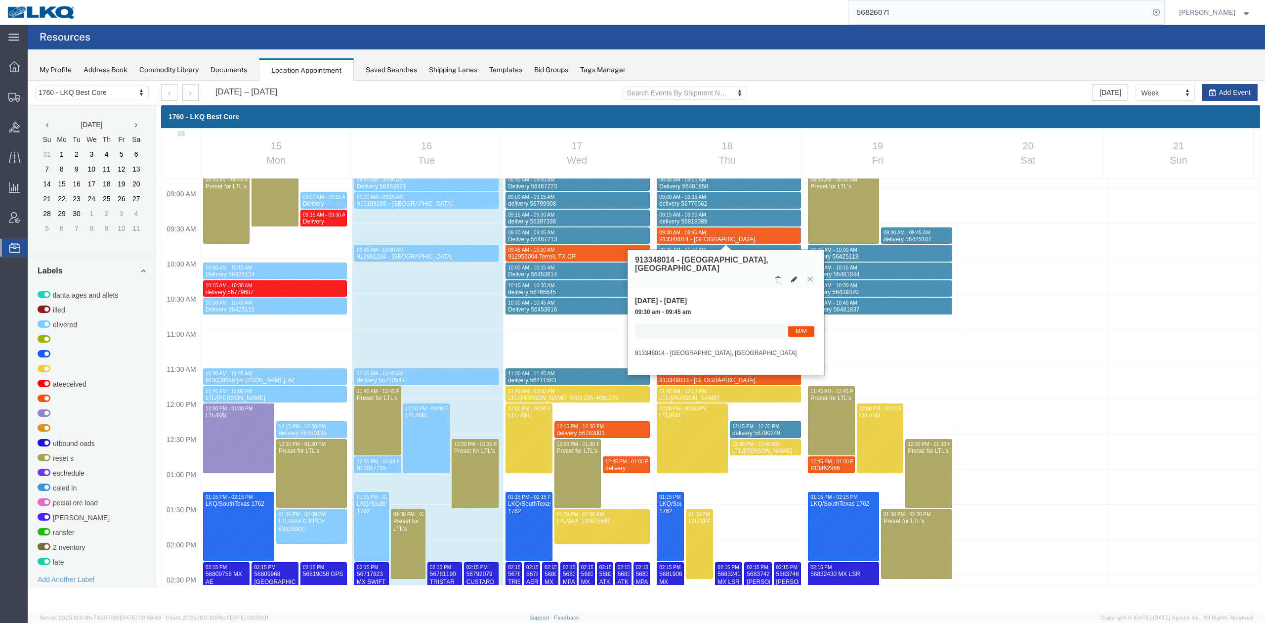
drag, startPoint x: 793, startPoint y: 263, endPoint x: 704, endPoint y: 261, distance: 88.5
click at [793, 274] on button at bounding box center [794, 279] width 14 height 10
select select "1"
select select "24"
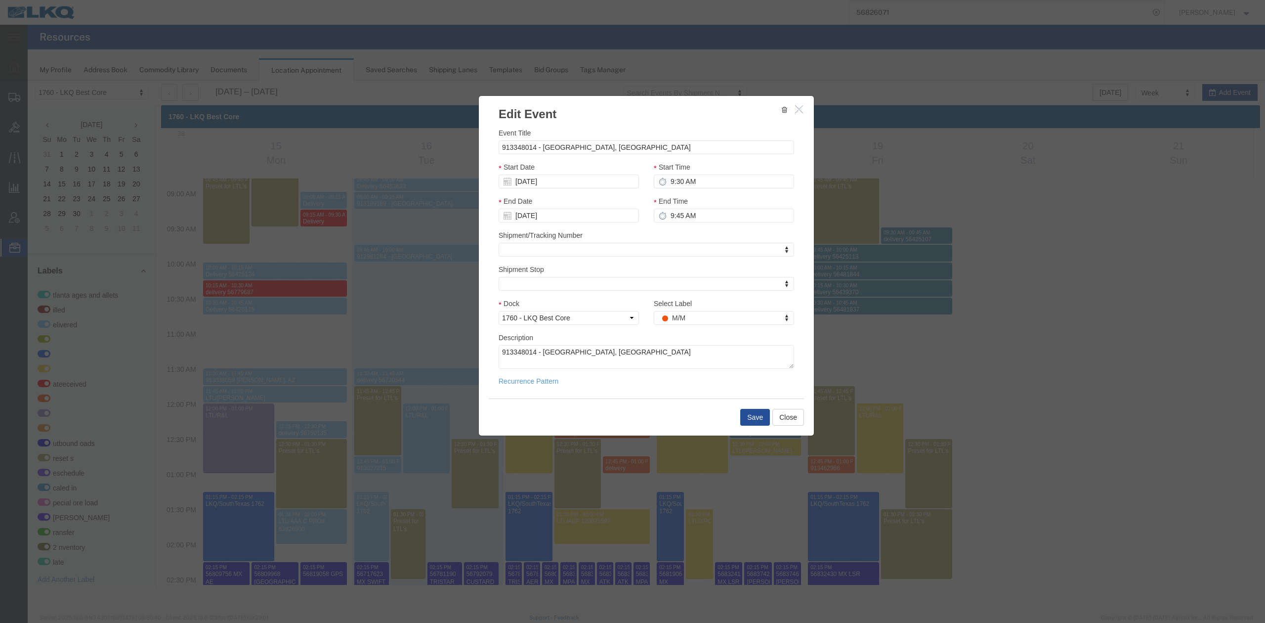
click at [706, 170] on div "Start Time 9:30 AM" at bounding box center [724, 175] width 140 height 27
click at [702, 176] on input "9:30 AM" at bounding box center [724, 181] width 140 height 14
type input "12:30 AM"
type input "1:30 AM"
type input "12:45 AM"
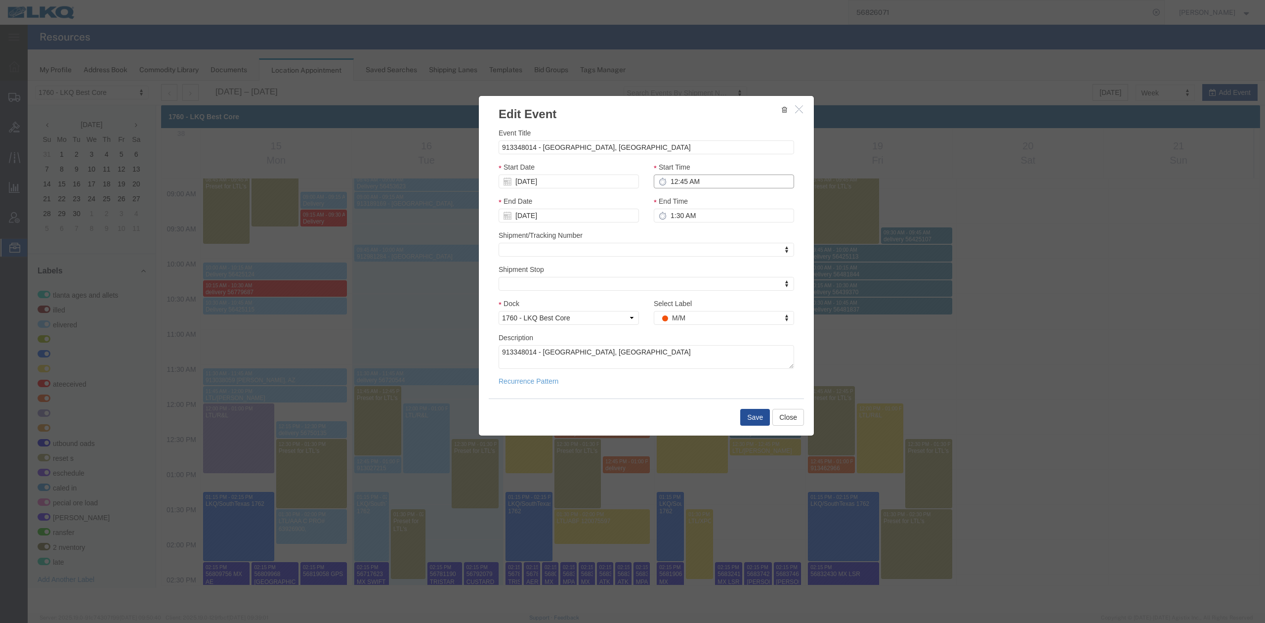
type input "1:45 AM"
type input "12:45 PM"
type input "1:45 PM"
type input "12:45 PM"
type input "1:00 PM"
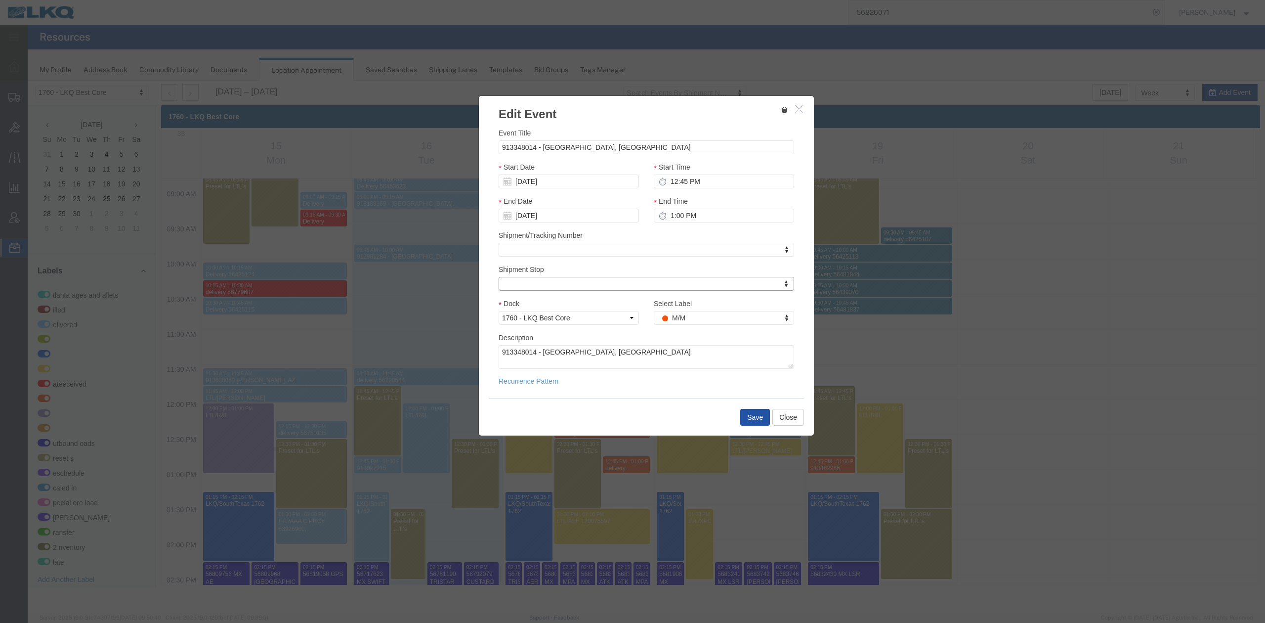
click at [754, 410] on button "Save" at bounding box center [755, 417] width 30 height 17
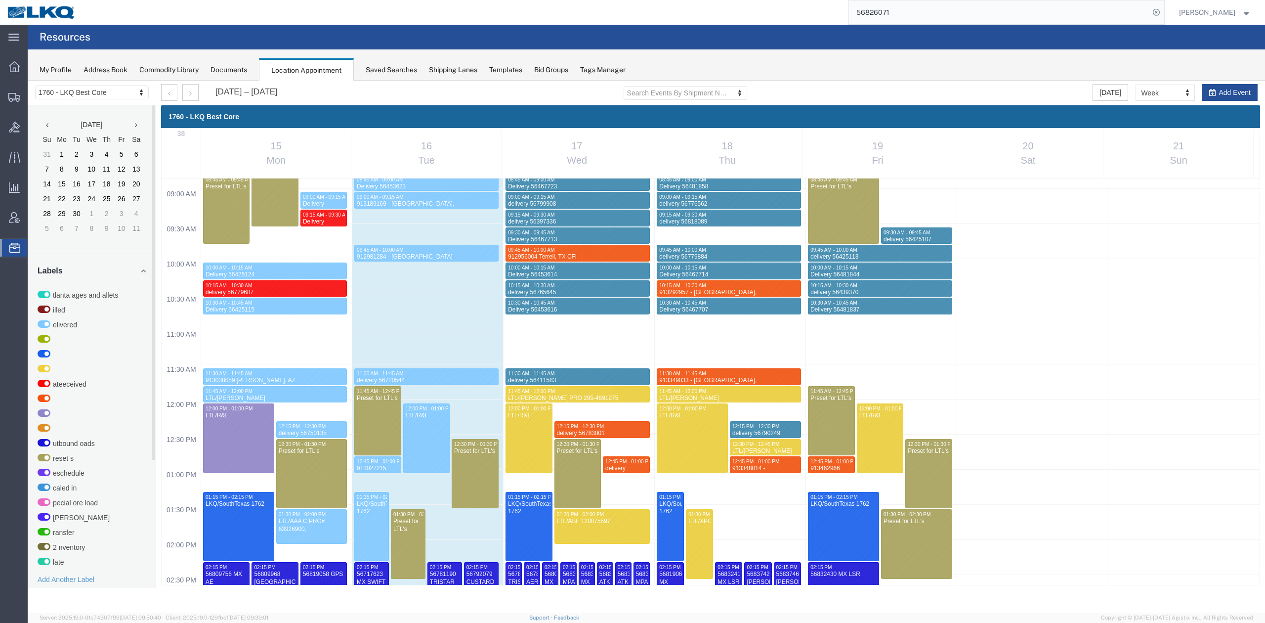
drag, startPoint x: 917, startPoint y: 10, endPoint x: 1033, endPoint y: 24, distance: 116.0
click at [917, 10] on input "56826071" at bounding box center [999, 12] width 301 height 24
click at [917, 12] on input "56826071" at bounding box center [999, 12] width 301 height 24
paste input "792735"
click at [1164, 12] on icon at bounding box center [1157, 12] width 14 height 14
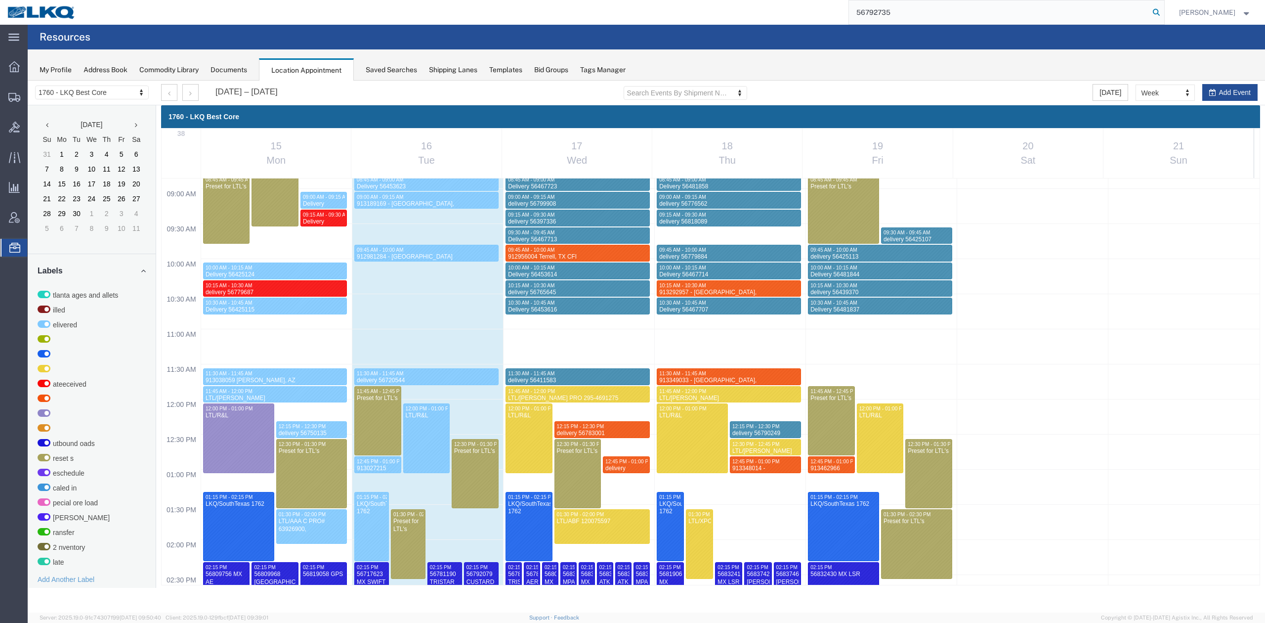
type input "56792735"
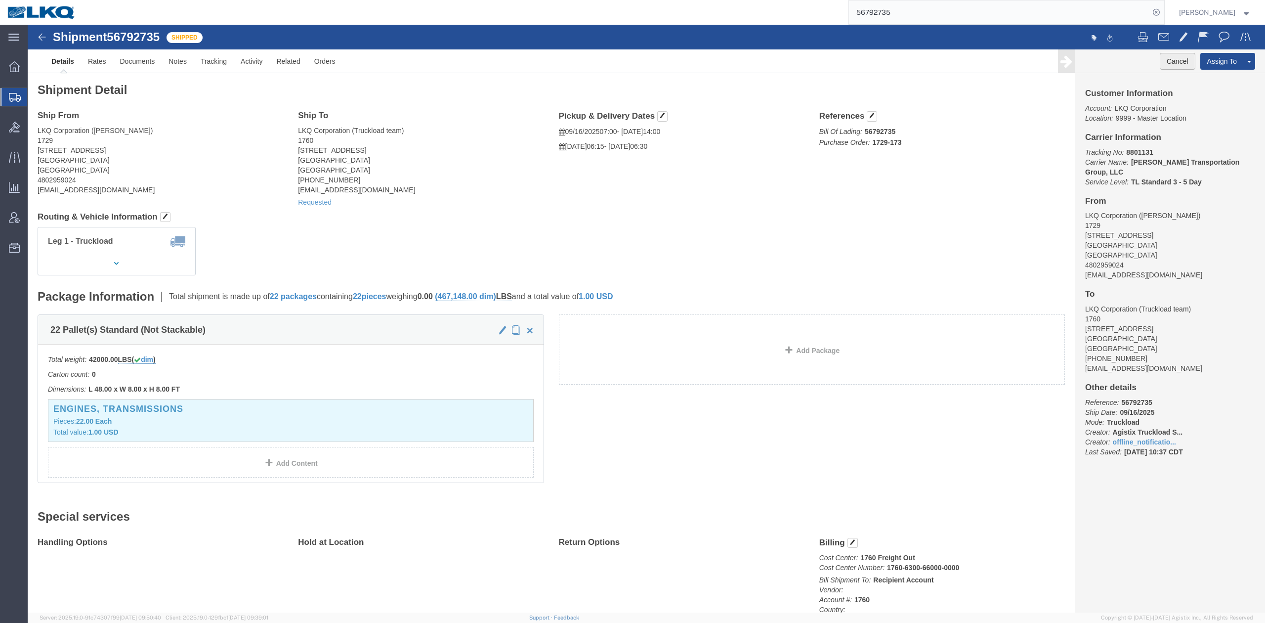
click button "Cancel"
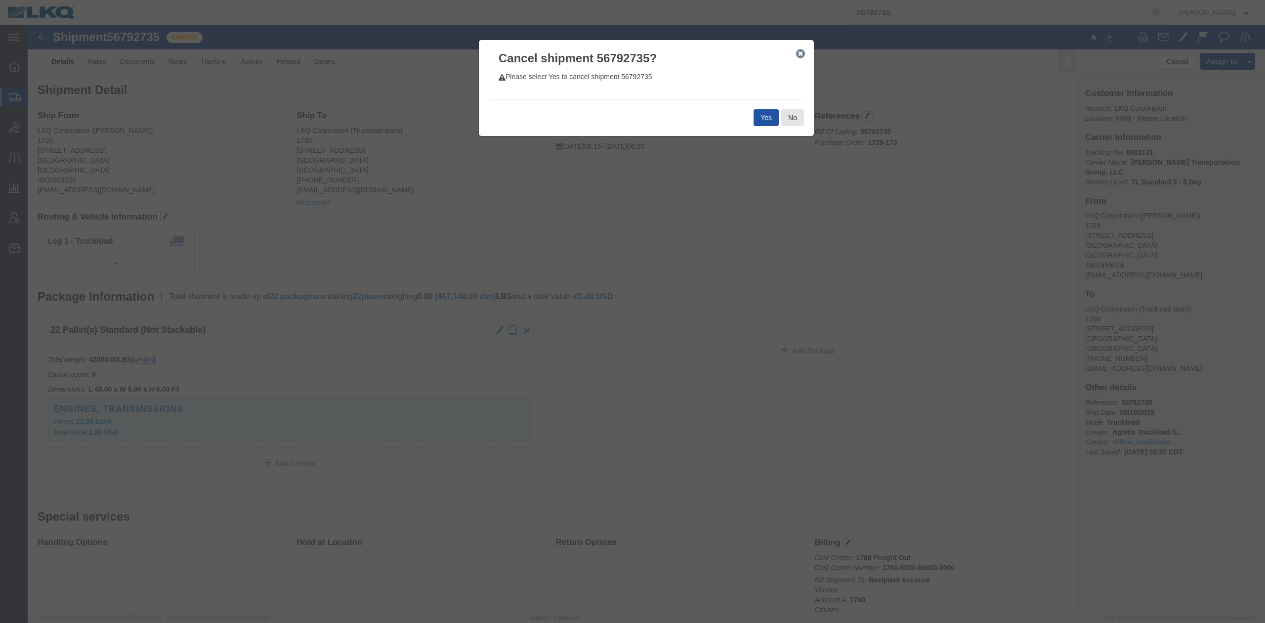
click button "Yes"
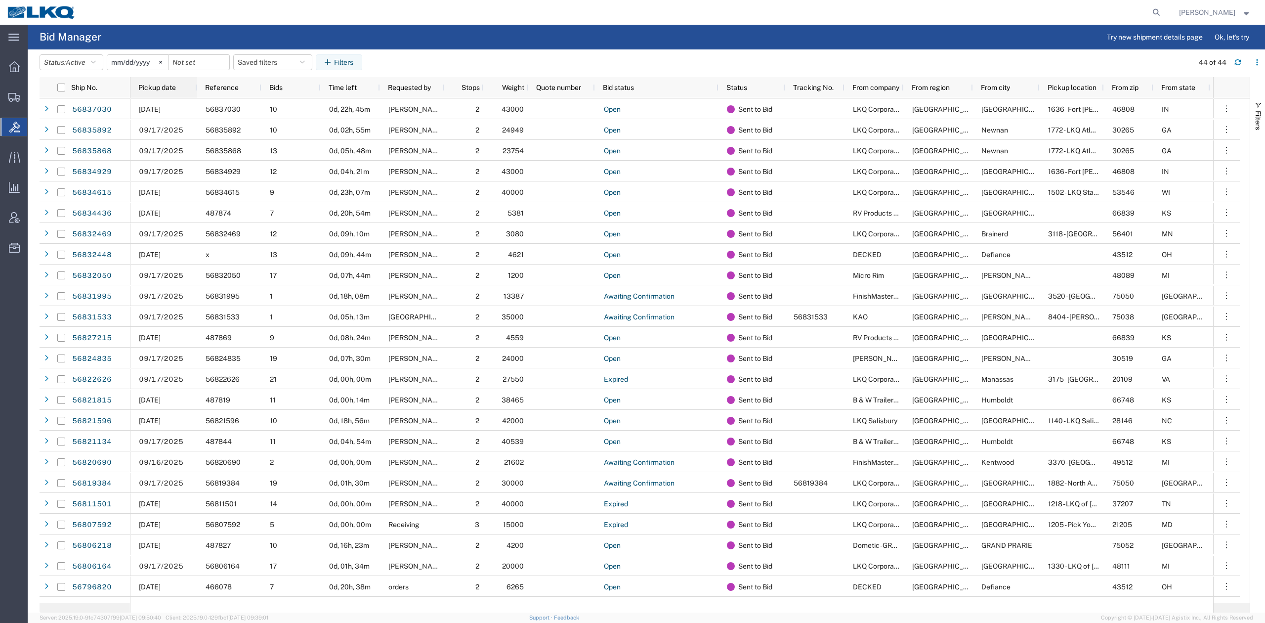
click at [173, 91] on div "Pickup date" at bounding box center [165, 88] width 55 height 16
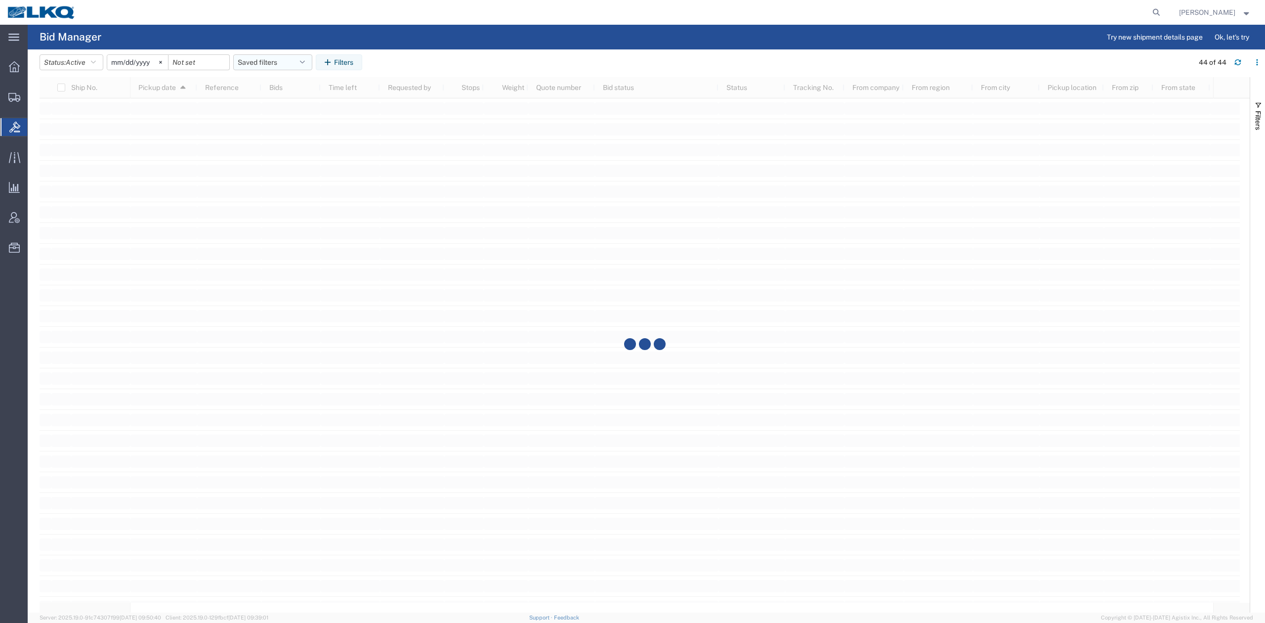
click at [259, 68] on button "Saved filters" at bounding box center [272, 62] width 79 height 16
click at [277, 109] on span "No PGW/LTL" at bounding box center [300, 105] width 130 height 18
type input "2025-01-01"
type input "2025-12-31"
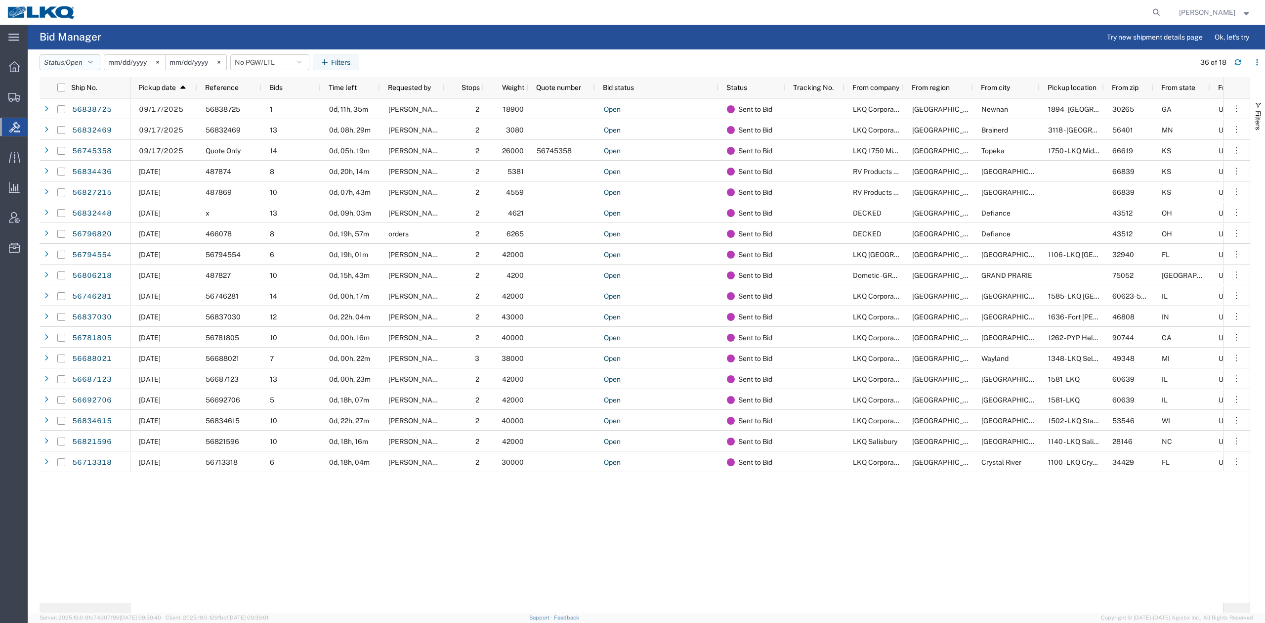
click at [91, 65] on icon "button" at bounding box center [90, 62] width 5 height 7
click at [87, 167] on span "Expired" at bounding box center [97, 160] width 115 height 15
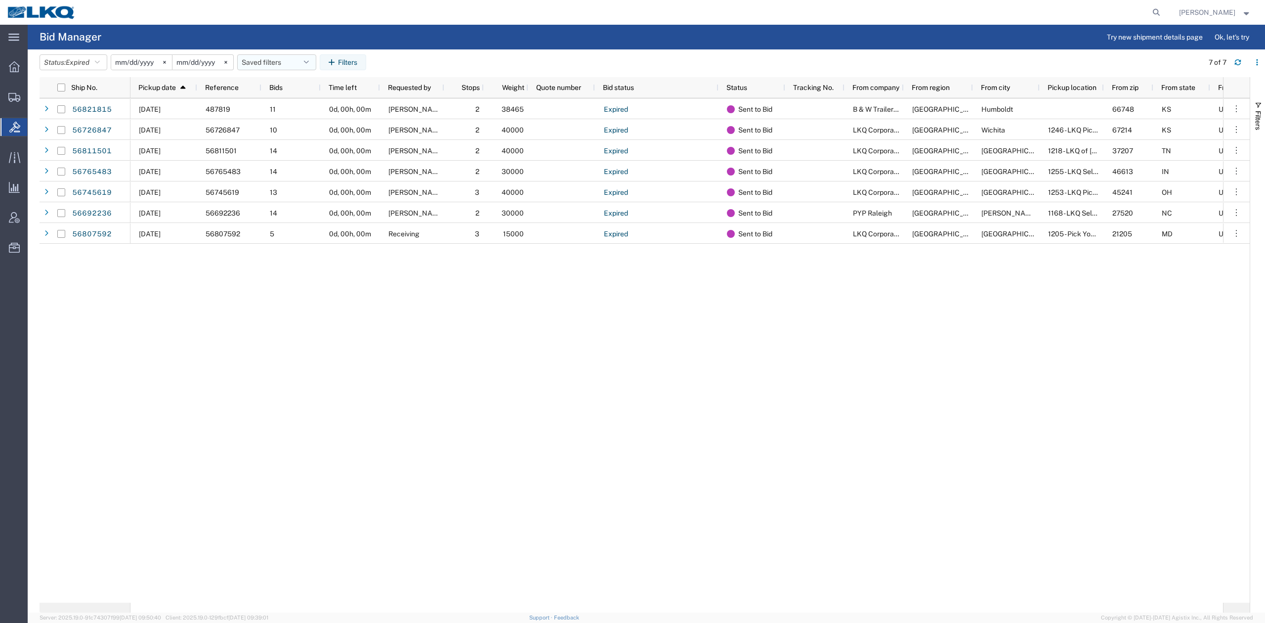
click at [291, 59] on button "Saved filters" at bounding box center [276, 62] width 79 height 16
drag, startPoint x: 291, startPoint y: 108, endPoint x: 15, endPoint y: 142, distance: 278.5
click at [291, 107] on span "No PGW/LTL" at bounding box center [304, 105] width 130 height 18
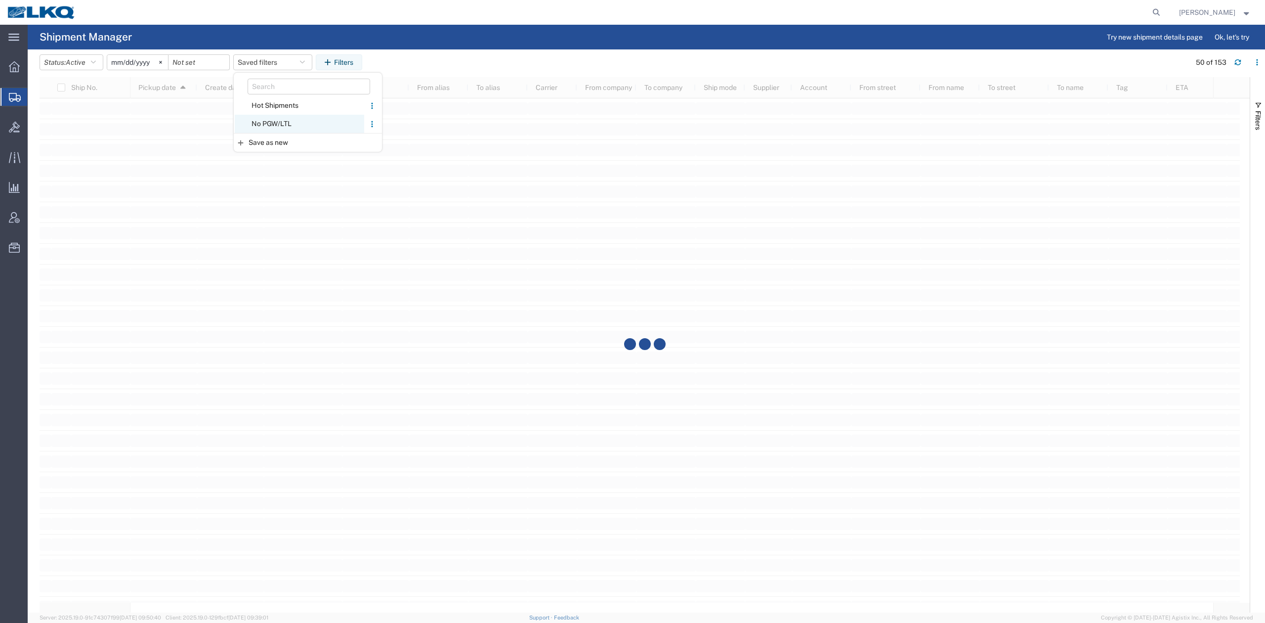
click at [293, 123] on span "No PGW/LTL" at bounding box center [300, 124] width 130 height 18
type input "2025-01-01"
type input "2025-12-31"
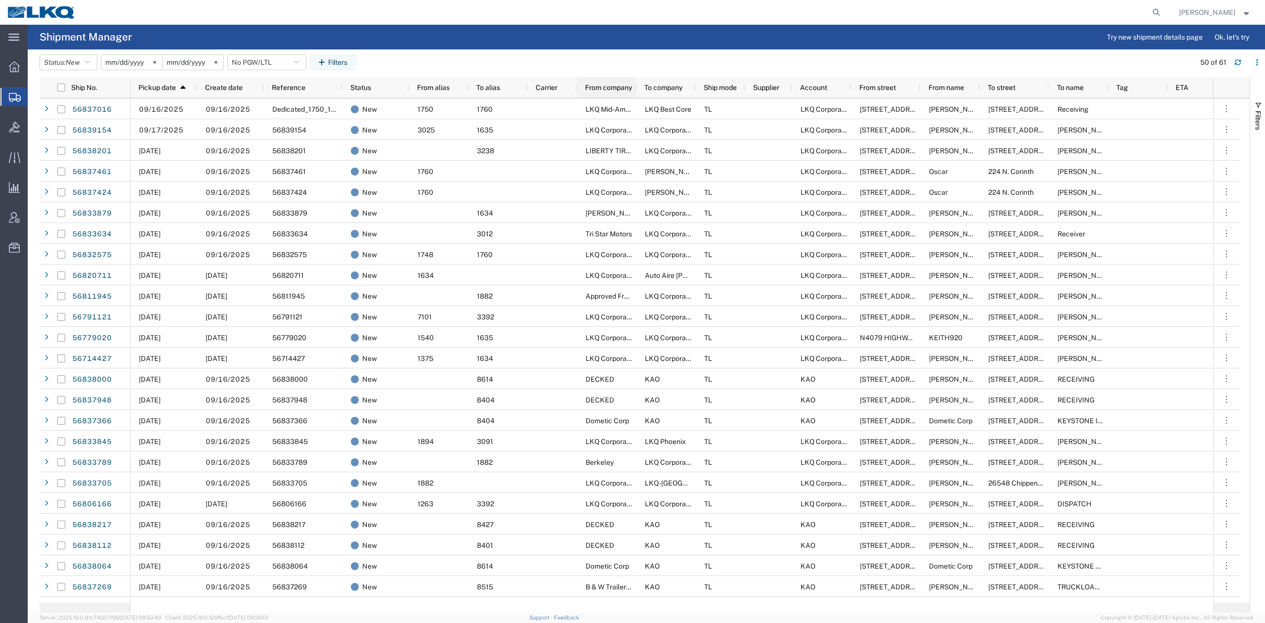
click at [621, 80] on div "From company" at bounding box center [608, 88] width 47 height 16
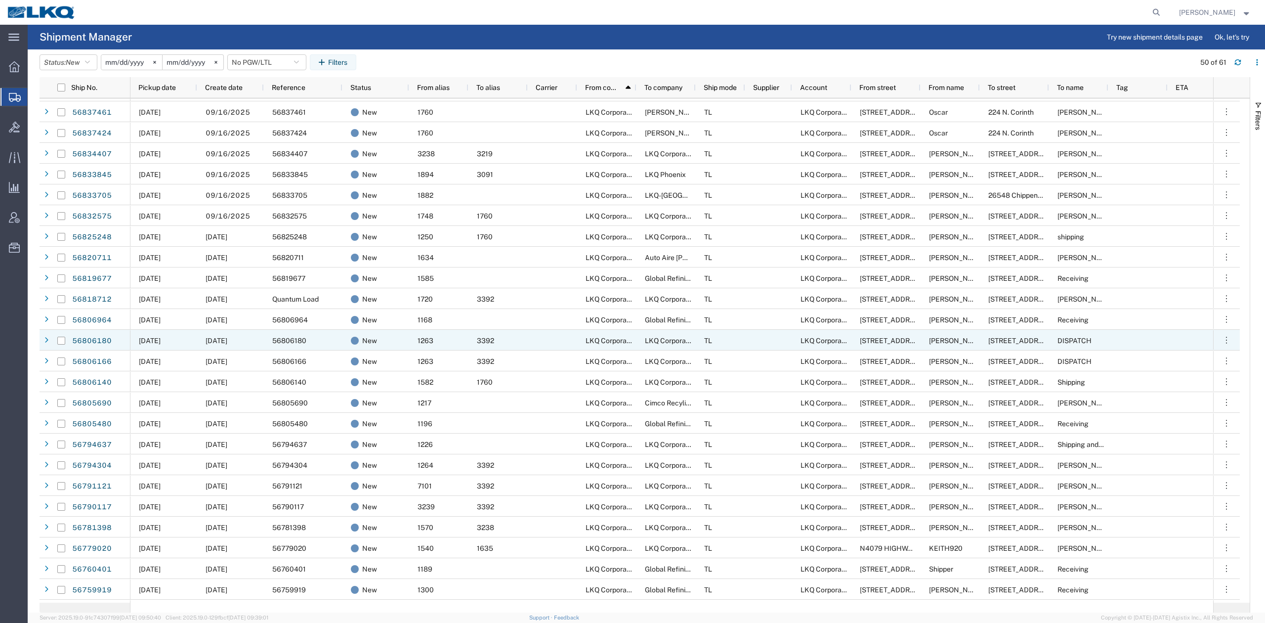
scroll to position [329, 0]
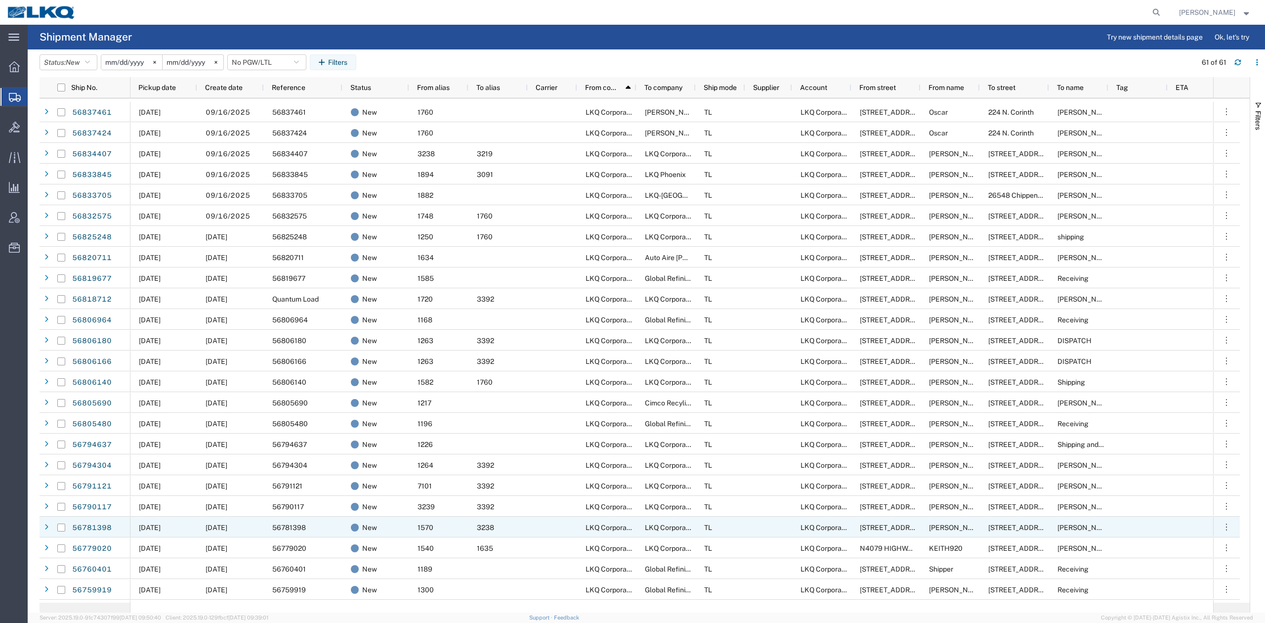
scroll to position [762, 0]
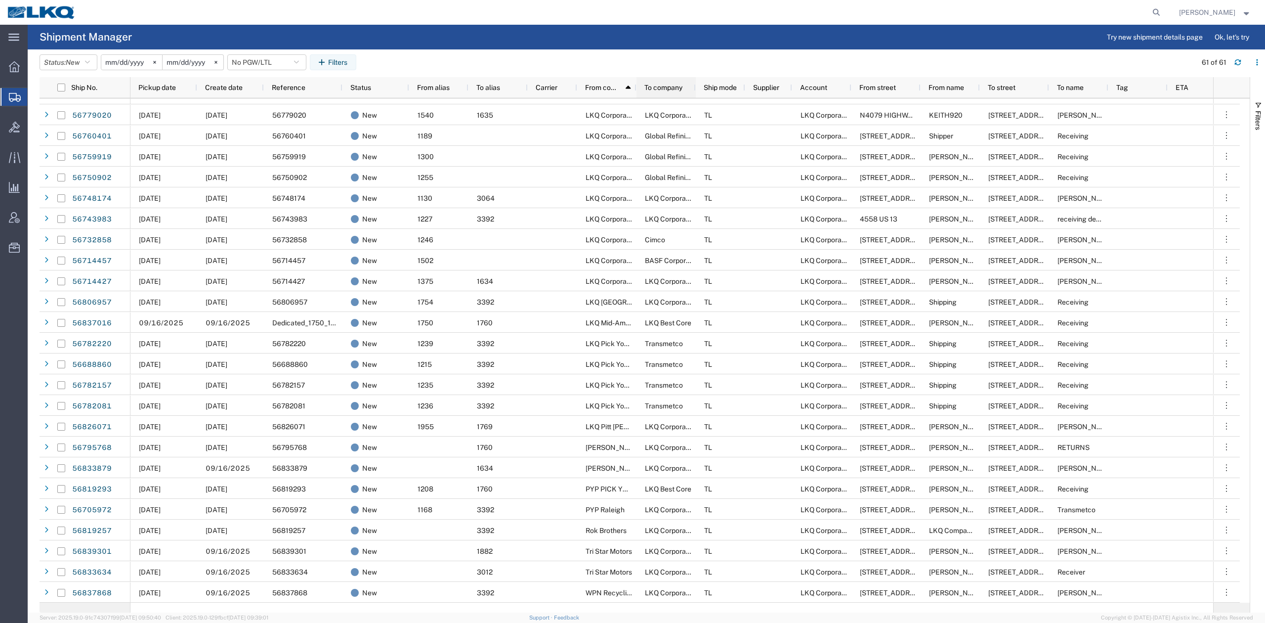
click at [657, 89] on span "To company" at bounding box center [664, 88] width 38 height 8
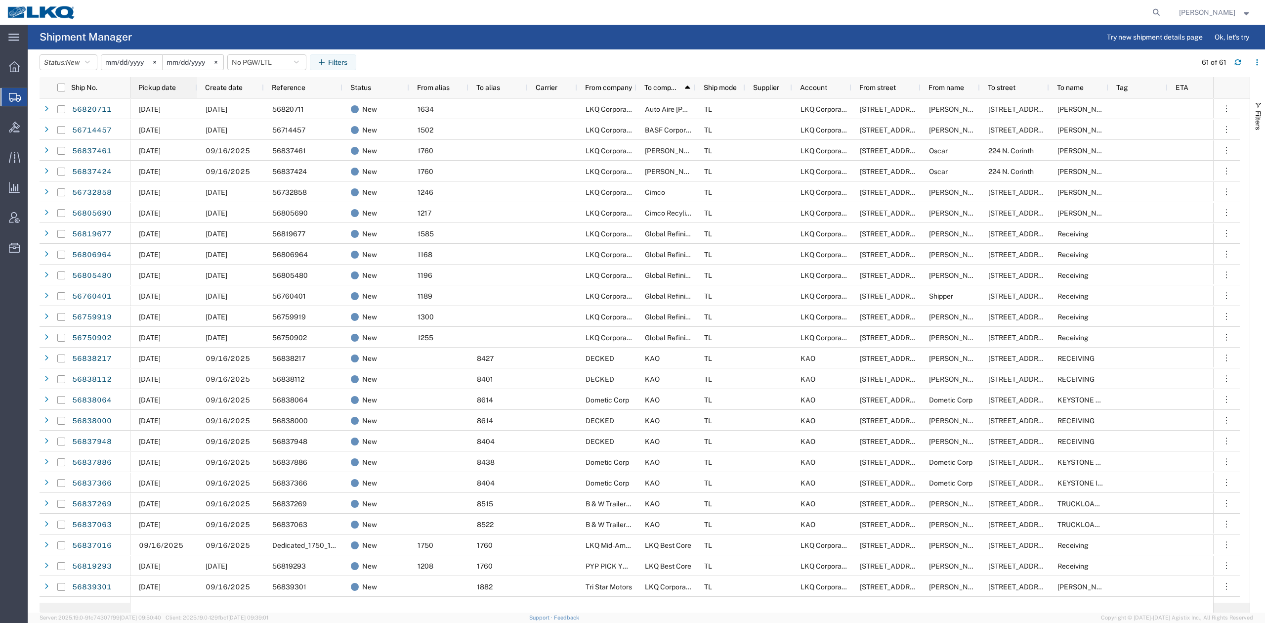
click at [164, 86] on span "Pickup date" at bounding box center [157, 88] width 38 height 8
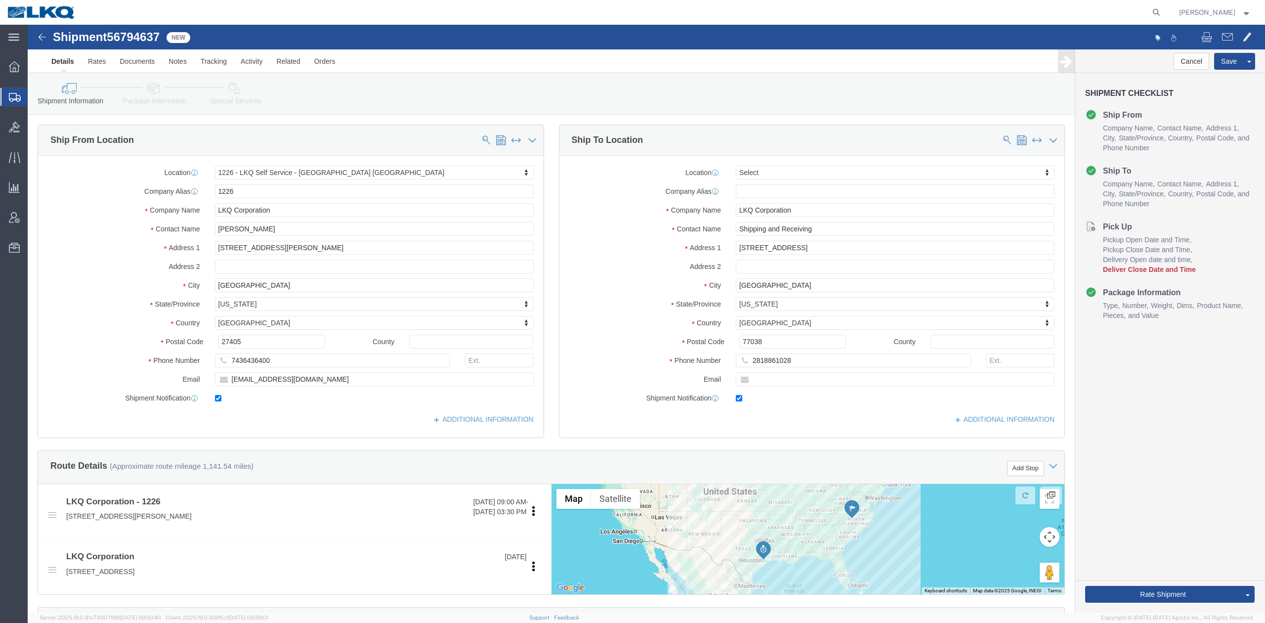
select select "27434"
select select
type input "1760"
select select "27634"
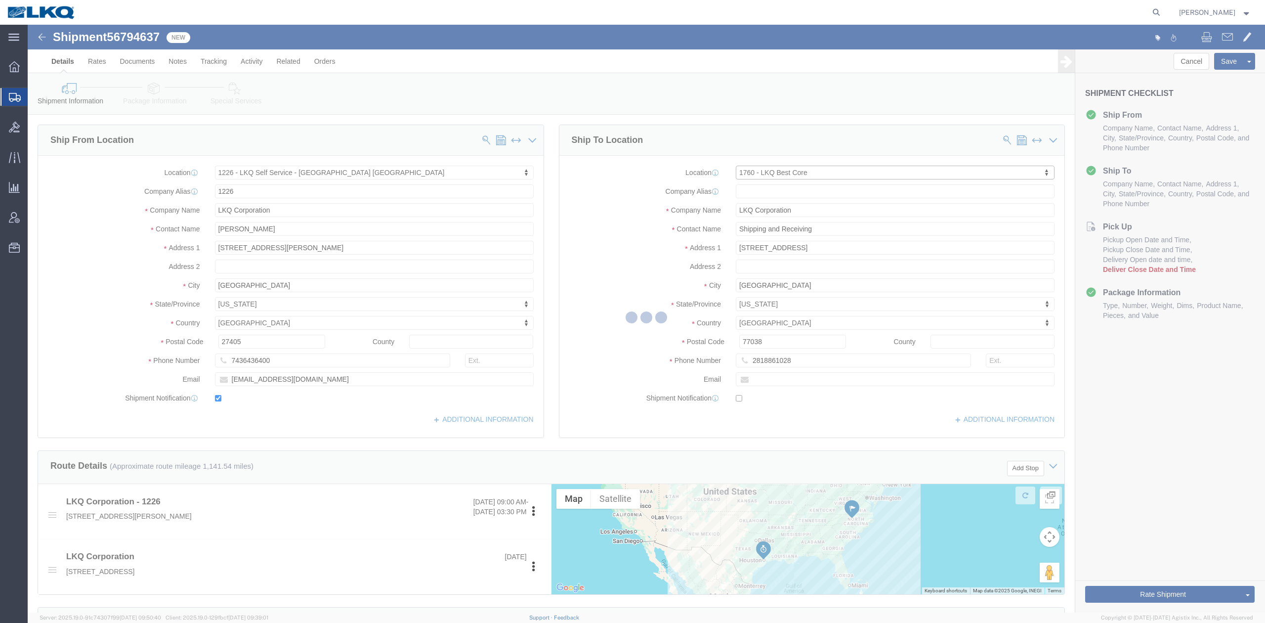
type input "[PHONE_NUMBER]"
checkbox input "false"
type input "1760"
select select "TX"
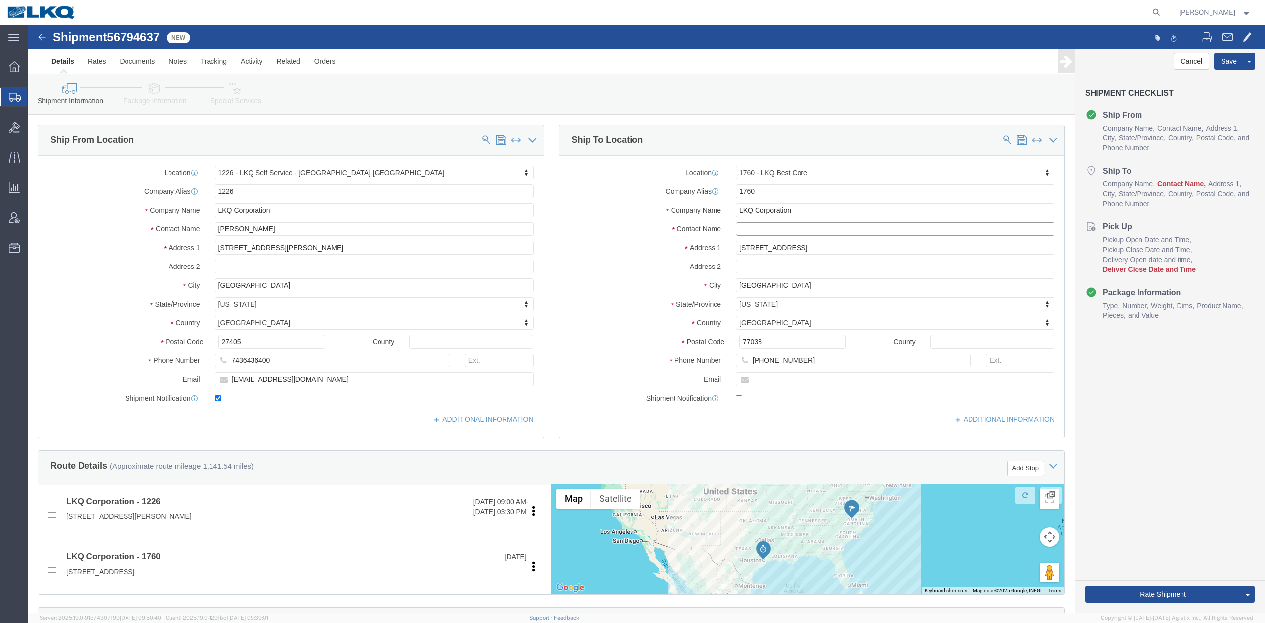
click input "text"
type input "Receiver"
click label "Contact Name"
click button "Save"
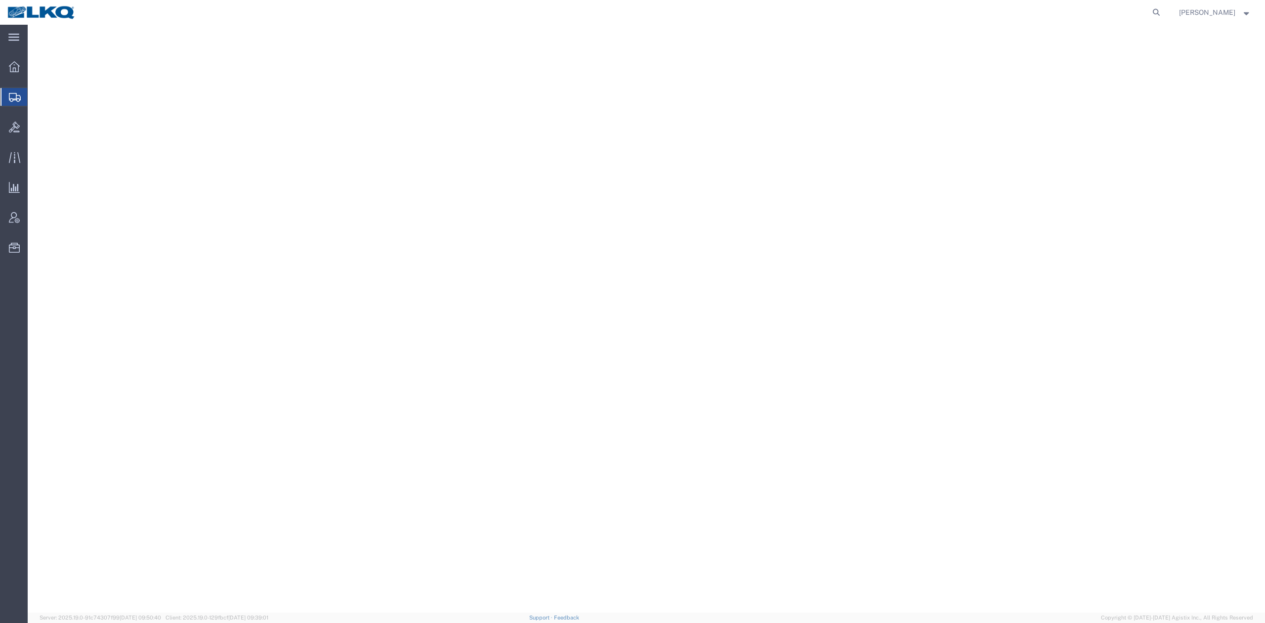
select select "27708"
select select
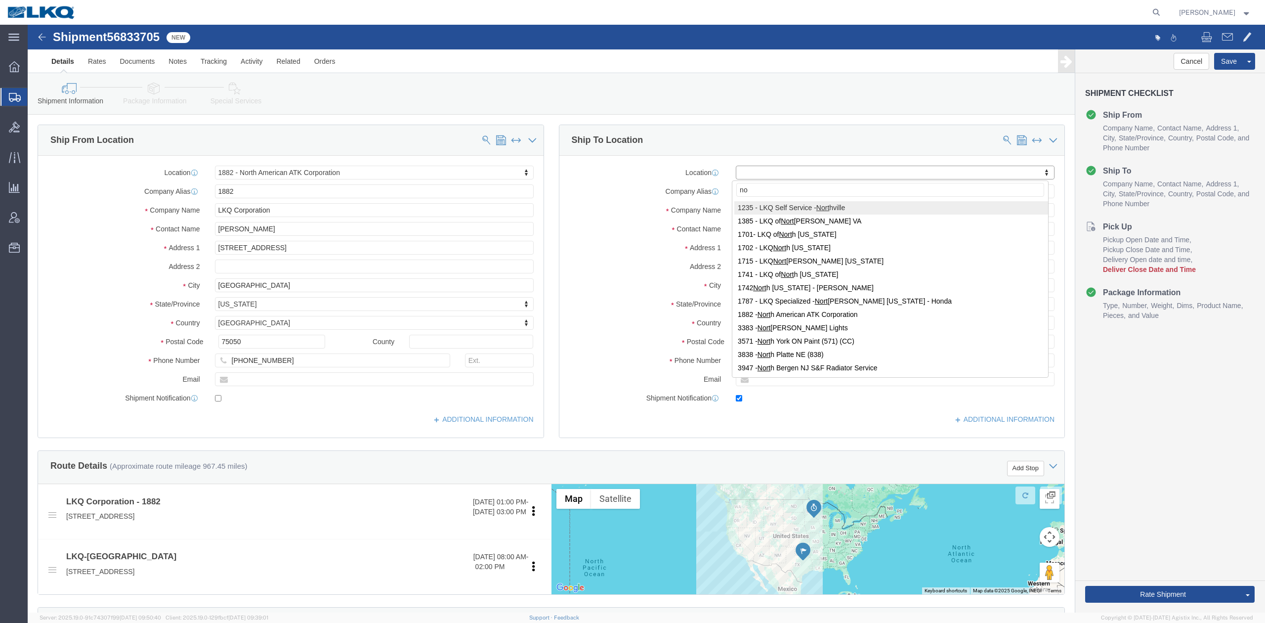
type input "n"
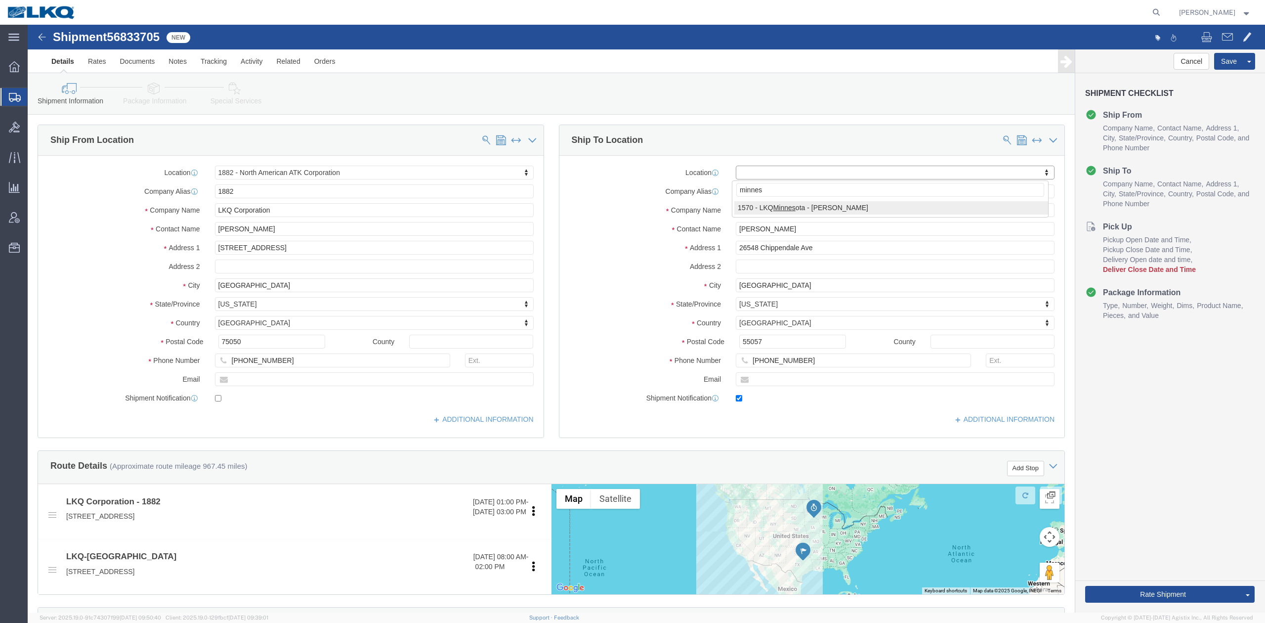
type input "minne"
select select "27854"
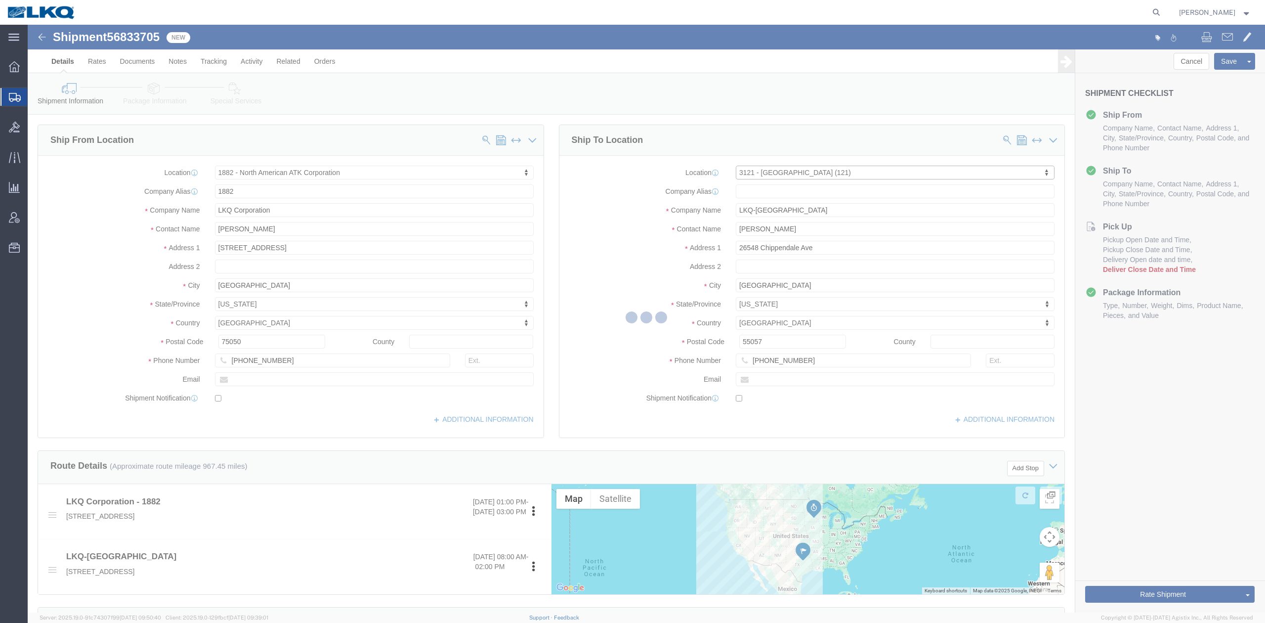
type input "3121"
type input "LKQ Corporation"
type input "[STREET_ADDRESS]"
type input "[PERSON_NAME]"
type input "55421"
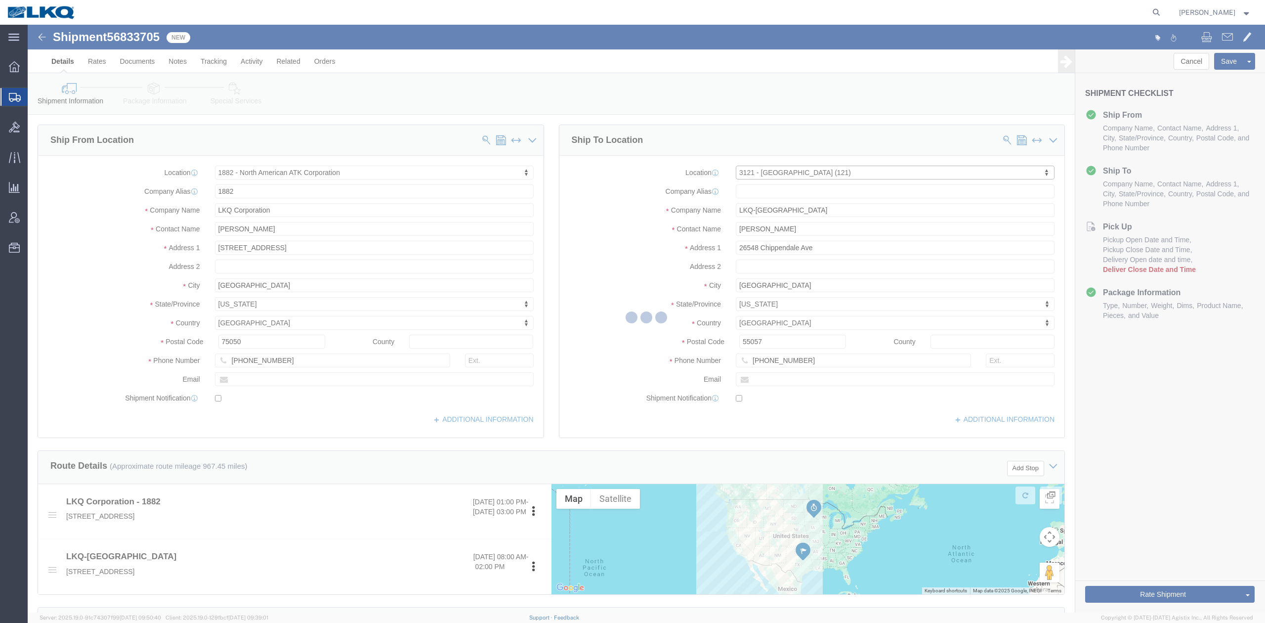
type input "[PHONE_NUMBER]"
checkbox input "false"
select select "MN"
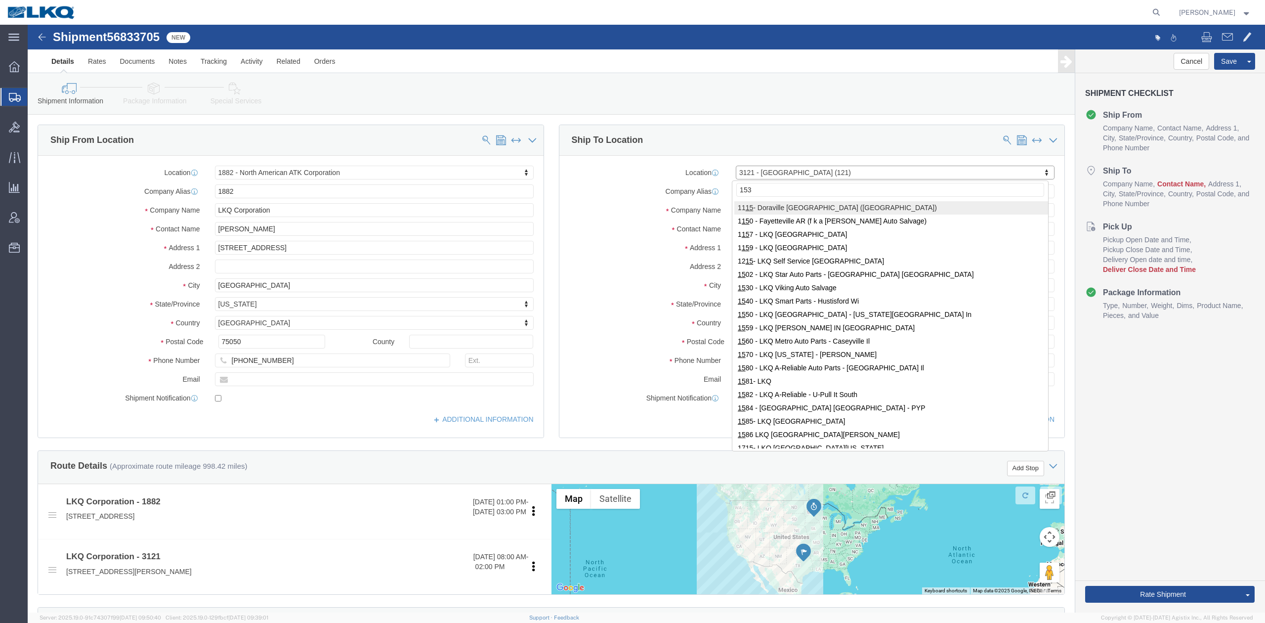
type input "1530"
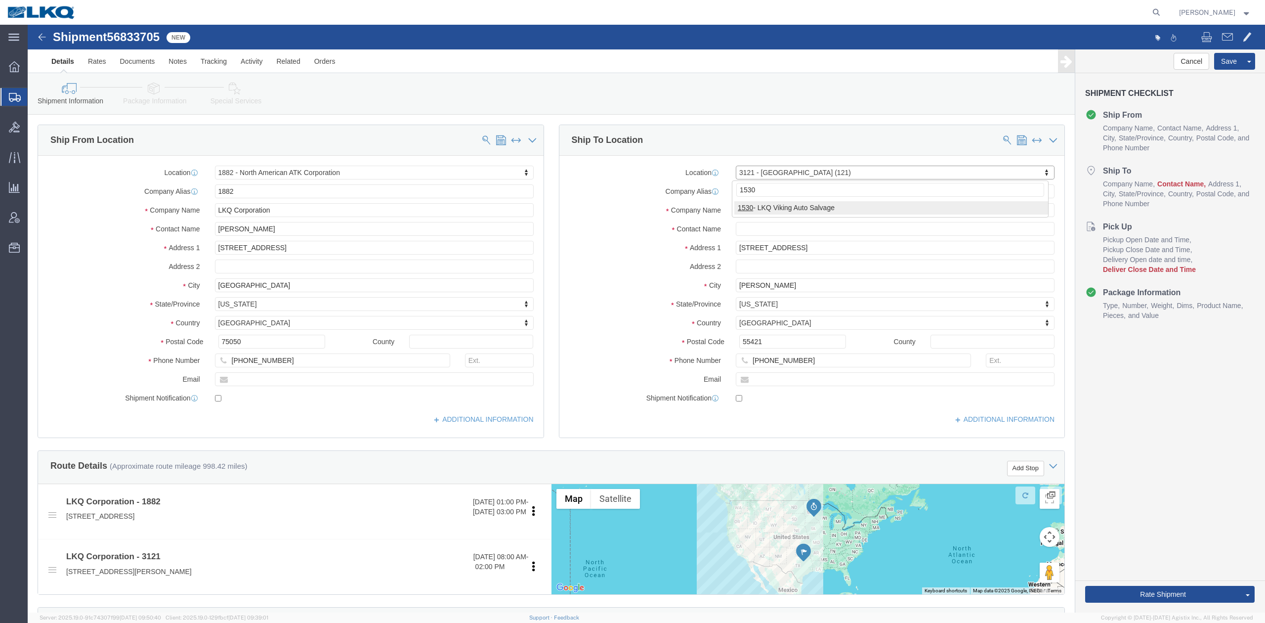
select select "27560"
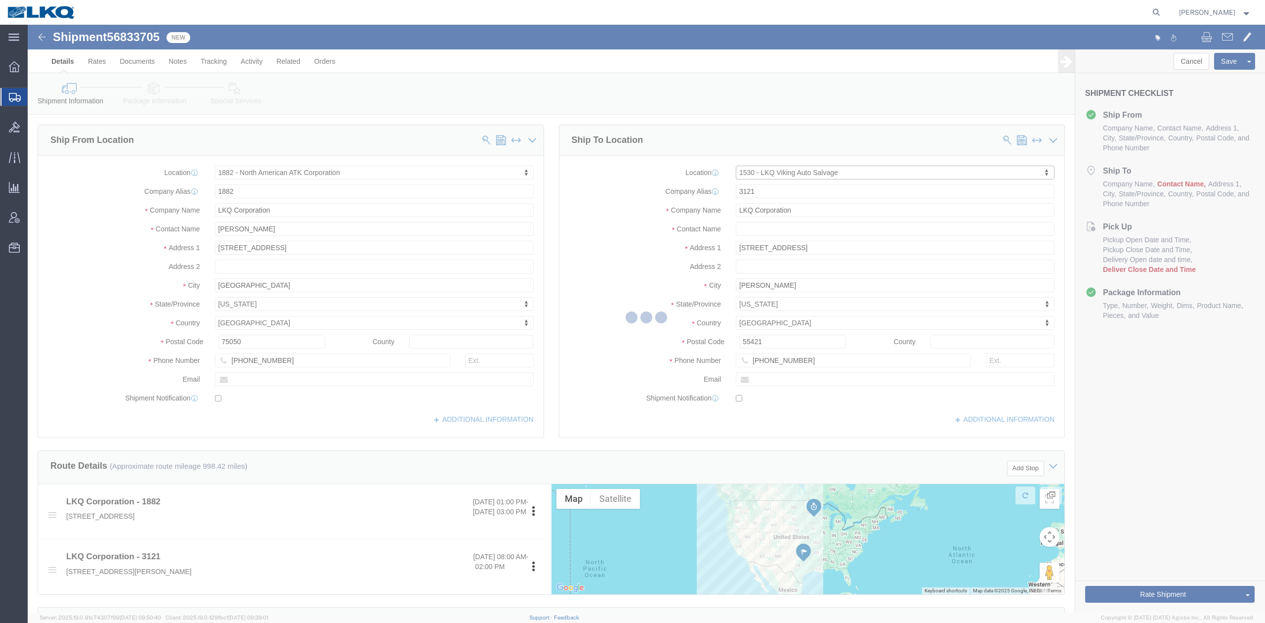
type input "1530"
type input "[STREET_ADDRESS]"
type input "[GEOGRAPHIC_DATA]"
type input "55057"
type input "[PHONE_NUMBER]"
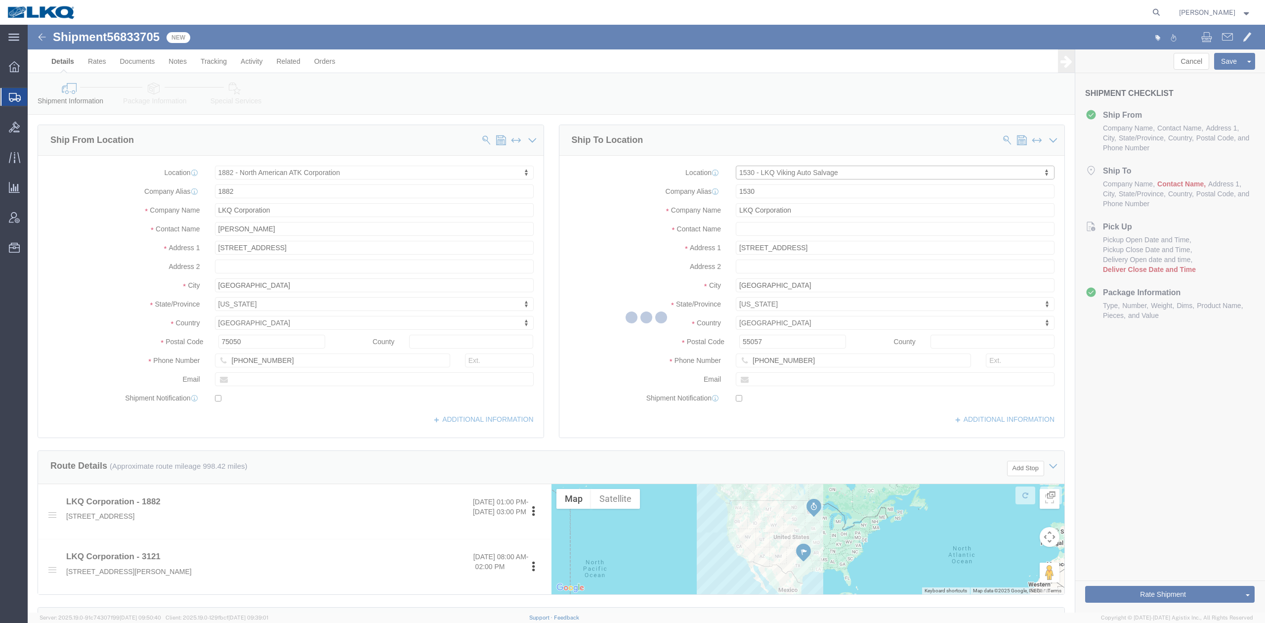
select select "MN"
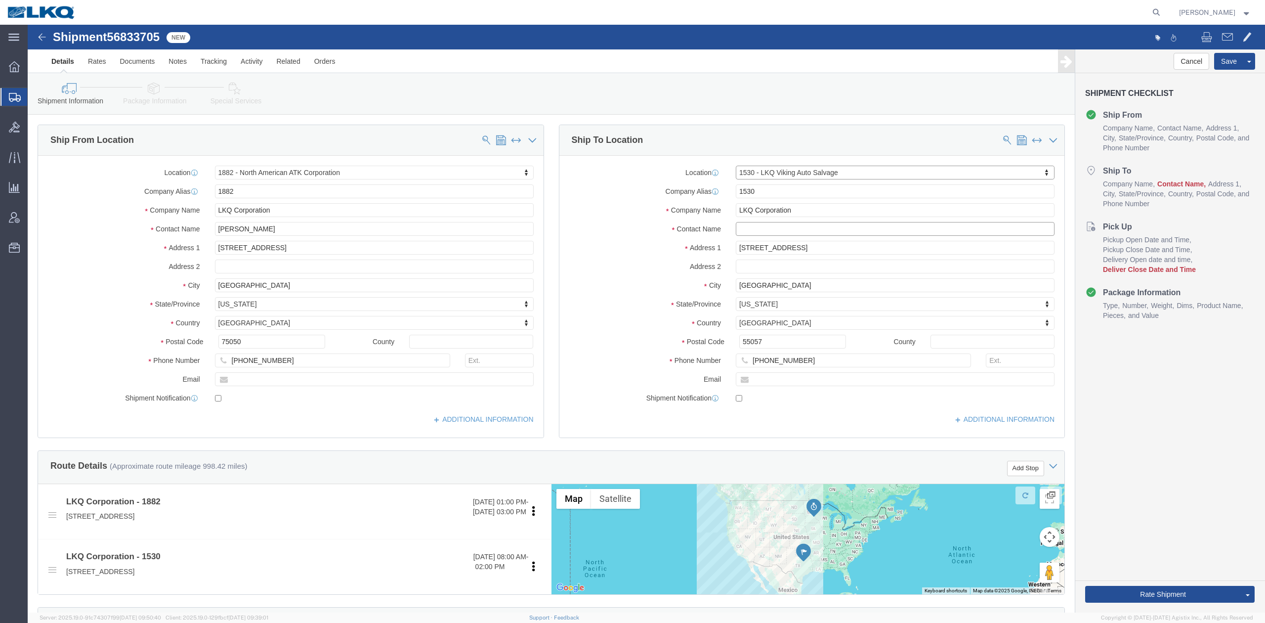
click input "text"
type input "Receiver"
click label "Company Name"
click button "Save"
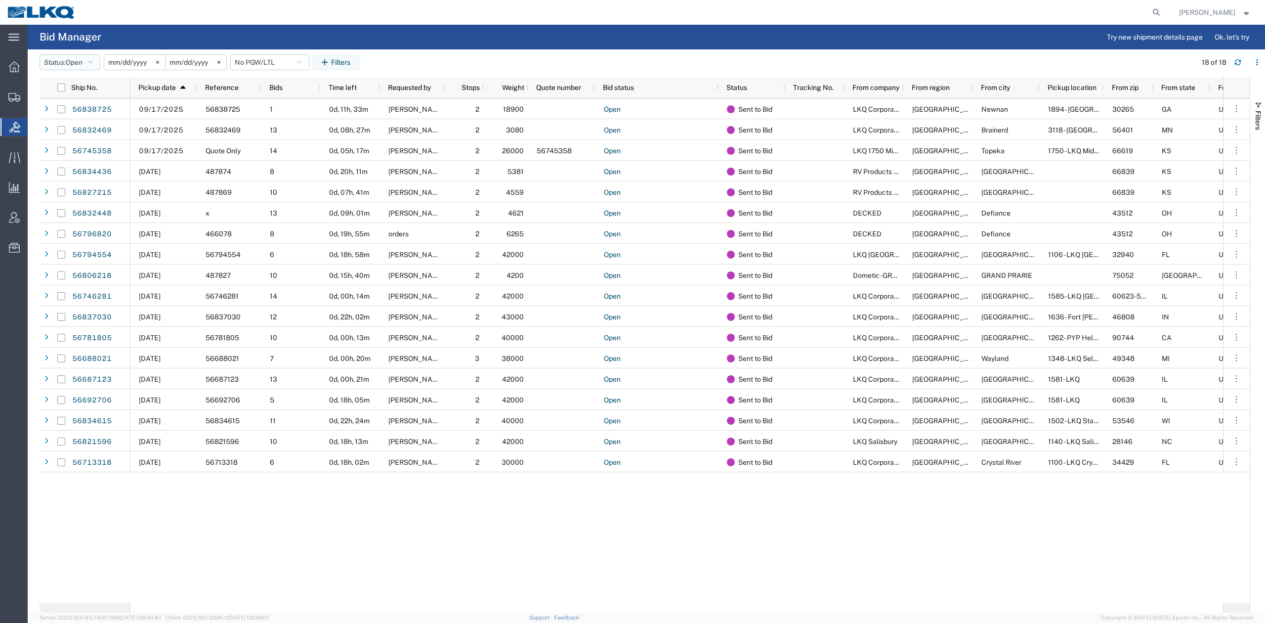
click at [81, 54] on button "Status: Open" at bounding box center [70, 62] width 61 height 16
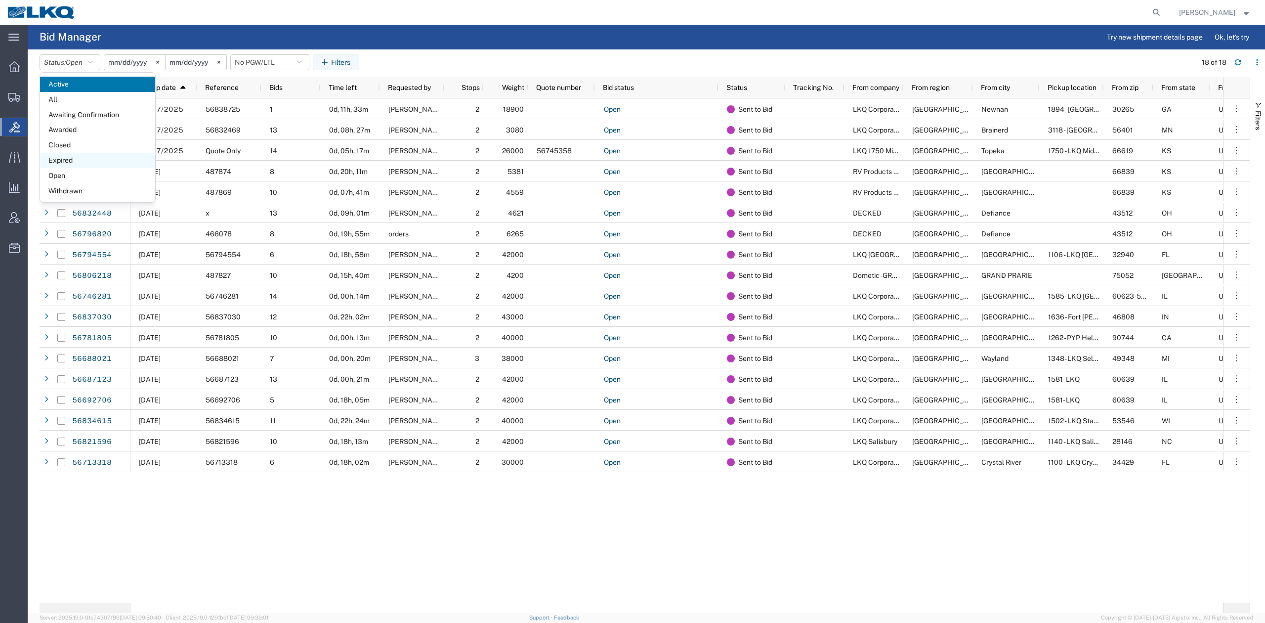
click at [95, 155] on span "Expired" at bounding box center [97, 160] width 115 height 15
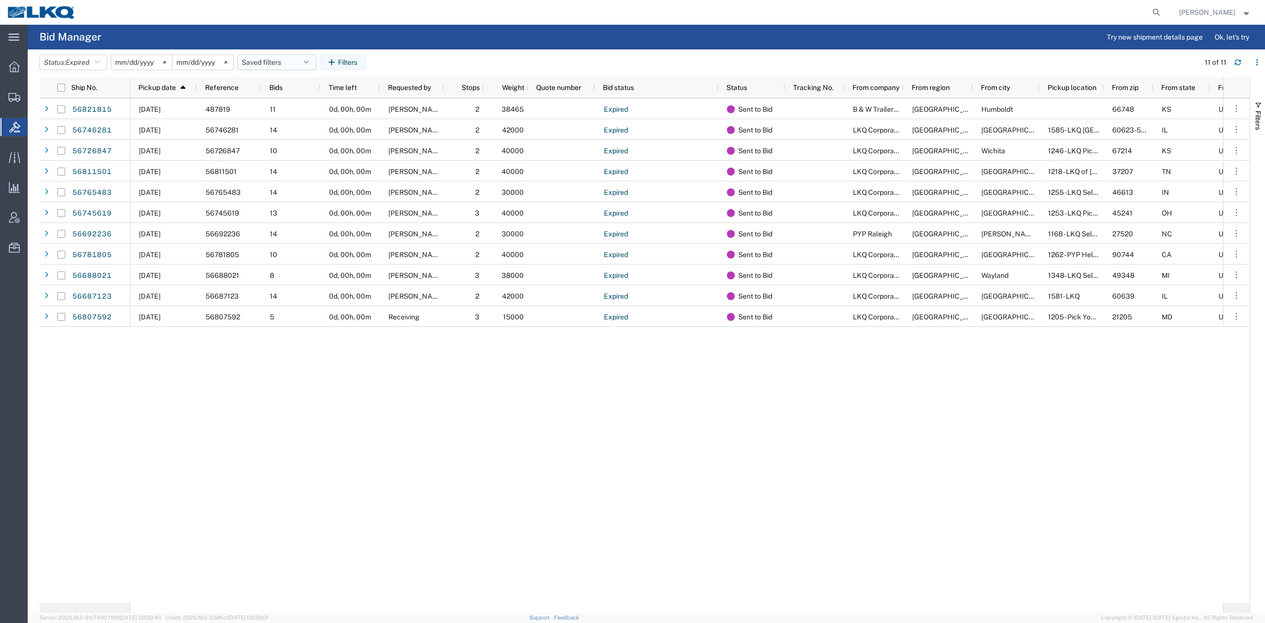
click at [265, 60] on button "Saved filters" at bounding box center [276, 62] width 79 height 16
drag, startPoint x: 289, startPoint y: 109, endPoint x: 305, endPoint y: 166, distance: 59.1
click at [289, 109] on span "No PGW/LTL" at bounding box center [304, 105] width 130 height 18
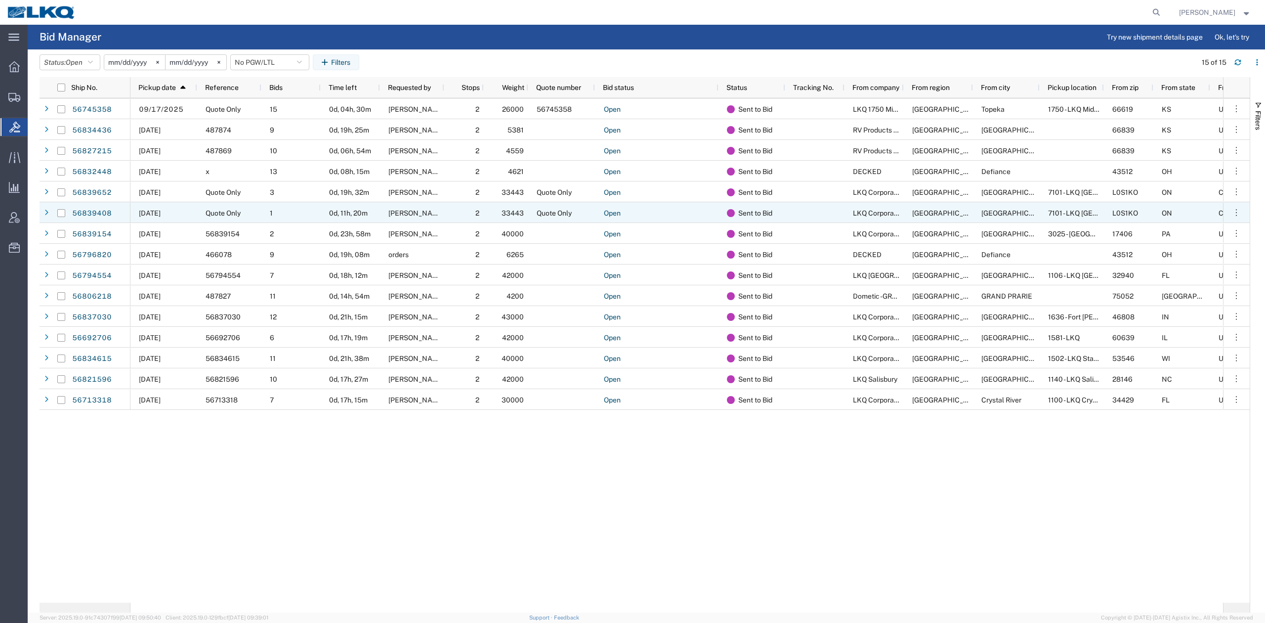
click at [240, 217] on div "Quote Only" at bounding box center [229, 212] width 64 height 21
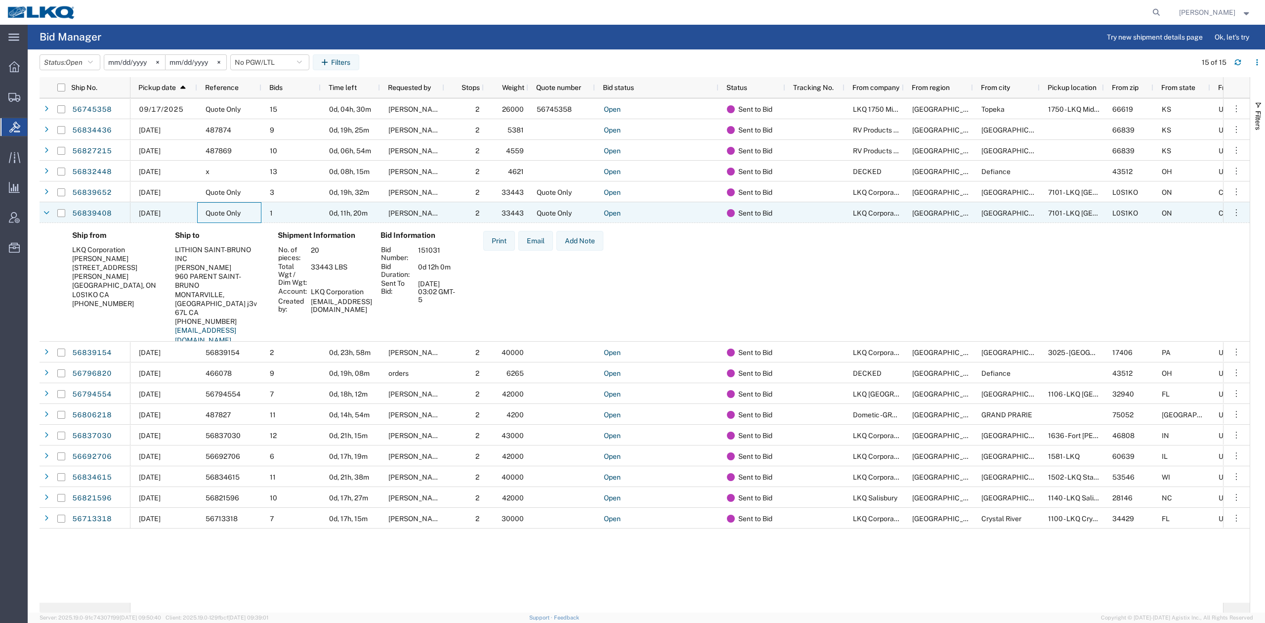
click at [240, 217] on div "Quote Only" at bounding box center [229, 212] width 64 height 21
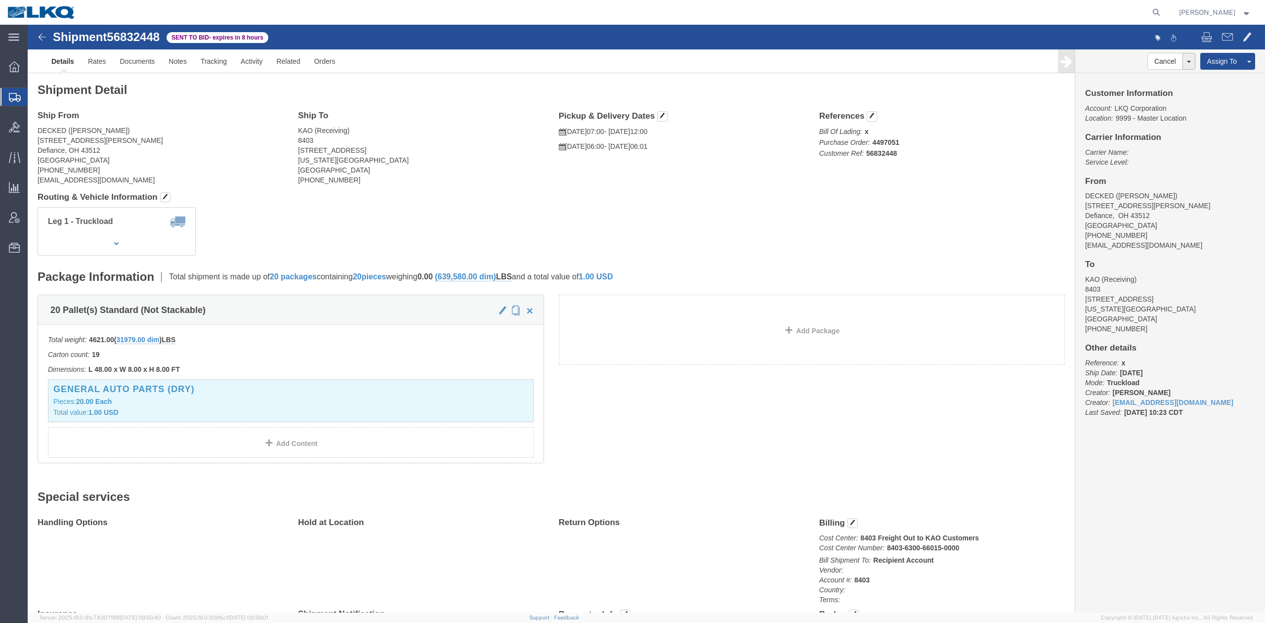
click span "56832448"
copy span "56832448"
click span "button"
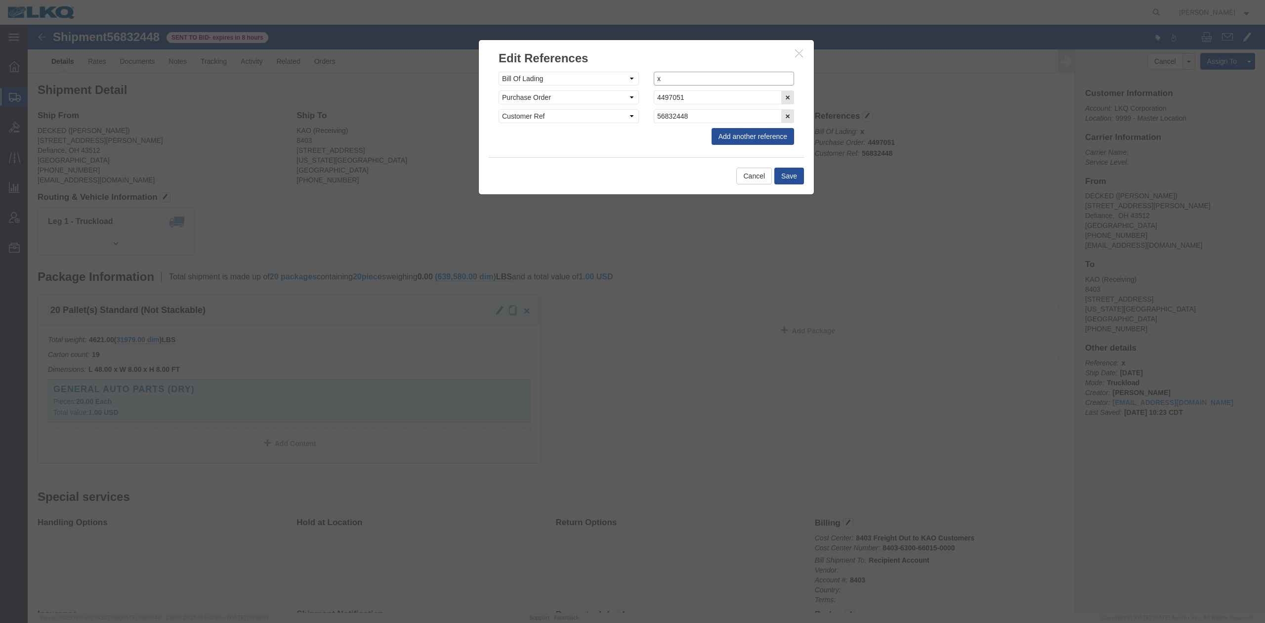
click input "x"
drag, startPoint x: 696, startPoint y: 52, endPoint x: 702, endPoint y: 59, distance: 8.7
click input "x"
paste input "487851"
type input "487851"
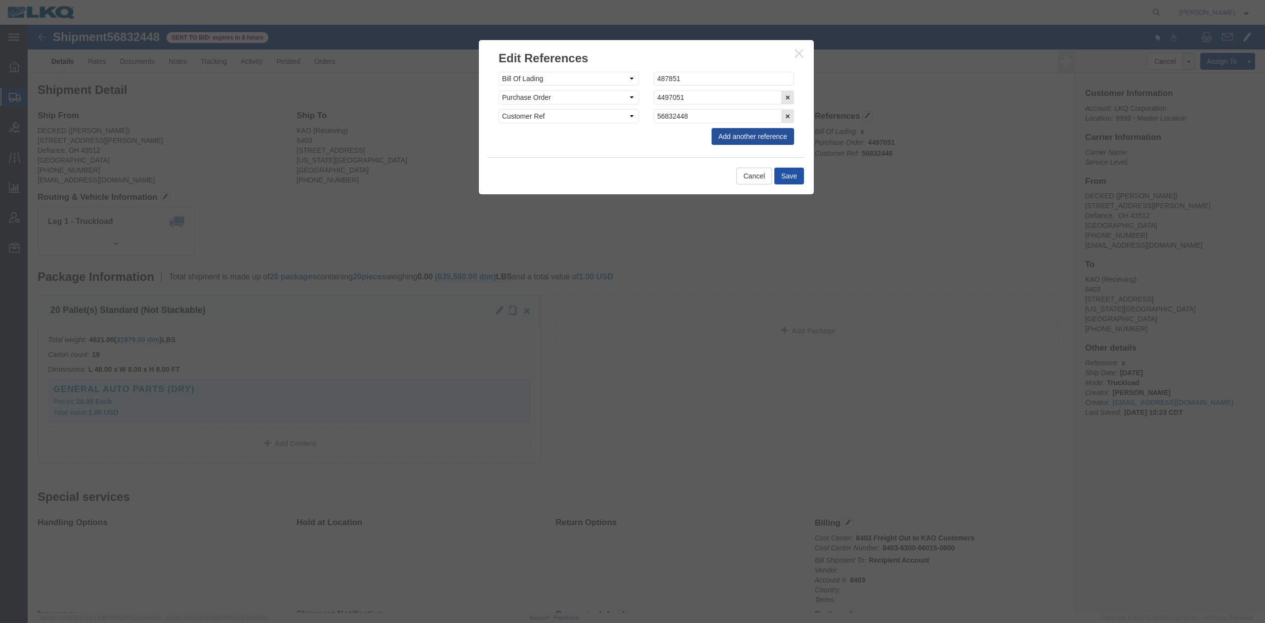
click div "Cancel Save"
click button "Save"
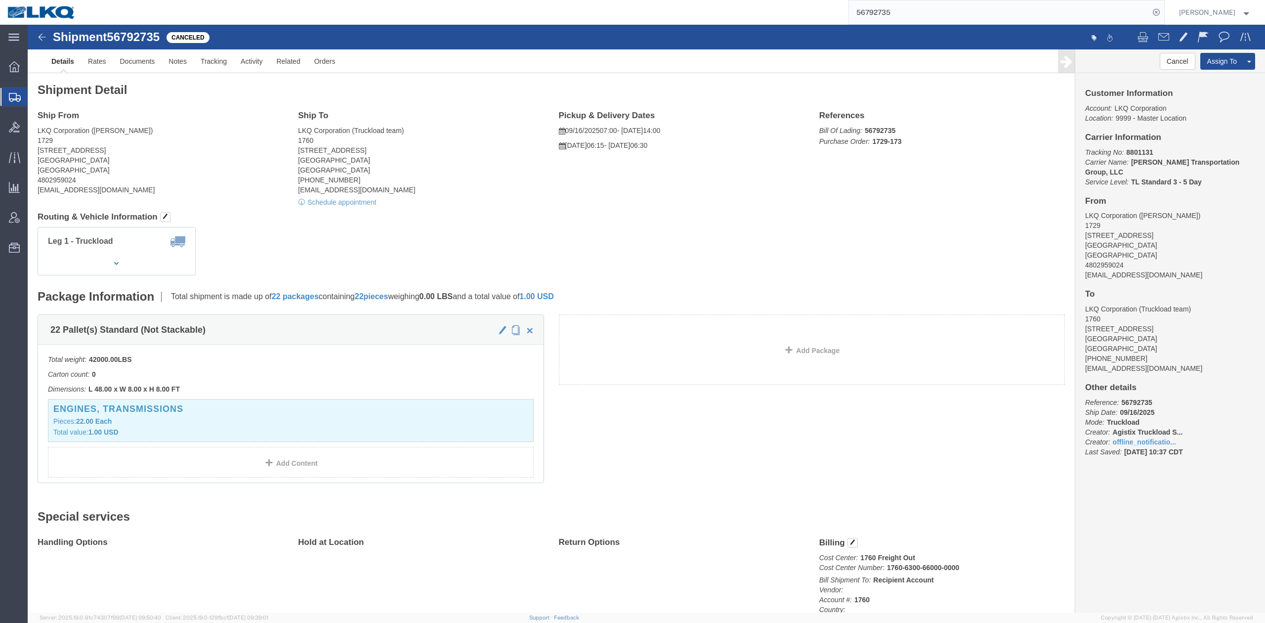
drag, startPoint x: 66, startPoint y: 314, endPoint x: 6, endPoint y: 275, distance: 71.4
click at [0, 0] on span "Location Appointment" at bounding box center [0, 0] width 0 height 0
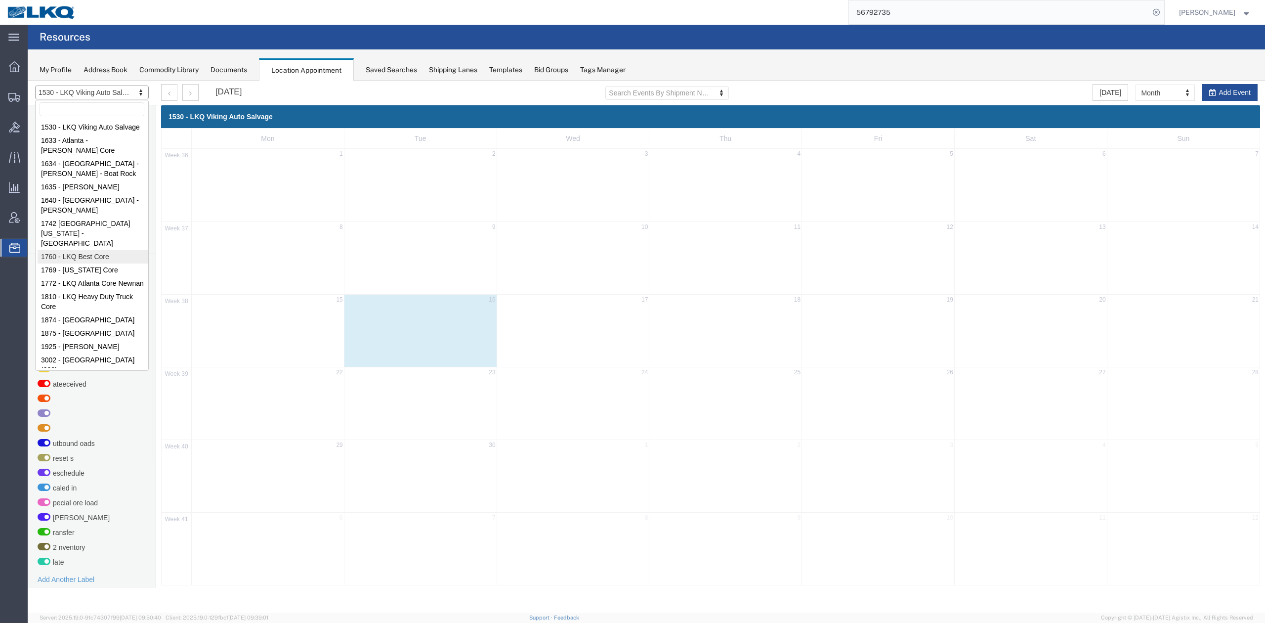
select select "27634"
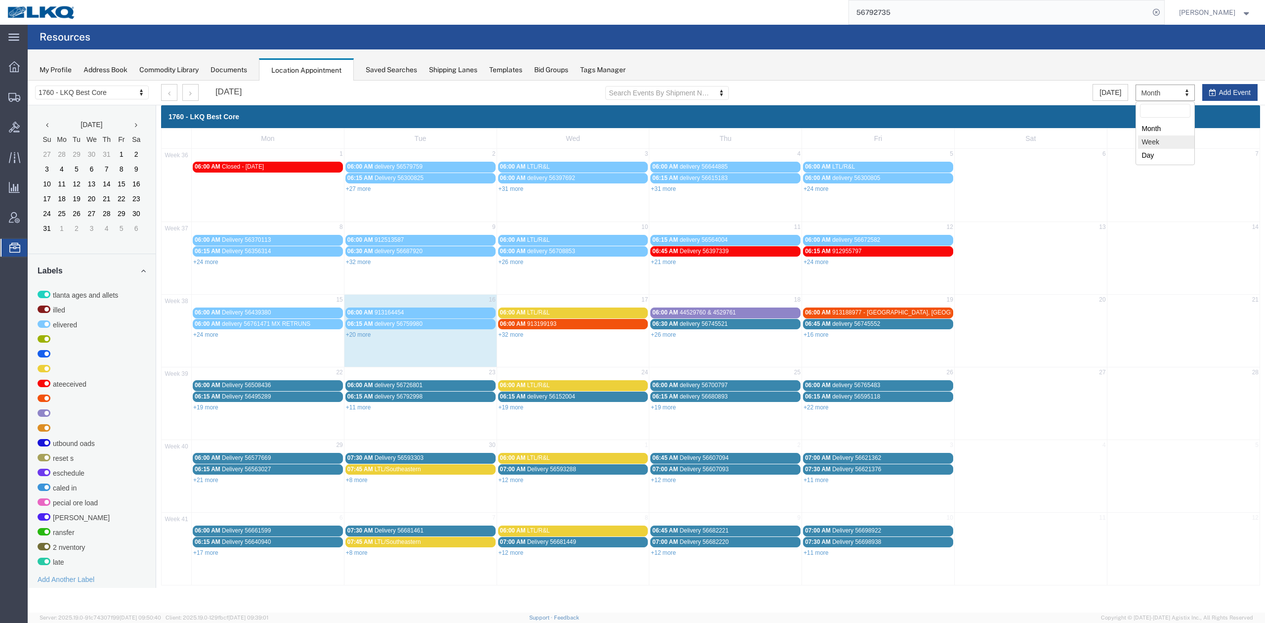
select select "agendaWeek"
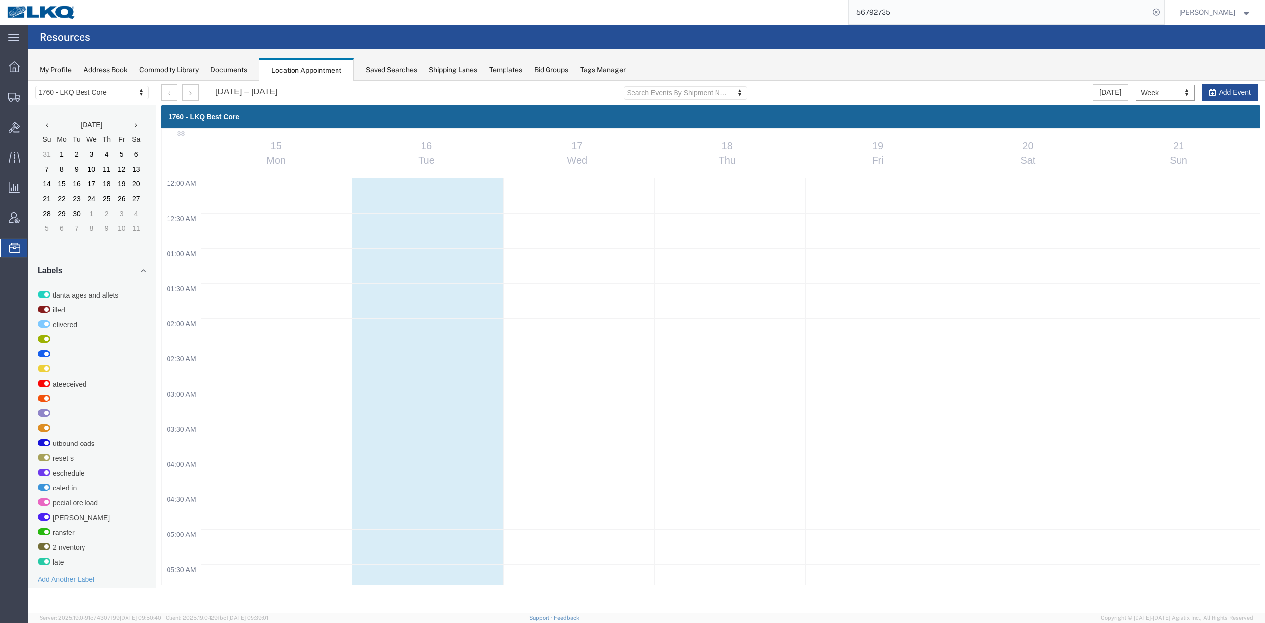
scroll to position [424, 0]
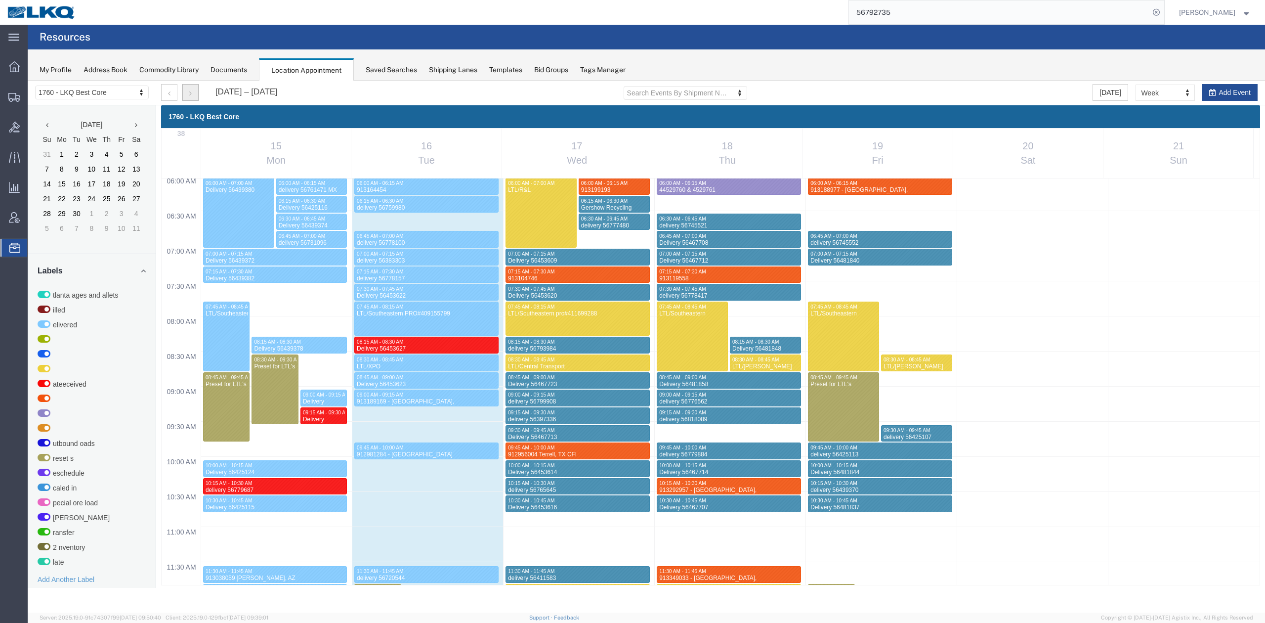
click at [192, 89] on button "button" at bounding box center [190, 92] width 16 height 17
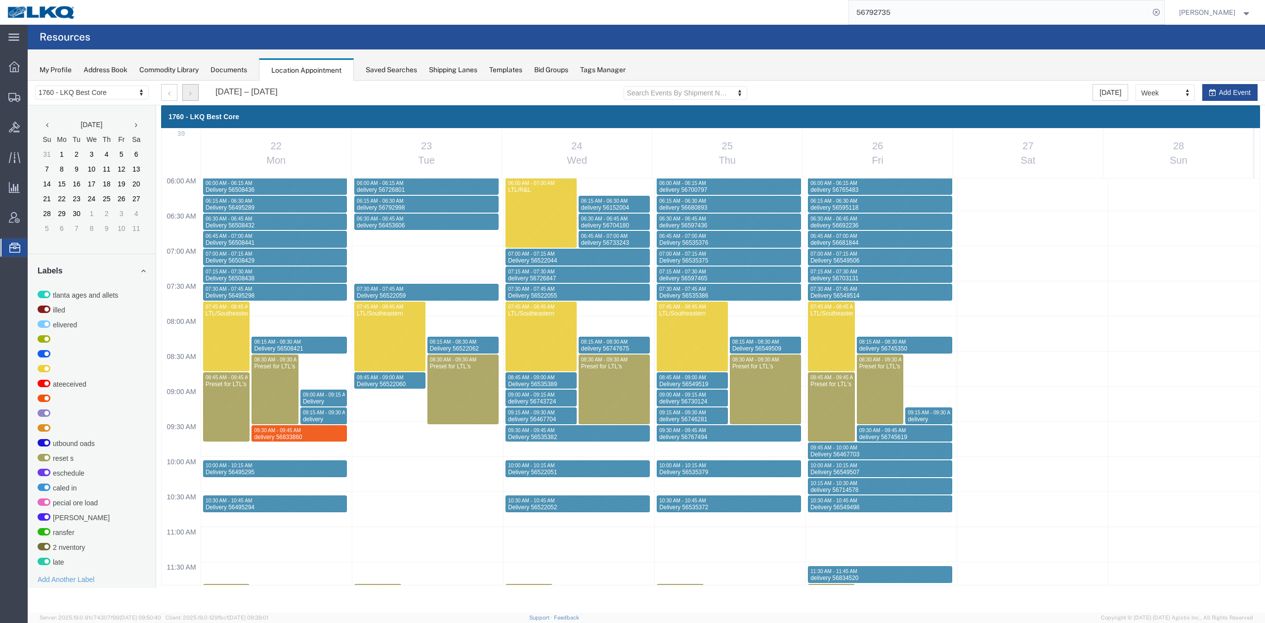
scroll to position [489, 0]
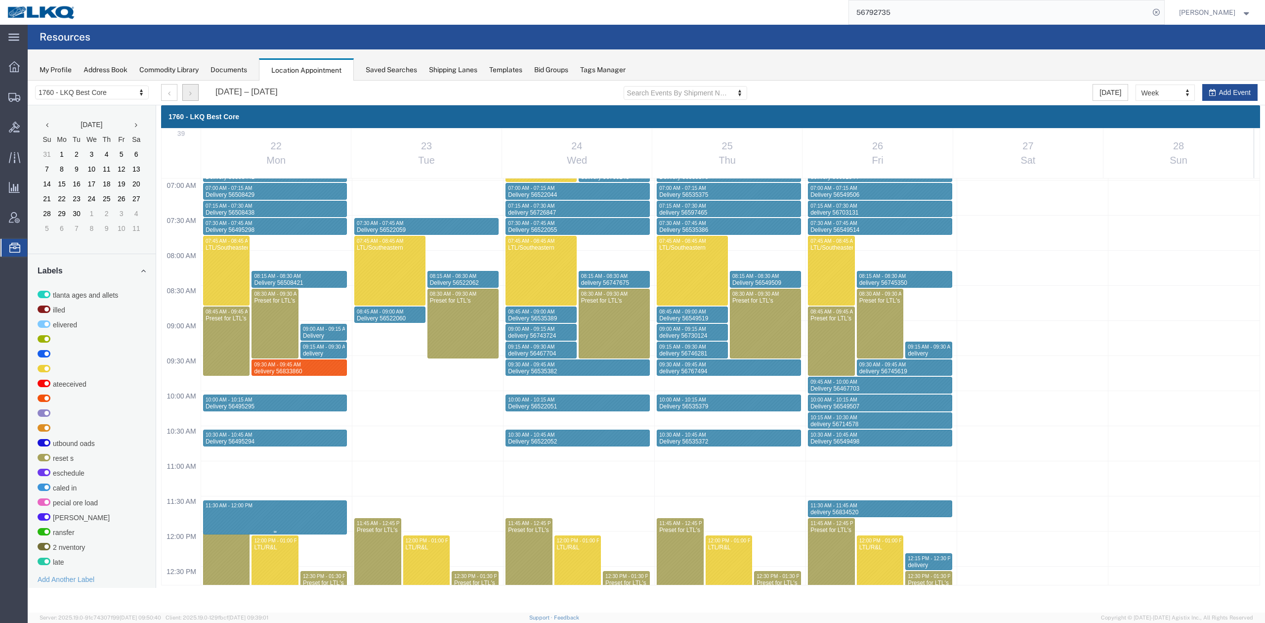
click at [284, 503] on div "12:00 AM 12:30 AM 01:00 AM 01:30 AM 02:00 AM 02:30 AM 03:00 AM 03:30 AM 04:00 A…" at bounding box center [711, 531] width 1098 height 1684
select select "1"
select select
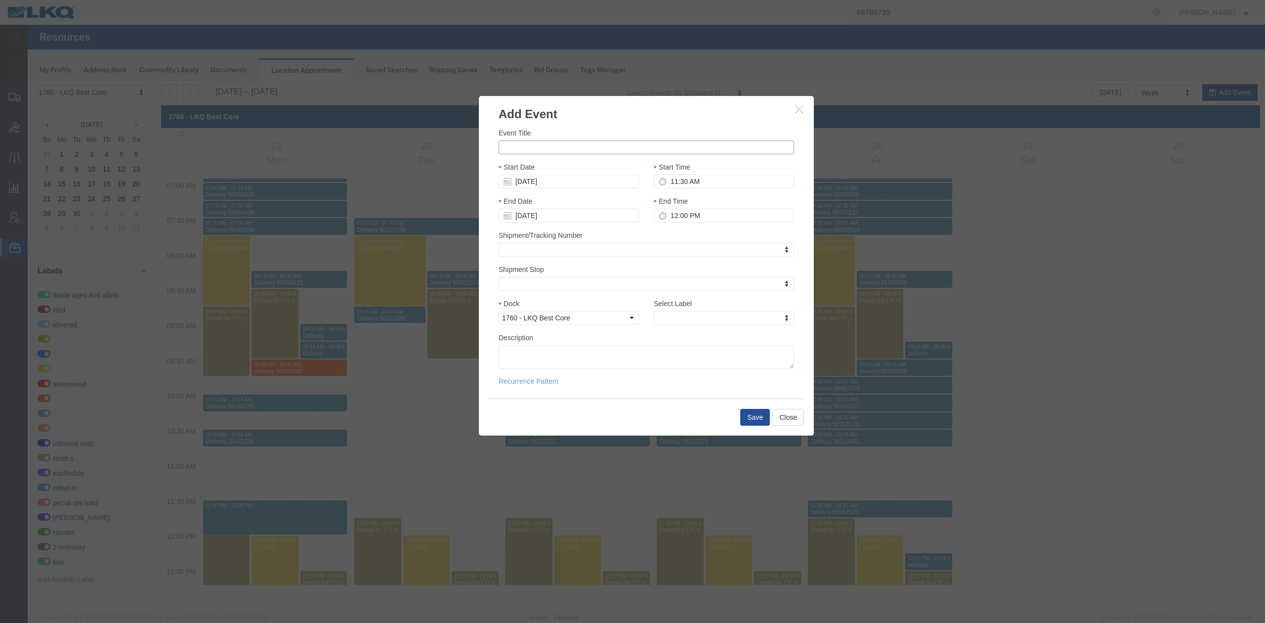
click at [564, 147] on input "Event Title" at bounding box center [647, 147] width 296 height 14
paste input "913481984"
click at [585, 145] on input "913481984" at bounding box center [647, 147] width 296 height 14
type input "913481984 Tolleson, AZ Rudolph Freight"
type input "11:45 AM"
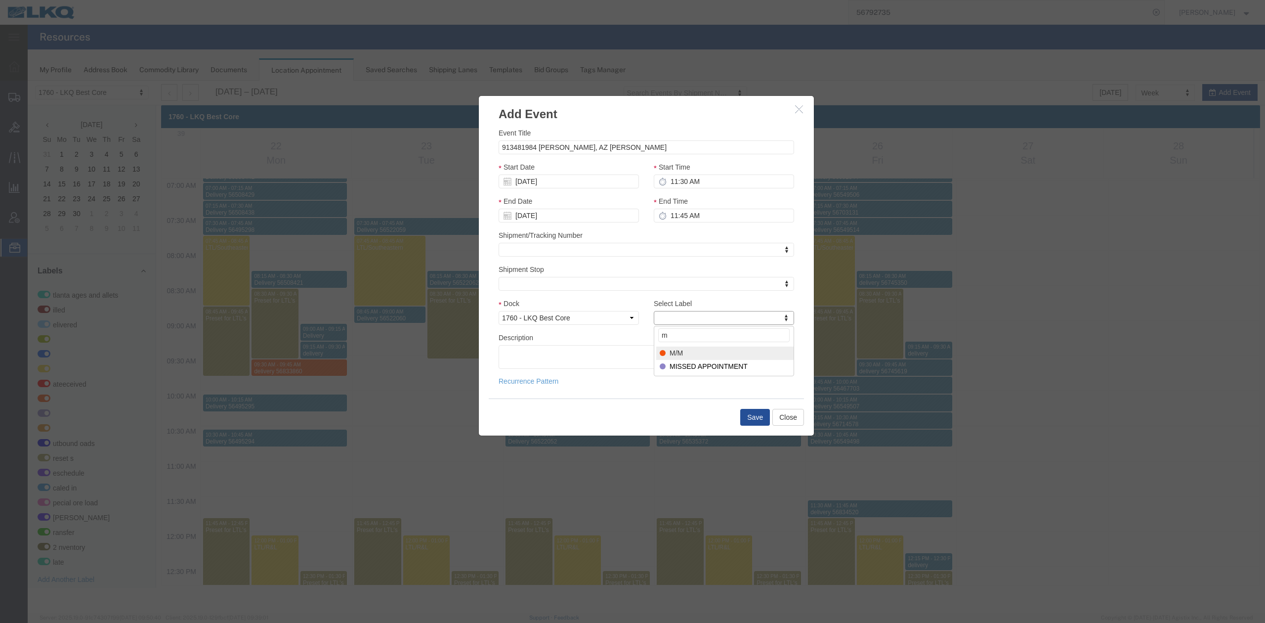
type input "m"
select select "24"
click at [764, 422] on button "Save" at bounding box center [755, 417] width 30 height 17
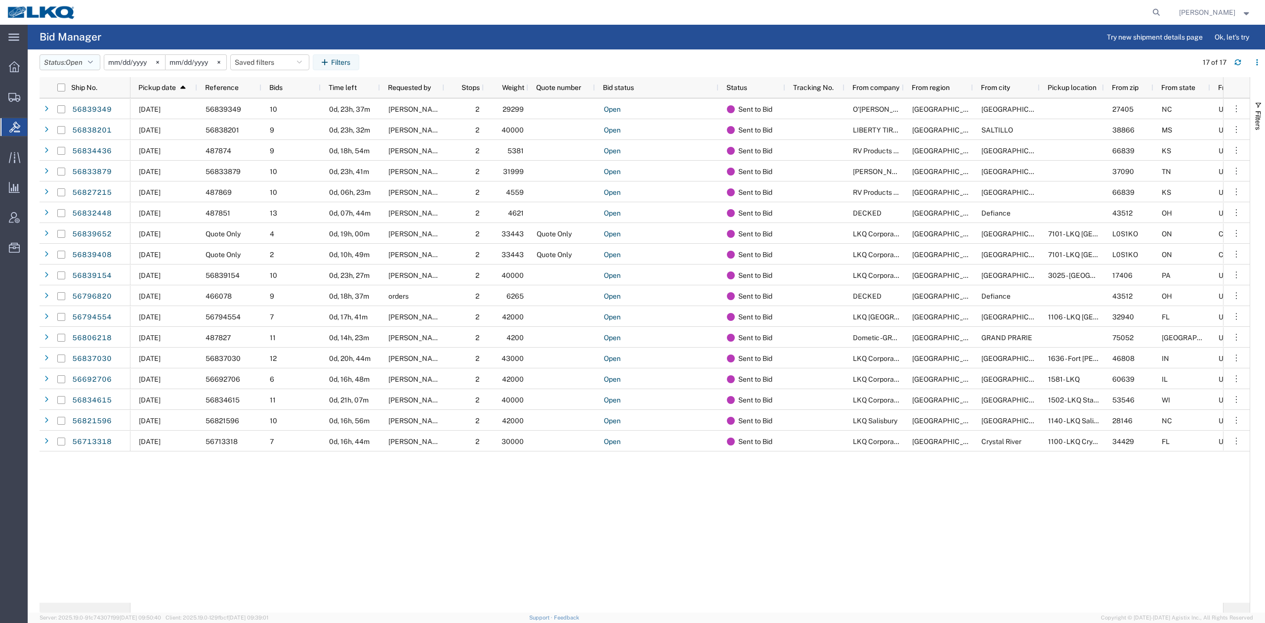
click at [83, 62] on span "Open" at bounding box center [74, 62] width 17 height 8
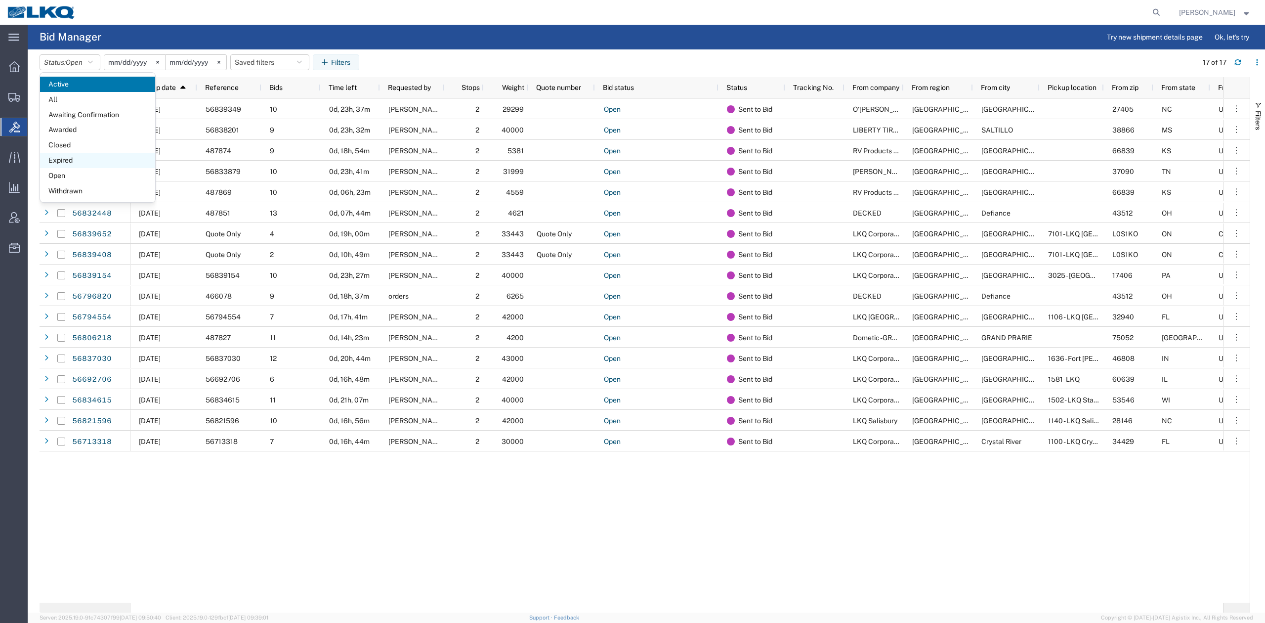
click at [78, 161] on span "Expired" at bounding box center [97, 160] width 115 height 15
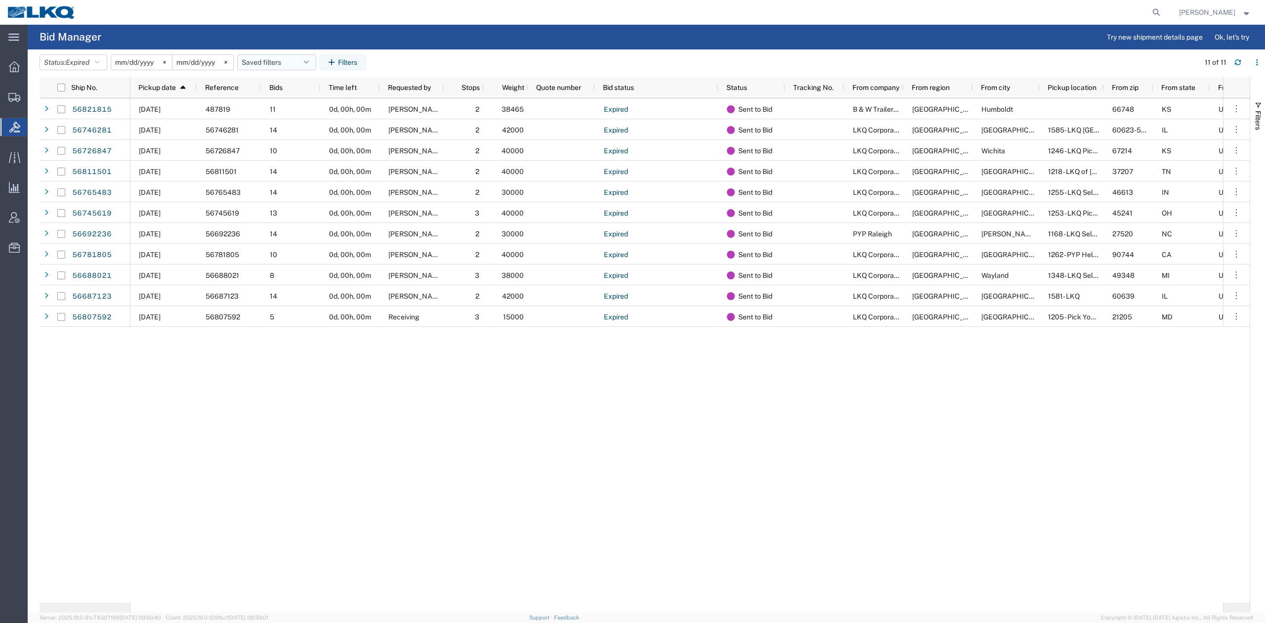
click at [282, 64] on button "Saved filters" at bounding box center [276, 62] width 79 height 16
click at [285, 108] on span "No PGW/LTL" at bounding box center [304, 105] width 130 height 18
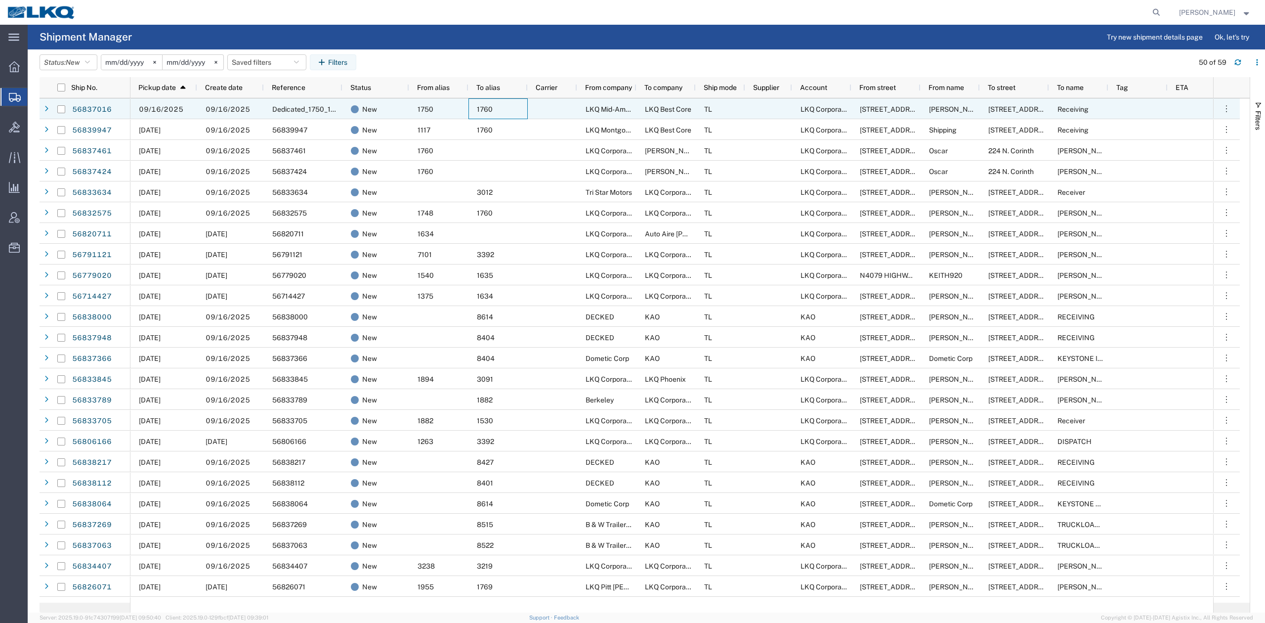
click at [493, 109] on div "1760" at bounding box center [498, 108] width 59 height 21
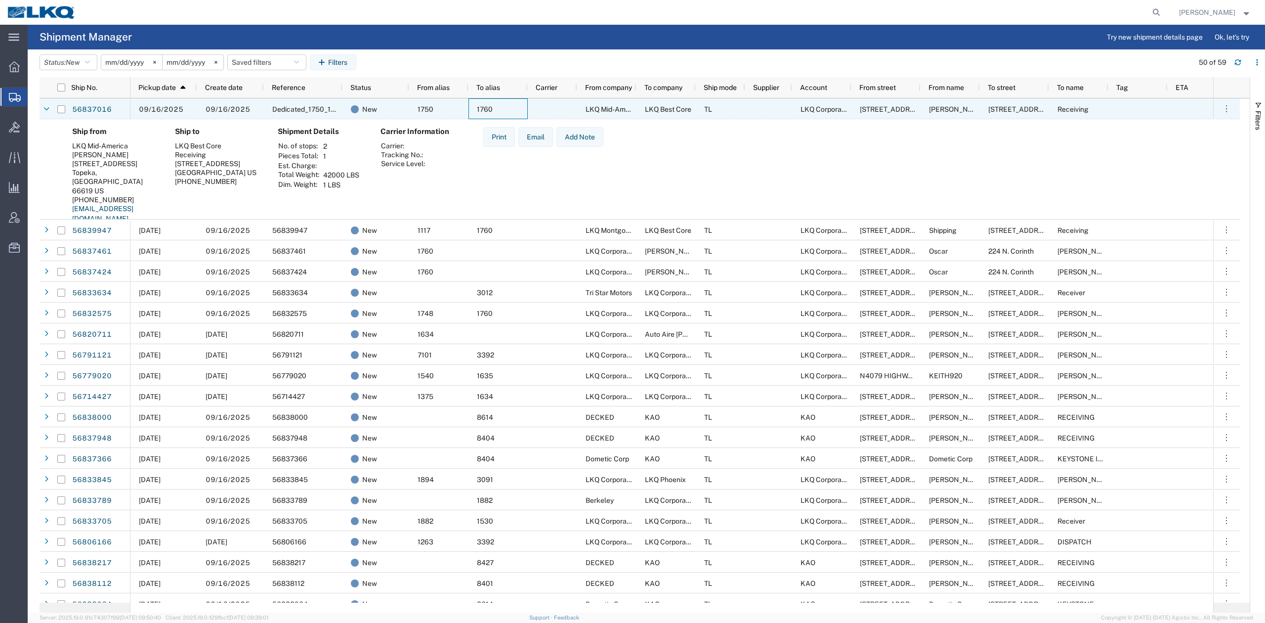
click at [493, 109] on div "1760" at bounding box center [498, 108] width 59 height 21
